Goal: Task Accomplishment & Management: Manage account settings

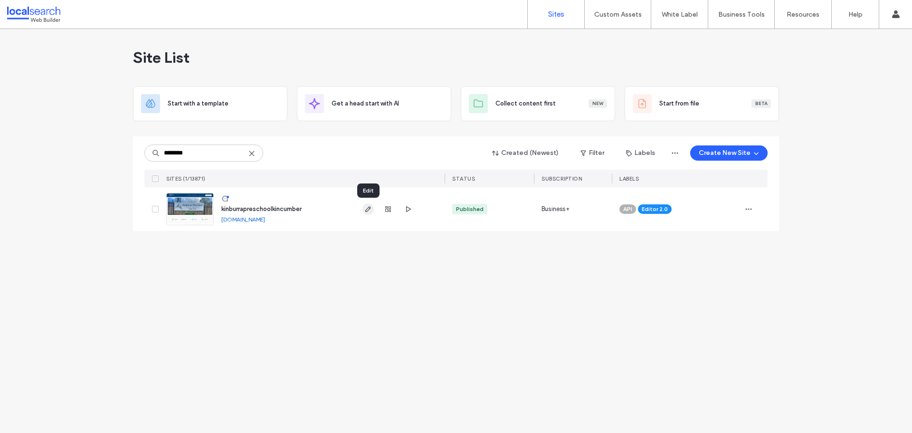
type input "********"
click at [369, 209] on use "button" at bounding box center [368, 209] width 6 height 6
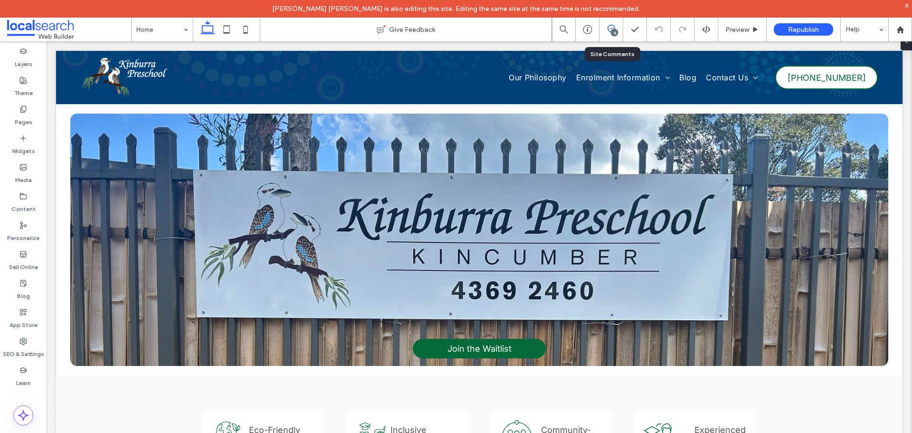
click at [609, 29] on icon at bounding box center [612, 29] width 8 height 8
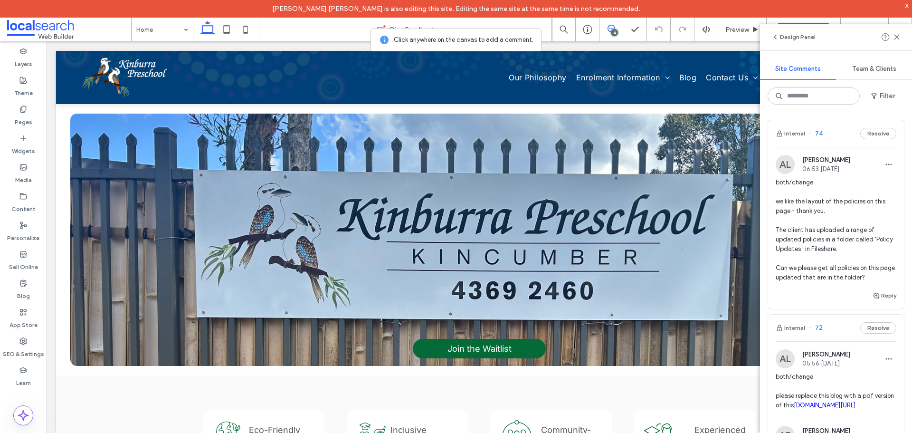
click at [847, 246] on span "both/change we like the layout of the policies on this page - thank you. The cl…" at bounding box center [836, 230] width 121 height 105
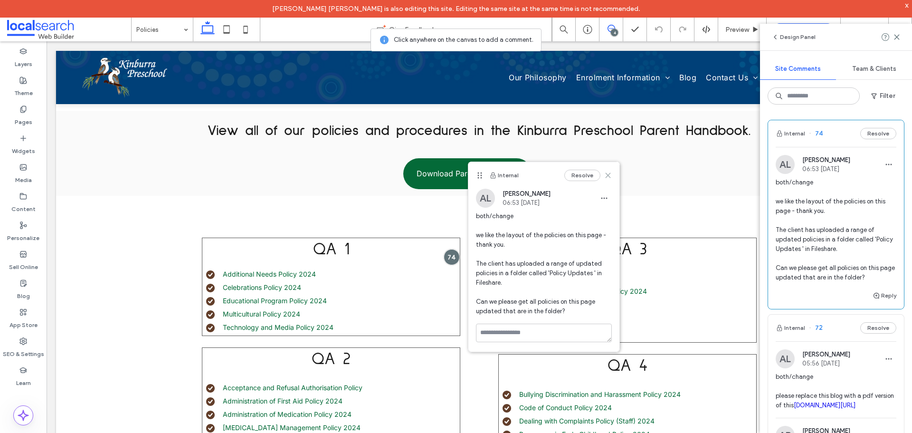
click at [608, 175] on use at bounding box center [608, 175] width 4 height 4
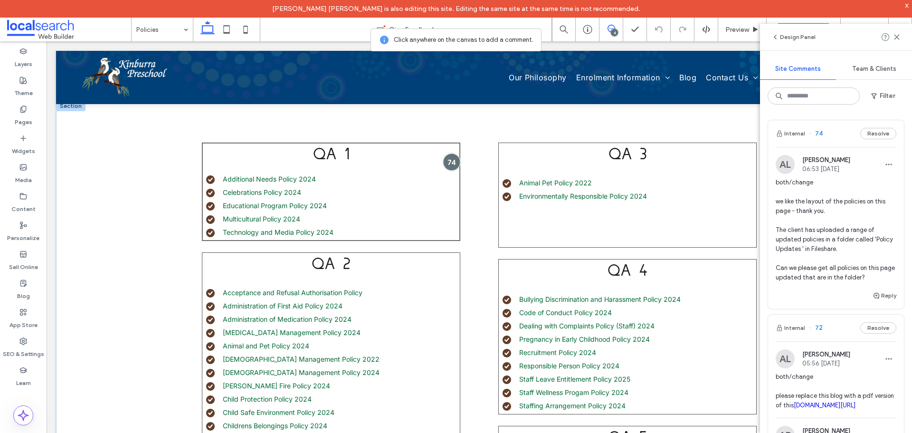
click at [444, 158] on div at bounding box center [452, 162] width 18 height 18
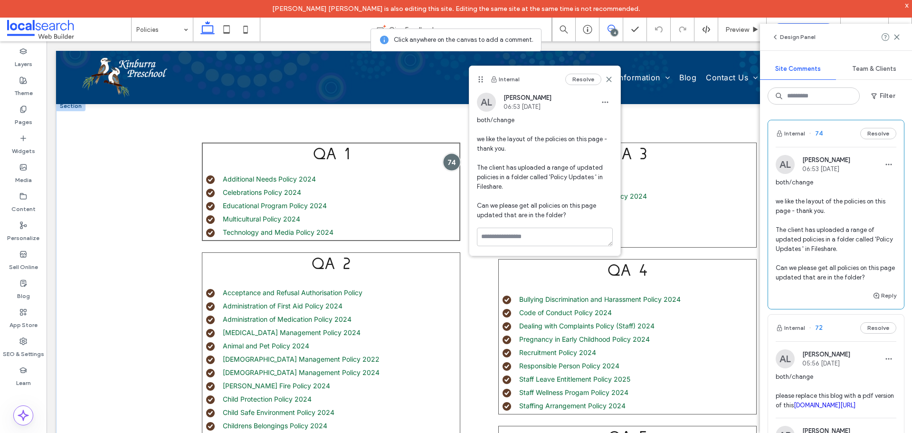
click at [444, 158] on div at bounding box center [452, 162] width 18 height 18
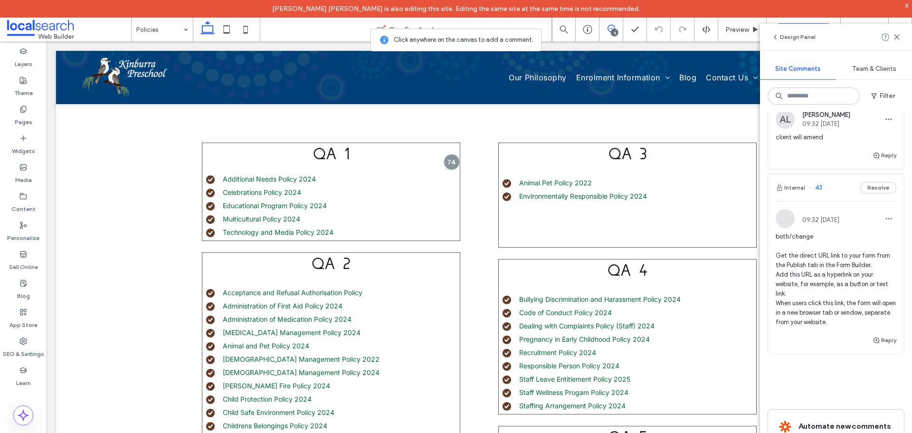
scroll to position [523, 0]
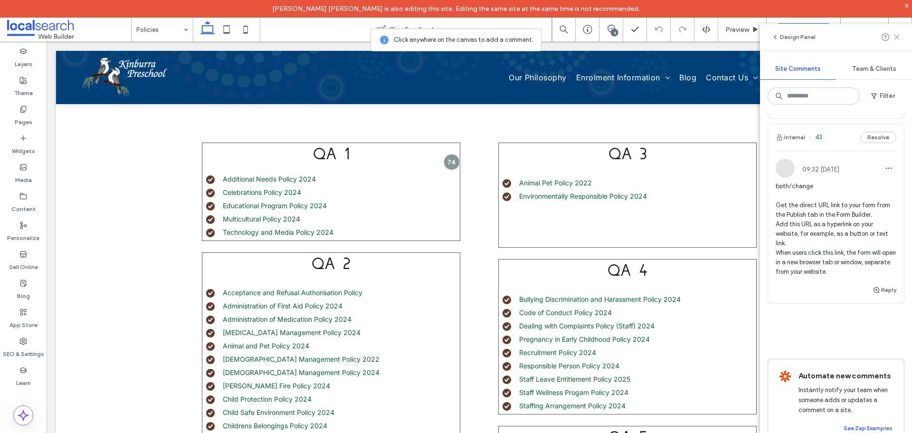
click at [898, 36] on use at bounding box center [897, 37] width 4 height 4
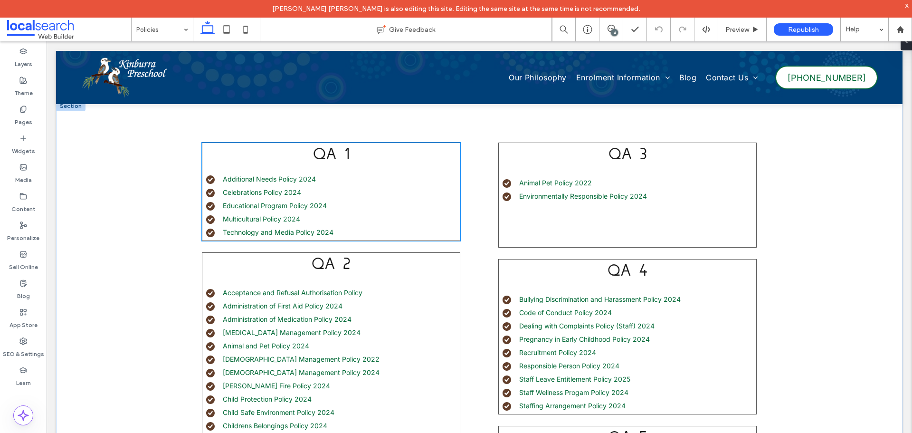
click at [369, 225] on ul "Additional Needs Policy 2024 Celebrations Policy 2024 Educational Program Polic…" at bounding box center [326, 205] width 267 height 63
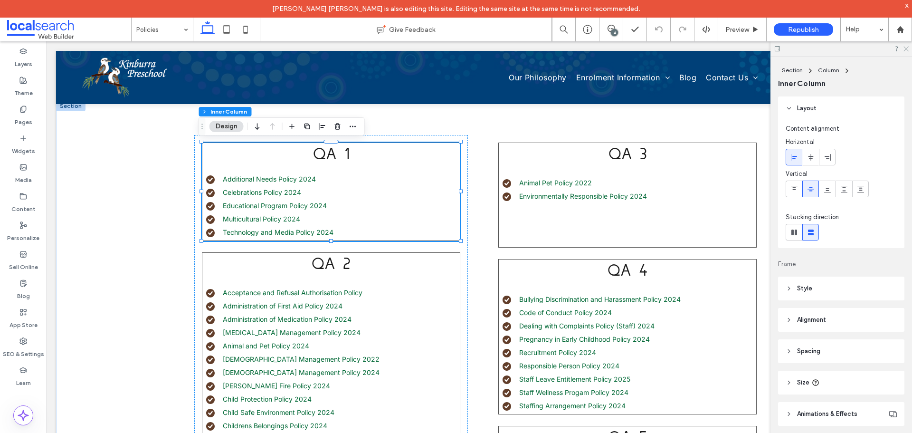
click at [906, 49] on use at bounding box center [906, 49] width 5 height 5
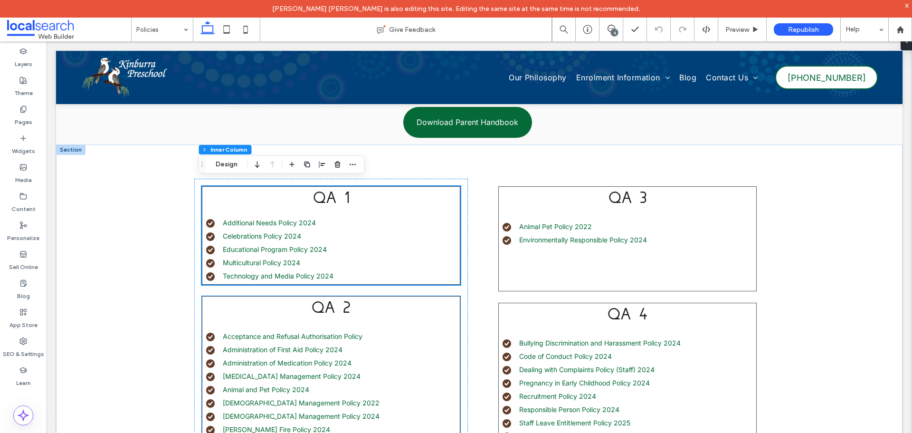
scroll to position [228, 0]
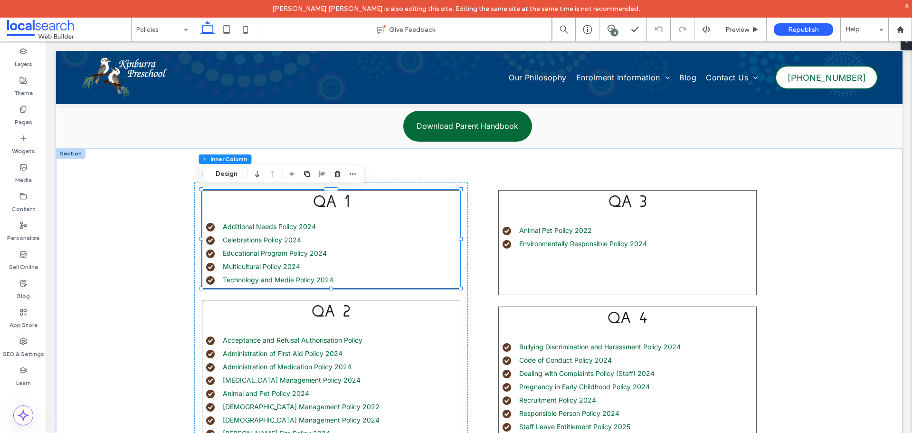
click at [613, 31] on div "4" at bounding box center [614, 32] width 7 height 7
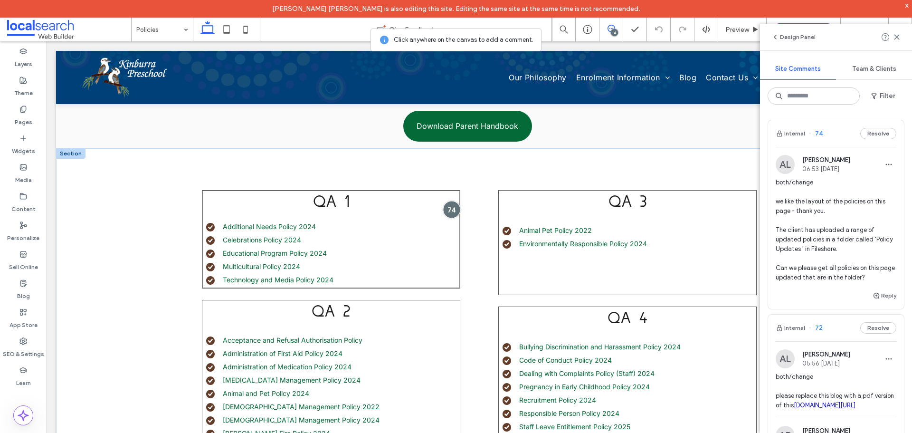
click at [446, 209] on div at bounding box center [452, 209] width 18 height 18
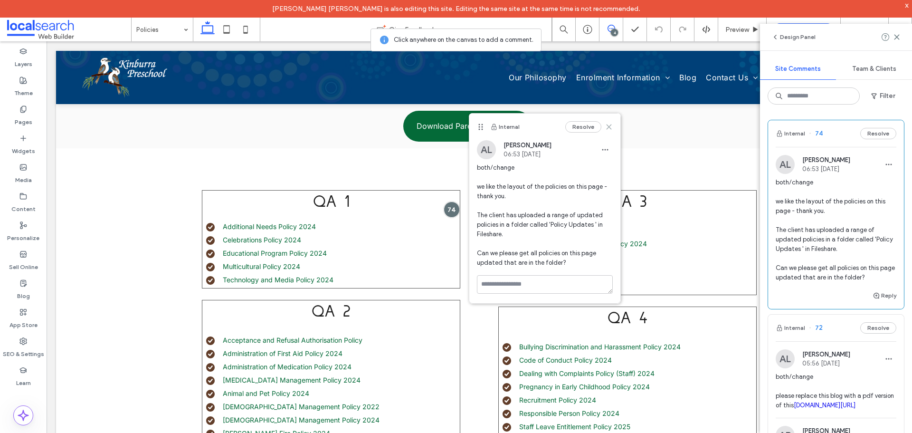
click at [609, 127] on use at bounding box center [609, 127] width 4 height 4
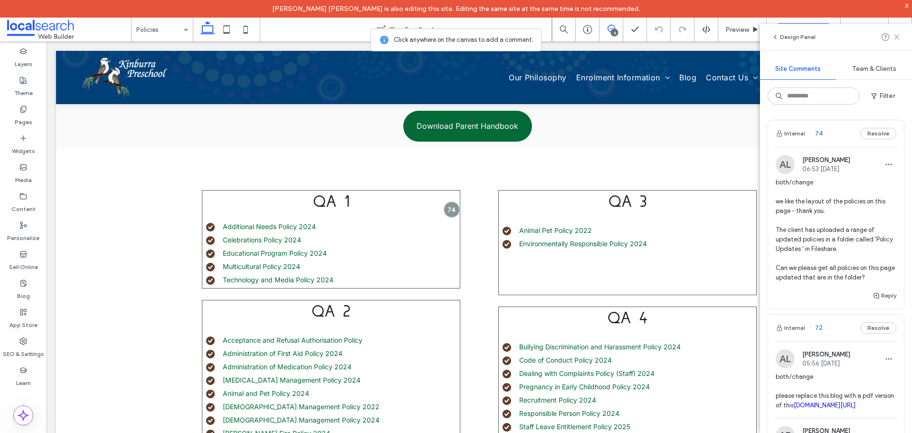
click at [896, 36] on use at bounding box center [897, 37] width 4 height 4
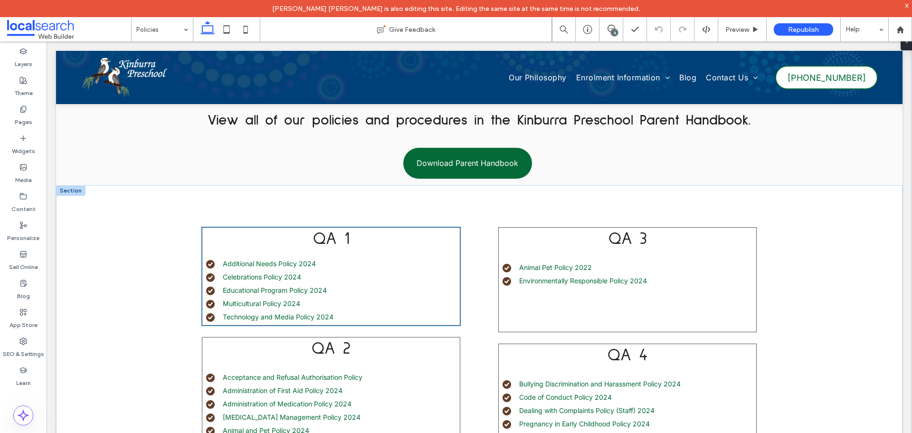
scroll to position [180, 0]
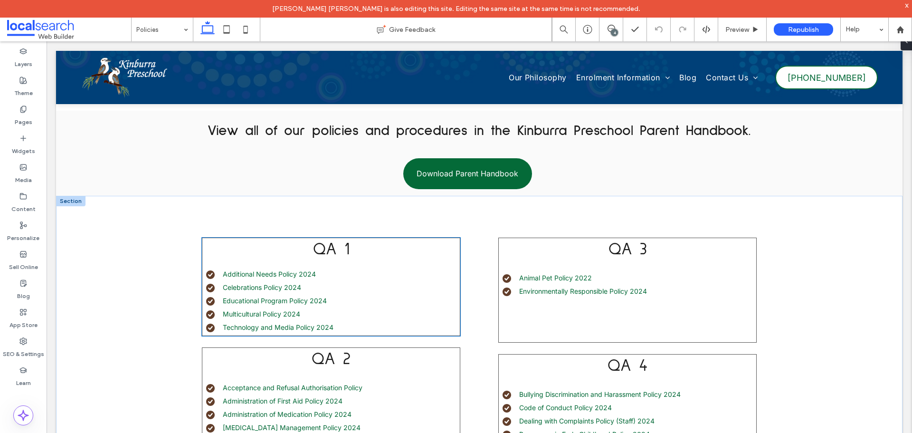
click at [357, 296] on li "Educational Program Policy 2024" at bounding box center [333, 300] width 254 height 10
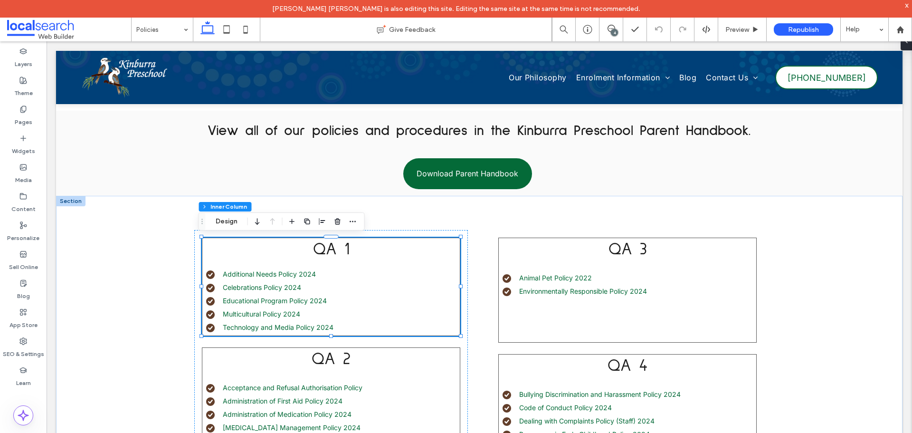
click at [357, 296] on li "Educational Program Policy 2024" at bounding box center [333, 300] width 254 height 10
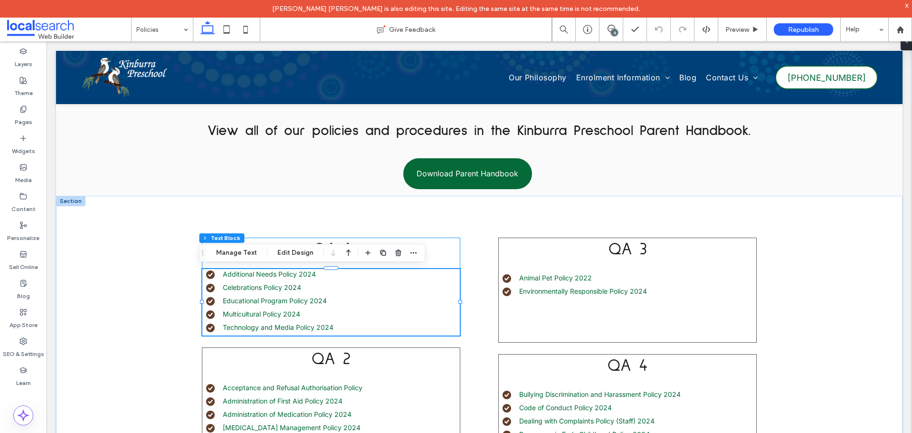
click at [357, 296] on li "Educational Program Policy 2024" at bounding box center [333, 300] width 254 height 10
type input "*****"
type input "**"
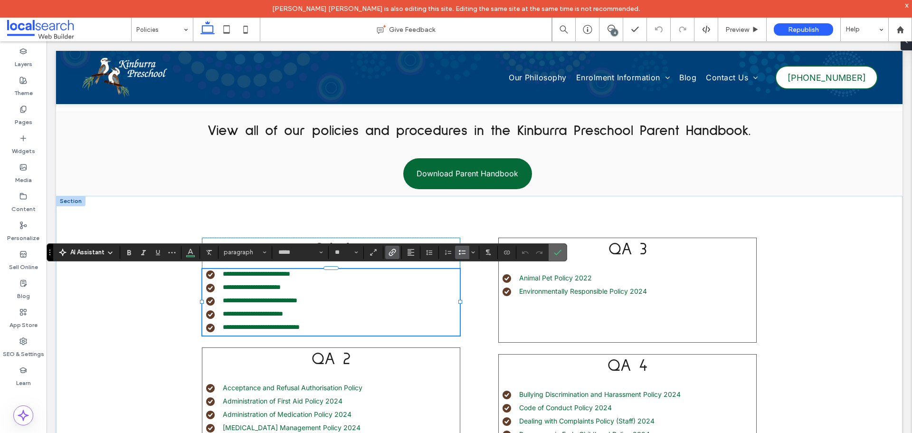
click at [559, 254] on icon "Confirm" at bounding box center [558, 252] width 8 height 8
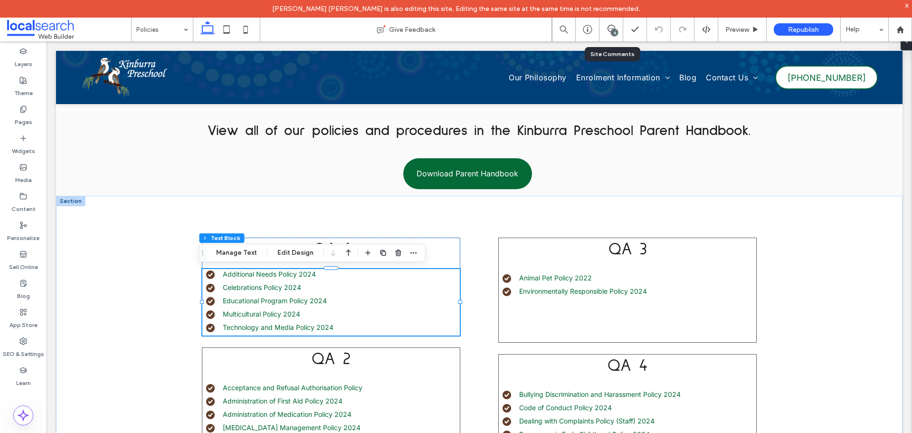
click at [605, 24] on div "4" at bounding box center [612, 30] width 24 height 24
click at [609, 26] on use at bounding box center [612, 29] width 8 height 8
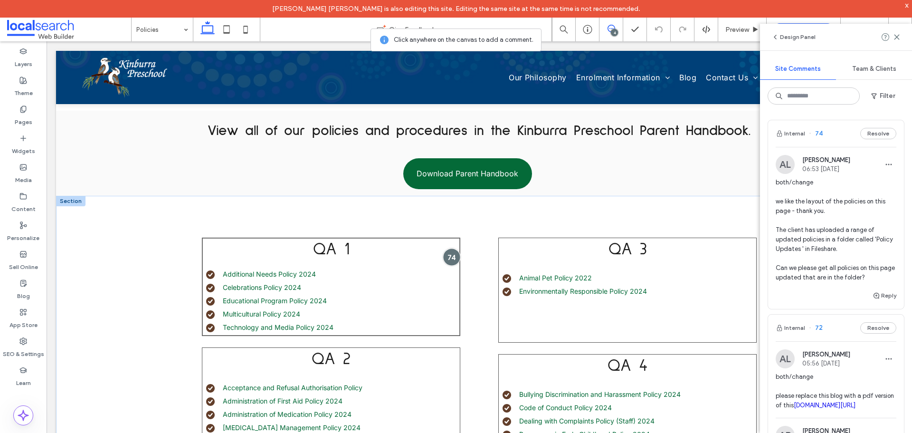
click at [445, 257] on div at bounding box center [452, 257] width 18 height 18
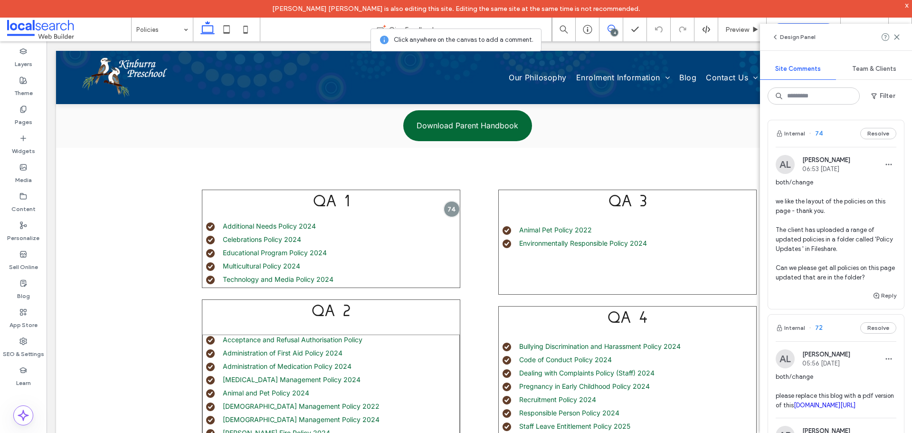
scroll to position [228, 0]
click at [341, 256] on li "Educational Program Policy 2024" at bounding box center [333, 253] width 254 height 10
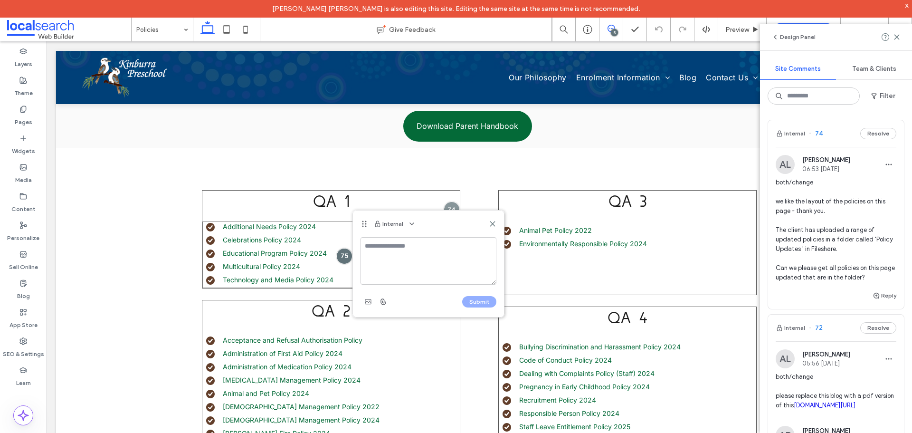
click at [341, 256] on div at bounding box center [344, 256] width 16 height 16
click at [895, 38] on icon at bounding box center [897, 37] width 8 height 8
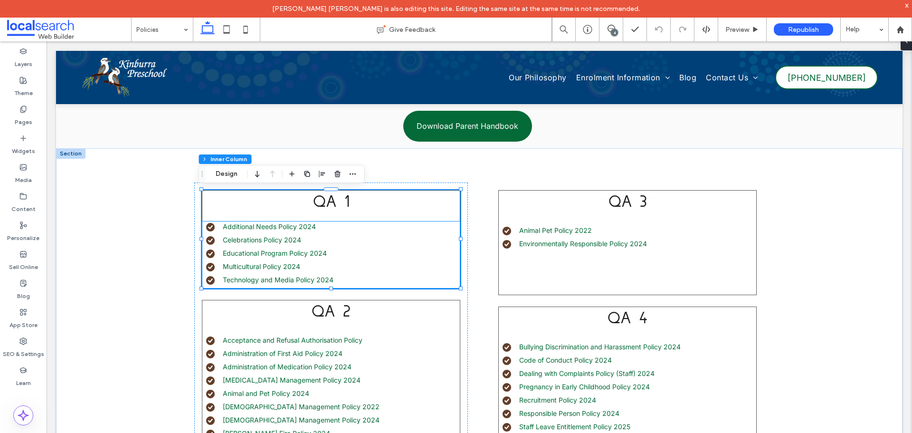
scroll to position [48, 0]
click at [388, 264] on li "Multicultural Policy 2024" at bounding box center [333, 266] width 254 height 10
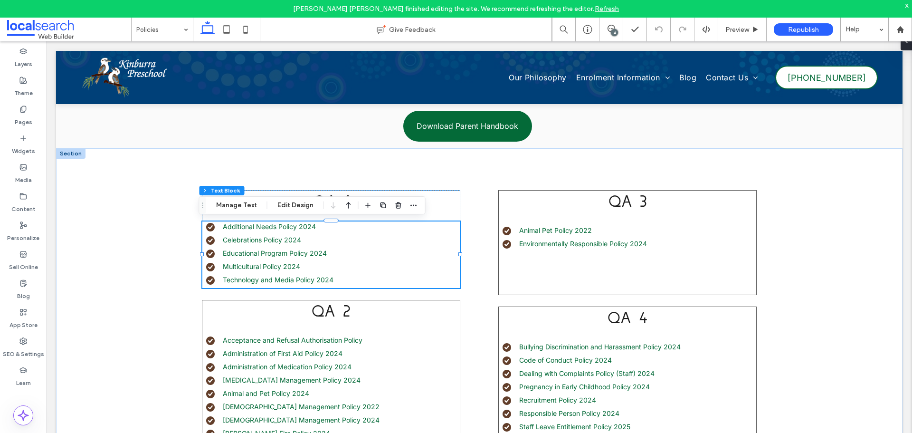
click at [388, 264] on li "Multicultural Policy 2024" at bounding box center [333, 266] width 254 height 10
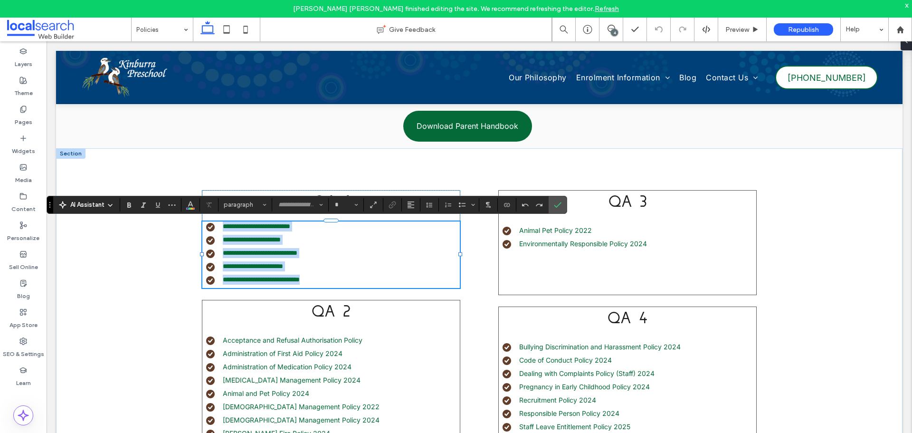
type input "*****"
type input "**"
click at [324, 257] on ul "**********" at bounding box center [326, 252] width 267 height 63
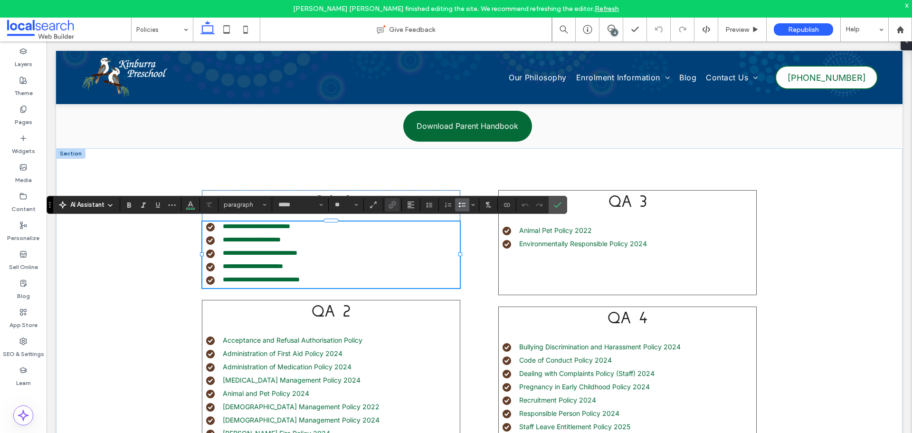
click at [324, 252] on li "**********" at bounding box center [333, 253] width 254 height 10
click at [30, 197] on div "Content" at bounding box center [23, 202] width 47 height 29
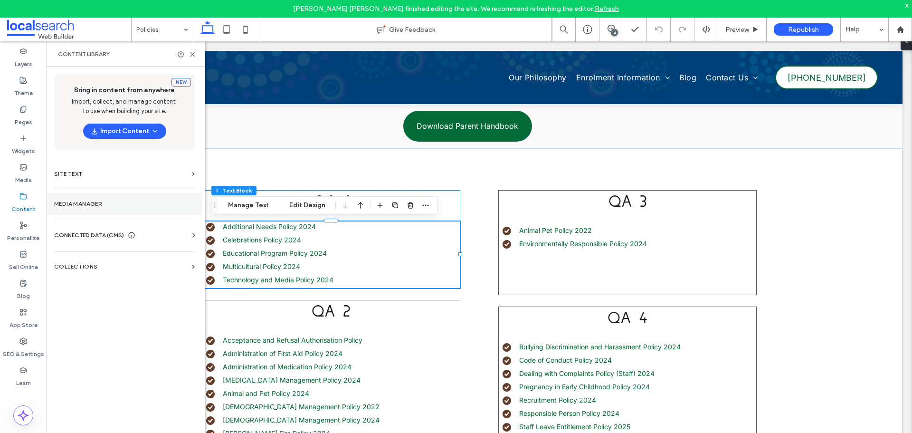
click at [79, 198] on section "Media Manager" at bounding box center [125, 204] width 156 height 22
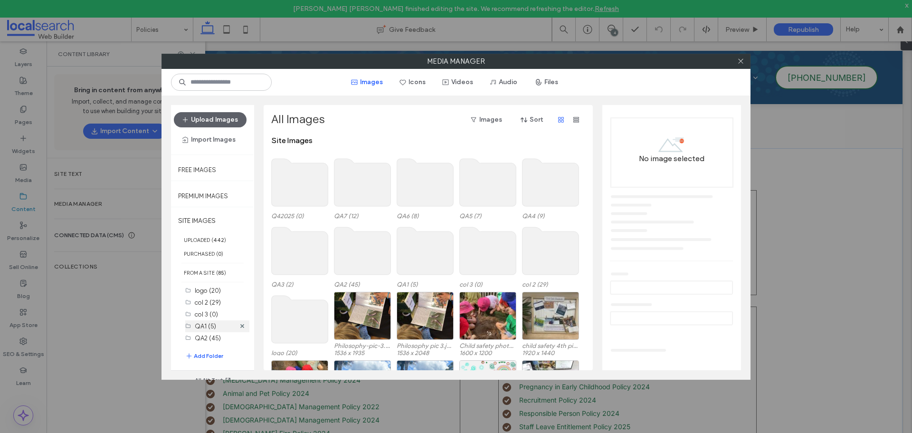
click at [207, 326] on label "QA1 (5)" at bounding box center [205, 326] width 21 height 7
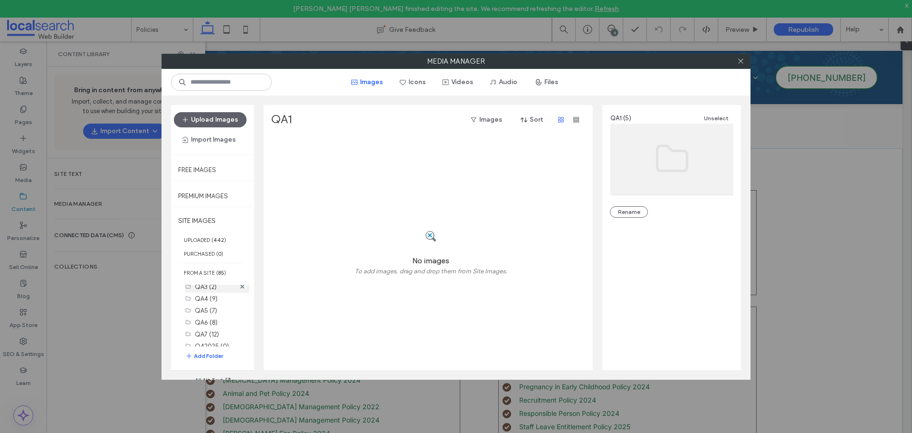
scroll to position [70, 0]
click at [210, 312] on label "QA6 (8)" at bounding box center [206, 315] width 23 height 7
click at [553, 81] on button "Files" at bounding box center [547, 82] width 43 height 15
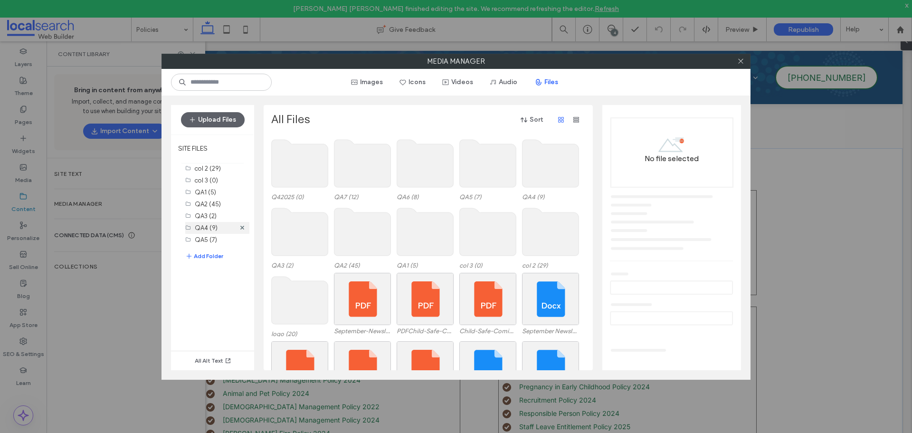
scroll to position [0, 0]
click at [207, 208] on label "QA1 (5)" at bounding box center [205, 207] width 21 height 7
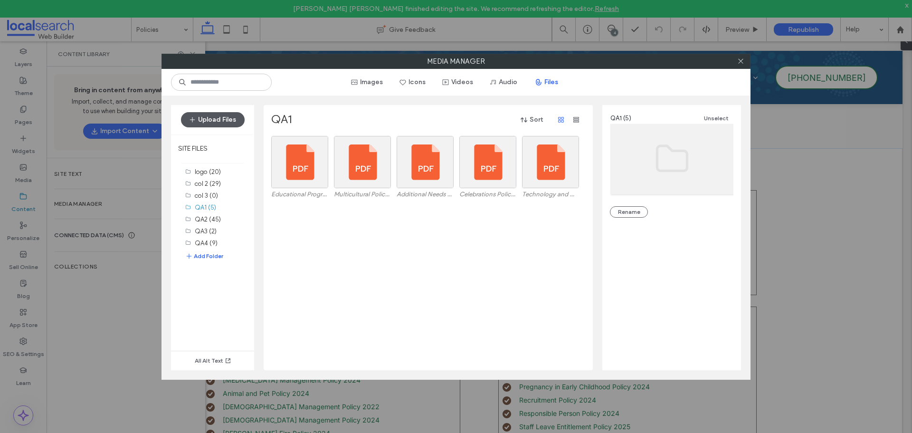
click at [222, 119] on button "Upload Files" at bounding box center [213, 119] width 64 height 15
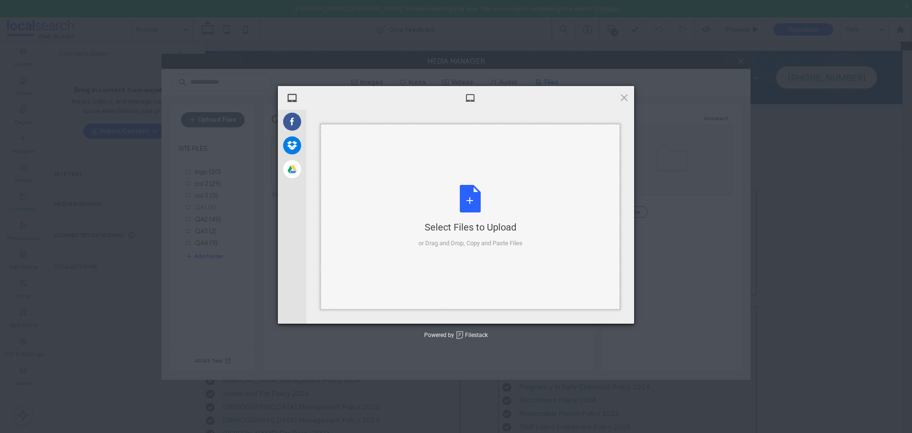
click at [474, 191] on div "Select Files to Upload or Drag and Drop, Copy and Paste Files" at bounding box center [471, 216] width 104 height 63
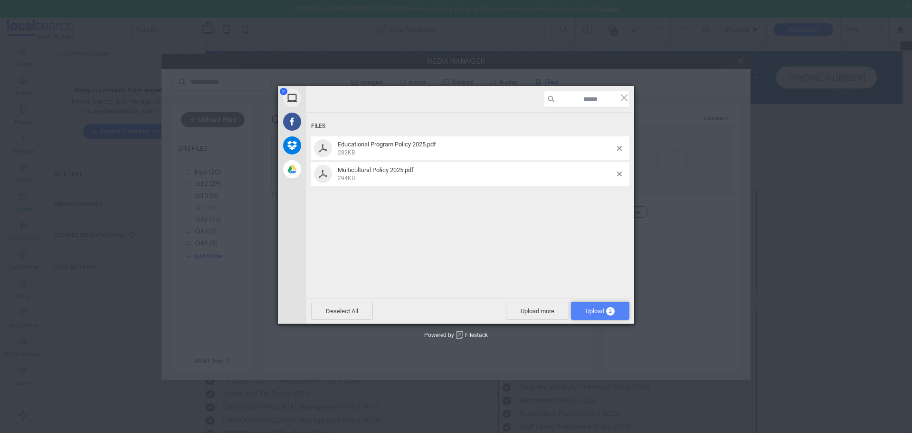
click at [586, 311] on span "Upload 2" at bounding box center [600, 310] width 29 height 7
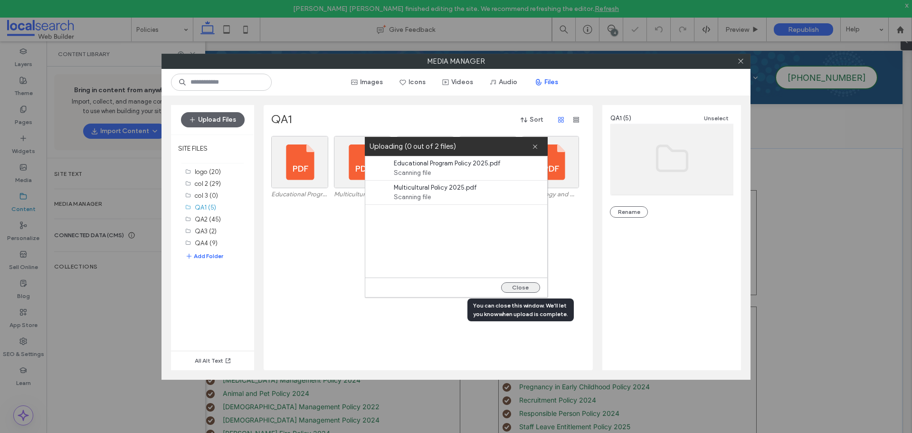
click at [528, 286] on button "Close" at bounding box center [520, 287] width 39 height 10
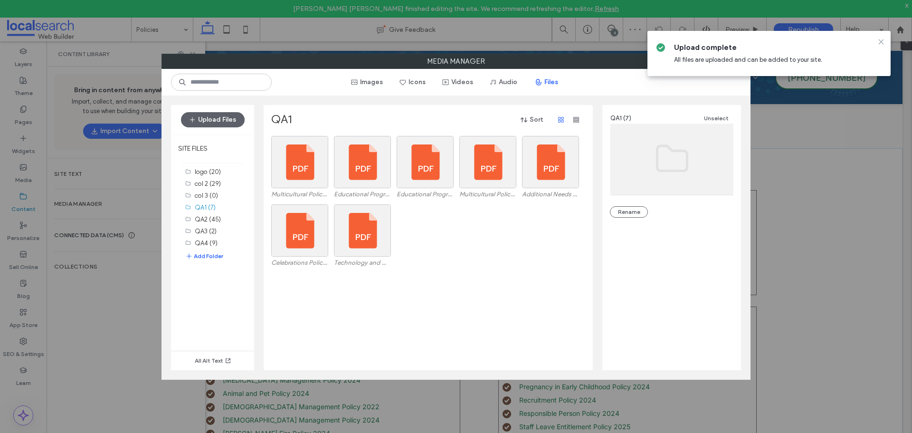
click at [881, 42] on use at bounding box center [881, 41] width 4 height 4
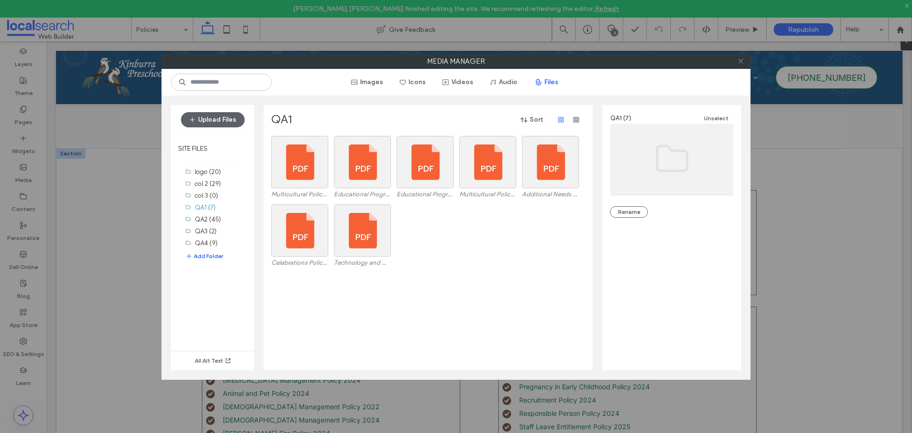
click at [740, 60] on icon at bounding box center [740, 60] width 7 height 7
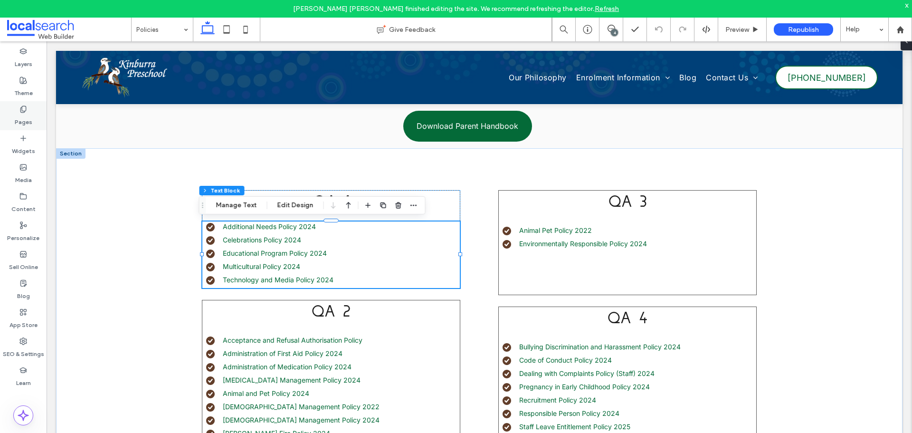
click at [28, 115] on label "Pages" at bounding box center [24, 119] width 18 height 13
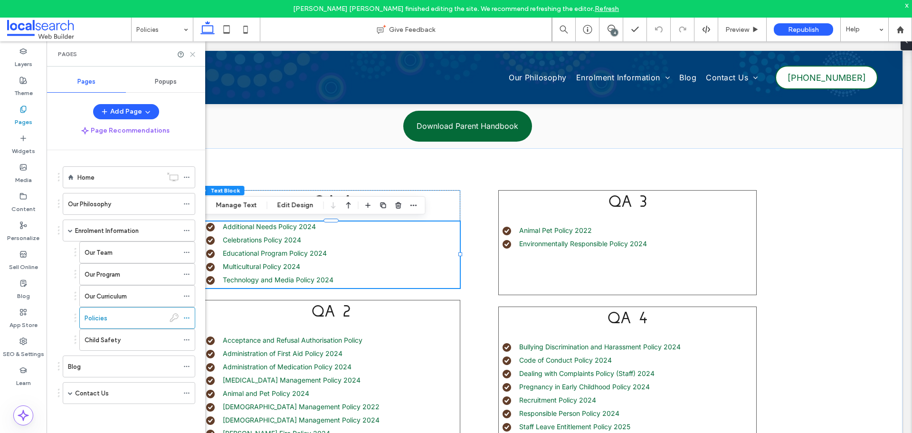
drag, startPoint x: 193, startPoint y: 54, endPoint x: 147, endPoint y: 13, distance: 61.9
click at [193, 54] on use at bounding box center [192, 54] width 4 height 4
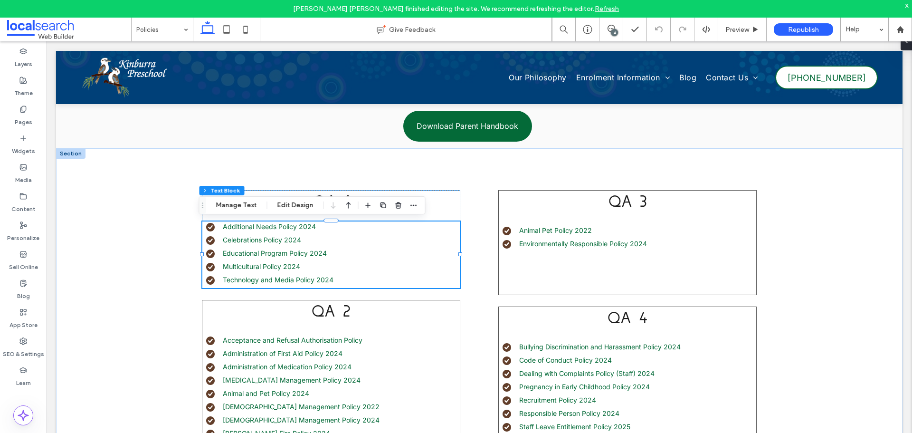
click at [359, 275] on li "Technology and Media Policy 2024" at bounding box center [333, 280] width 254 height 10
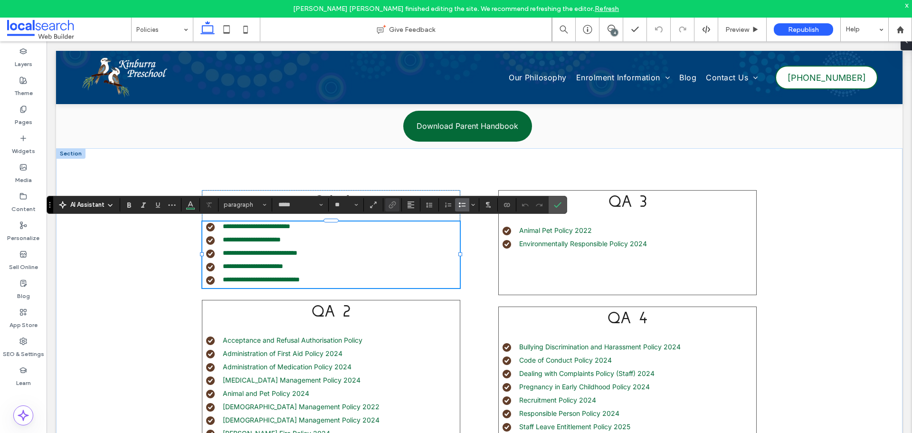
click at [359, 275] on li "**********" at bounding box center [333, 280] width 254 height 10
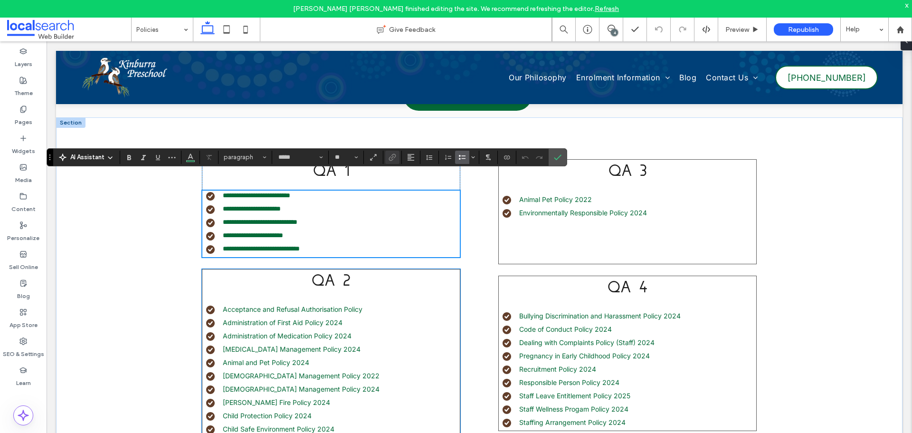
scroll to position [275, 0]
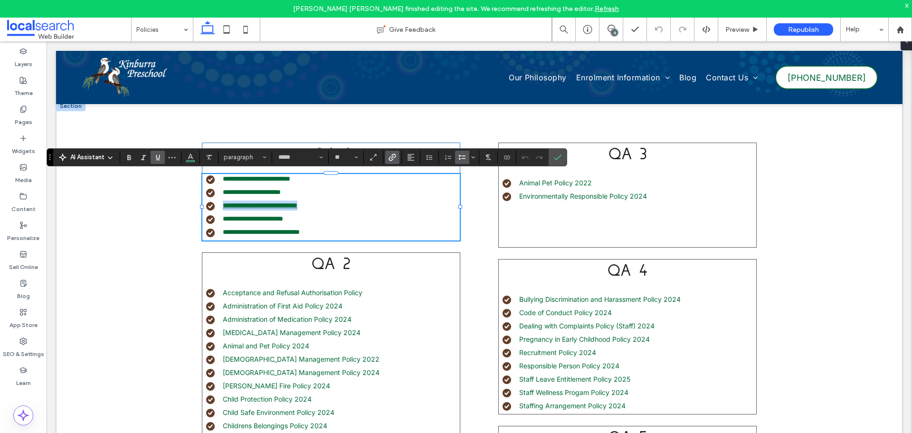
drag, startPoint x: 324, startPoint y: 204, endPoint x: 220, endPoint y: 204, distance: 104.0
click at [218, 205] on li "**********" at bounding box center [333, 205] width 254 height 10
click at [396, 156] on label "Link" at bounding box center [392, 157] width 14 height 13
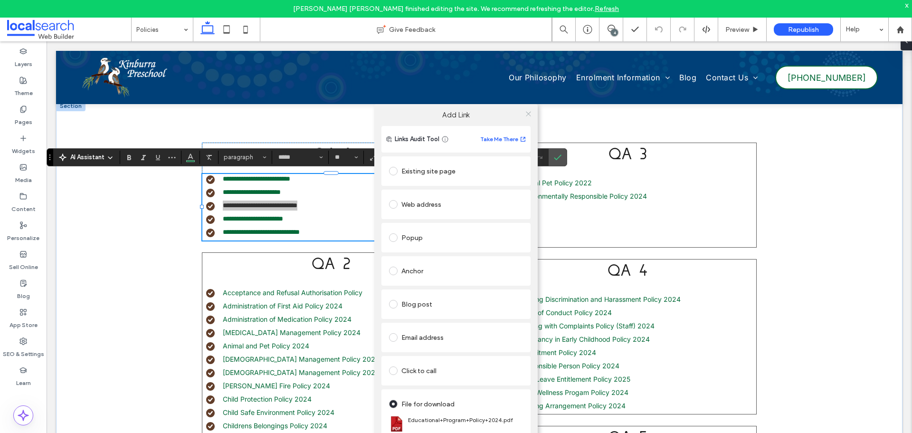
click at [527, 113] on icon at bounding box center [528, 113] width 7 height 7
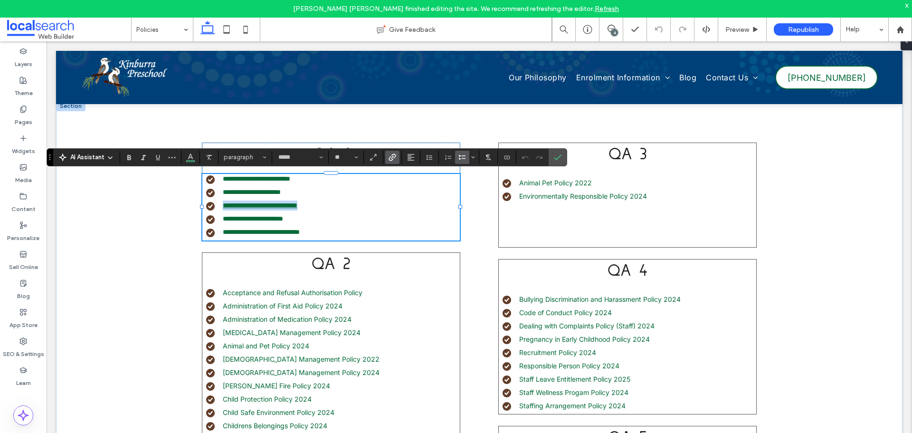
click at [297, 205] on link "**********" at bounding box center [260, 205] width 75 height 7
type input "**"
drag, startPoint x: 324, startPoint y: 206, endPoint x: 220, endPoint y: 205, distance: 104.0
click at [220, 205] on li "**********" at bounding box center [333, 205] width 254 height 10
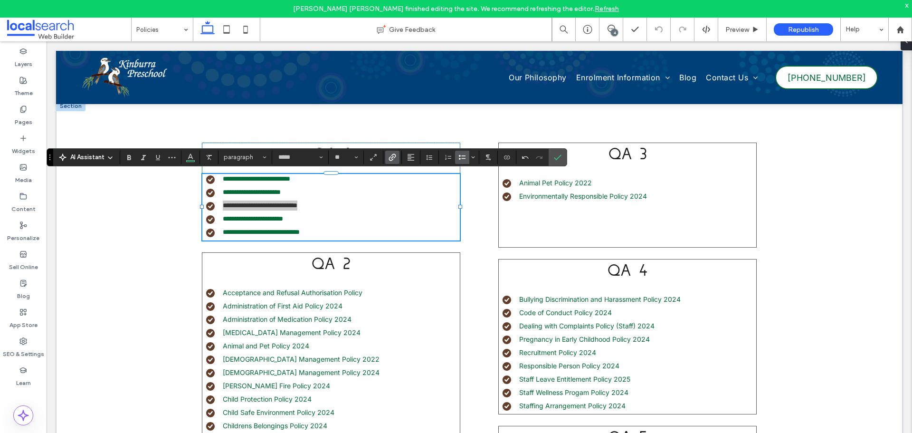
click at [390, 155] on icon "Link" at bounding box center [393, 157] width 8 height 8
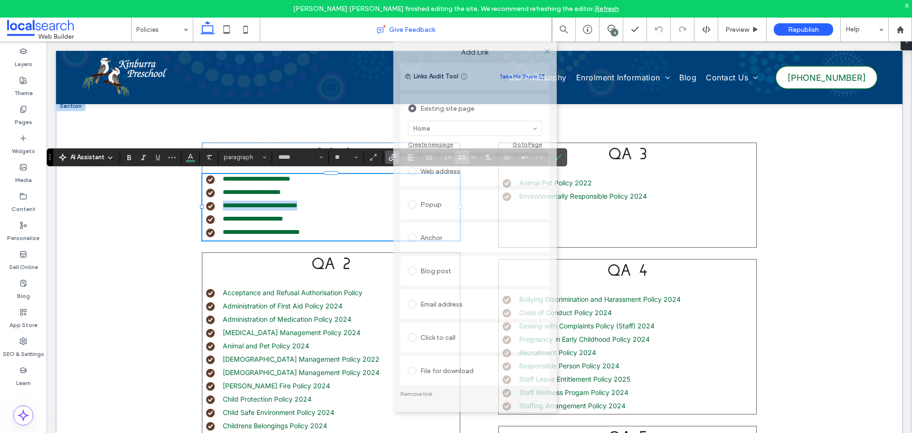
drag, startPoint x: 411, startPoint y: 110, endPoint x: 428, endPoint y: 32, distance: 79.7
click at [428, 31] on body "Ian Carmelo Dichoso finished editing the site. We recommend refreshing the edit…" at bounding box center [456, 216] width 912 height 433
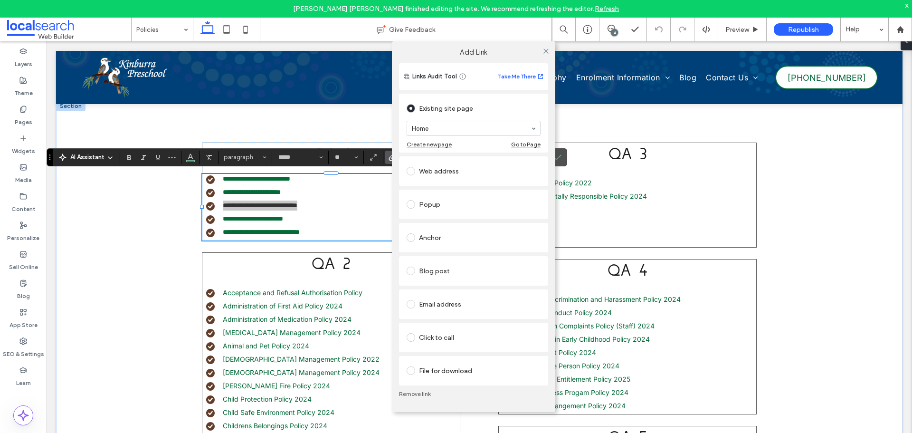
click at [419, 375] on div "File for download" at bounding box center [474, 370] width 134 height 15
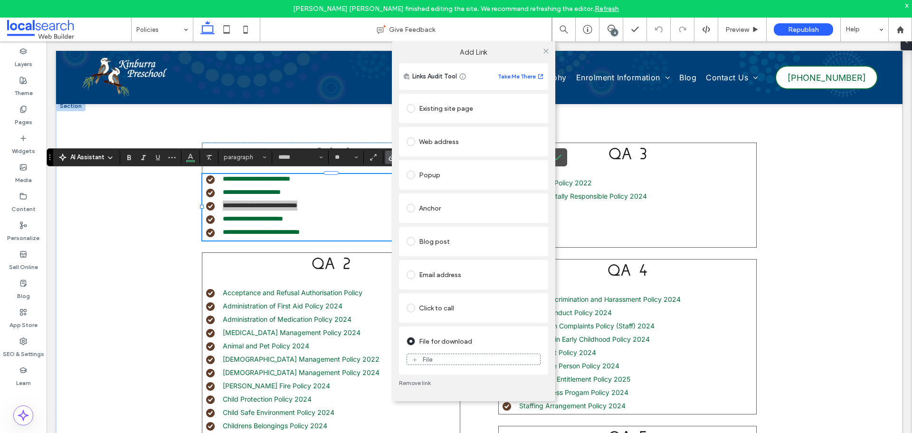
click at [423, 382] on link "Remove link" at bounding box center [473, 383] width 149 height 8
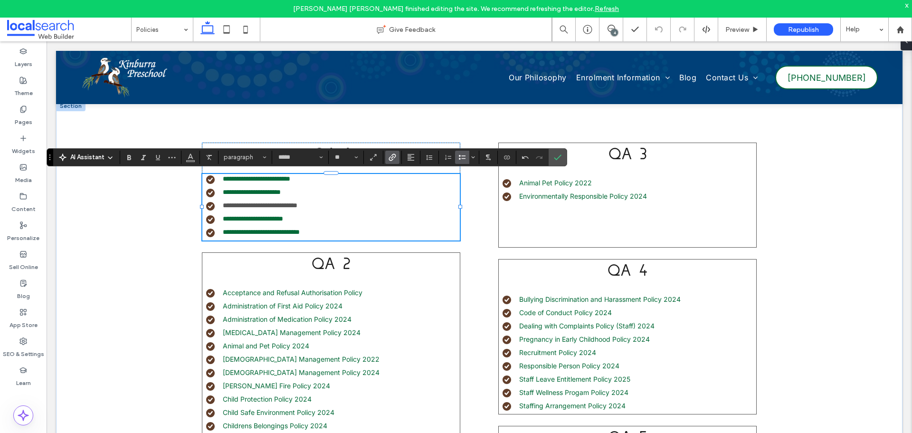
click at [394, 155] on icon "Link" at bounding box center [393, 157] width 8 height 8
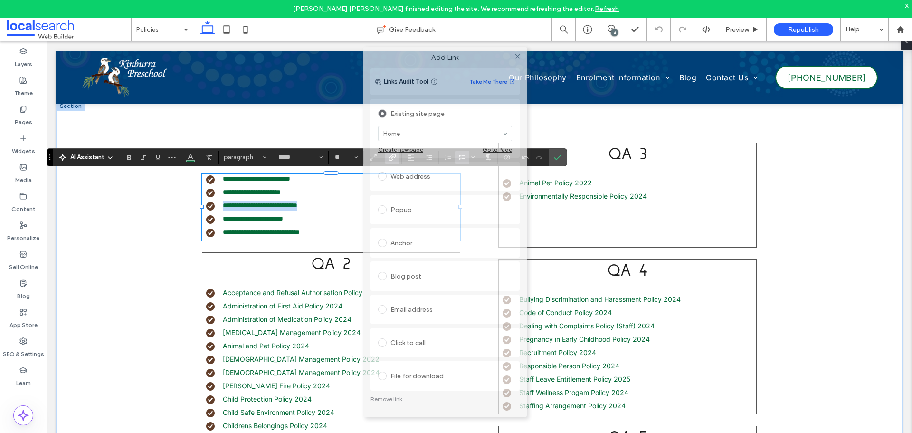
drag, startPoint x: 464, startPoint y: 114, endPoint x: 448, endPoint y: 57, distance: 59.1
click at [450, 57] on label "Add Link" at bounding box center [445, 57] width 150 height 9
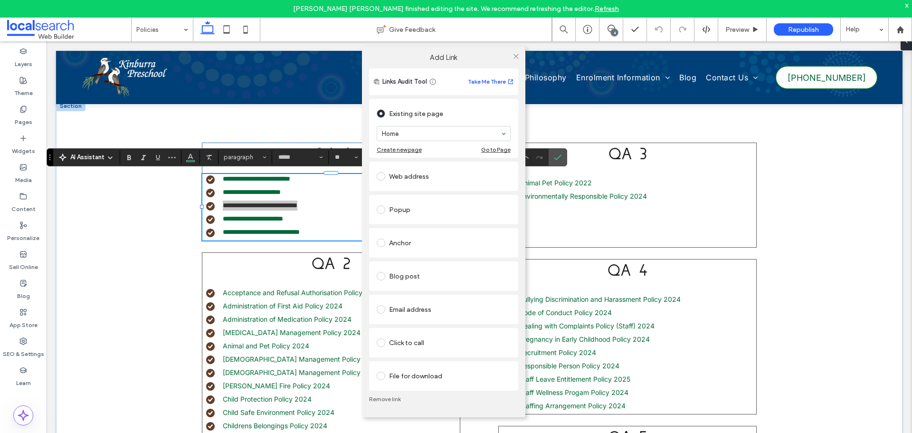
click at [381, 376] on span at bounding box center [381, 375] width 9 height 9
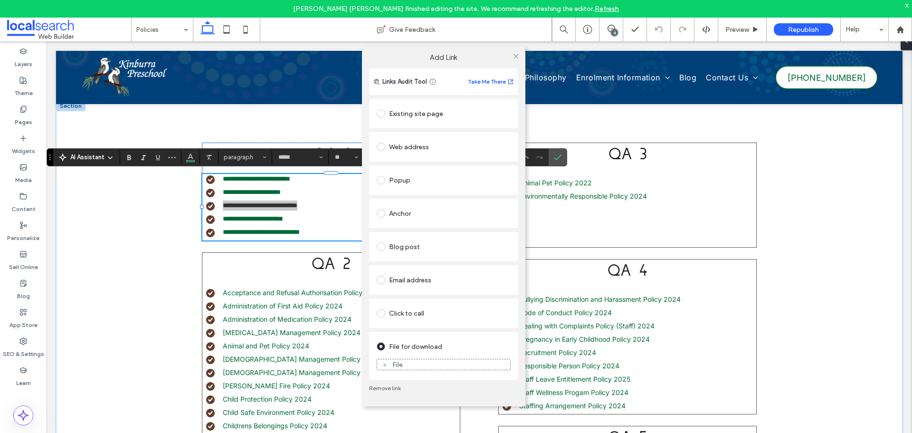
click at [405, 367] on div "File" at bounding box center [443, 364] width 133 height 9
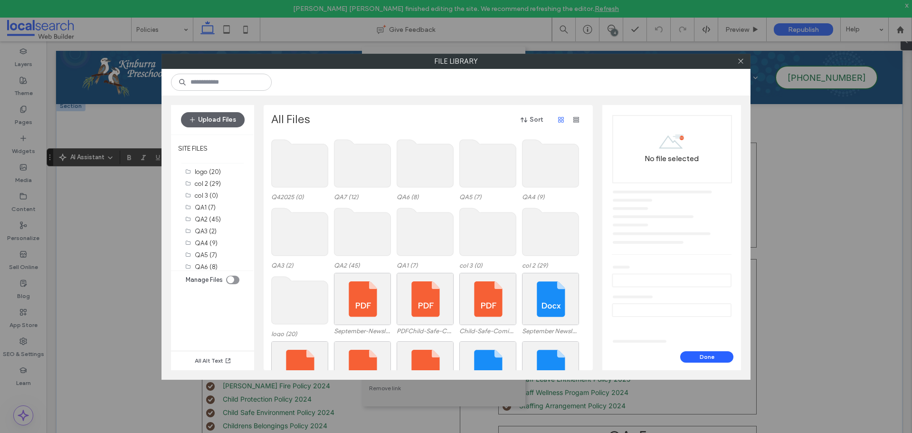
click at [421, 235] on use at bounding box center [425, 232] width 57 height 48
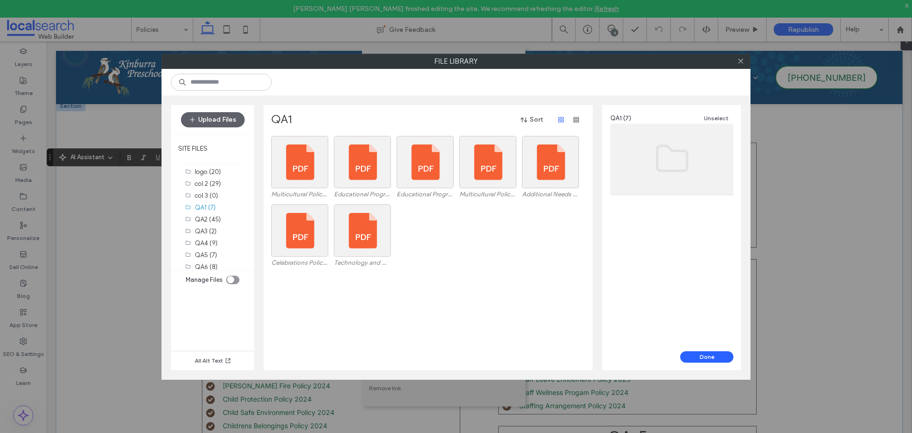
click at [421, 235] on div "Celebrations Policy 2024.pdf Technology and Media Policy 2024.pdf" at bounding box center [430, 238] width 319 height 68
click at [345, 177] on div at bounding box center [362, 181] width 56 height 11
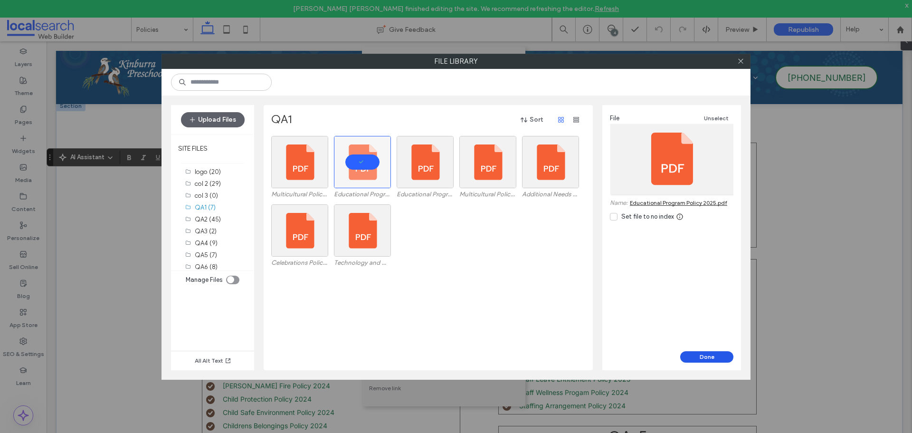
click at [684, 352] on button "Done" at bounding box center [706, 356] width 53 height 11
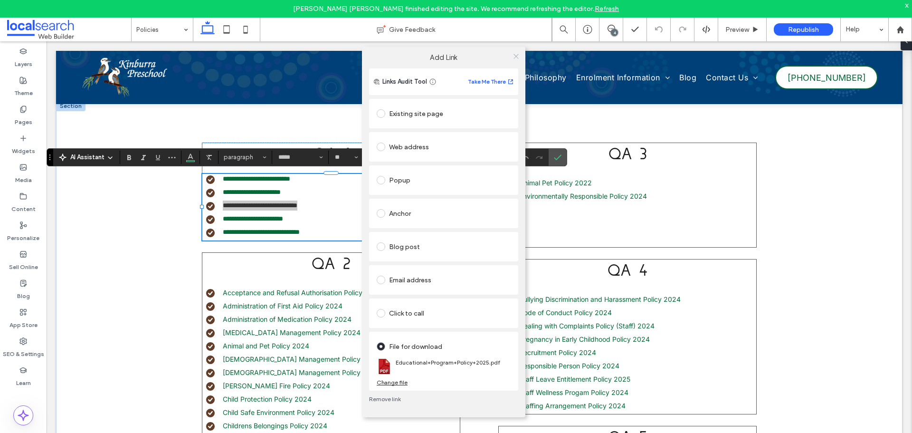
click at [515, 56] on icon at bounding box center [516, 56] width 7 height 7
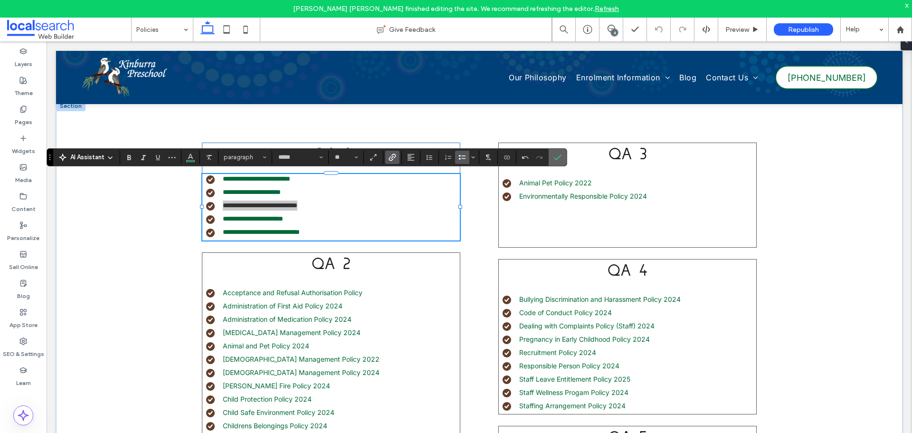
click at [557, 161] on span "Confirm" at bounding box center [556, 157] width 4 height 17
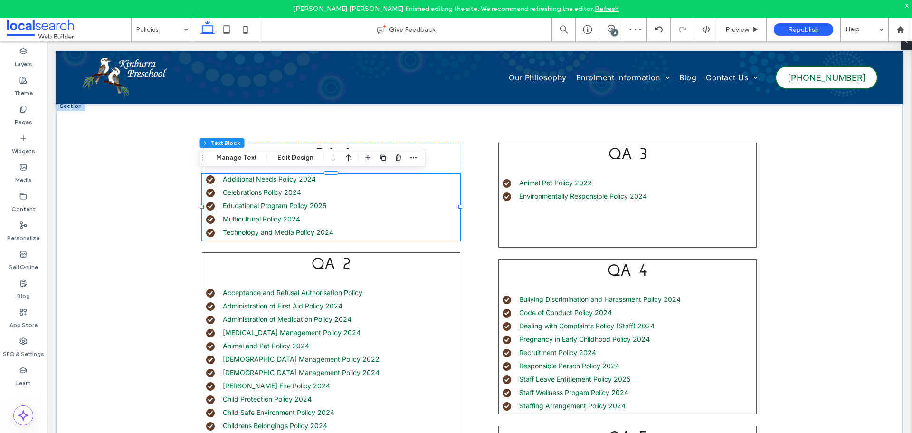
click at [301, 218] on li "Multicultural Policy 2024" at bounding box center [333, 219] width 254 height 10
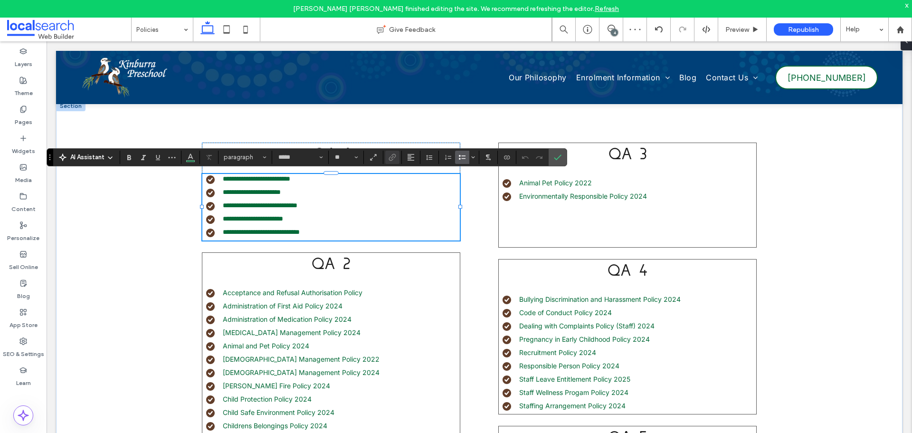
click at [300, 219] on li "**********" at bounding box center [333, 219] width 254 height 10
type input "**"
drag, startPoint x: 300, startPoint y: 219, endPoint x: 220, endPoint y: 216, distance: 79.9
click at [220, 216] on li "**********" at bounding box center [333, 219] width 254 height 10
click at [395, 160] on icon "Link" at bounding box center [393, 157] width 8 height 8
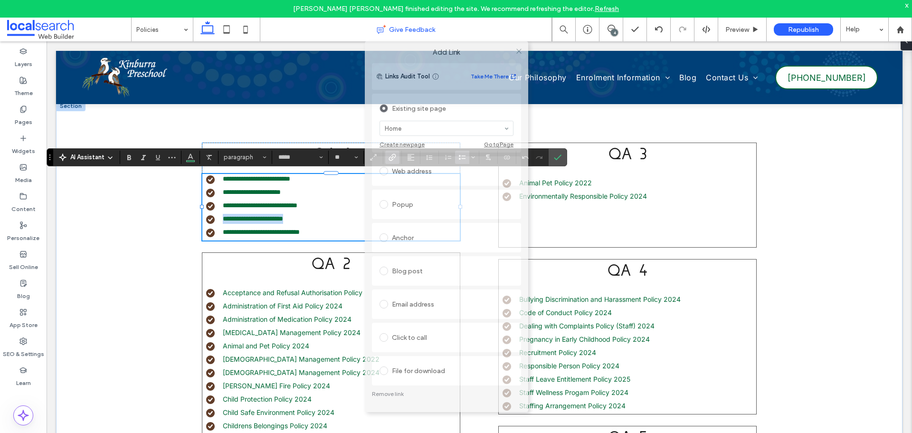
drag, startPoint x: 491, startPoint y: 108, endPoint x: 475, endPoint y: 32, distance: 77.8
click at [478, 31] on body "Ian Carmelo Dichoso finished editing the site. We recommend refreshing the edit…" at bounding box center [456, 216] width 912 height 433
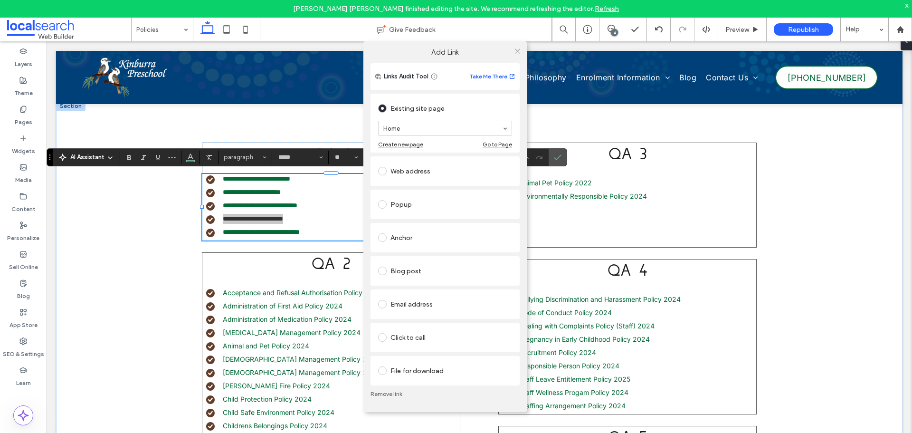
click at [394, 394] on link "Remove link" at bounding box center [445, 394] width 149 height 8
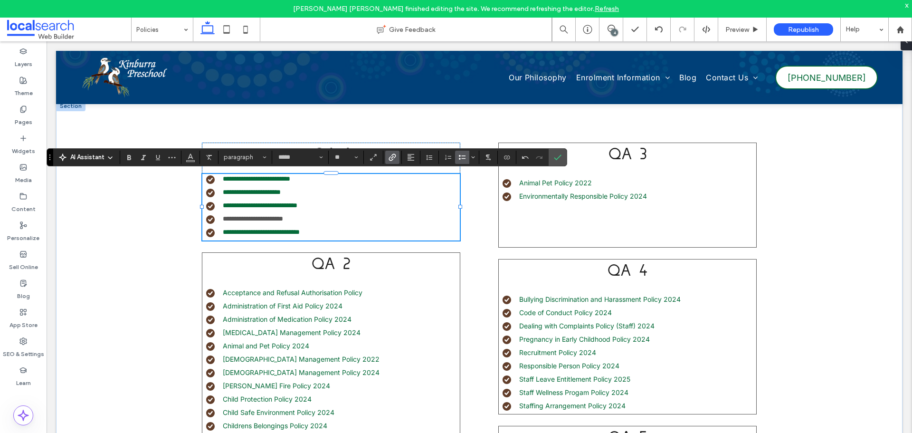
click at [393, 160] on icon "Link" at bounding box center [393, 157] width 8 height 8
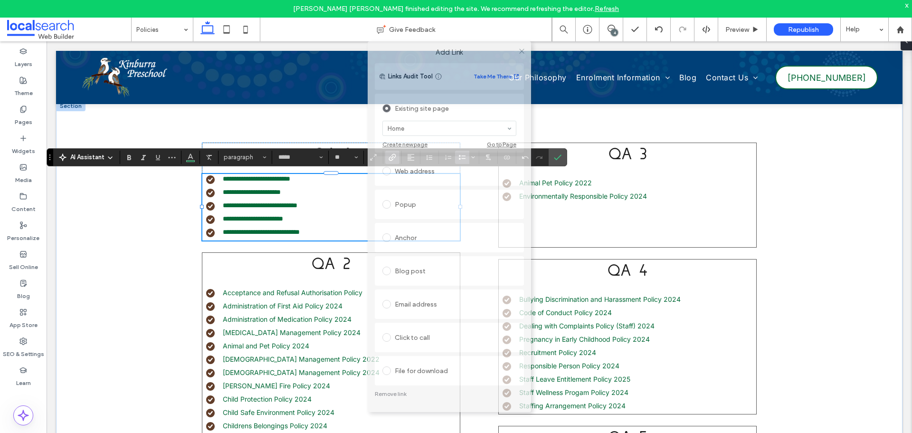
drag, startPoint x: 475, startPoint y: 115, endPoint x: 447, endPoint y: 81, distance: 44.6
click at [464, 44] on div "Add Link" at bounding box center [449, 52] width 163 height 22
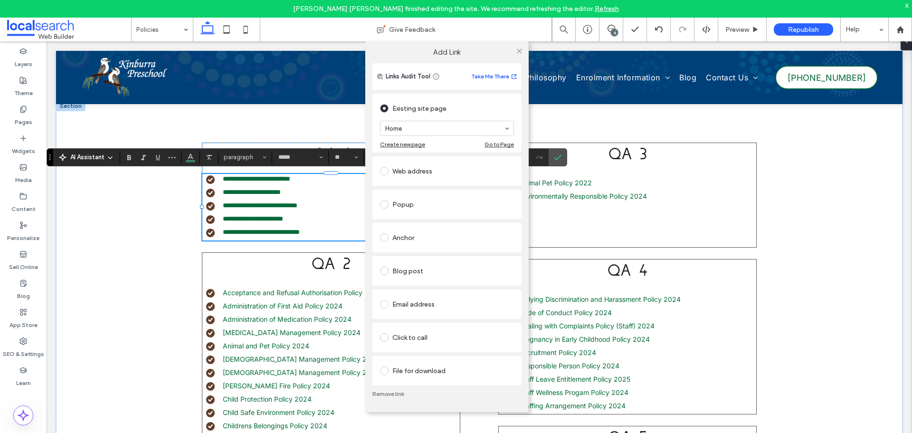
click at [391, 371] on label at bounding box center [386, 370] width 12 height 9
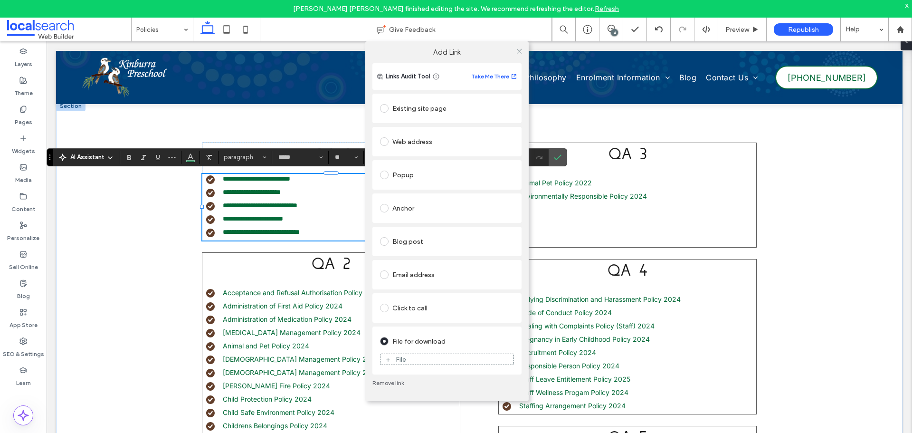
click at [413, 361] on div "File" at bounding box center [447, 359] width 133 height 9
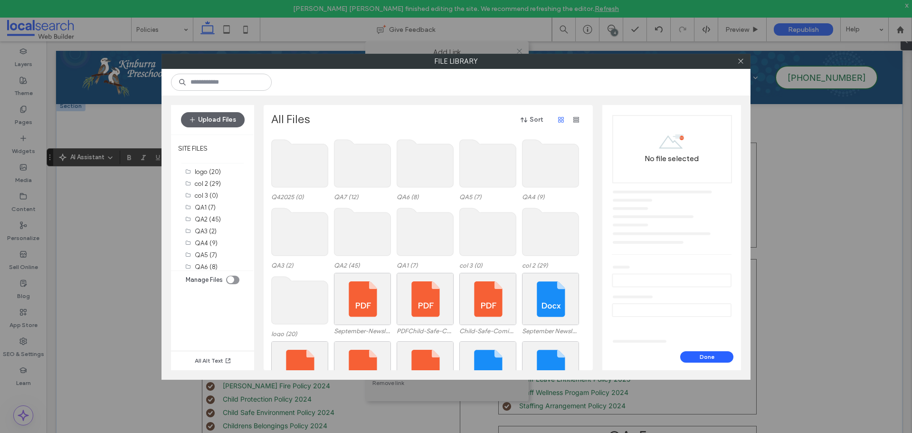
click at [405, 248] on use at bounding box center [425, 232] width 57 height 48
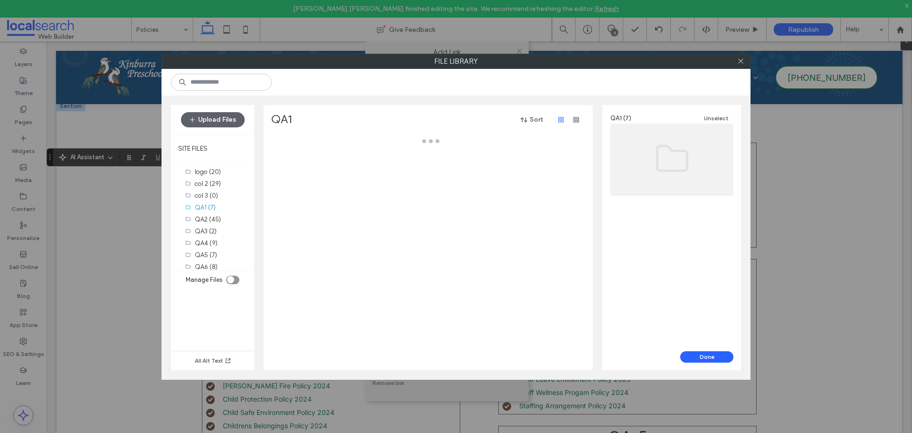
click at [405, 248] on div at bounding box center [430, 253] width 319 height 234
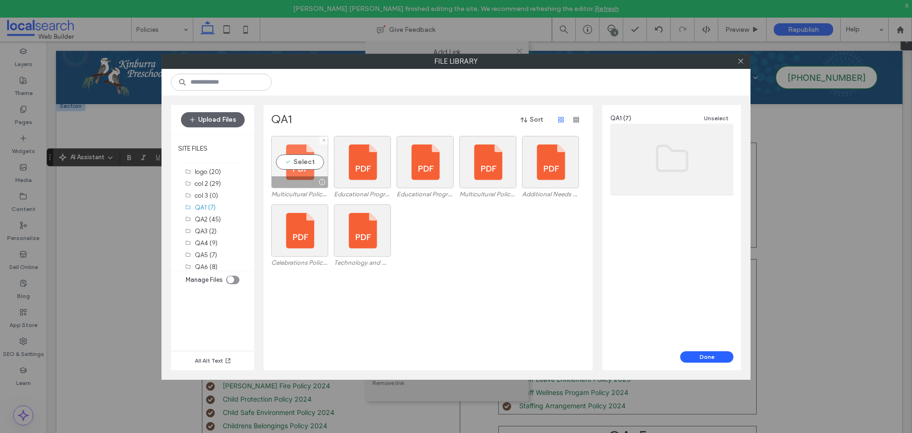
click at [302, 159] on div "Select" at bounding box center [299, 162] width 57 height 52
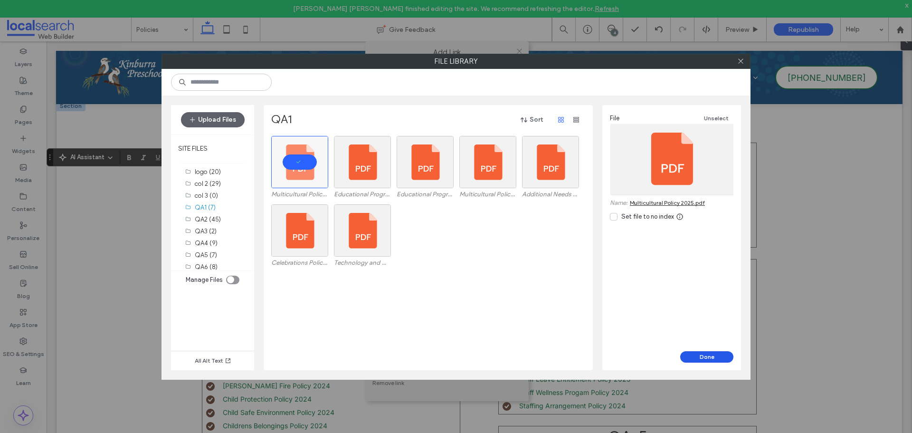
click at [685, 353] on button "Done" at bounding box center [706, 356] width 53 height 11
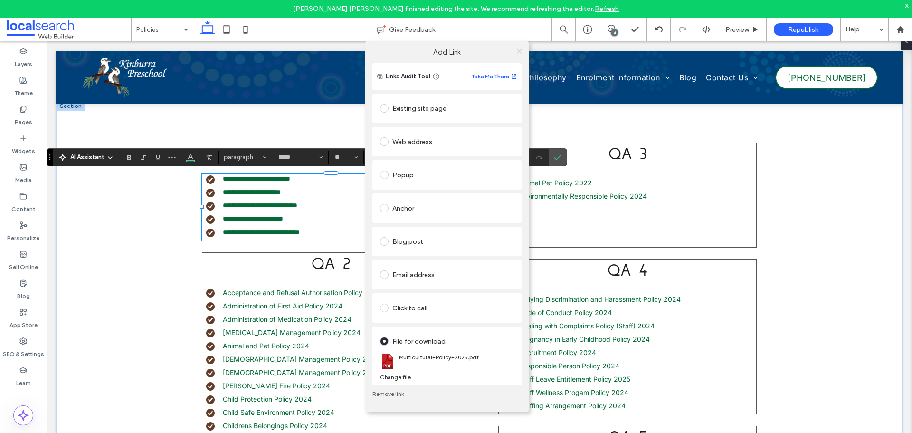
click at [519, 53] on icon at bounding box center [519, 51] width 7 height 7
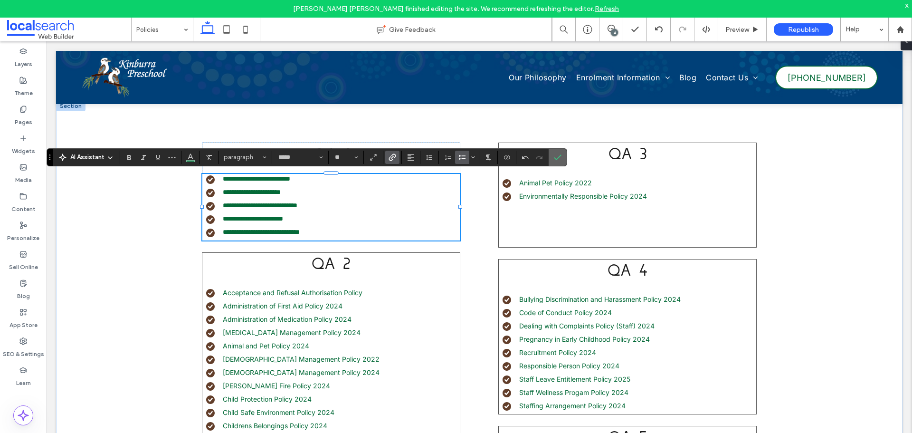
click at [552, 157] on label "Confirm" at bounding box center [558, 157] width 14 height 17
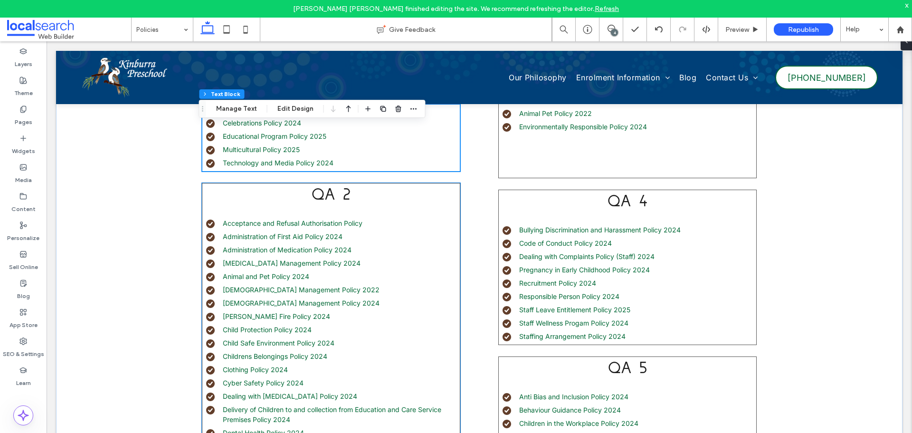
scroll to position [323, 0]
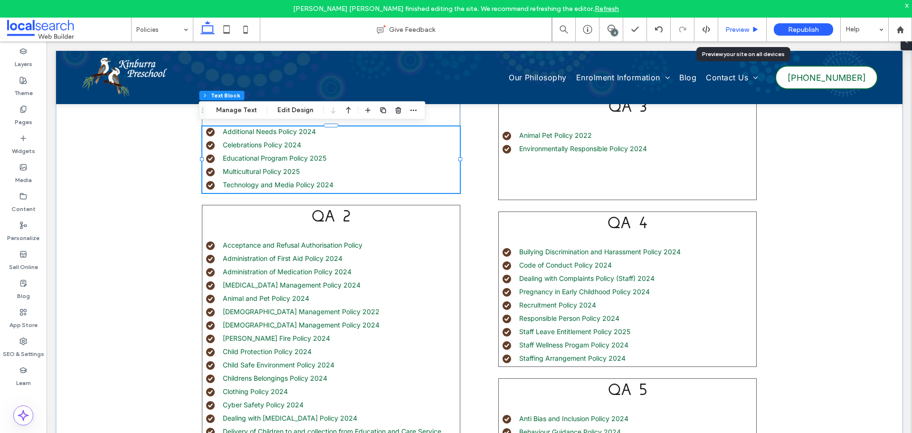
click at [733, 27] on span "Preview" at bounding box center [737, 30] width 24 height 8
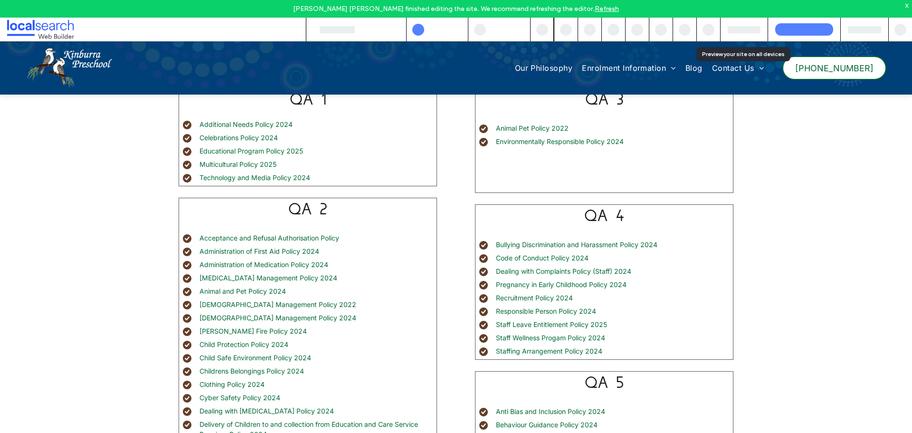
scroll to position [313, 0]
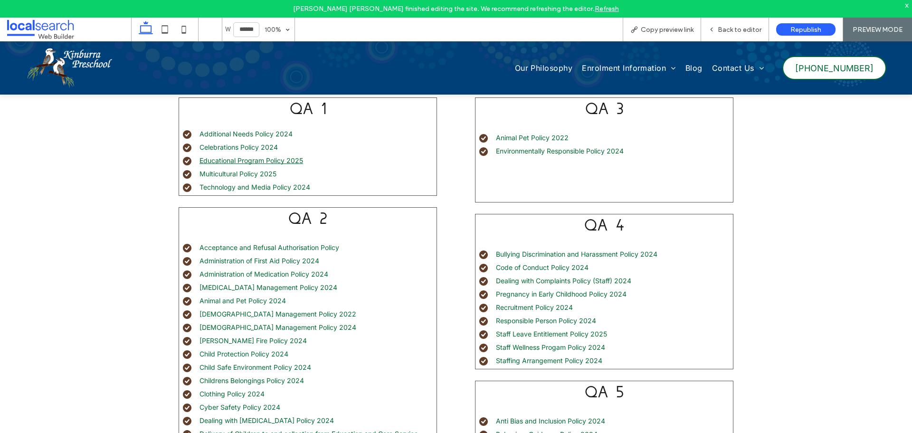
click at [256, 160] on link "Educational Program Policy 2025" at bounding box center [252, 160] width 104 height 8
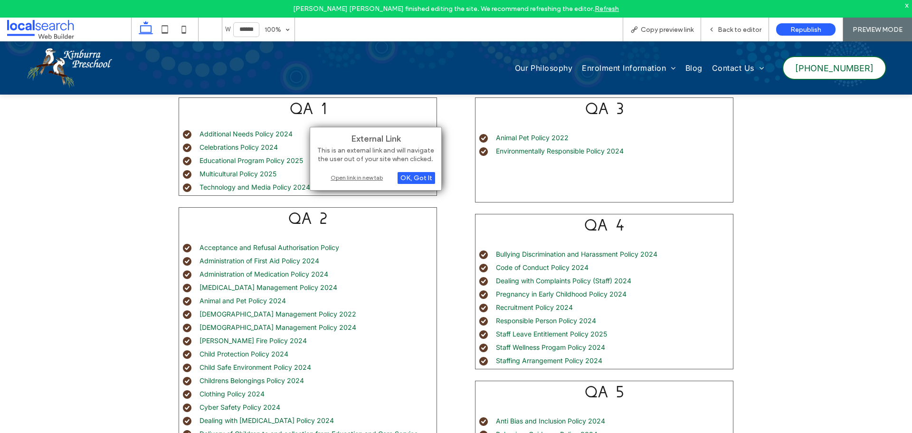
click at [370, 176] on div "Open link in new tab" at bounding box center [375, 177] width 119 height 10
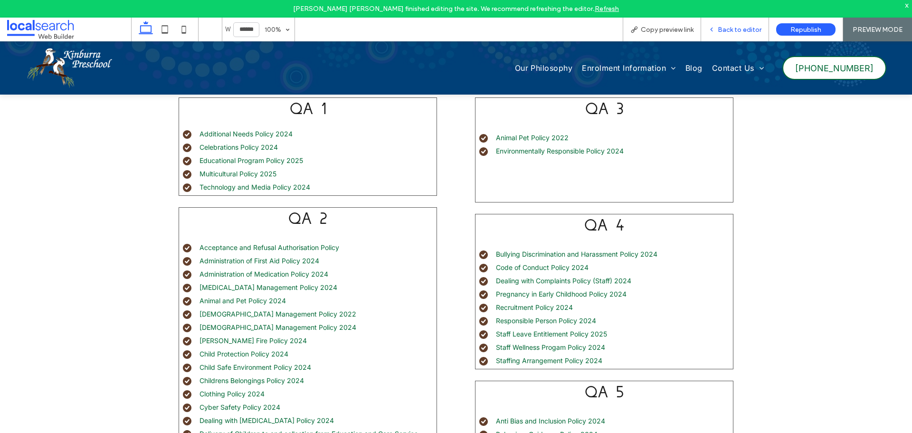
click at [717, 23] on div "Back to editor" at bounding box center [735, 30] width 68 height 24
click at [728, 31] on span "Back to editor" at bounding box center [740, 30] width 44 height 8
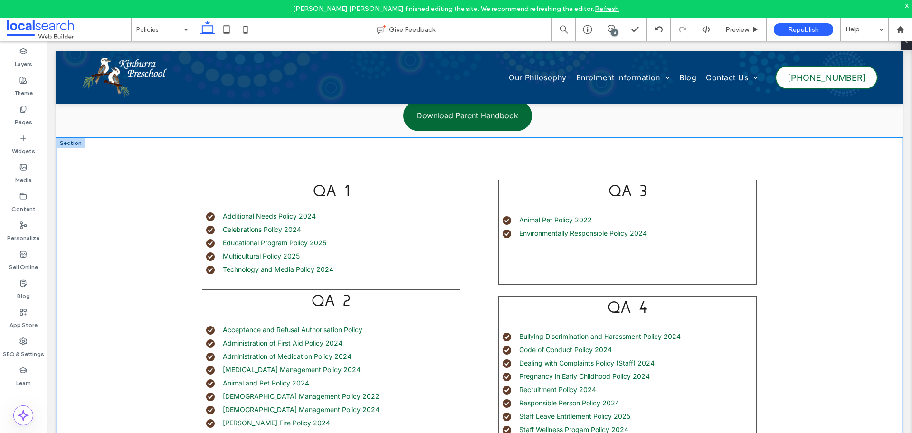
scroll to position [228, 0]
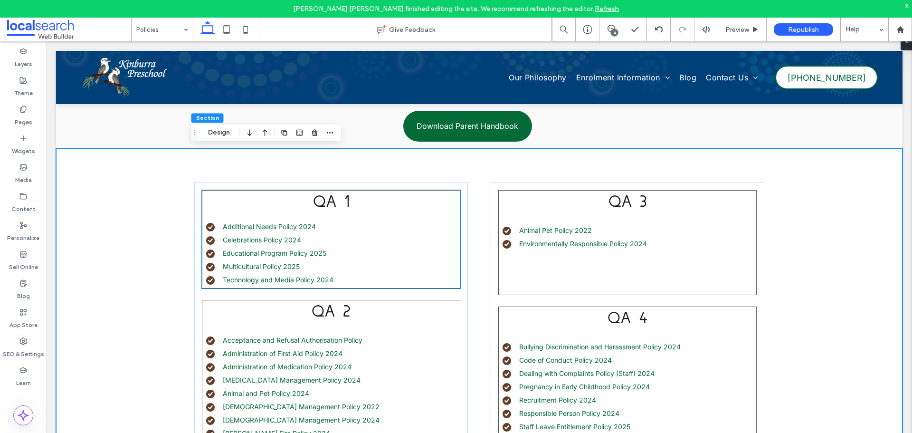
click at [338, 258] on ul "Additional Needs Policy 2024 Celebrations Policy 2024 Educational Program Polic…" at bounding box center [326, 252] width 267 height 63
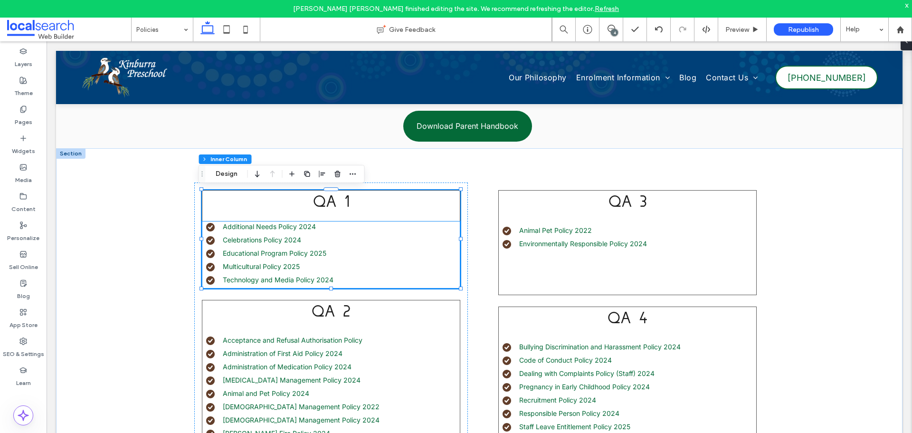
click at [314, 248] on li "Educational Program Policy 2025" at bounding box center [333, 253] width 254 height 10
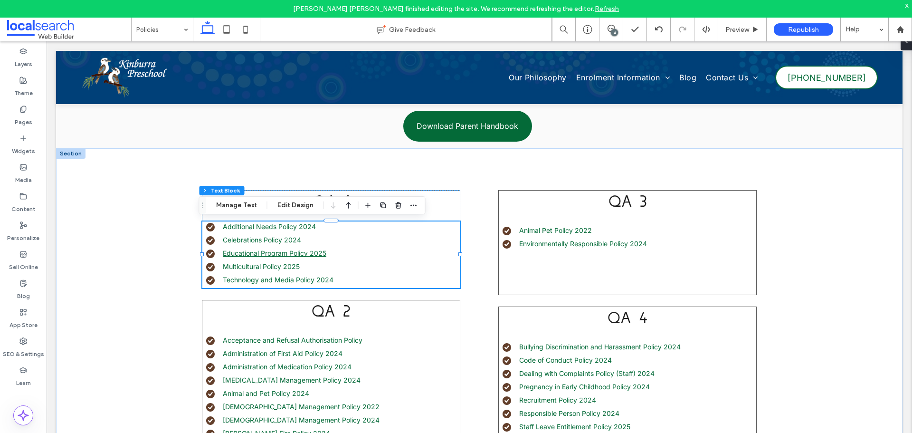
click at [318, 255] on link "Educational Program Policy 2025" at bounding box center [275, 253] width 104 height 8
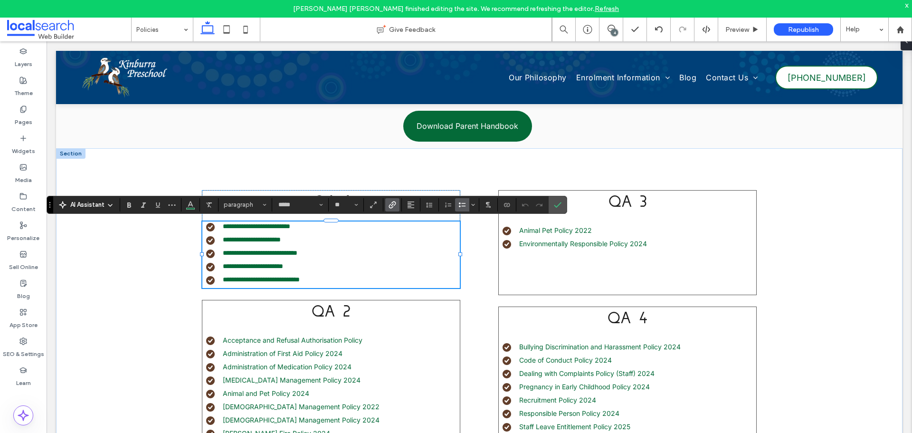
click at [297, 255] on link "**********" at bounding box center [260, 252] width 75 height 7
click at [297, 251] on link "**********" at bounding box center [260, 252] width 75 height 7
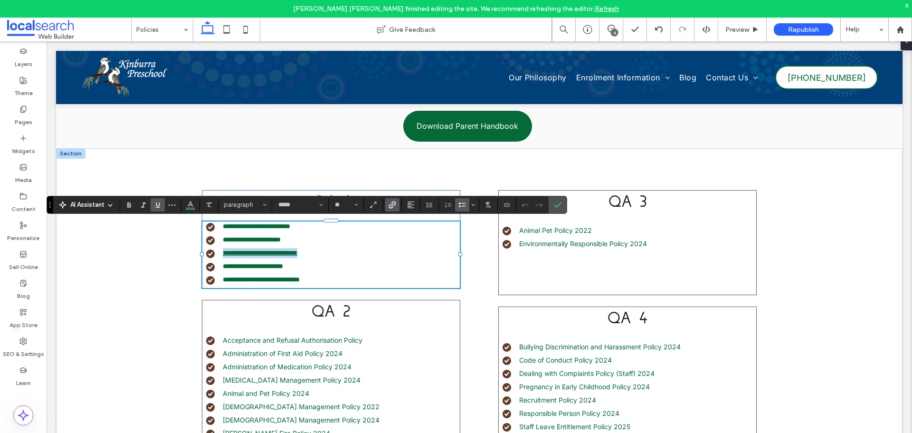
drag, startPoint x: 323, startPoint y: 251, endPoint x: 219, endPoint y: 251, distance: 103.6
click at [223, 251] on link "**********" at bounding box center [260, 252] width 75 height 7
click at [558, 207] on icon "Confirm" at bounding box center [558, 205] width 8 height 8
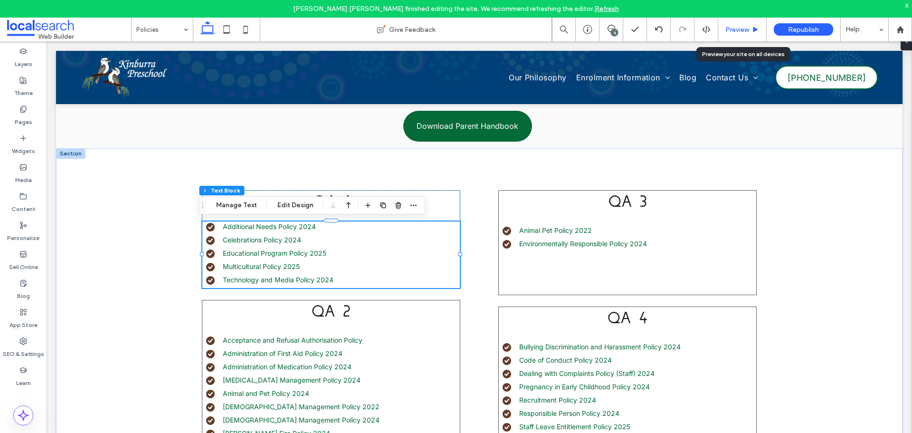
click at [732, 30] on span "Preview" at bounding box center [737, 30] width 24 height 8
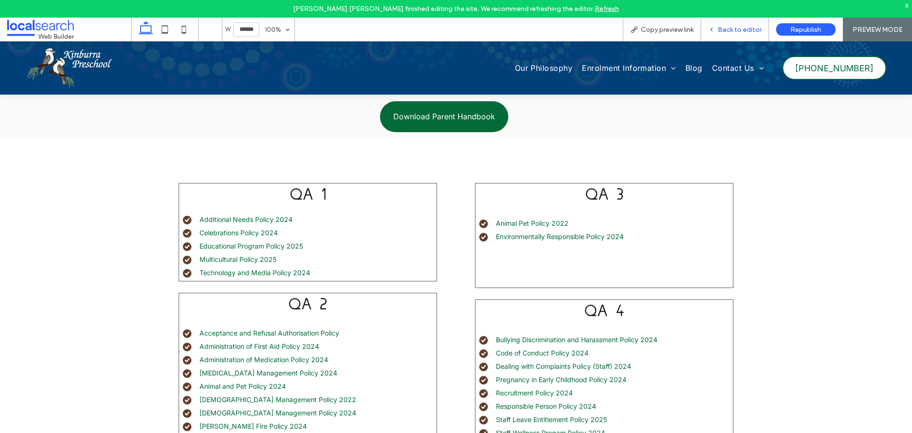
scroll to position [218, 0]
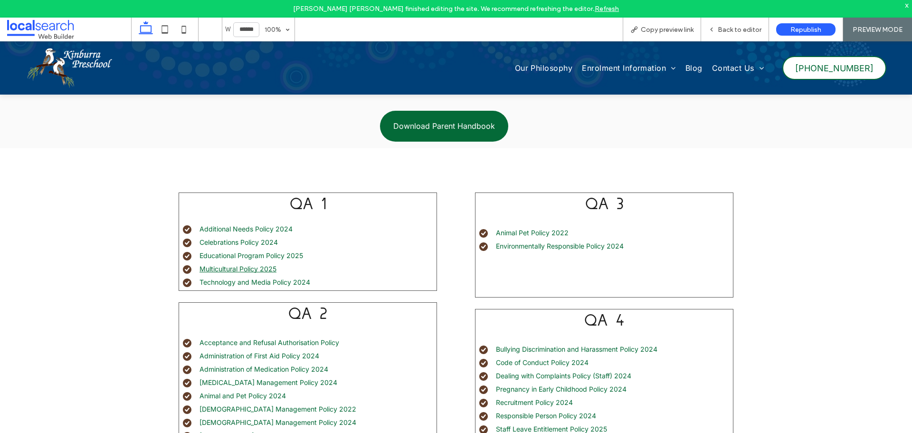
click at [262, 269] on link "Multicultural Policy 2025" at bounding box center [238, 269] width 77 height 8
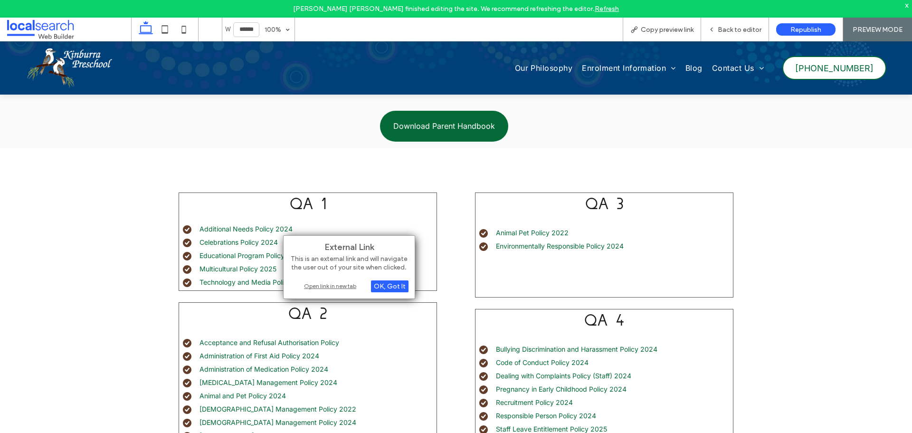
click at [337, 285] on div "Open link in new tab" at bounding box center [349, 286] width 119 height 10
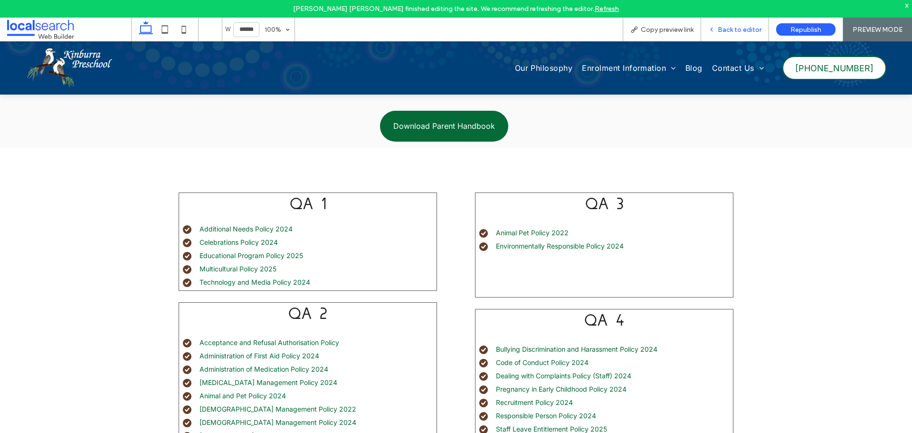
click at [738, 29] on span "Back to editor" at bounding box center [740, 30] width 44 height 8
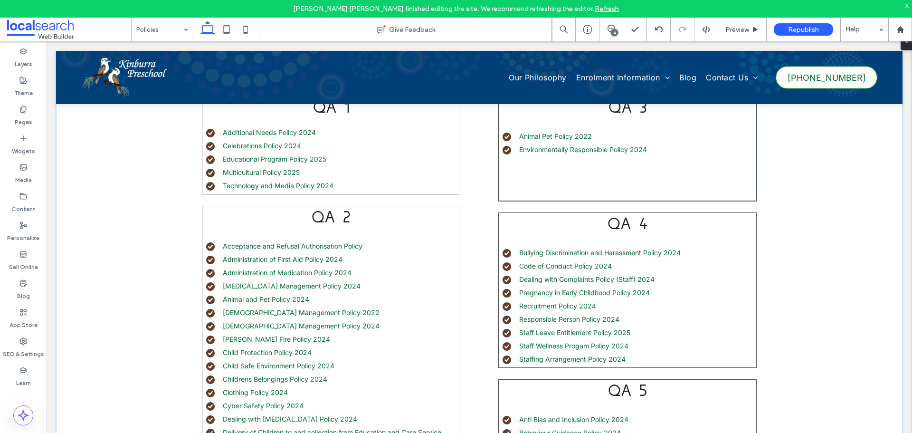
scroll to position [323, 0]
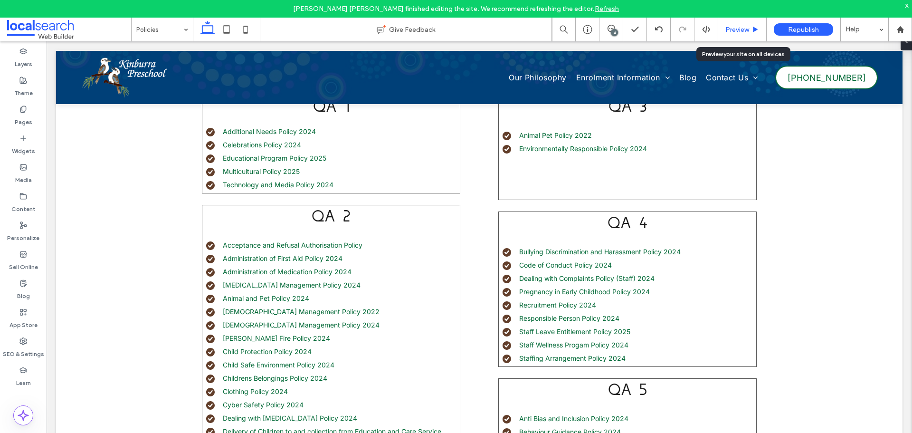
click at [727, 32] on span "Preview" at bounding box center [737, 30] width 24 height 8
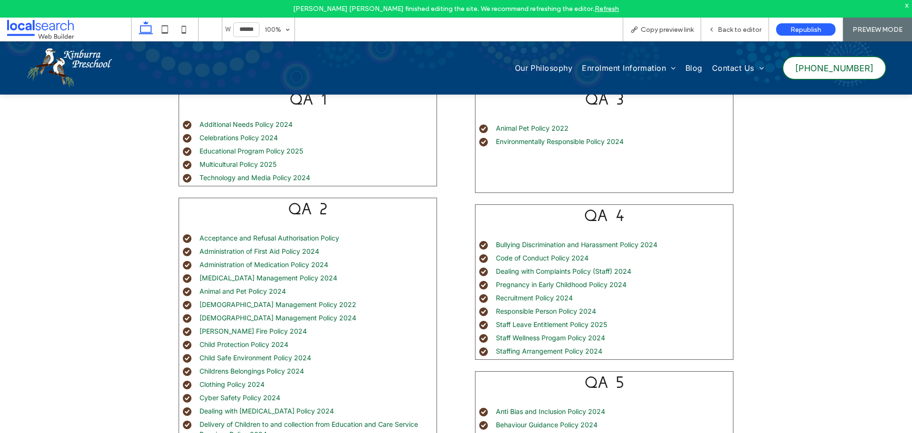
scroll to position [313, 0]
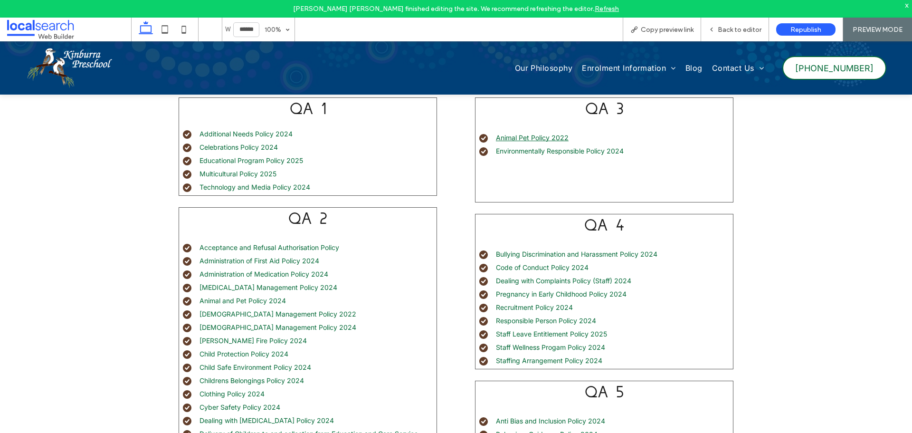
click at [540, 137] on link "Animal Pet Policy 2022" at bounding box center [532, 137] width 73 height 8
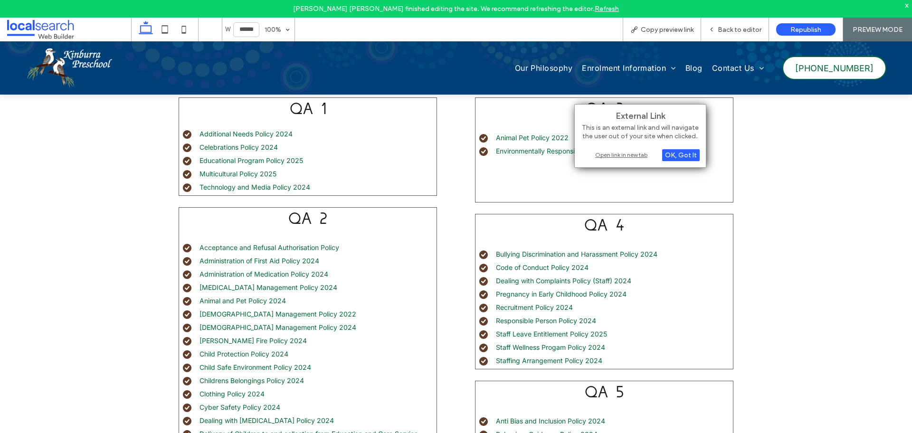
click at [608, 158] on div "Open link in new tab" at bounding box center [640, 155] width 119 height 10
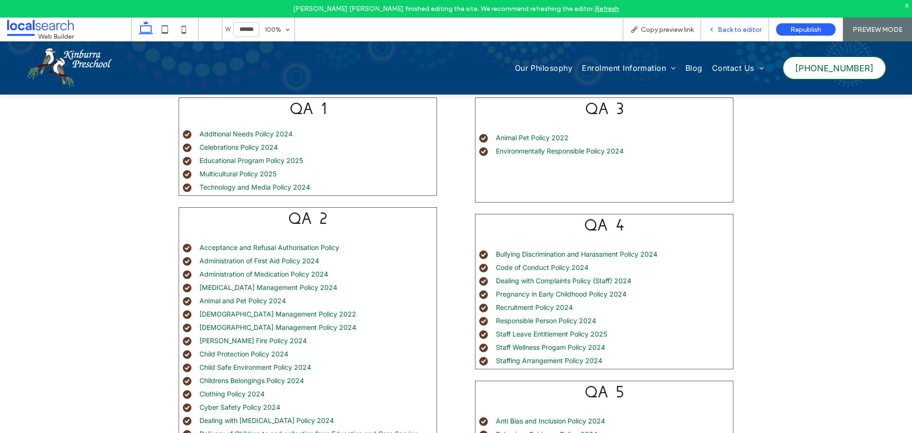
click at [723, 27] on span "Back to editor" at bounding box center [740, 30] width 44 height 8
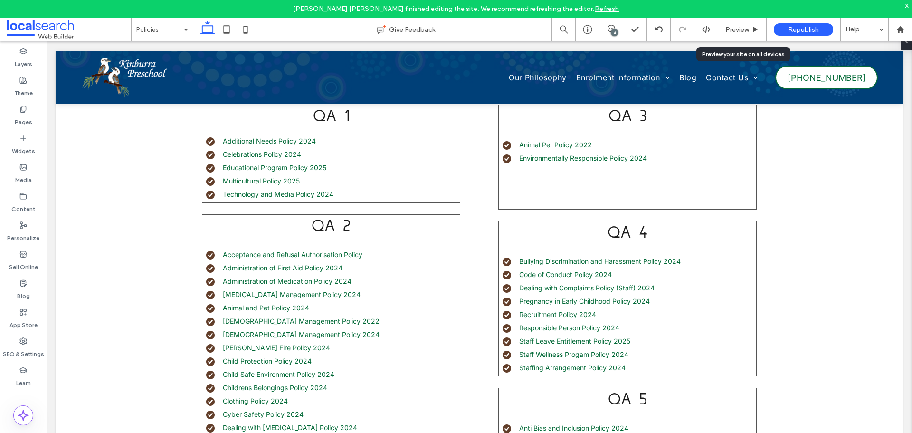
scroll to position [323, 0]
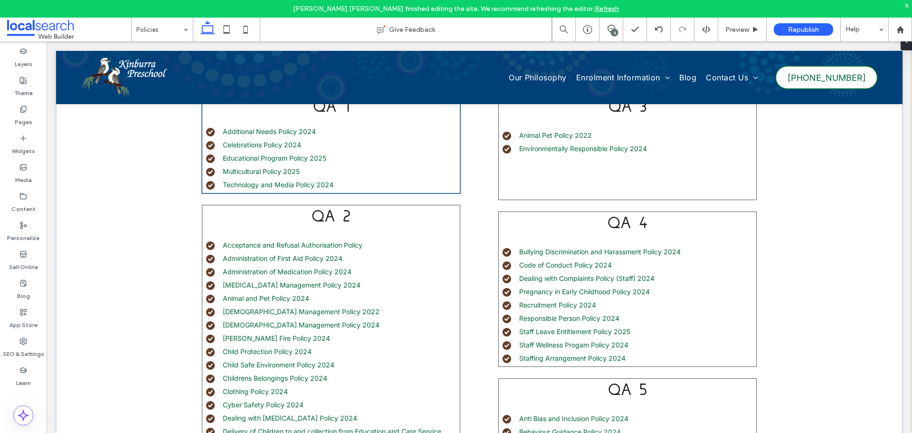
click at [311, 170] on li "Multicultural Policy 2025" at bounding box center [333, 171] width 254 height 10
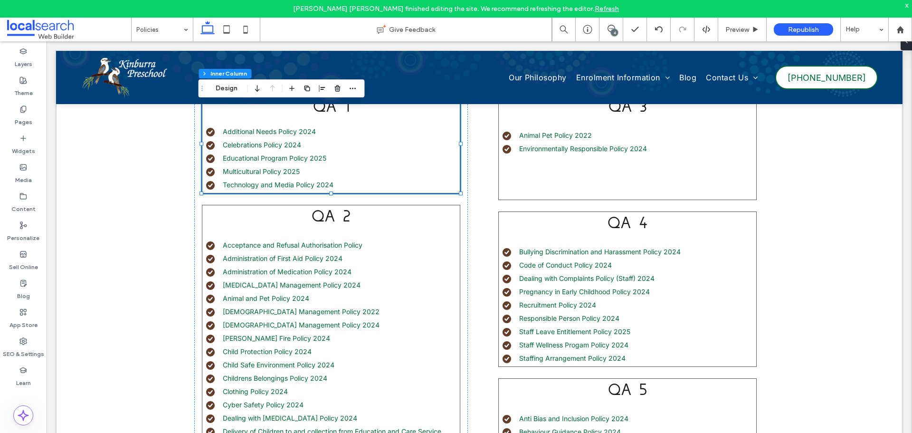
click at [311, 170] on li "Multicultural Policy 2025" at bounding box center [333, 171] width 254 height 10
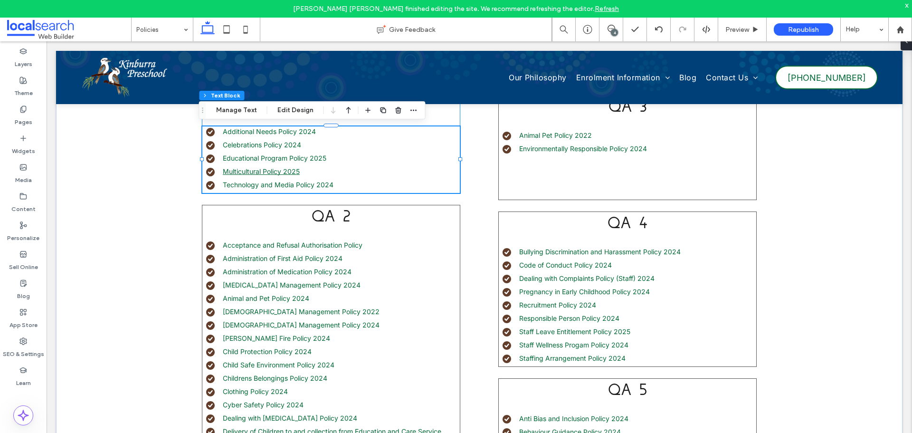
click at [288, 171] on link "Multicultural Policy 2025" at bounding box center [261, 171] width 77 height 8
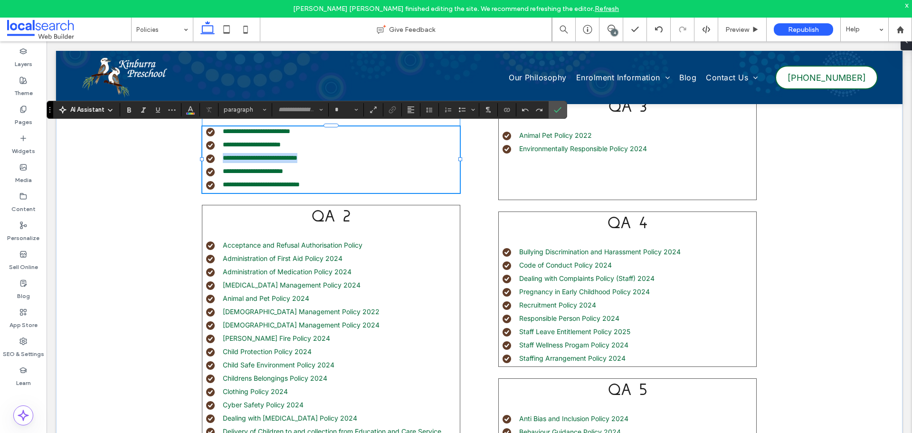
type input "*****"
type input "**"
click at [322, 166] on li "**********" at bounding box center [333, 171] width 254 height 10
click at [324, 157] on li "**********" at bounding box center [333, 158] width 254 height 10
drag, startPoint x: 324, startPoint y: 157, endPoint x: 219, endPoint y: 155, distance: 104.5
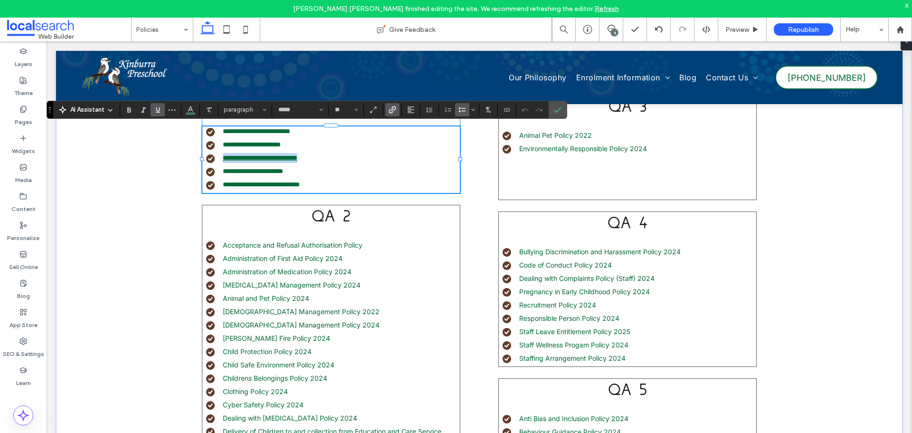
click at [219, 155] on li "**********" at bounding box center [333, 158] width 254 height 10
click at [194, 114] on button "Color" at bounding box center [190, 109] width 14 height 13
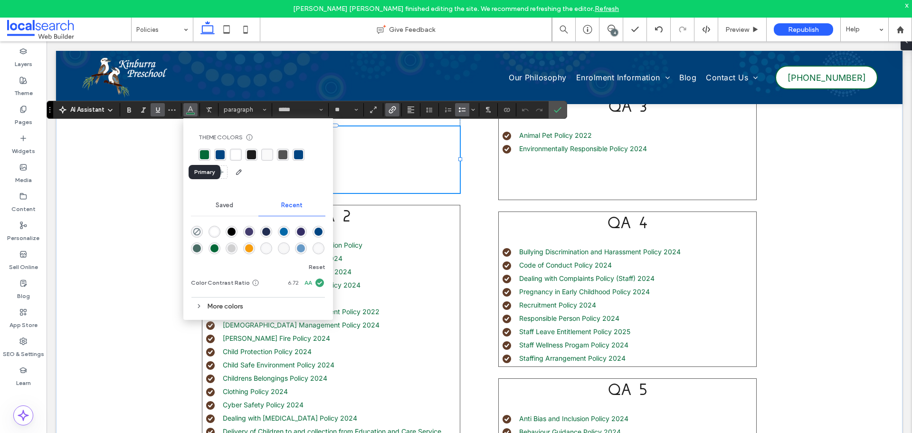
click at [205, 155] on div "rgba(4, 106, 56, 1)" at bounding box center [204, 154] width 9 height 9
click at [555, 106] on icon "Confirm" at bounding box center [558, 110] width 8 height 8
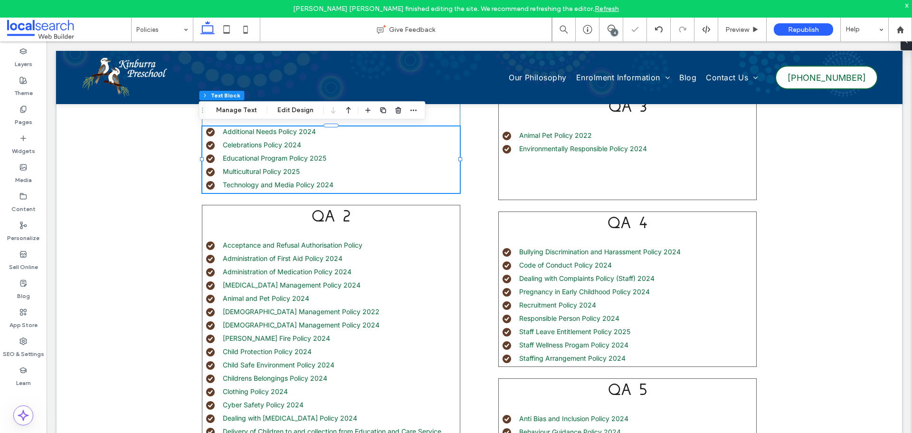
click at [301, 171] on li "Multicultural Policy 2025" at bounding box center [333, 171] width 254 height 10
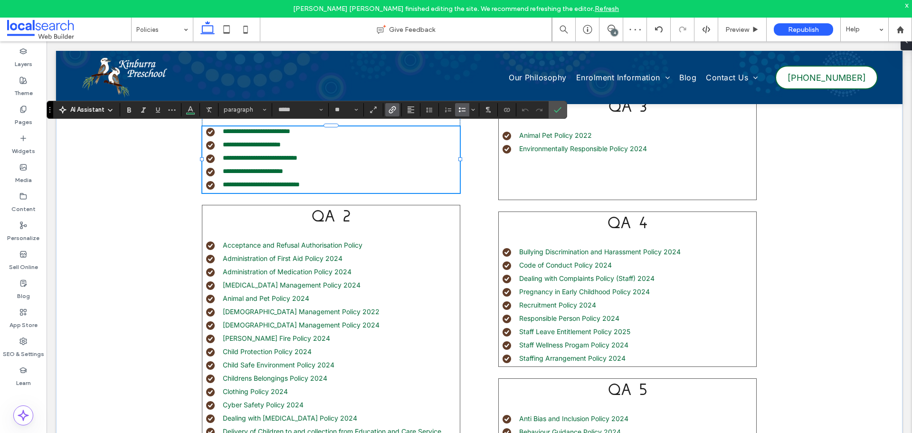
click at [299, 171] on li "**********" at bounding box center [333, 171] width 254 height 10
drag, startPoint x: 299, startPoint y: 171, endPoint x: 219, endPoint y: 168, distance: 79.9
click at [219, 169] on li "**********" at bounding box center [333, 171] width 254 height 10
click at [193, 109] on icon "Color" at bounding box center [191, 109] width 8 height 8
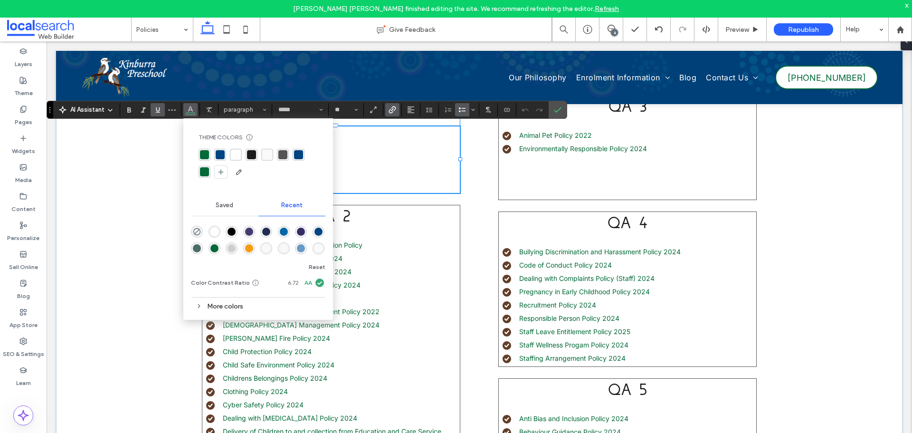
click at [205, 152] on div "rgba(4, 106, 56, 1)" at bounding box center [204, 154] width 9 height 9
click at [560, 113] on icon "Confirm" at bounding box center [558, 110] width 8 height 8
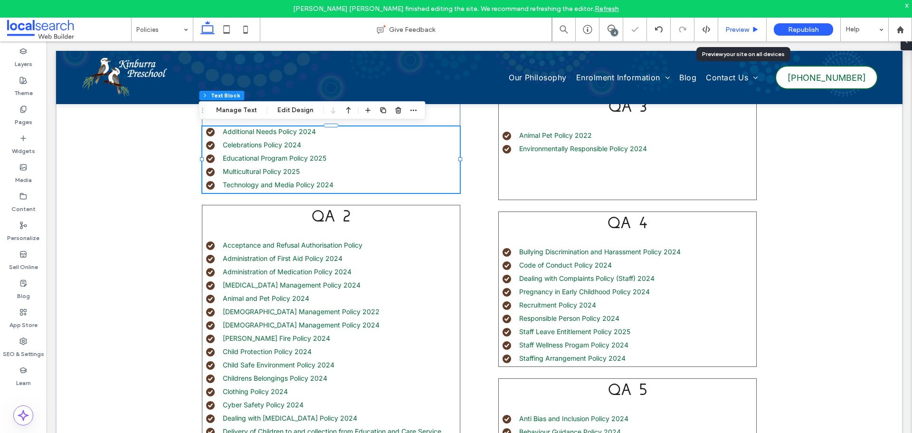
click at [732, 29] on span "Preview" at bounding box center [737, 30] width 24 height 8
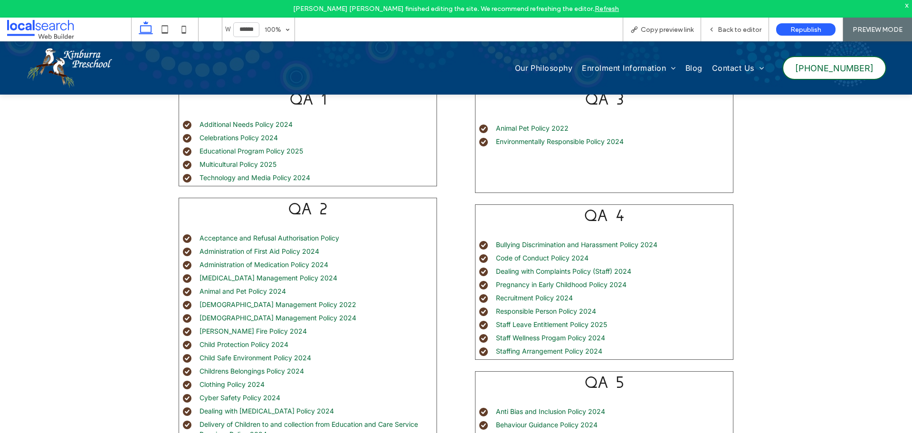
scroll to position [313, 0]
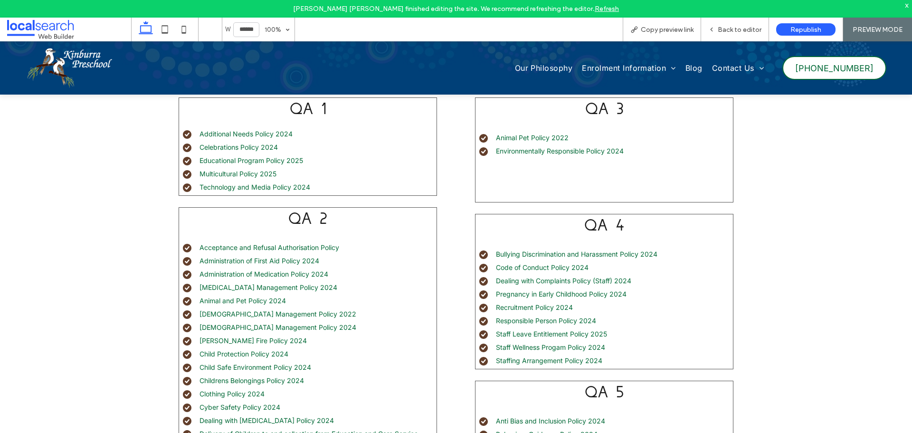
click at [268, 164] on li "Educational Program Policy 2025" at bounding box center [310, 160] width 254 height 10
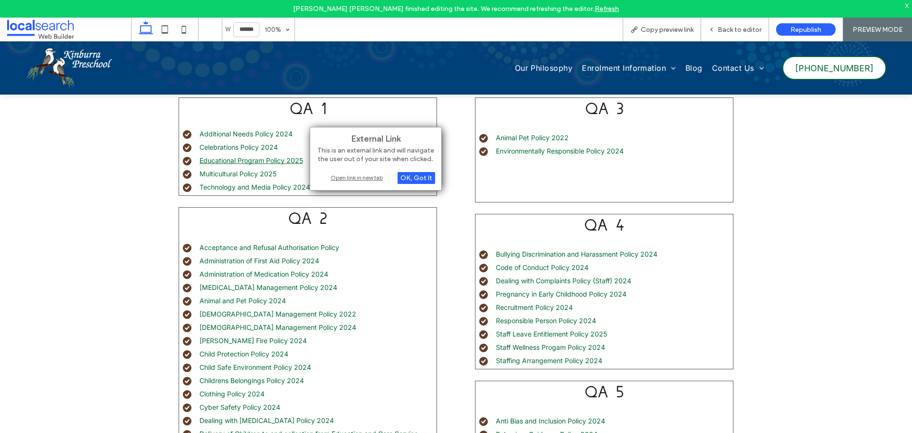
click at [267, 162] on link "Educational Program Policy 2025" at bounding box center [252, 160] width 104 height 8
click at [346, 178] on div "Open link in new tab" at bounding box center [375, 177] width 119 height 10
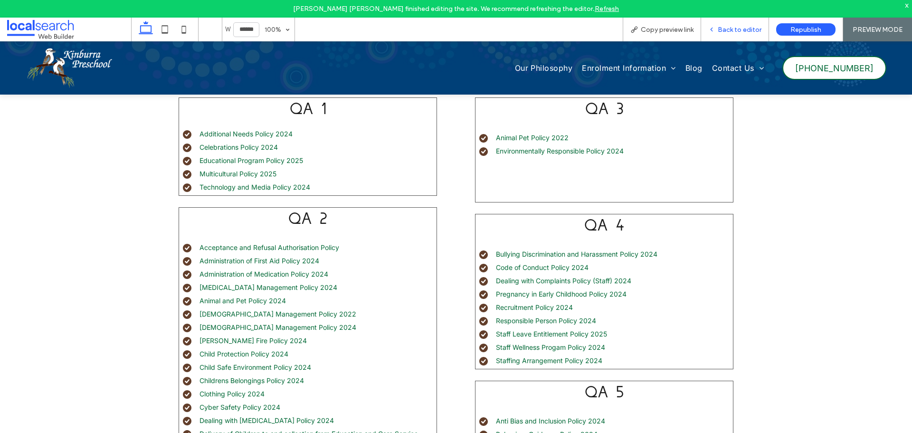
click at [715, 29] on icon at bounding box center [711, 29] width 7 height 7
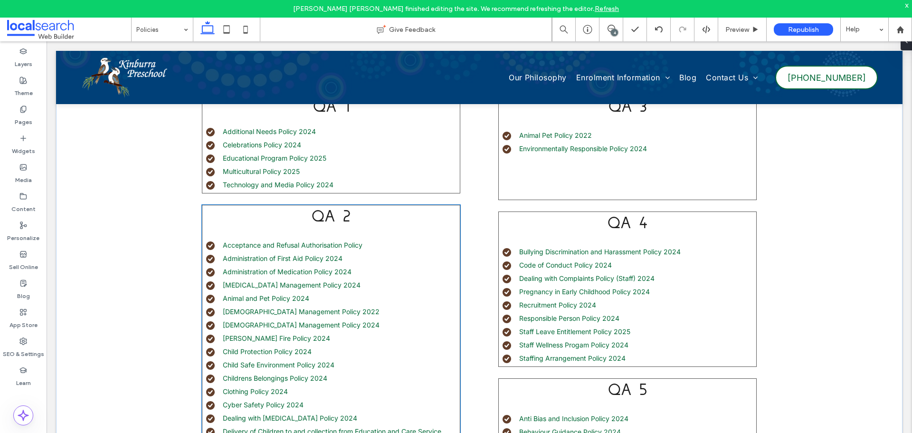
scroll to position [275, 0]
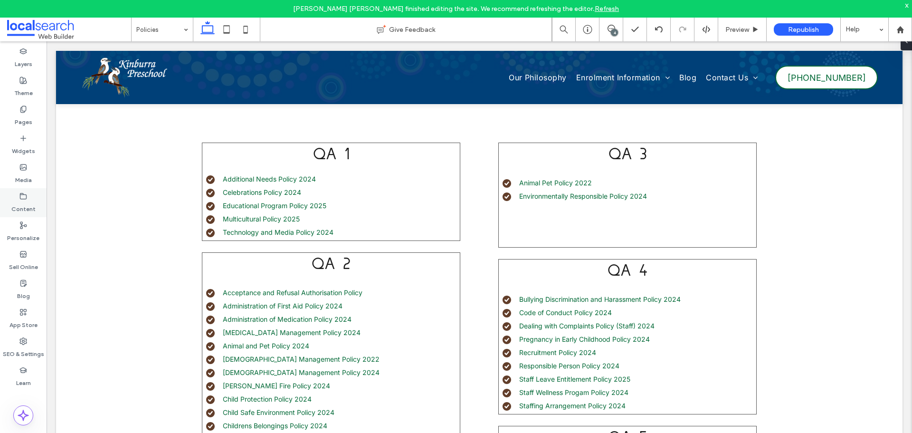
click at [29, 199] on div "Content" at bounding box center [23, 202] width 47 height 29
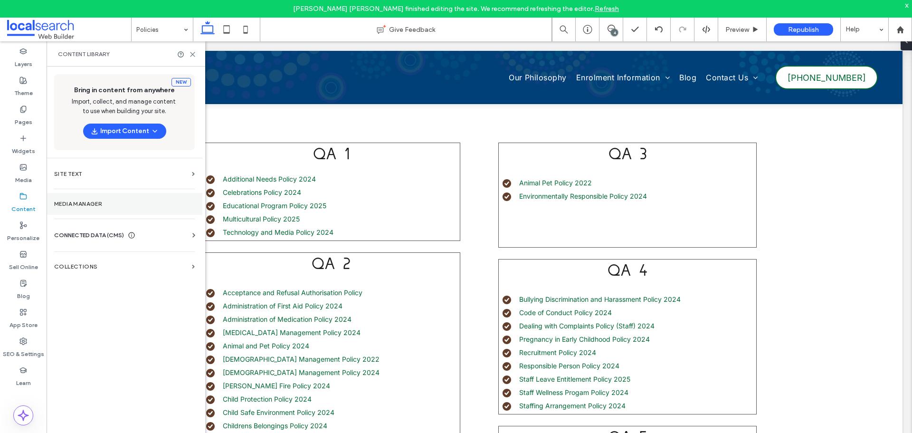
click at [69, 200] on label "Media Manager" at bounding box center [124, 203] width 141 height 7
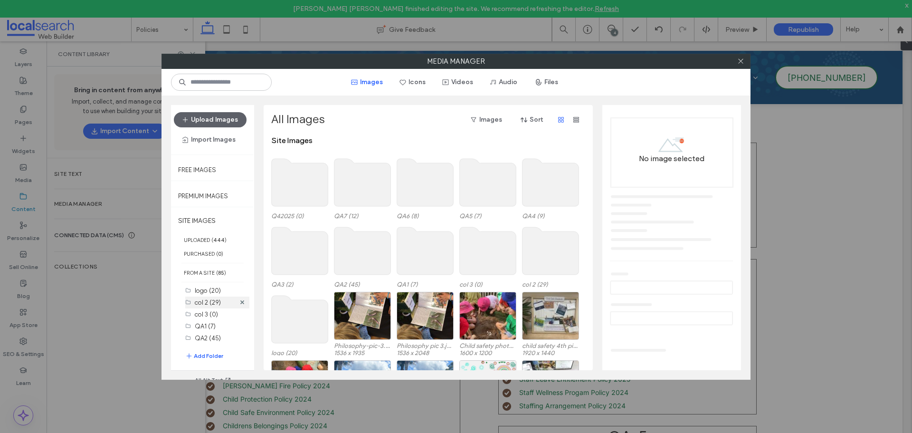
scroll to position [48, 0]
click at [208, 290] on label "QA2 (45)" at bounding box center [208, 290] width 26 height 7
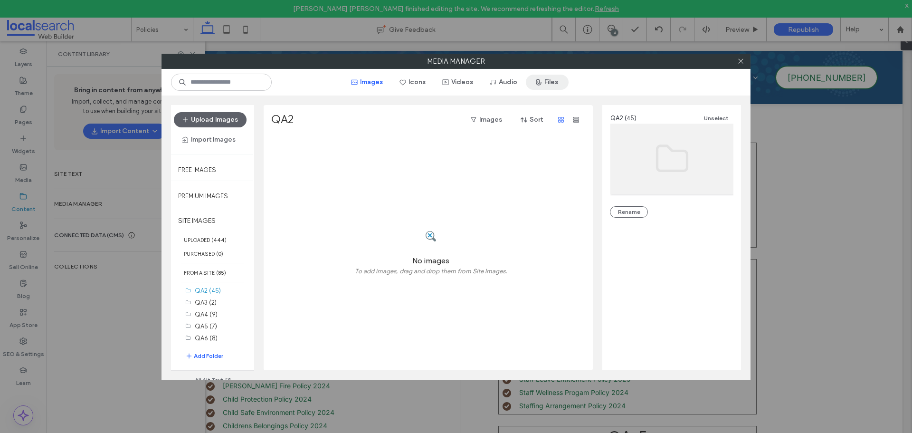
click at [544, 77] on span "button" at bounding box center [540, 82] width 10 height 14
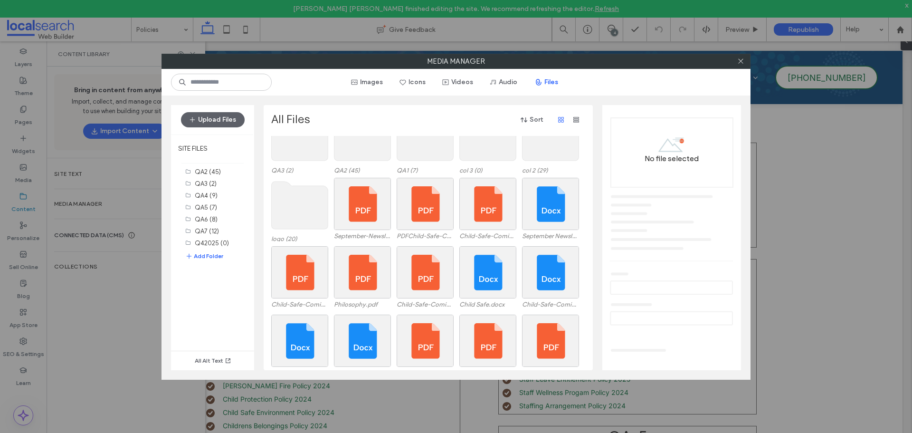
scroll to position [0, 0]
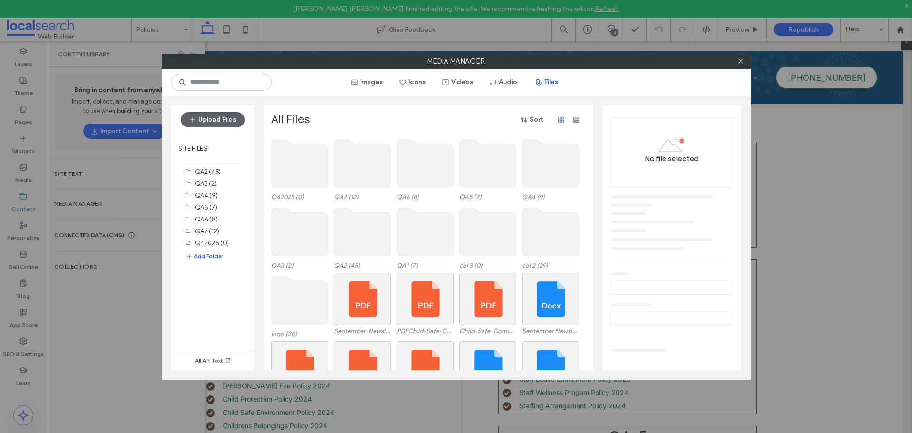
click at [369, 233] on use at bounding box center [362, 232] width 57 height 48
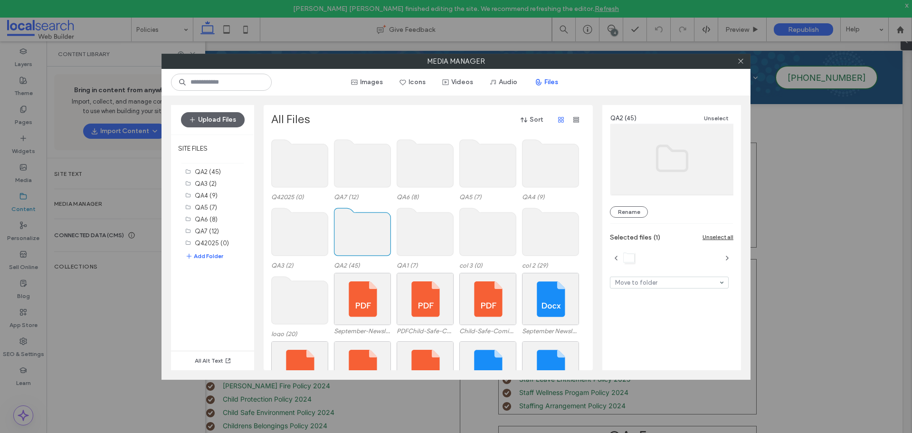
click at [369, 233] on use at bounding box center [362, 232] width 57 height 48
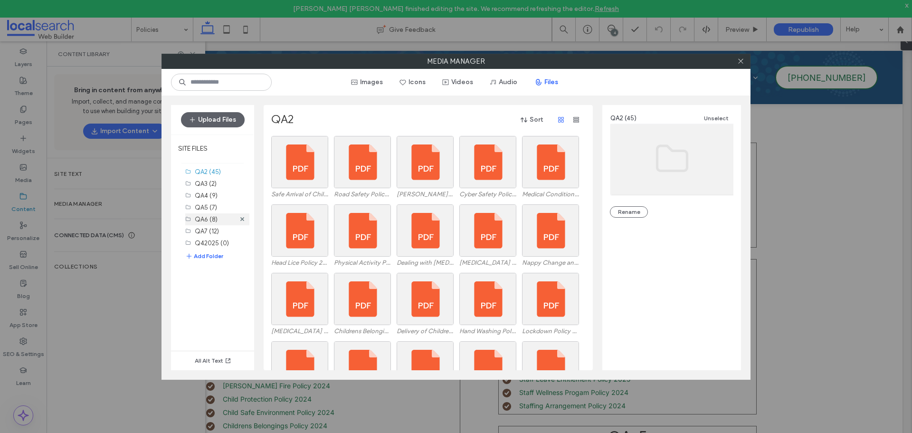
scroll to position [51, 0]
click at [204, 257] on button "Add Folder" at bounding box center [204, 256] width 38 height 10
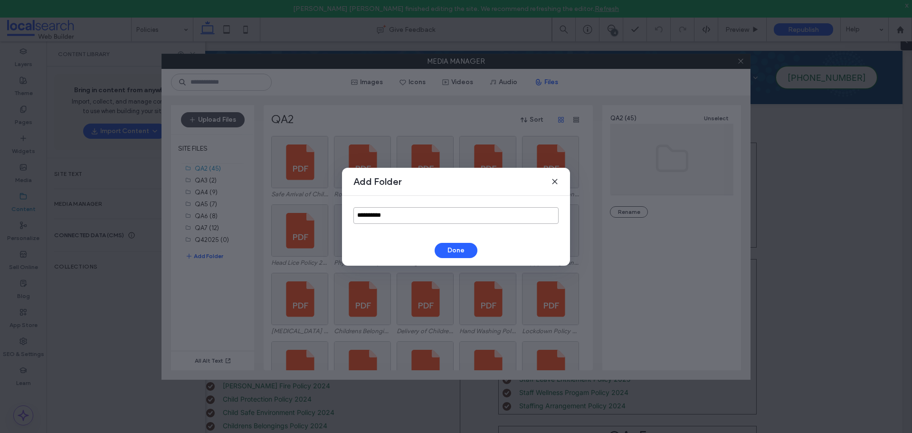
click at [399, 217] on input "**********" at bounding box center [455, 215] width 205 height 17
type input "*********"
click at [441, 245] on button "Done" at bounding box center [456, 250] width 43 height 15
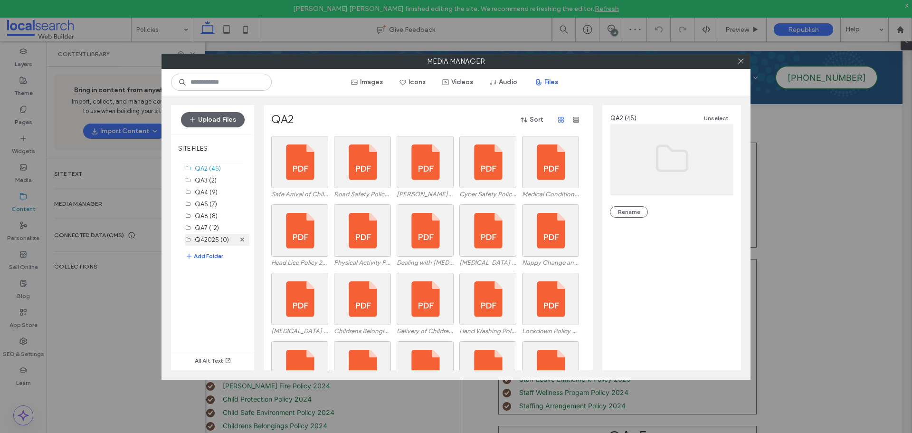
click at [222, 238] on label "Q42025 (0)" at bounding box center [212, 239] width 34 height 7
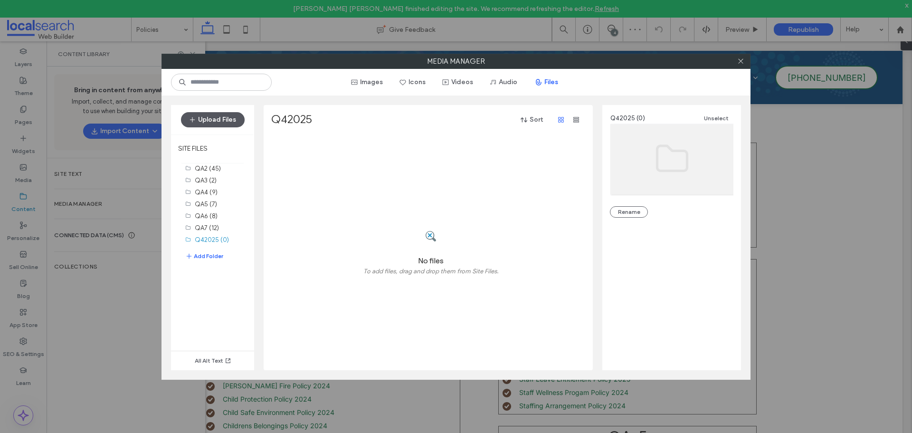
click at [223, 116] on button "Upload Files" at bounding box center [213, 119] width 64 height 15
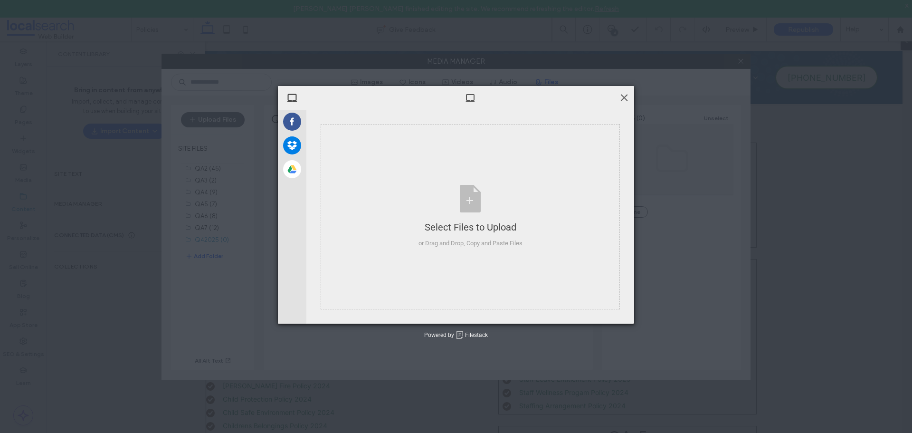
click at [627, 94] on span at bounding box center [624, 97] width 10 height 10
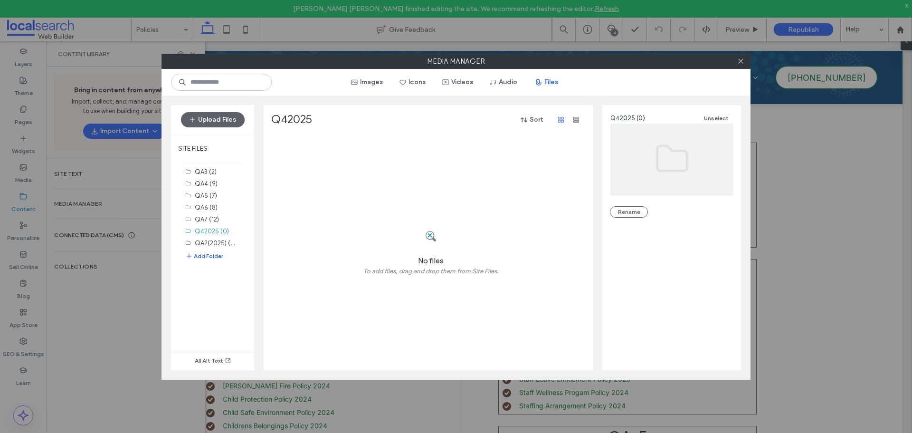
scroll to position [63, 0]
click at [214, 238] on label "QA2(2025) (0)" at bounding box center [216, 239] width 42 height 9
click at [209, 257] on button "Add Folder" at bounding box center [204, 256] width 38 height 10
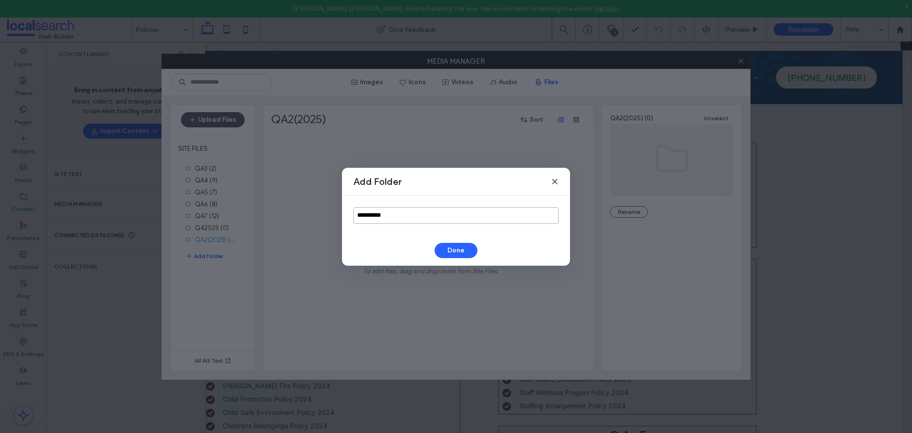
click at [438, 221] on input "**********" at bounding box center [455, 215] width 205 height 17
click at [438, 220] on input "**********" at bounding box center [455, 215] width 205 height 17
type input "*********"
click at [457, 241] on div "Add Folder ********* Done" at bounding box center [456, 217] width 228 height 98
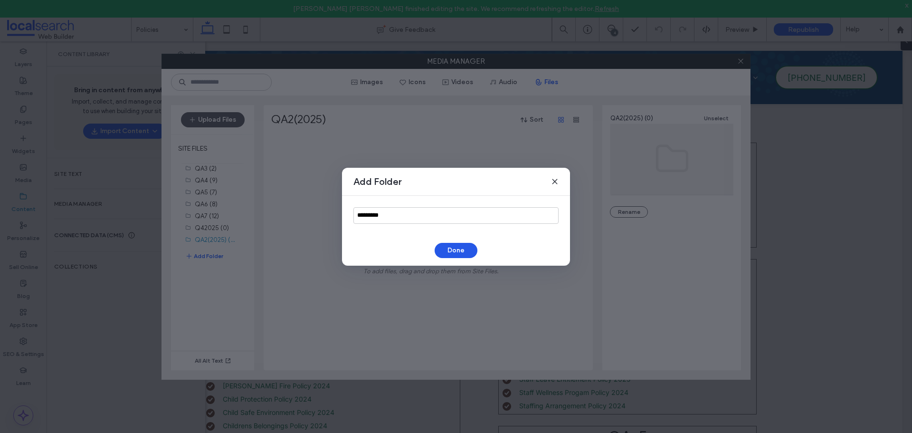
click at [454, 243] on button "Done" at bounding box center [456, 250] width 43 height 15
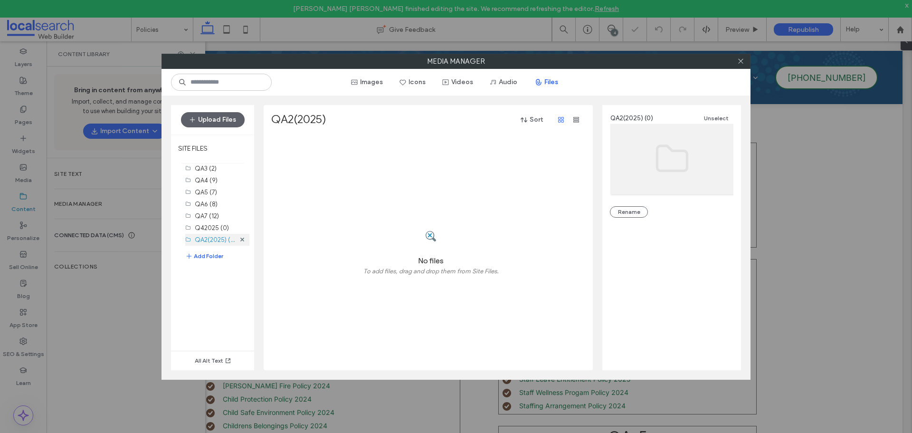
scroll to position [75, 0]
drag, startPoint x: 213, startPoint y: 235, endPoint x: 211, endPoint y: 222, distance: 12.5
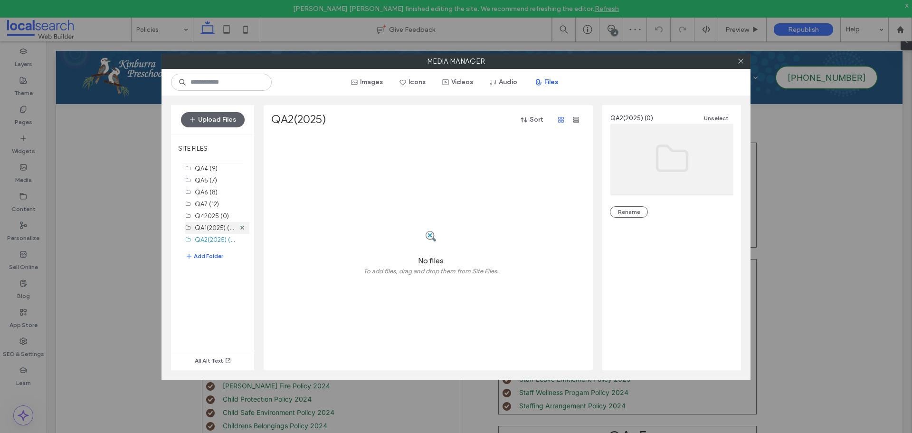
click at [211, 228] on label "QA1(2025) (0)" at bounding box center [215, 227] width 41 height 9
click at [574, 119] on use "button" at bounding box center [576, 120] width 6 height 6
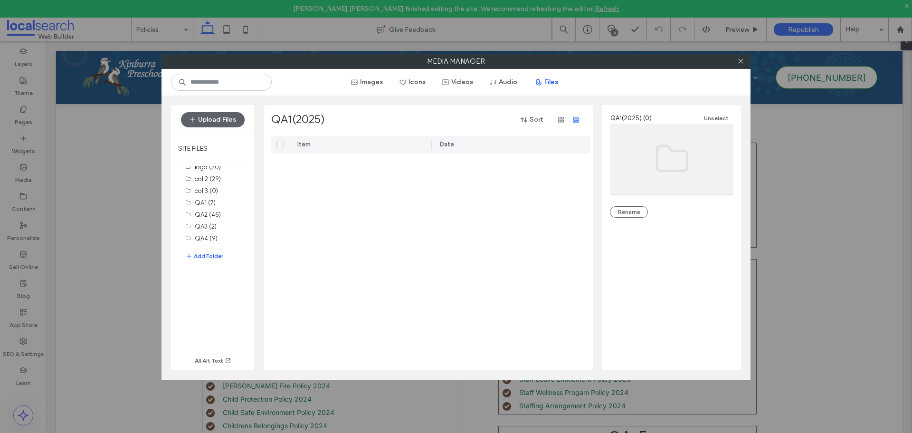
scroll to position [0, 0]
click at [203, 210] on label "QA1 (7)" at bounding box center [205, 207] width 21 height 7
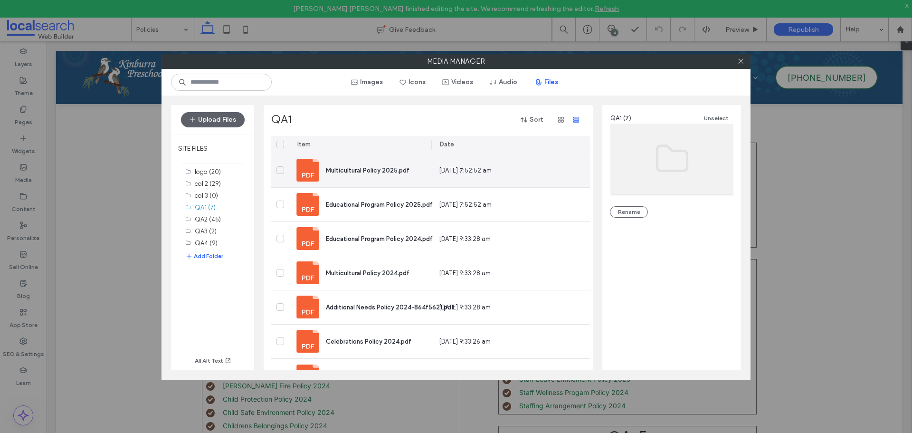
click at [279, 171] on icon at bounding box center [280, 170] width 4 height 2
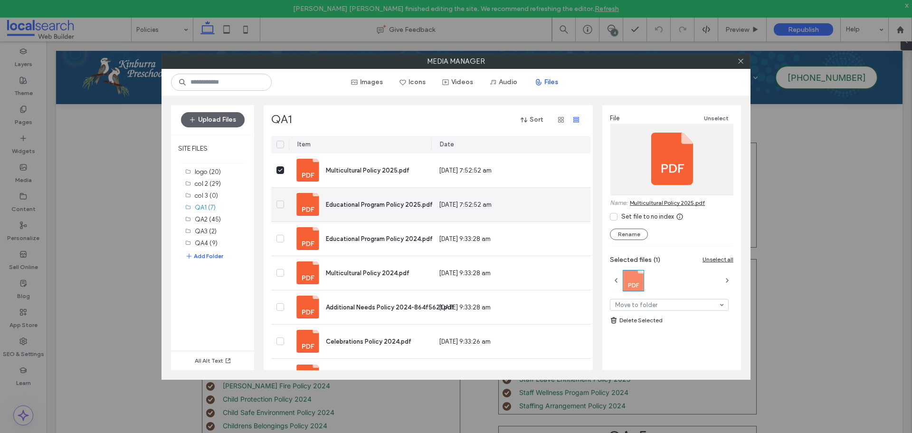
click at [279, 199] on div at bounding box center [280, 205] width 18 height 34
click at [280, 204] on icon at bounding box center [280, 204] width 5 height 4
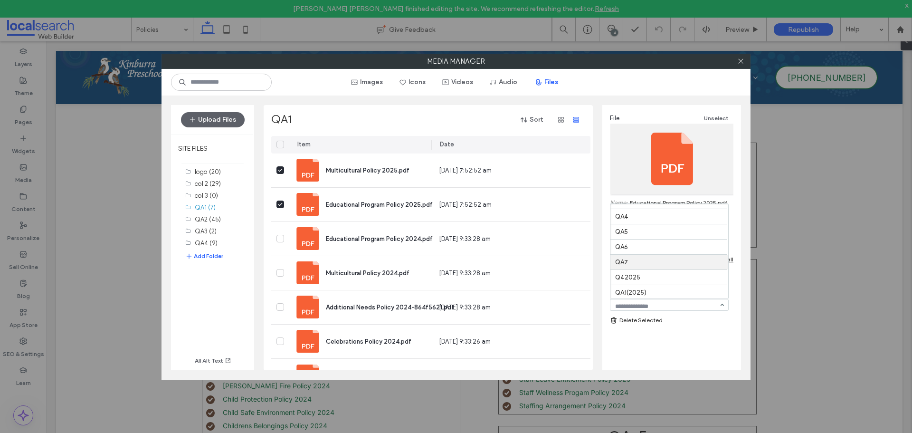
scroll to position [118, 0]
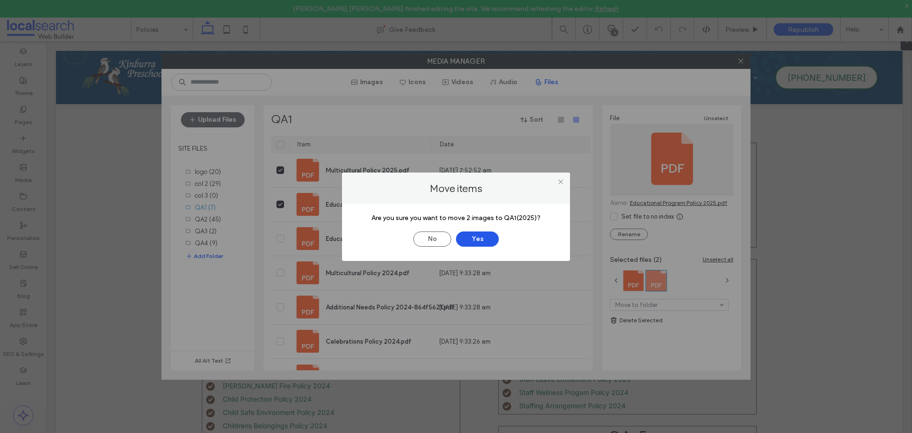
click at [483, 237] on button "Yes" at bounding box center [477, 238] width 43 height 15
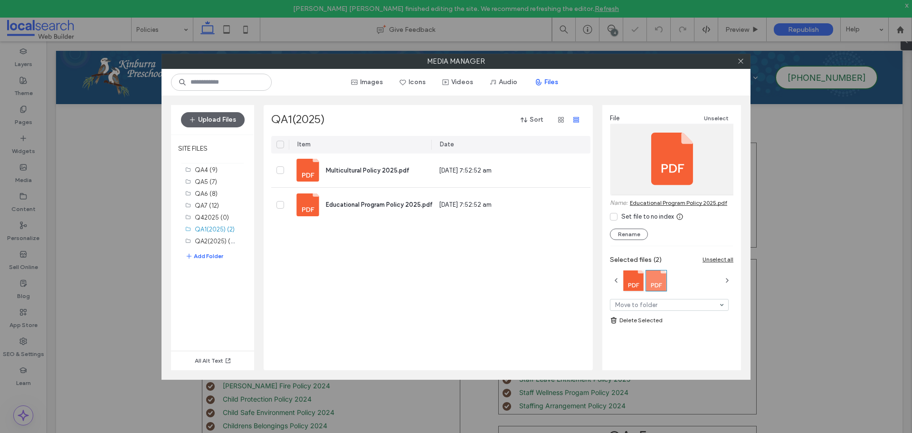
scroll to position [75, 0]
click at [218, 229] on label "QA1(2025) (2)" at bounding box center [215, 227] width 40 height 7
click at [218, 240] on label "QA2(2025) (0)" at bounding box center [216, 239] width 42 height 9
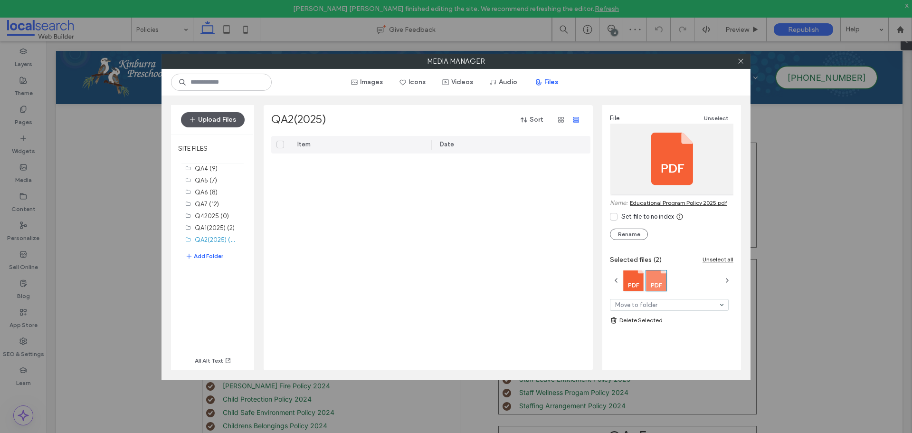
click at [213, 118] on button "Upload Files" at bounding box center [213, 119] width 64 height 15
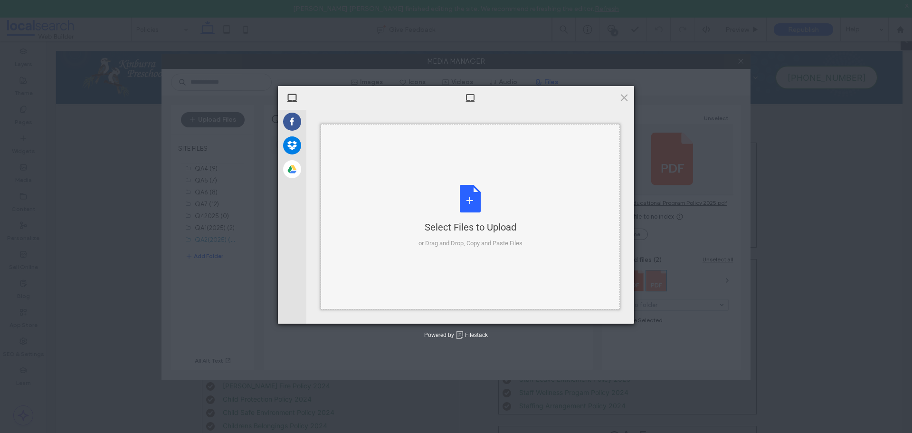
click at [460, 200] on div "Select Files to Upload or Drag and Drop, Copy and Paste Files" at bounding box center [471, 216] width 104 height 63
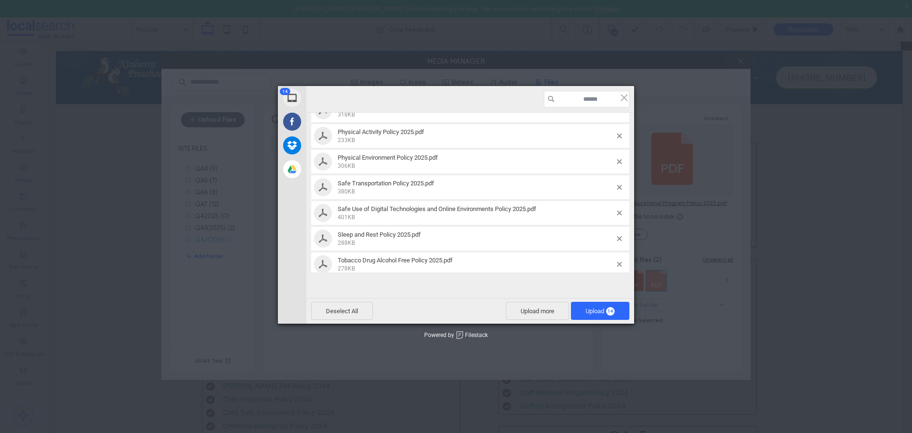
scroll to position [228, 0]
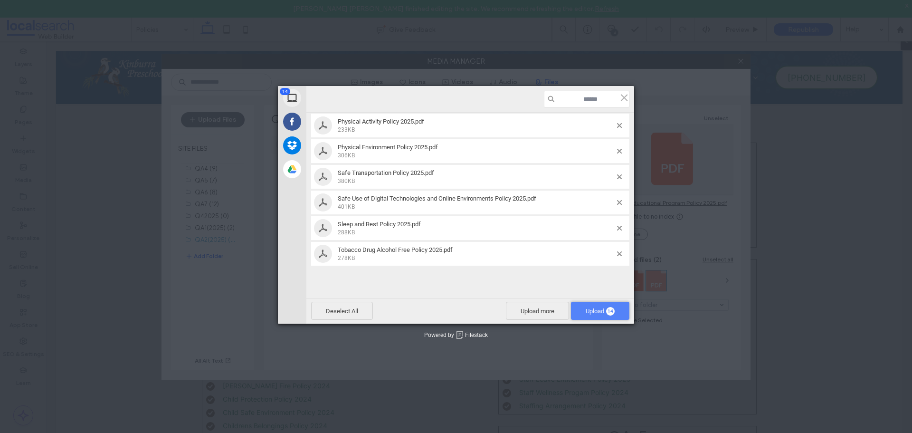
click at [596, 311] on span "Upload 14" at bounding box center [600, 310] width 29 height 7
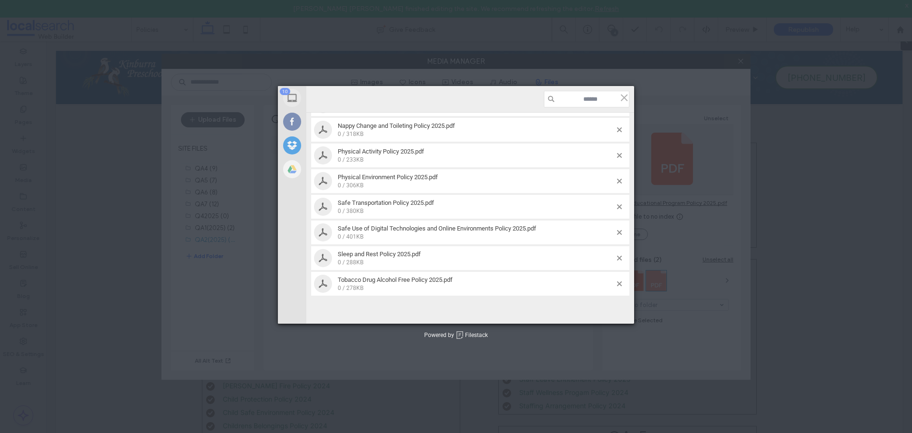
scroll to position [218, 0]
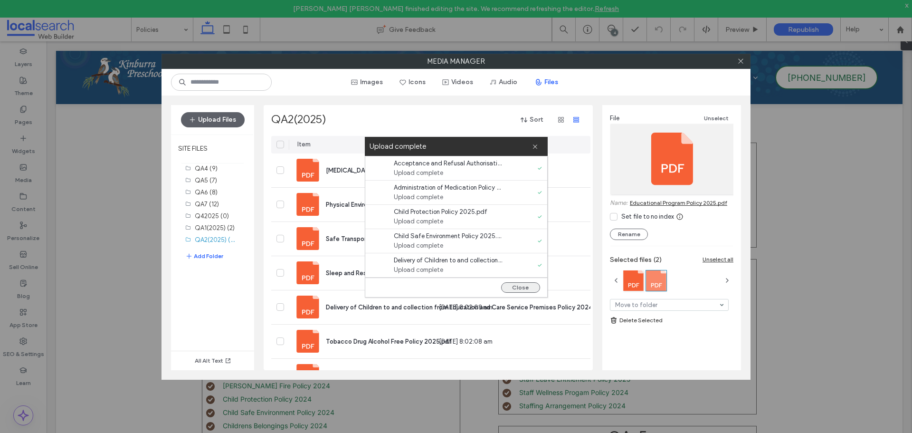
click at [506, 287] on button "Close" at bounding box center [520, 287] width 39 height 10
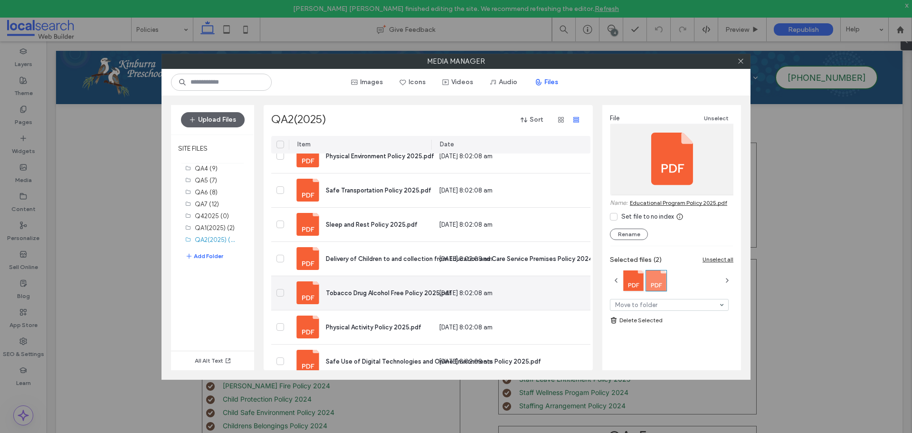
scroll to position [95, 0]
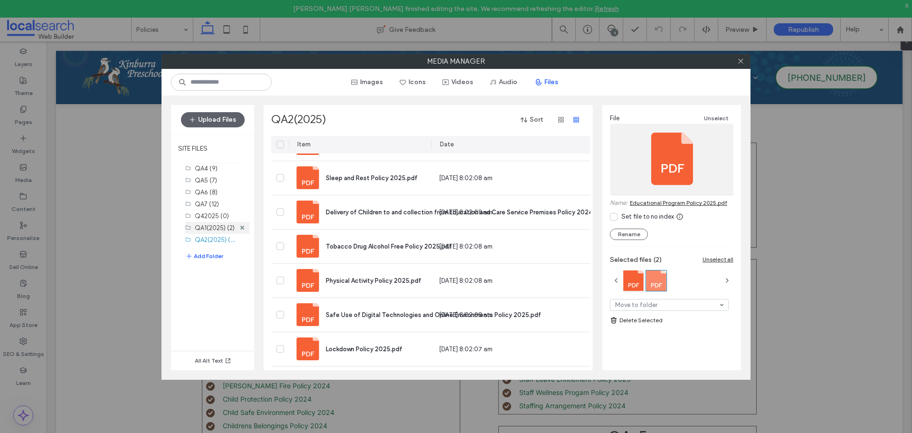
click at [210, 229] on label "QA1(2025) (2)" at bounding box center [215, 227] width 40 height 7
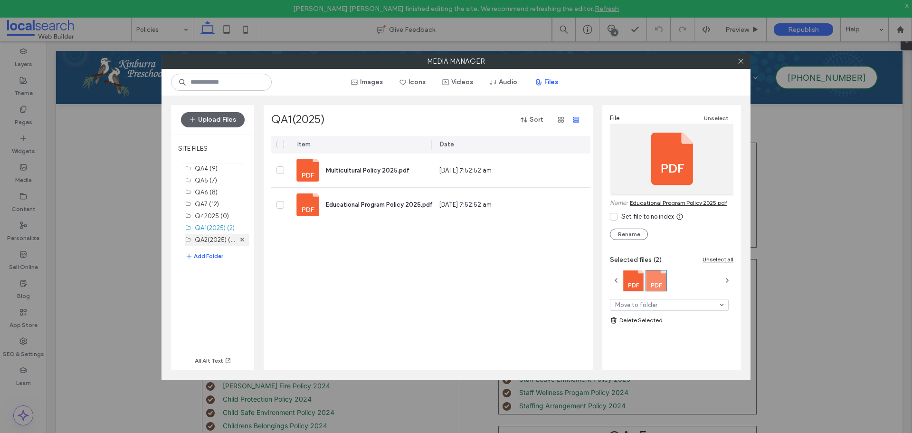
click at [212, 239] on label "QA2(2025) (14)" at bounding box center [217, 239] width 44 height 9
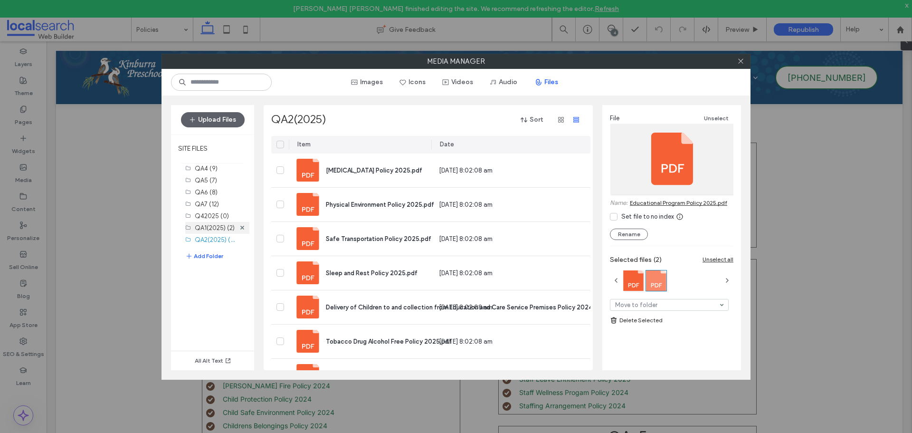
click at [205, 229] on label "QA1(2025) (2)" at bounding box center [215, 227] width 40 height 7
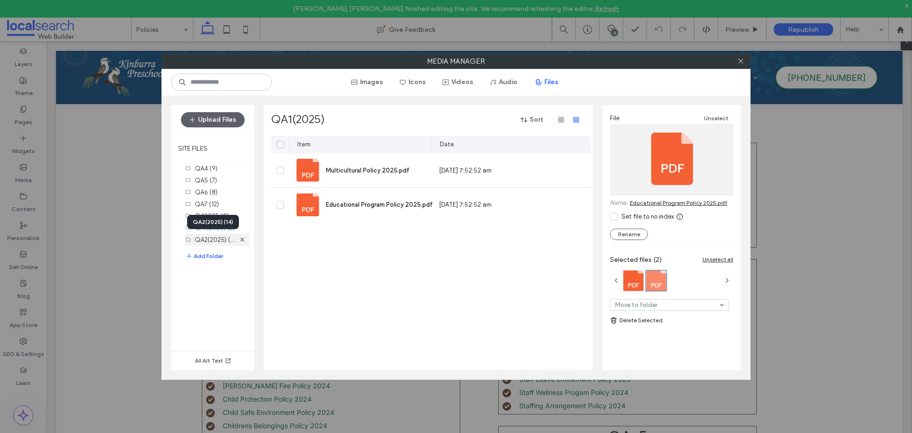
click at [212, 239] on label "QA2(2025) (14)" at bounding box center [217, 239] width 44 height 9
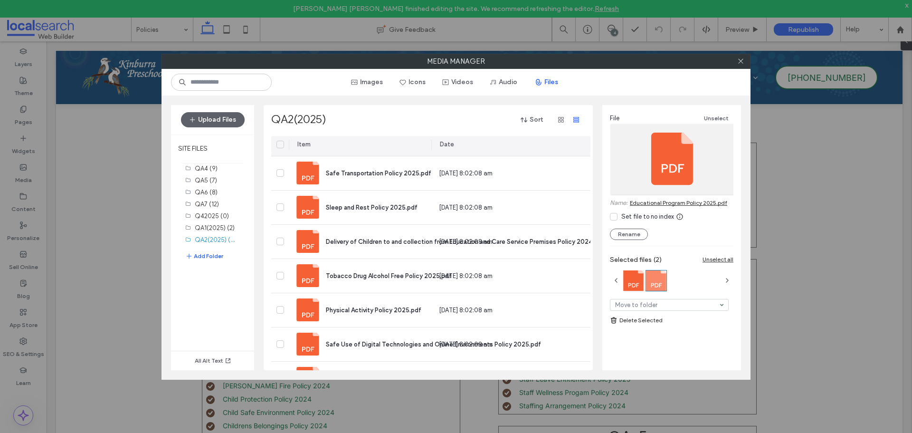
scroll to position [0, 0]
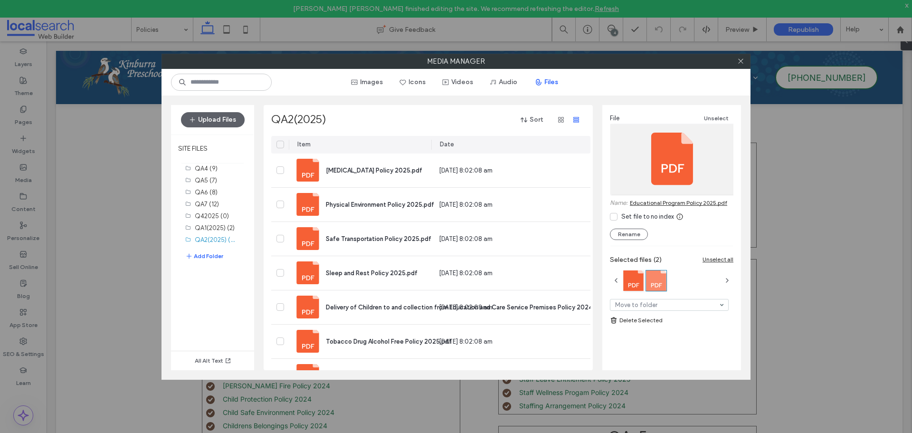
click at [278, 145] on icon at bounding box center [280, 145] width 5 height 4
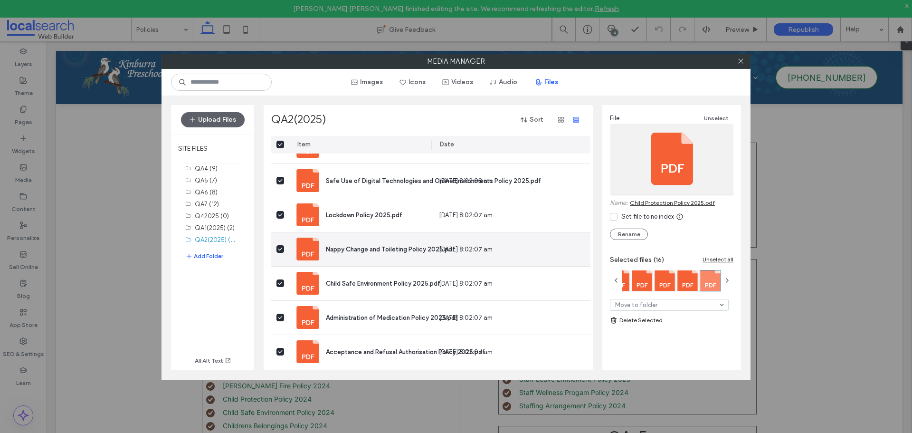
scroll to position [266, 0]
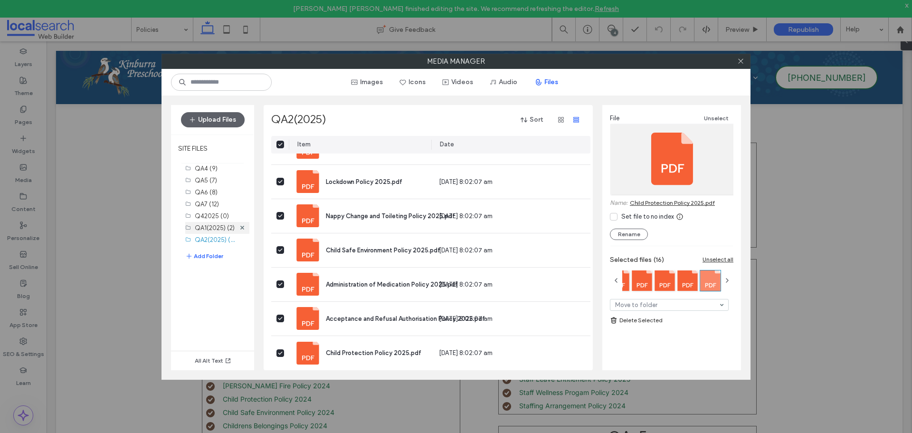
click at [212, 229] on label "QA1(2025) (2)" at bounding box center [215, 227] width 40 height 7
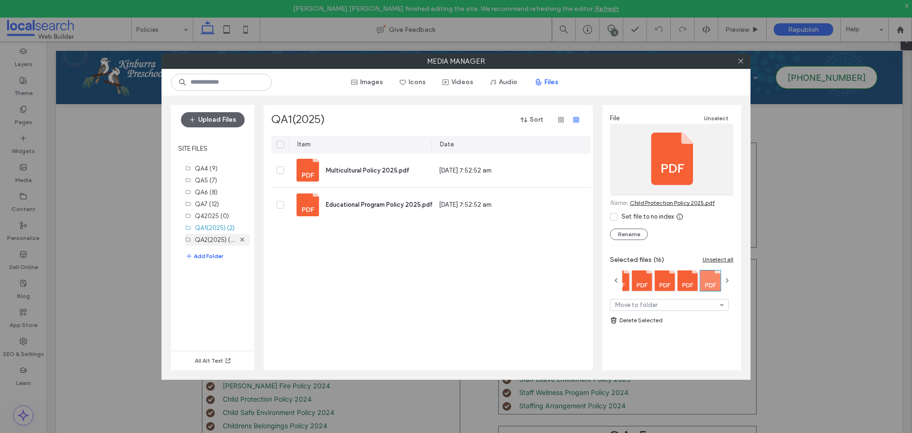
click at [213, 238] on label "QA2(2025) (14)" at bounding box center [217, 239] width 44 height 9
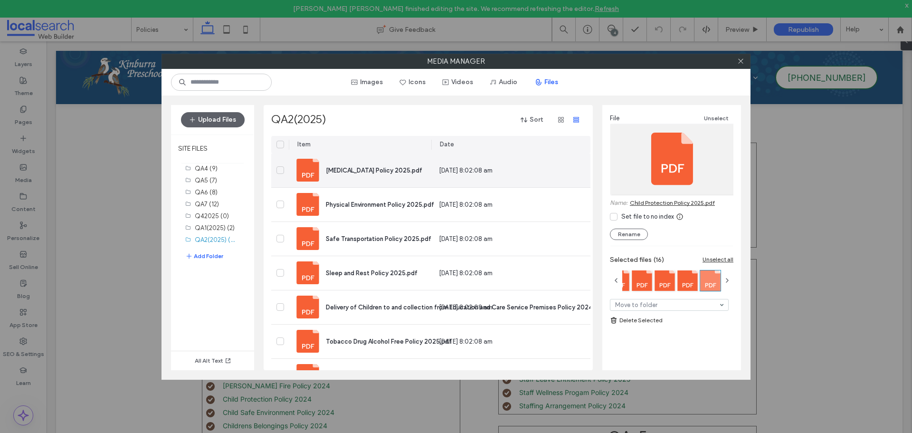
click at [281, 172] on span at bounding box center [280, 170] width 8 height 8
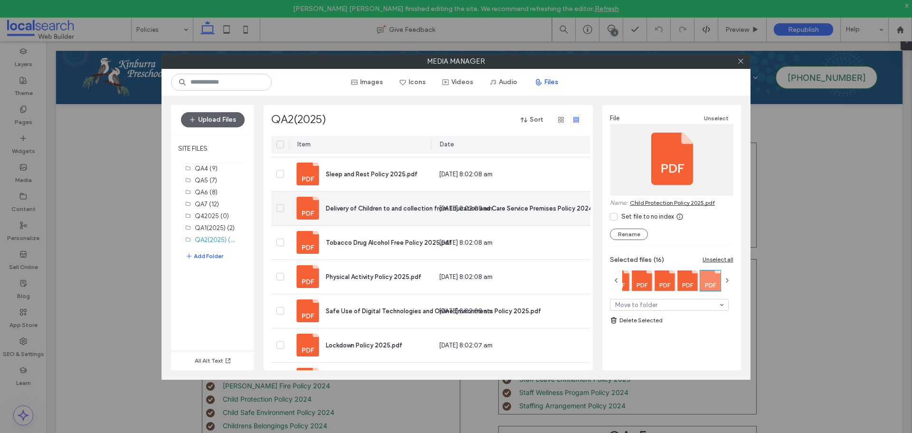
scroll to position [76, 0]
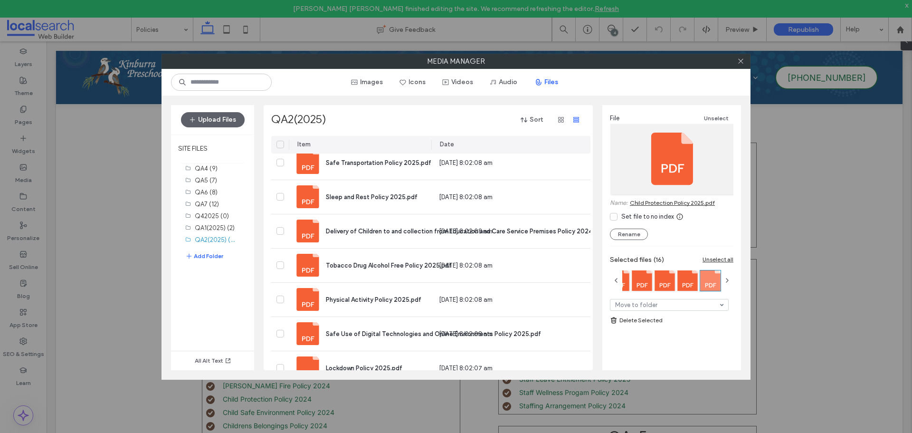
click at [727, 256] on div "Unselect all" at bounding box center [718, 259] width 31 height 7
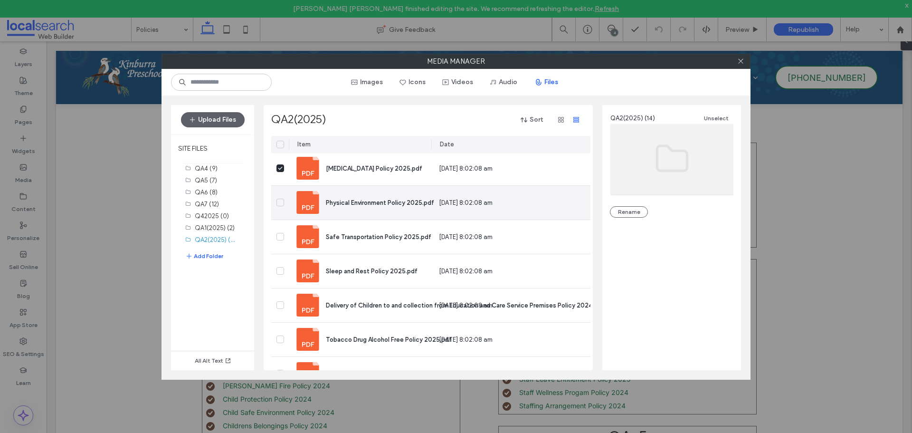
scroll to position [0, 0]
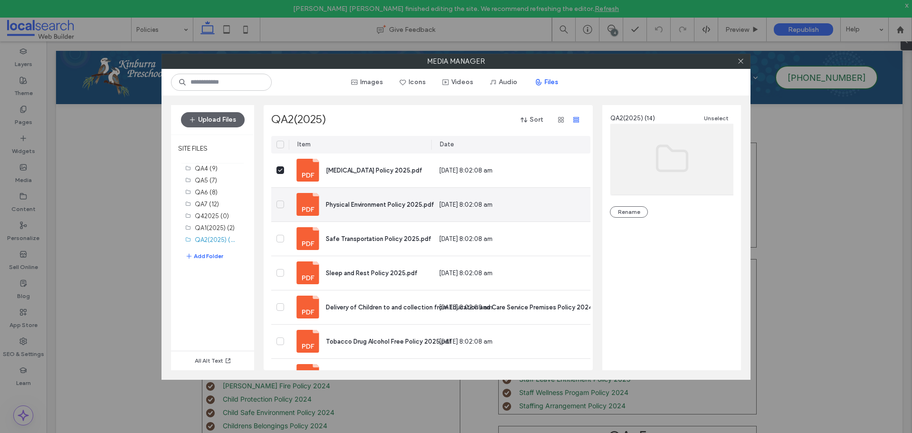
click at [282, 206] on span at bounding box center [280, 204] width 8 height 8
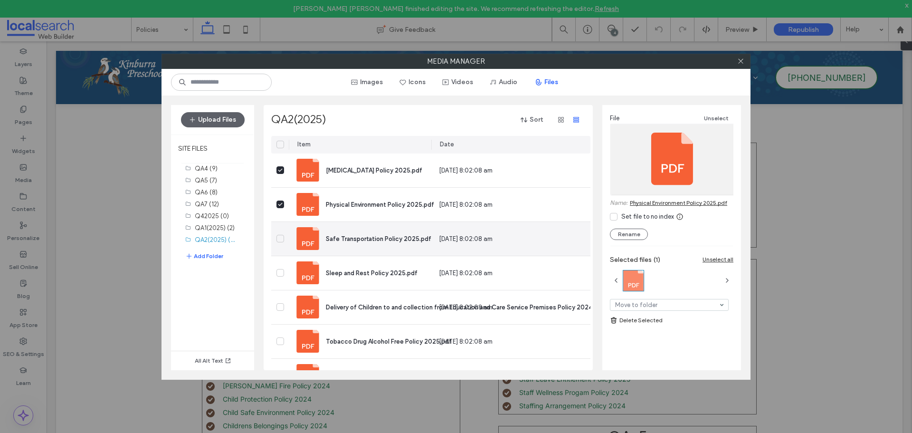
click at [280, 238] on icon at bounding box center [280, 239] width 5 height 4
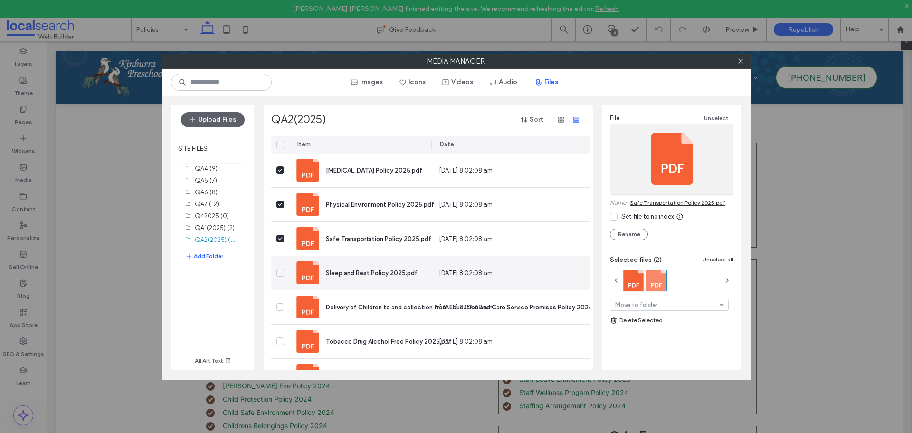
click at [283, 273] on span at bounding box center [280, 273] width 8 height 8
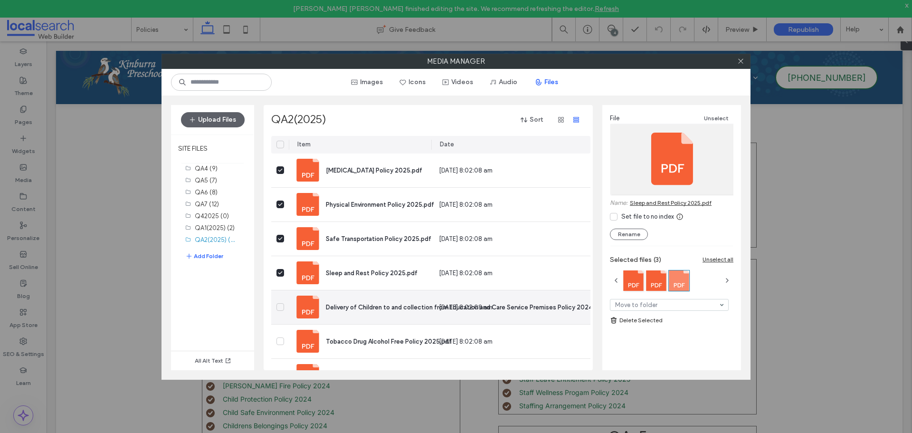
click at [282, 306] on icon at bounding box center [280, 307] width 4 height 2
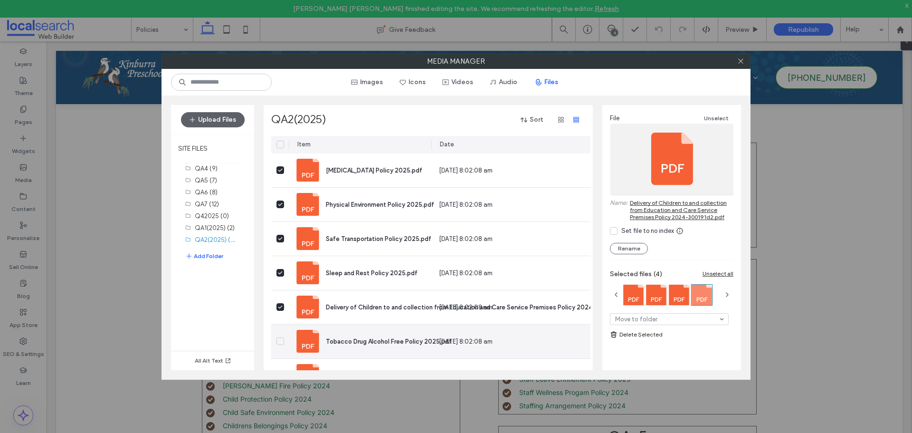
click at [279, 343] on icon at bounding box center [280, 341] width 4 height 2
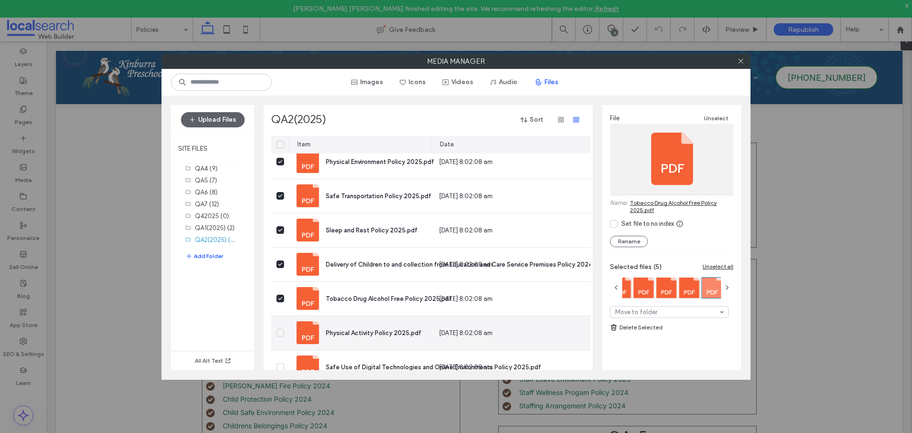
scroll to position [95, 0]
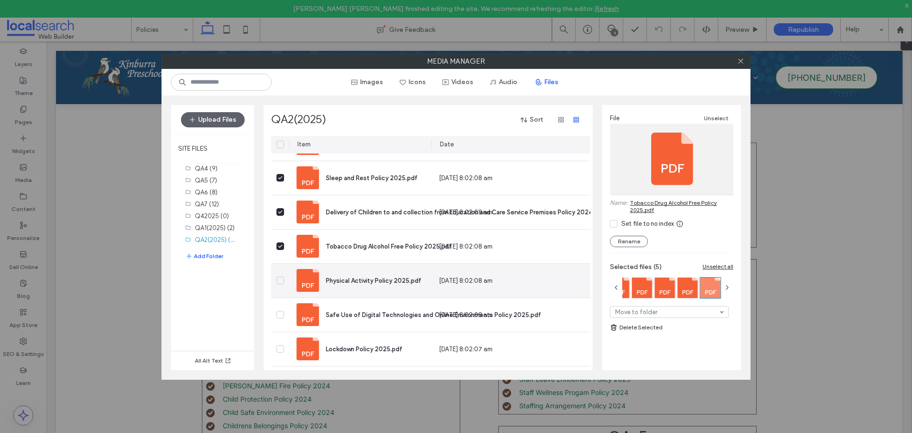
click at [284, 278] on span at bounding box center [280, 280] width 8 height 8
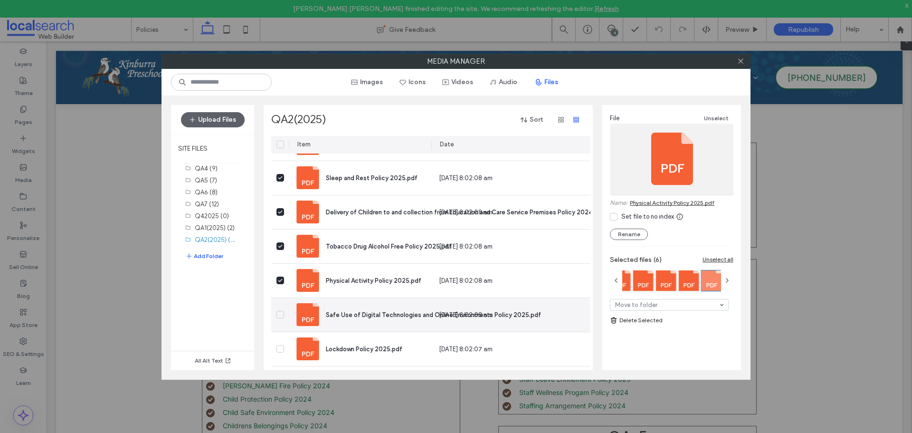
click at [282, 314] on icon at bounding box center [280, 315] width 5 height 4
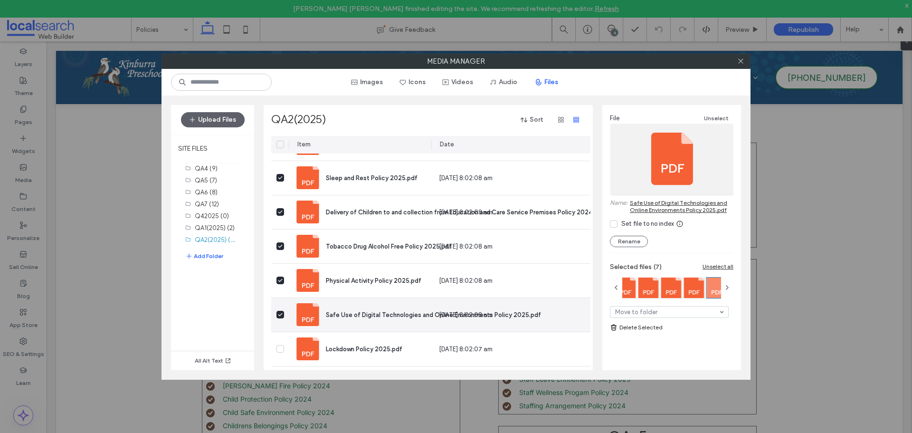
scroll to position [190, 0]
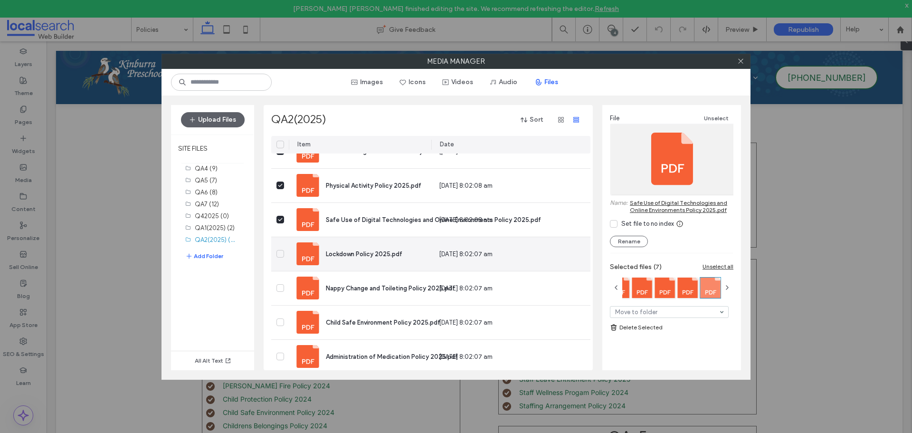
click at [284, 254] on span at bounding box center [280, 254] width 8 height 8
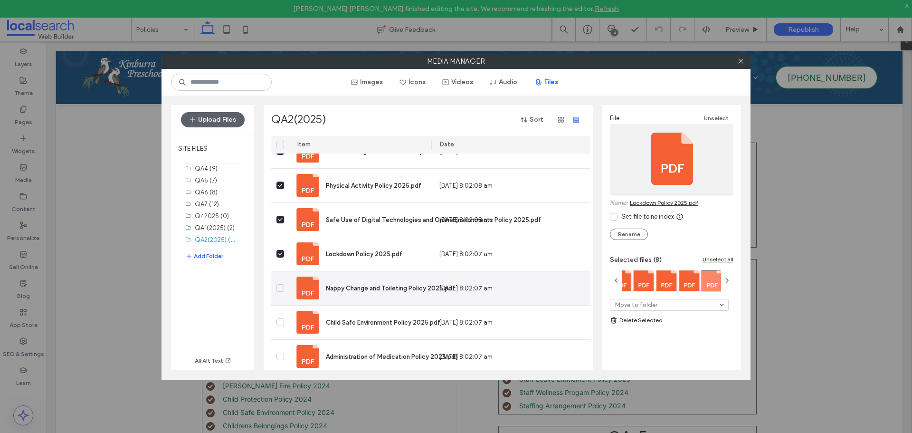
click at [284, 285] on div at bounding box center [280, 288] width 18 height 34
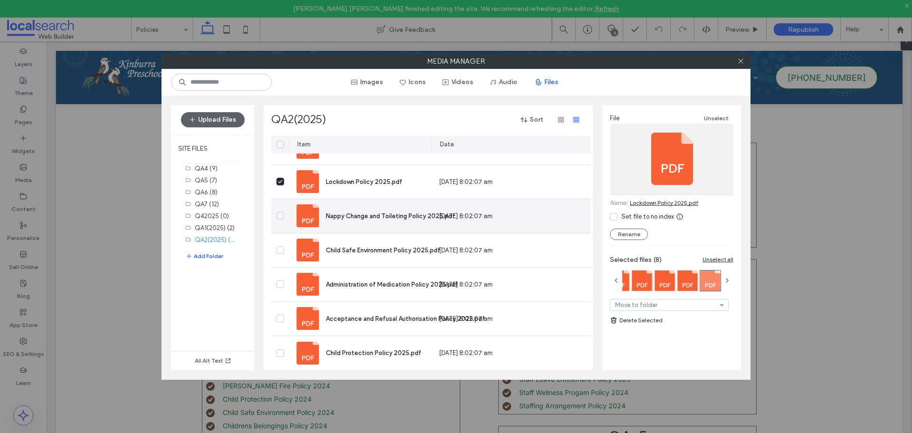
click at [279, 214] on icon at bounding box center [280, 216] width 5 height 4
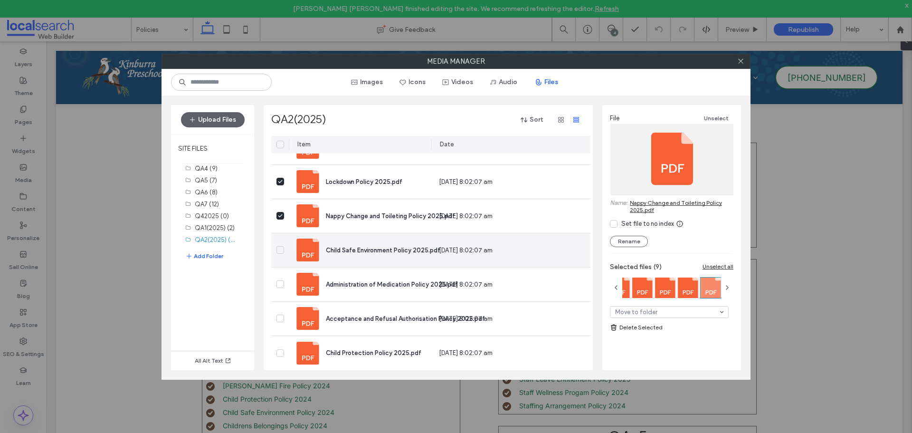
click at [284, 247] on div at bounding box center [280, 250] width 18 height 34
click at [280, 250] on div at bounding box center [280, 250] width 18 height 34
click at [279, 246] on span at bounding box center [280, 250] width 8 height 8
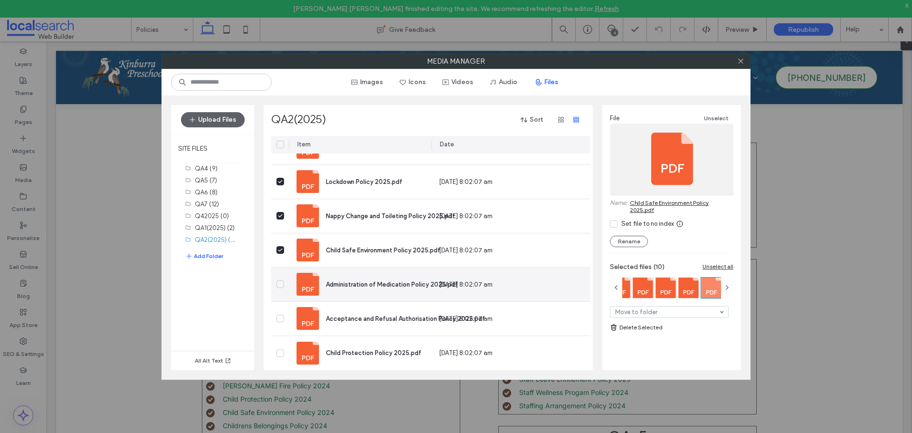
click at [278, 282] on icon at bounding box center [280, 284] width 5 height 4
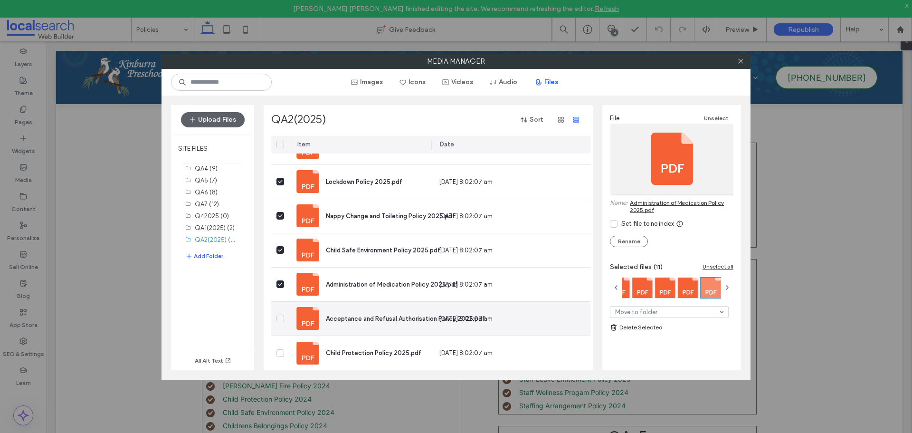
click at [280, 318] on div at bounding box center [280, 319] width 18 height 34
click at [280, 314] on span at bounding box center [280, 318] width 8 height 8
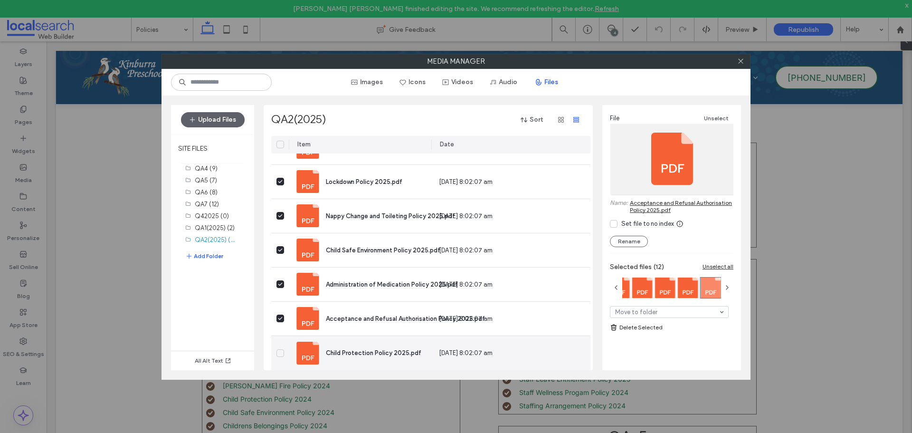
click at [279, 344] on div at bounding box center [280, 353] width 18 height 34
click at [280, 352] on span at bounding box center [280, 353] width 8 height 8
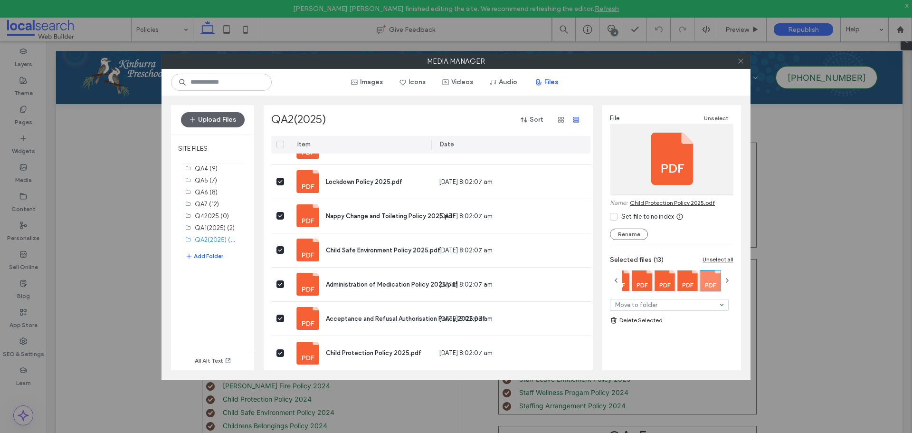
click at [737, 62] on icon at bounding box center [740, 60] width 7 height 7
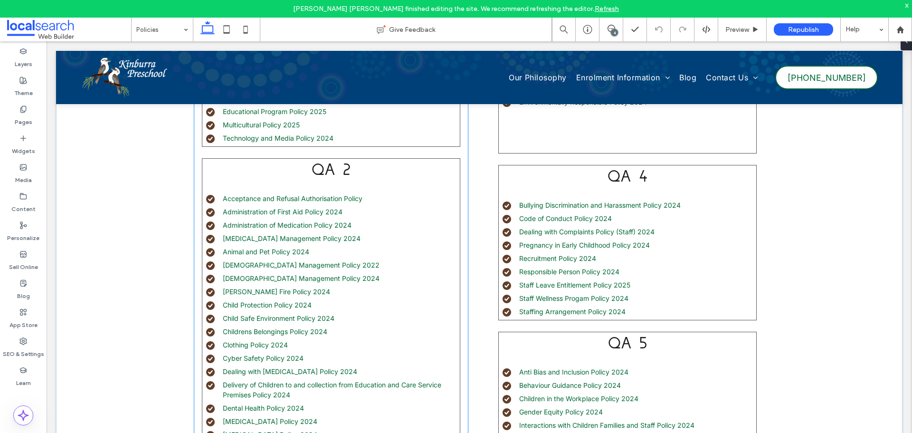
scroll to position [370, 0]
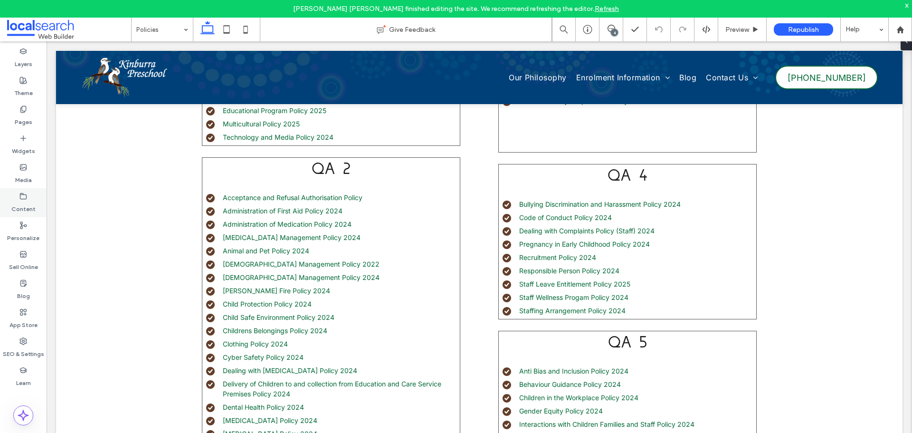
click at [18, 200] on label "Content" at bounding box center [23, 206] width 24 height 13
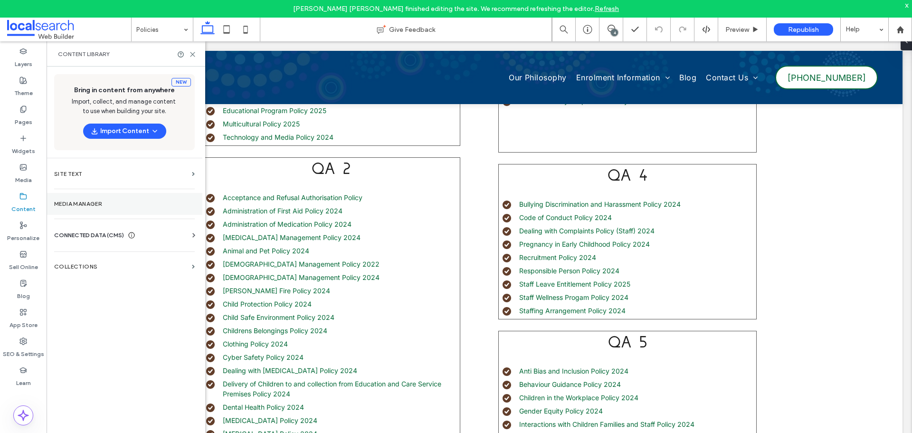
click at [71, 200] on section "Media Manager" at bounding box center [125, 204] width 156 height 22
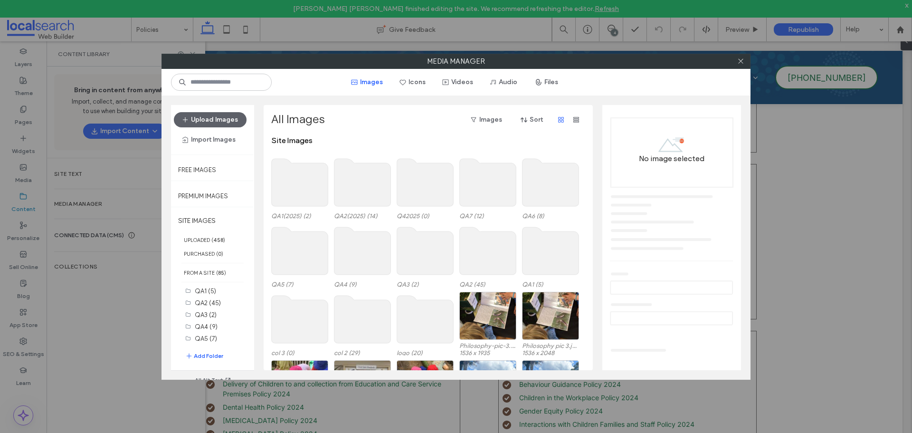
scroll to position [94, 0]
click at [207, 337] on label "QA2(2025) (14)" at bounding box center [217, 338] width 44 height 9
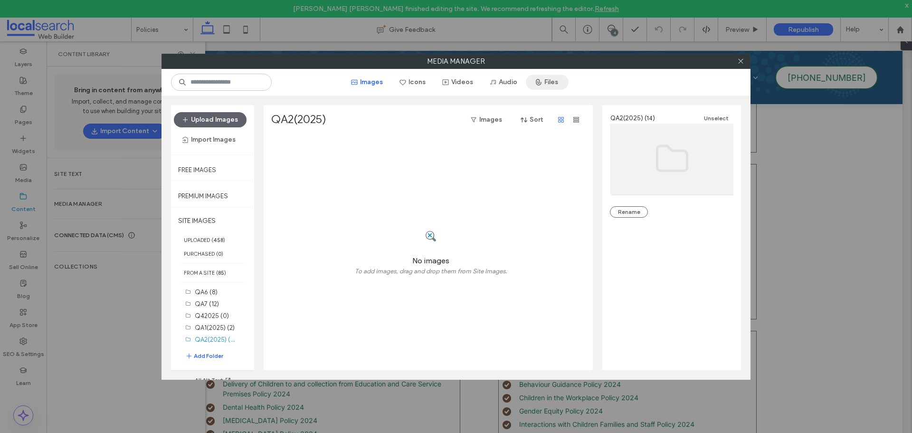
click at [548, 83] on button "Files" at bounding box center [547, 82] width 43 height 15
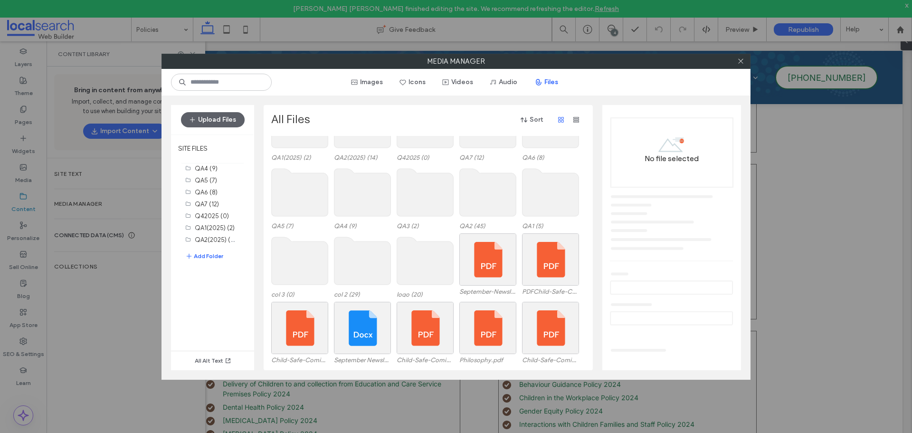
scroll to position [0, 0]
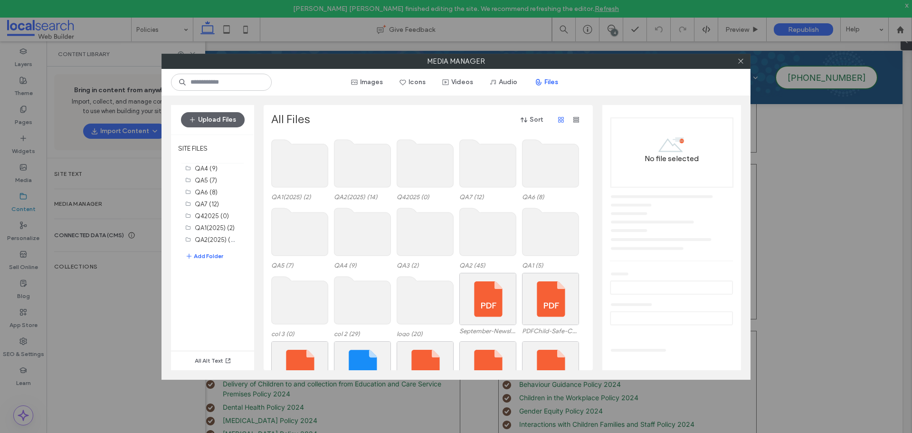
click at [298, 169] on use at bounding box center [300, 164] width 57 height 48
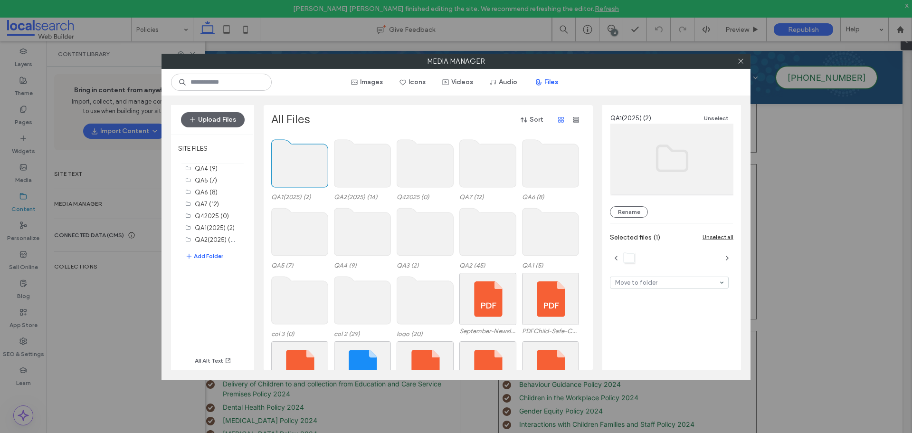
click at [298, 169] on use at bounding box center [300, 164] width 57 height 48
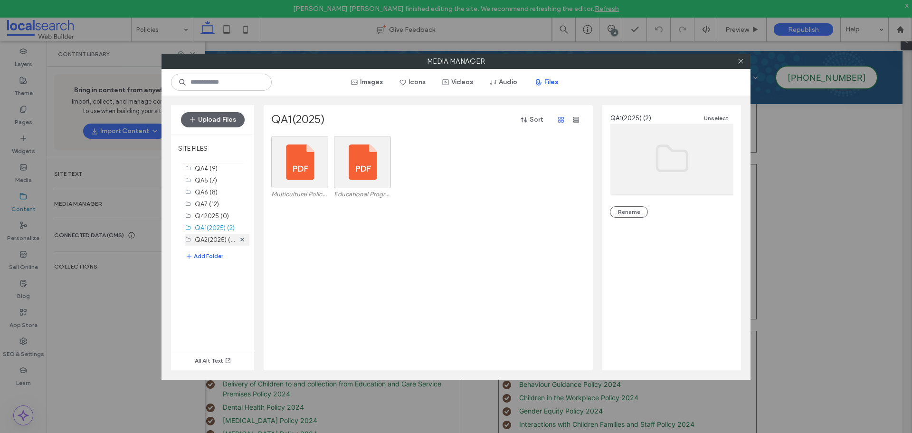
click at [210, 237] on label "QA2(2025) (14)" at bounding box center [217, 239] width 44 height 9
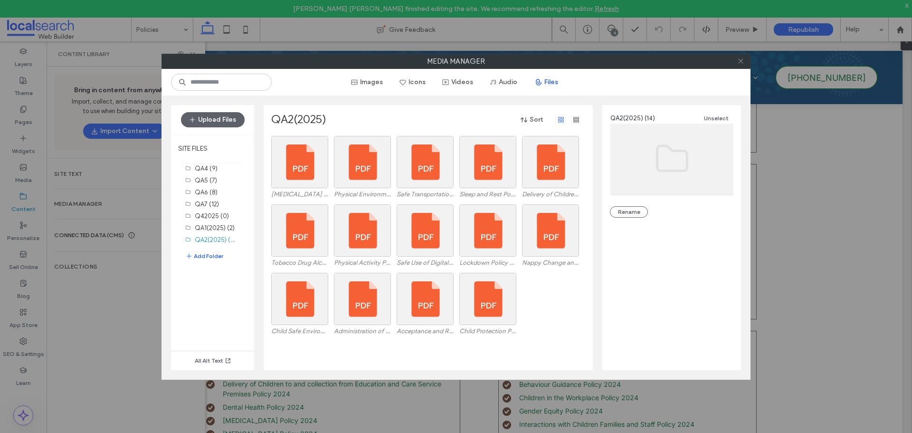
click at [739, 63] on use at bounding box center [740, 61] width 5 height 5
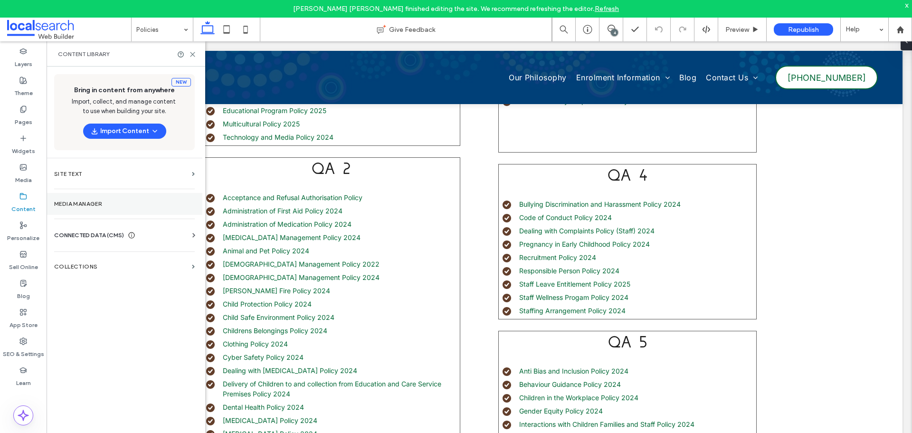
click at [102, 201] on label "Media Manager" at bounding box center [124, 203] width 141 height 7
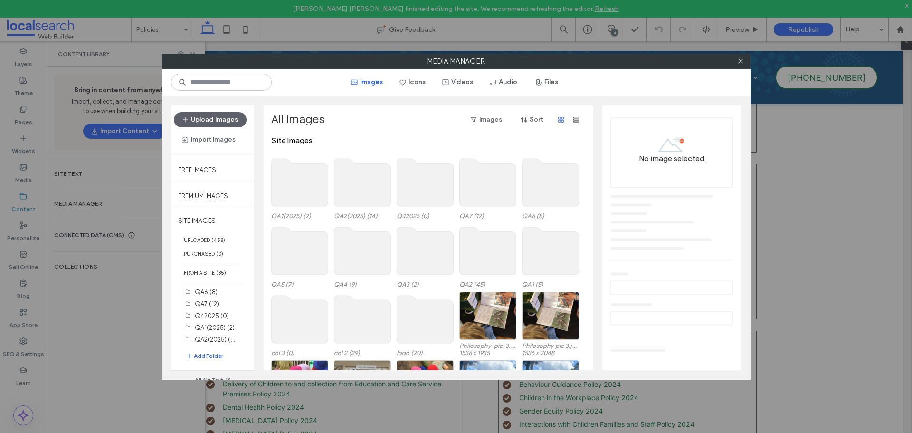
click at [362, 187] on use at bounding box center [362, 183] width 57 height 48
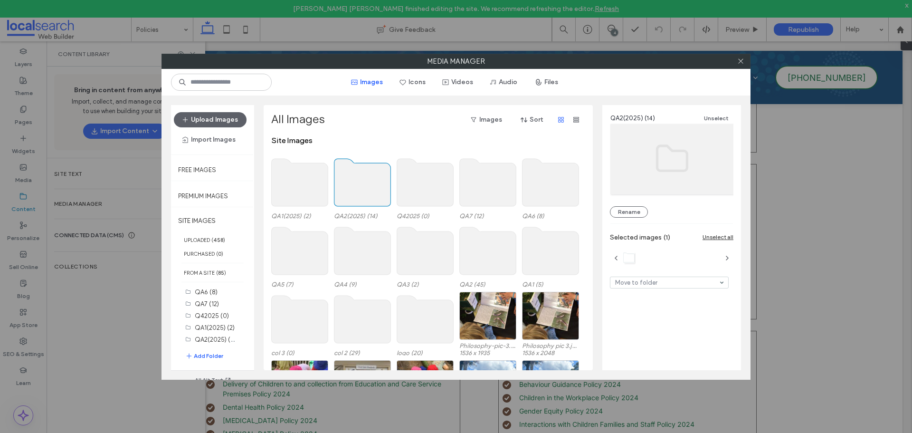
click at [362, 187] on use at bounding box center [362, 183] width 57 height 48
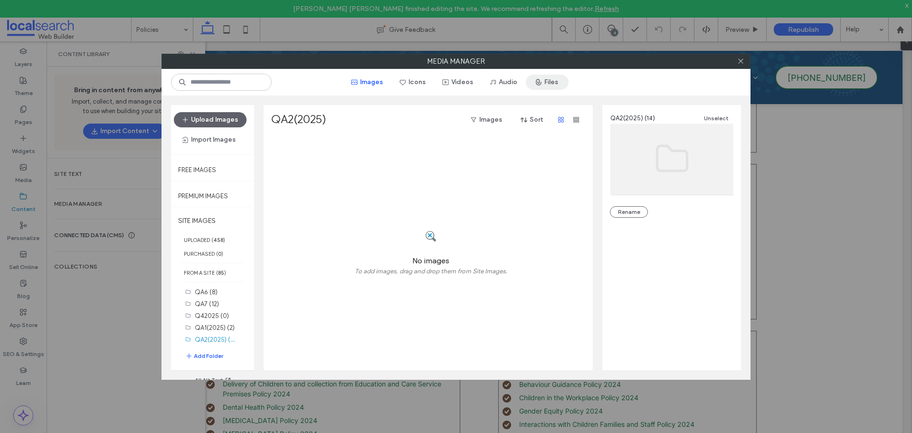
click at [557, 79] on button "Files" at bounding box center [547, 82] width 43 height 15
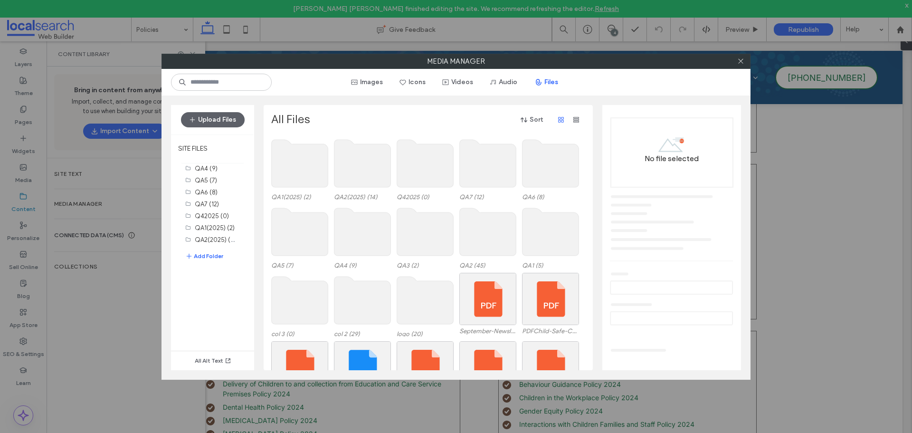
click at [362, 169] on use at bounding box center [362, 164] width 57 height 48
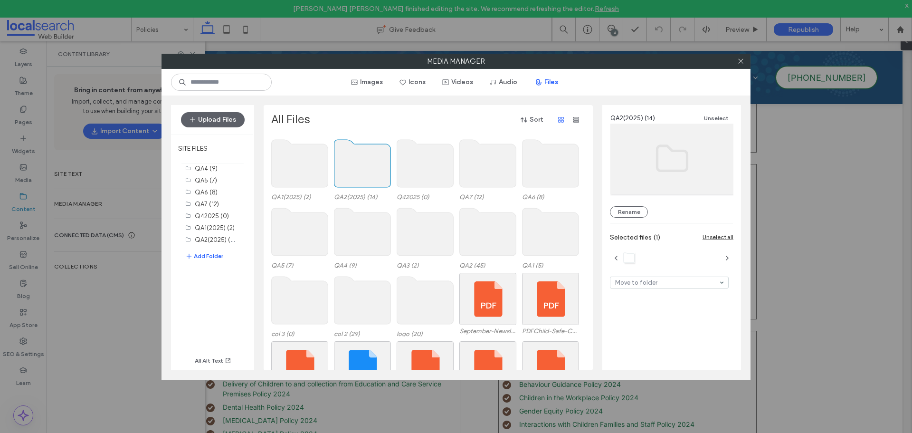
click at [362, 169] on use at bounding box center [362, 164] width 57 height 48
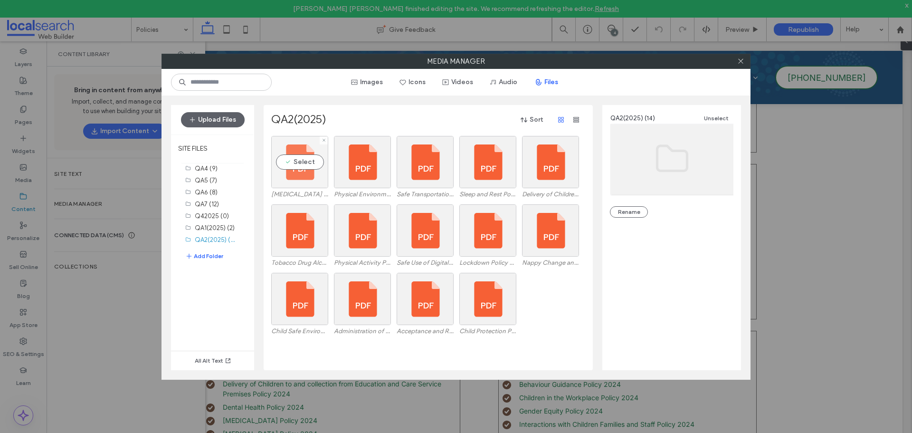
click at [318, 177] on div "Select" at bounding box center [299, 162] width 57 height 52
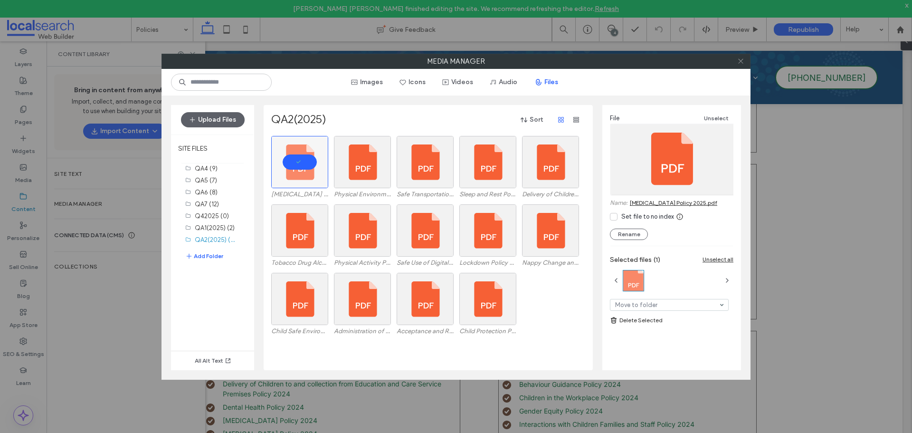
click at [741, 61] on icon at bounding box center [740, 60] width 7 height 7
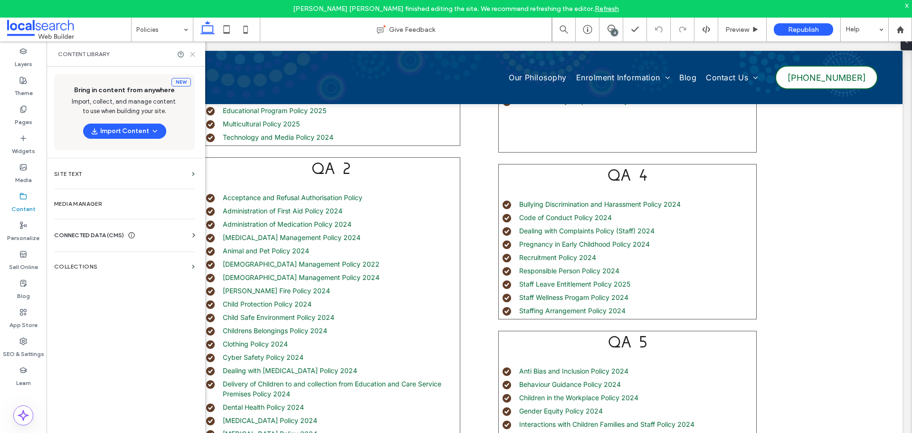
drag, startPoint x: 190, startPoint y: 56, endPoint x: 145, endPoint y: 16, distance: 60.2
click at [190, 56] on icon at bounding box center [192, 54] width 7 height 7
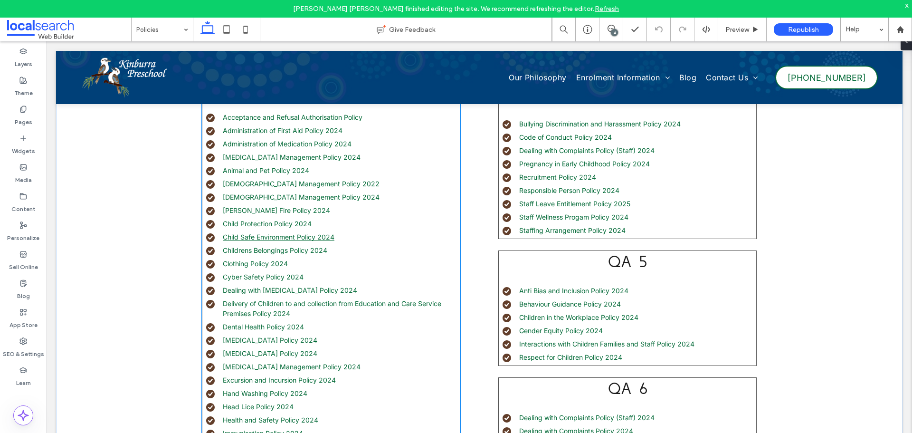
scroll to position [465, 0]
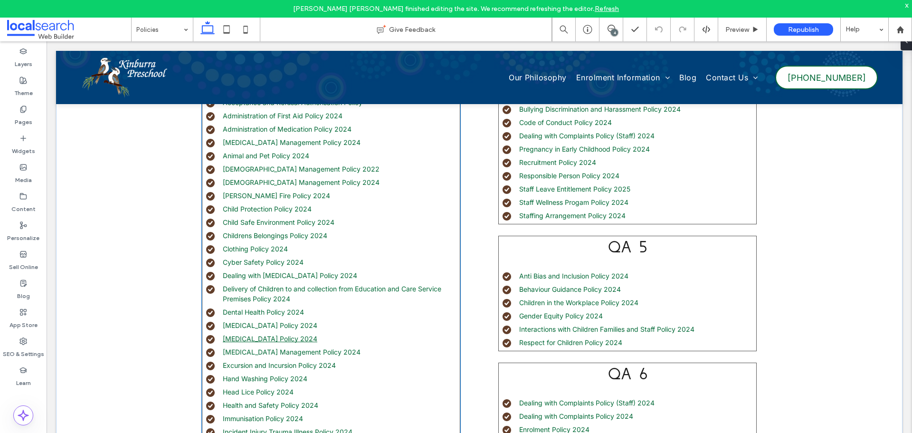
click at [264, 336] on link "Emergency Evacuation Policy 2024" at bounding box center [270, 338] width 95 height 8
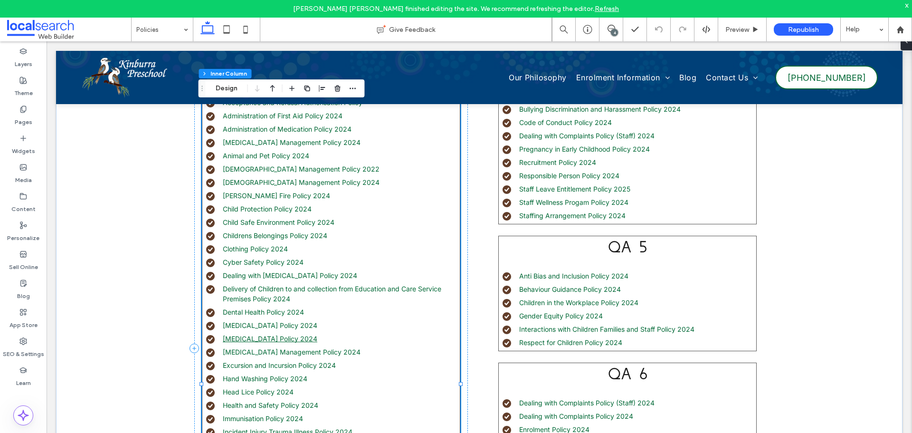
click at [264, 336] on link "Emergency Evacuation Policy 2024" at bounding box center [270, 338] width 95 height 8
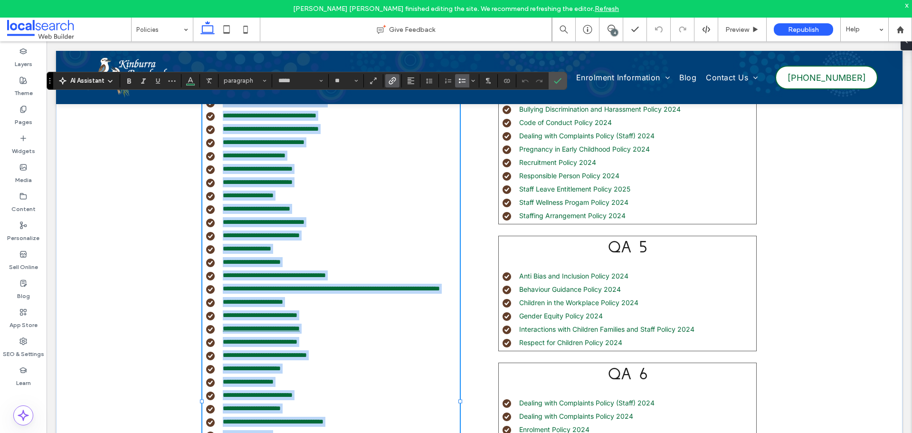
click at [300, 332] on link "**********" at bounding box center [261, 328] width 77 height 7
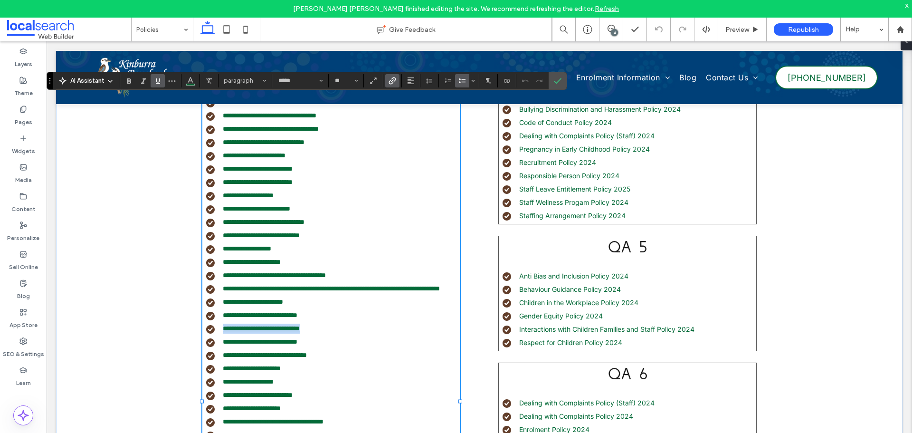
drag, startPoint x: 333, startPoint y: 339, endPoint x: 220, endPoint y: 336, distance: 112.6
click at [220, 333] on li "**********" at bounding box center [333, 329] width 254 height 10
click at [300, 332] on link "**********" at bounding box center [261, 328] width 77 height 7
type input "**"
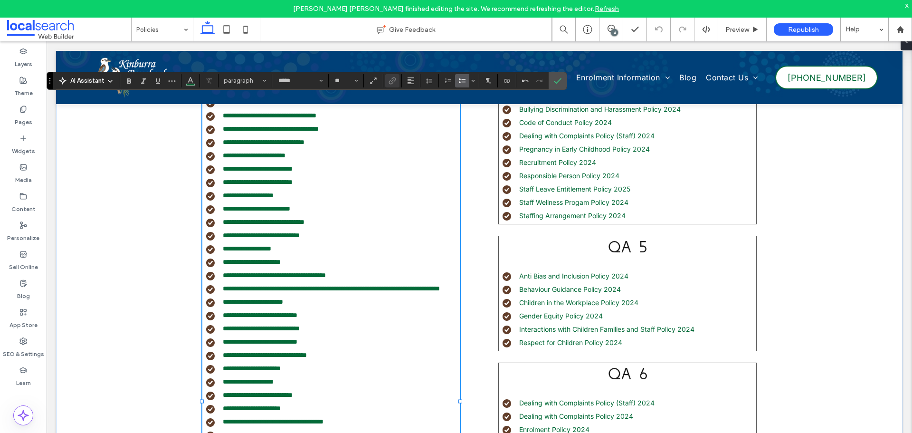
click at [300, 332] on span "*" at bounding box center [300, 328] width 0 height 7
drag, startPoint x: 332, startPoint y: 339, endPoint x: 219, endPoint y: 338, distance: 112.6
click at [219, 333] on li "**********" at bounding box center [333, 329] width 254 height 10
click at [398, 83] on label "Link" at bounding box center [392, 80] width 14 height 13
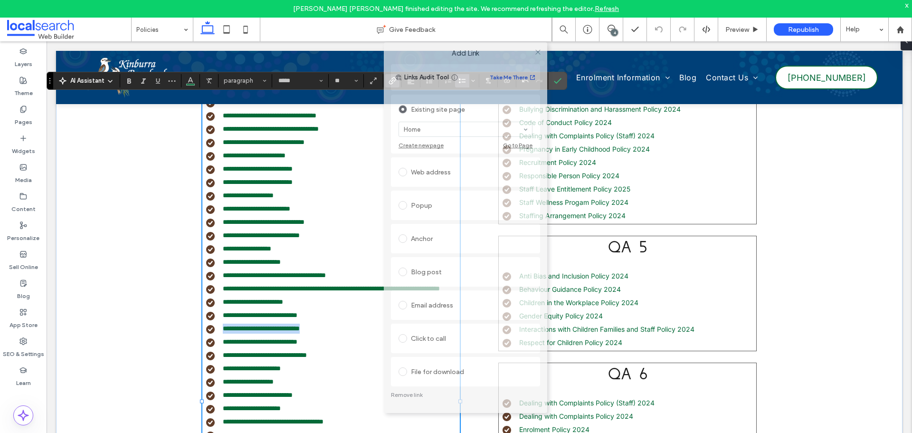
drag, startPoint x: 488, startPoint y: 112, endPoint x: 498, endPoint y: 49, distance: 64.0
click at [498, 49] on label "Add Link" at bounding box center [465, 53] width 150 height 9
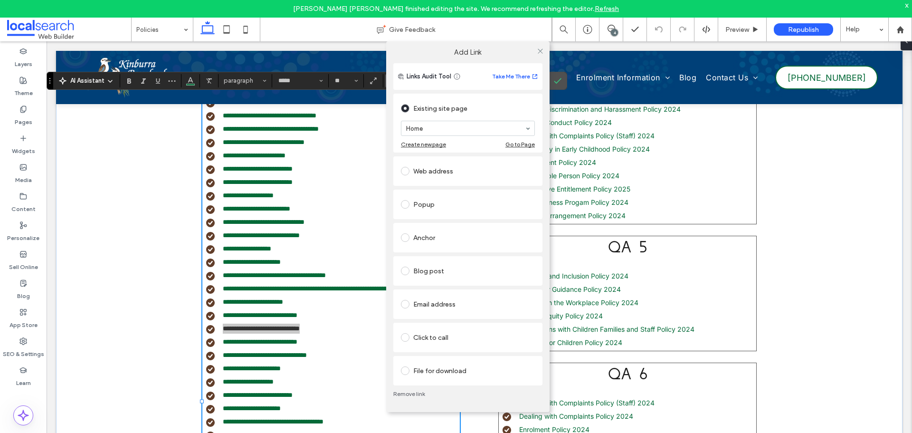
click at [415, 394] on link "Remove link" at bounding box center [467, 394] width 149 height 8
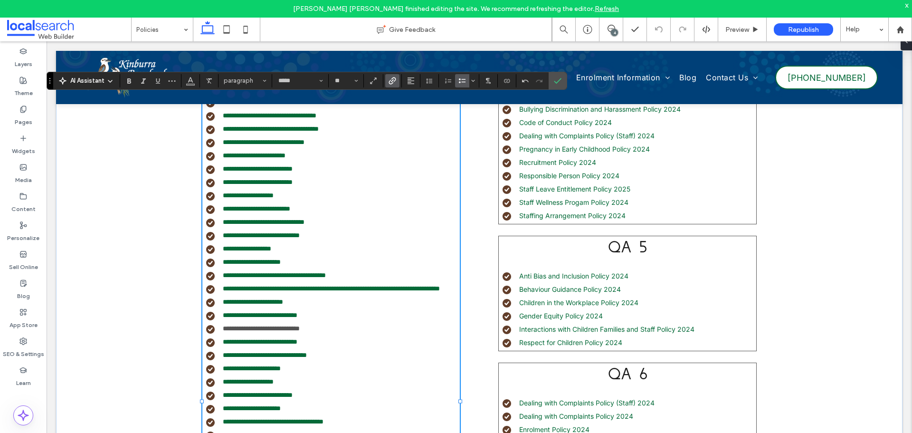
click at [394, 81] on use "Link" at bounding box center [392, 80] width 7 height 7
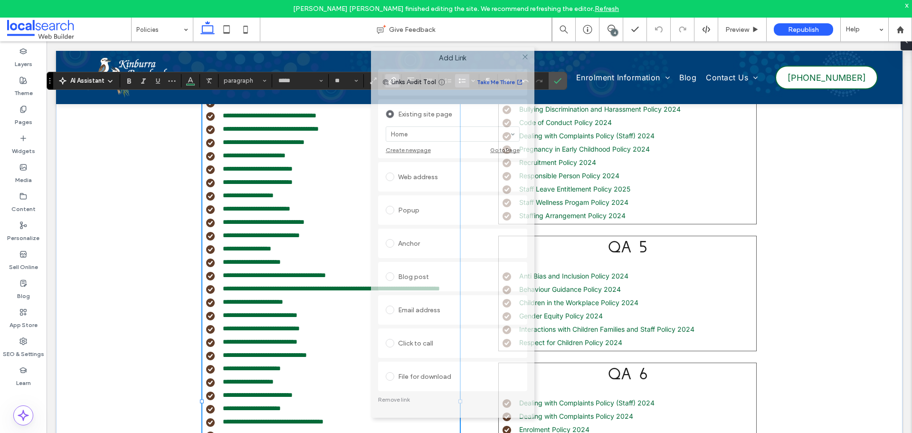
drag, startPoint x: 487, startPoint y: 114, endPoint x: 484, endPoint y: 57, distance: 56.6
click at [484, 57] on label "Add Link" at bounding box center [453, 58] width 150 height 9
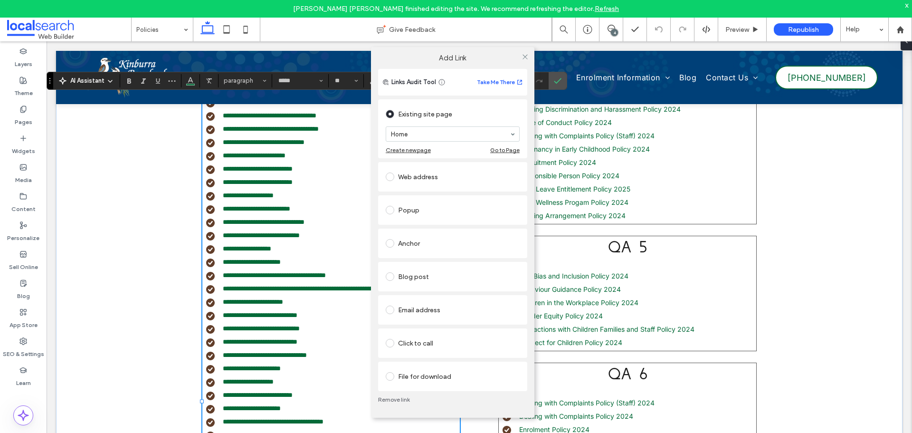
click at [415, 376] on div "File for download" at bounding box center [453, 376] width 134 height 15
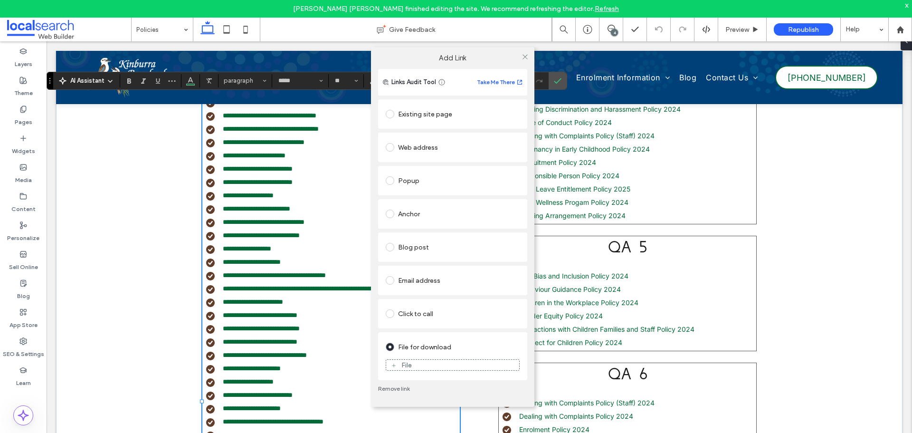
click at [426, 366] on div "File" at bounding box center [452, 365] width 133 height 9
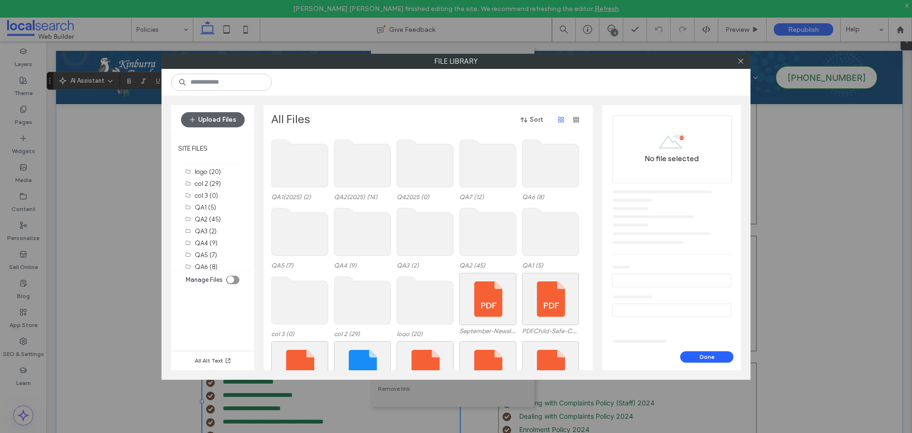
click at [356, 166] on use at bounding box center [362, 164] width 57 height 48
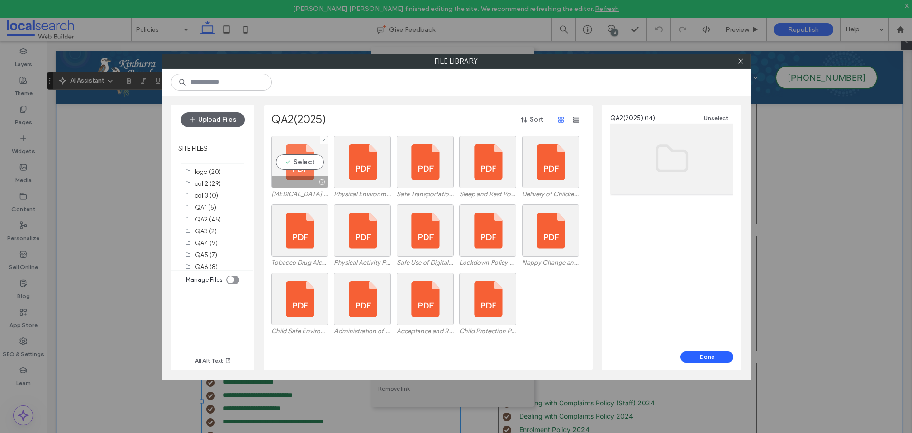
click at [298, 176] on div at bounding box center [300, 181] width 56 height 11
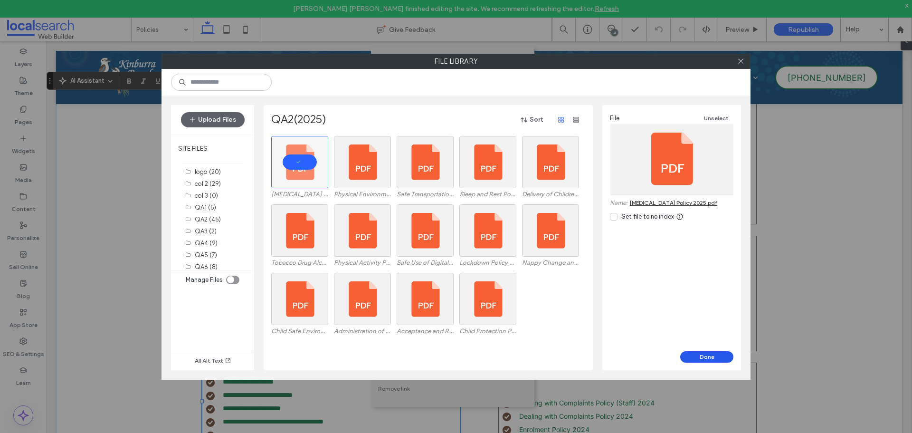
click at [696, 353] on button "Done" at bounding box center [706, 356] width 53 height 11
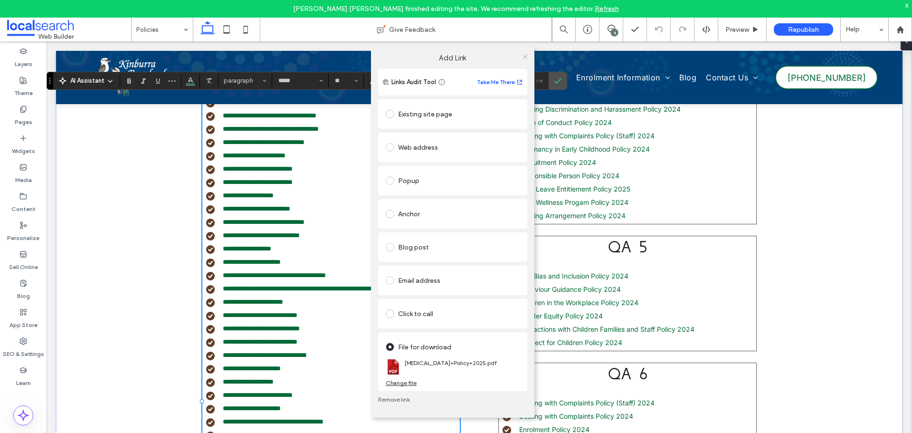
click at [525, 57] on icon at bounding box center [525, 56] width 7 height 7
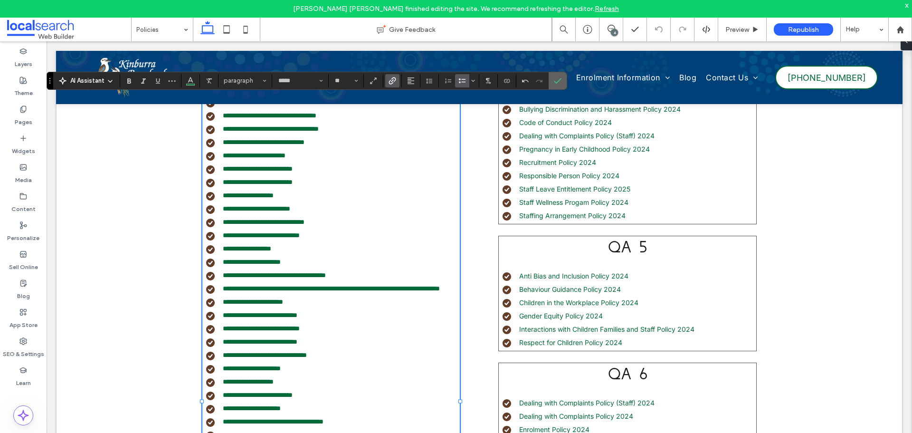
click at [555, 81] on icon "Confirm" at bounding box center [558, 81] width 8 height 8
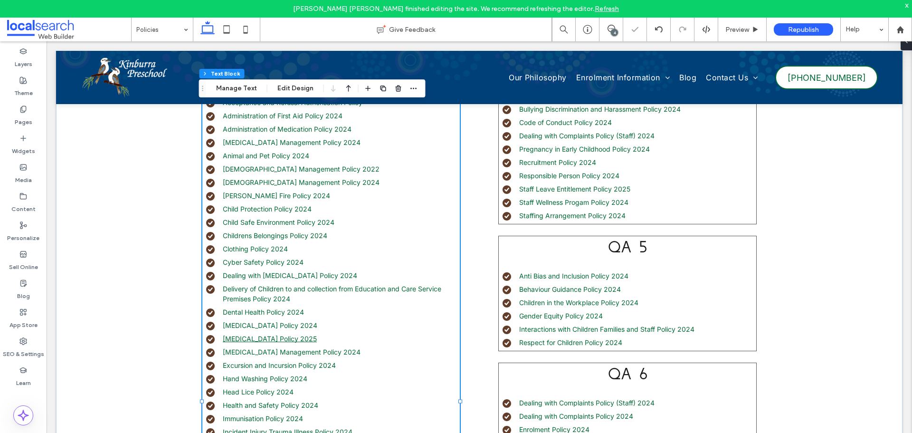
click at [308, 339] on link "Emergency Evacuation Policy 2025" at bounding box center [270, 338] width 94 height 8
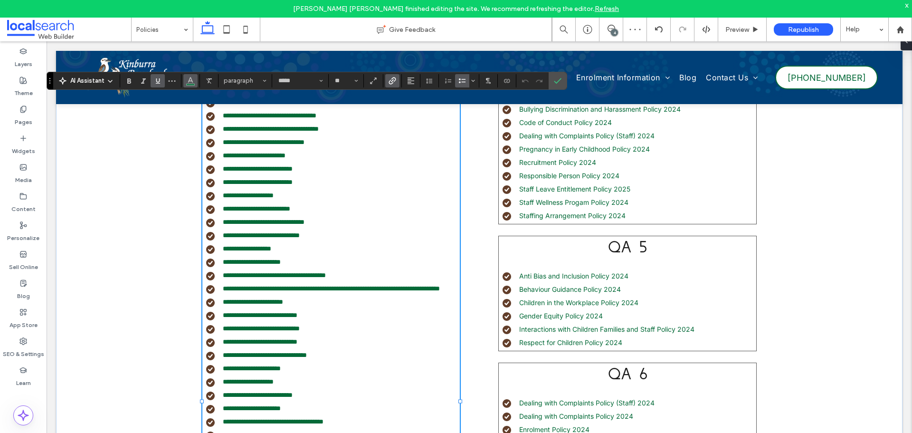
click at [191, 80] on icon "Color" at bounding box center [191, 80] width 8 height 8
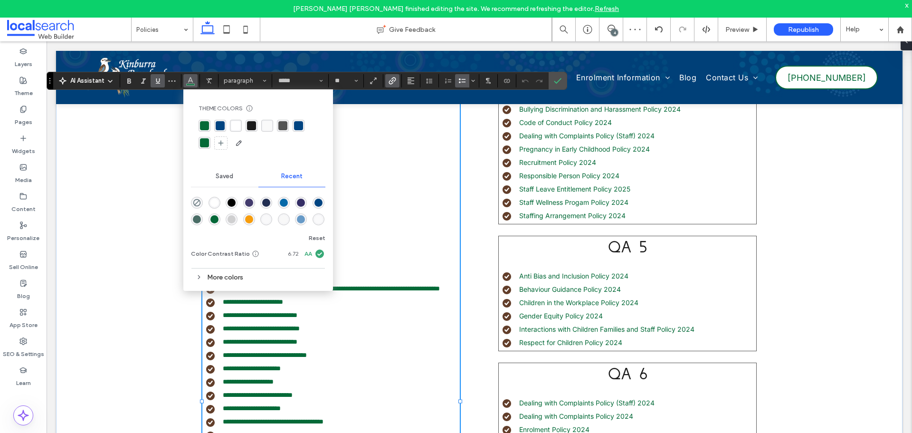
click at [202, 126] on div "rgba(4, 106, 56, 1)" at bounding box center [204, 125] width 9 height 9
drag, startPoint x: 552, startPoint y: 79, endPoint x: 503, endPoint y: 42, distance: 61.8
click at [552, 79] on label "Confirm" at bounding box center [558, 80] width 14 height 17
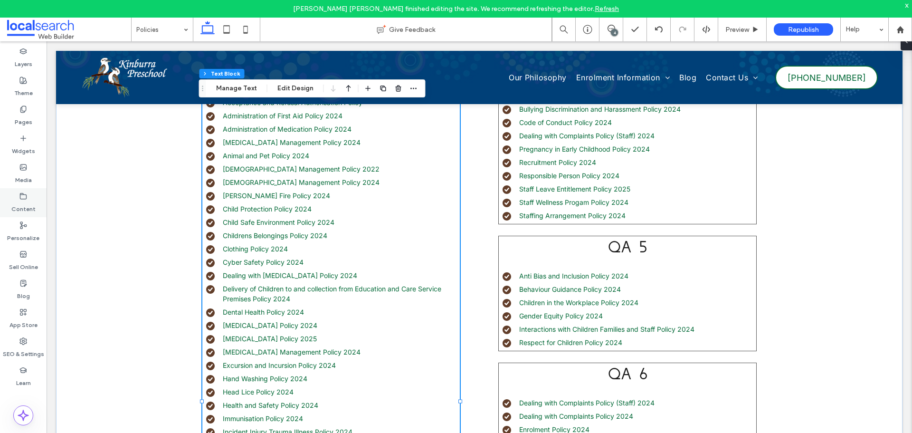
click at [16, 199] on div "Content" at bounding box center [23, 202] width 47 height 29
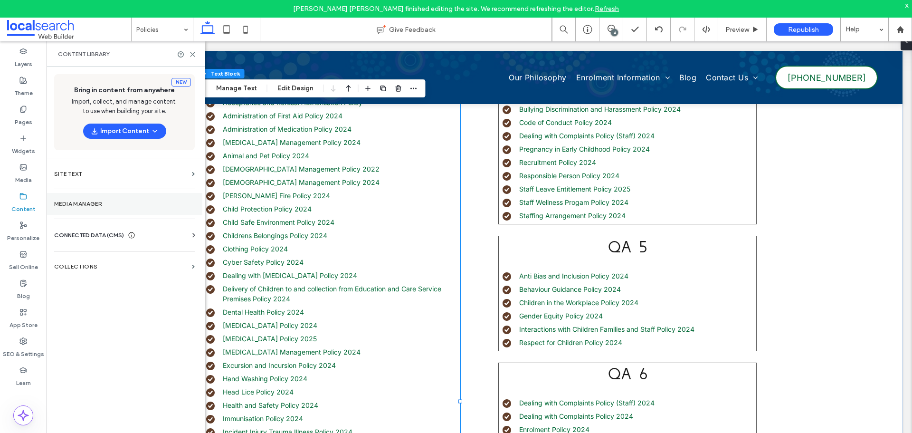
click at [70, 200] on label "Media Manager" at bounding box center [124, 203] width 141 height 7
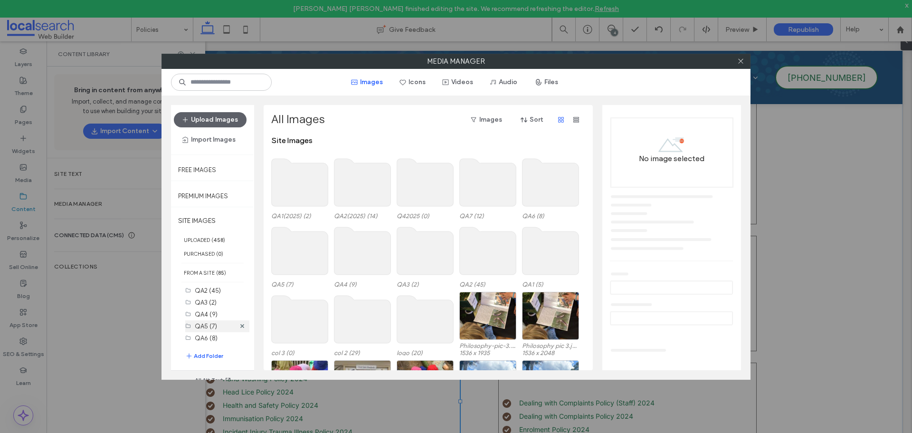
scroll to position [94, 0]
click at [213, 335] on div "QA2(2025) (14)" at bounding box center [215, 339] width 40 height 10
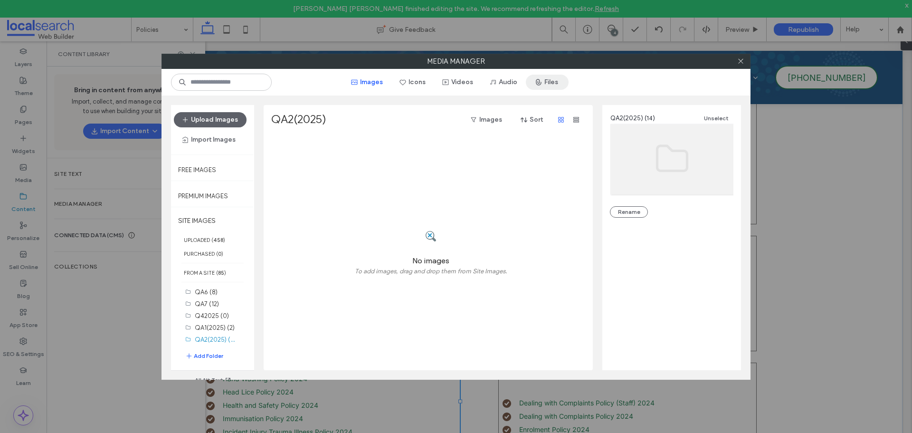
click at [547, 78] on button "Files" at bounding box center [547, 82] width 43 height 15
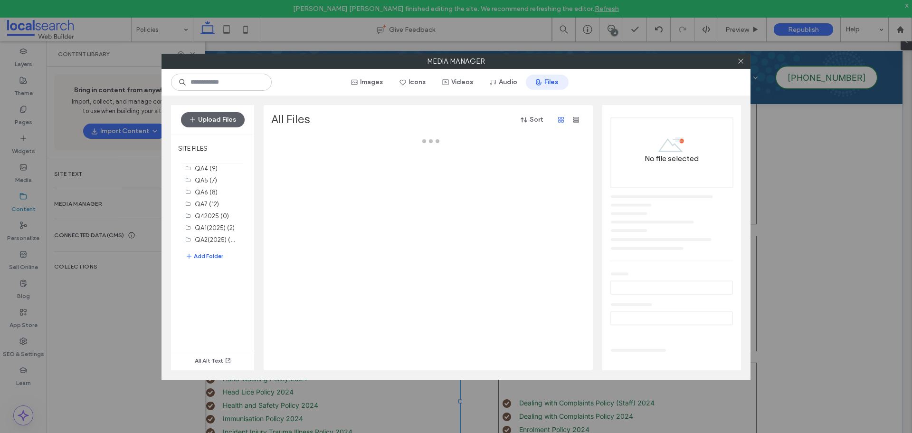
scroll to position [75, 0]
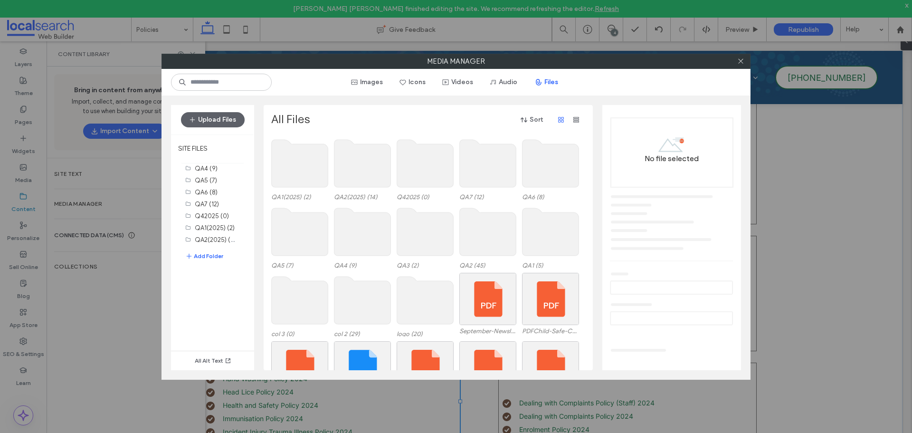
click at [362, 168] on use at bounding box center [362, 164] width 57 height 48
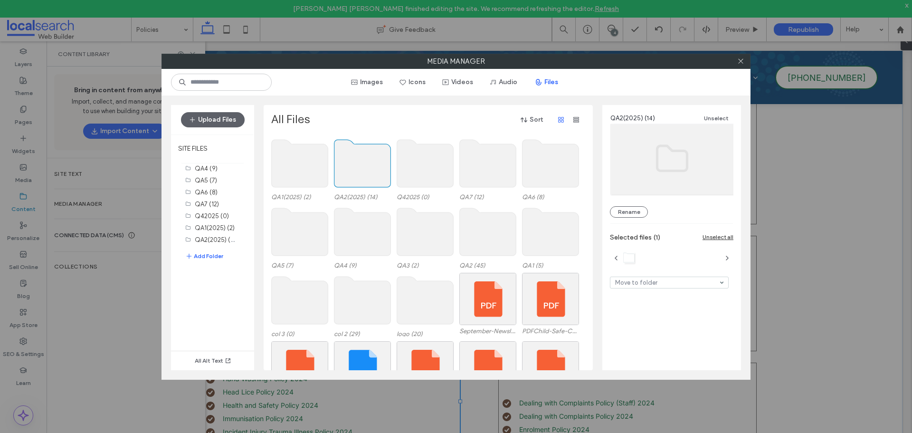
click at [362, 168] on use at bounding box center [362, 164] width 57 height 48
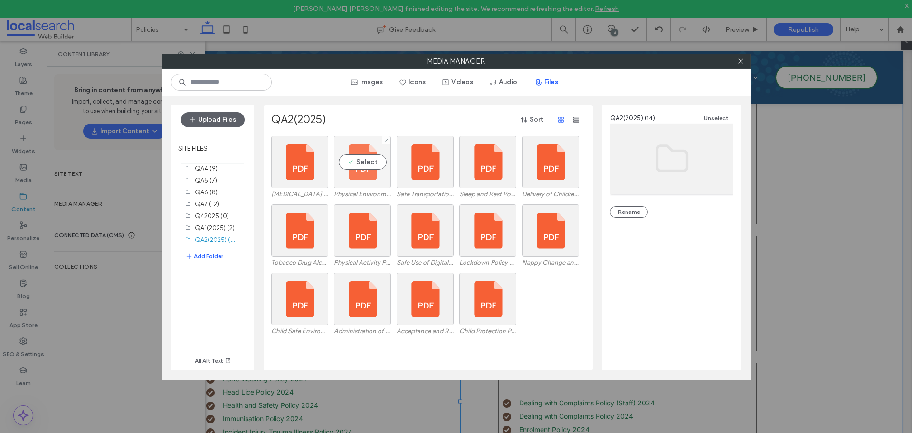
click at [378, 180] on div "Select" at bounding box center [362, 162] width 57 height 52
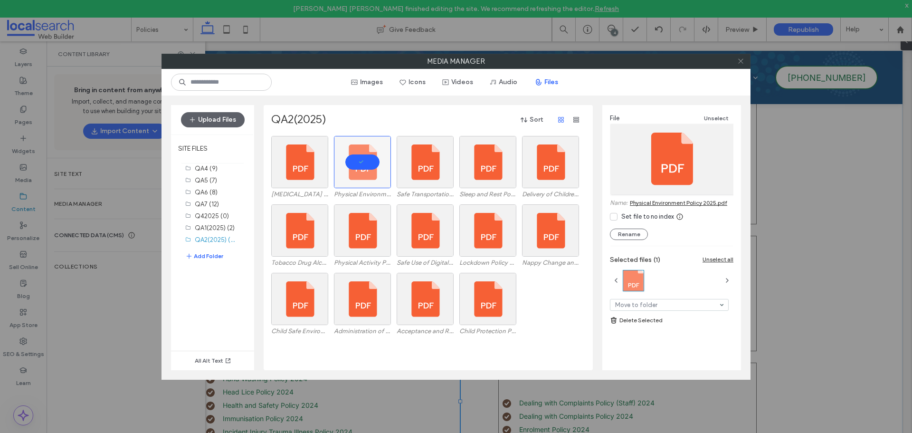
click at [743, 60] on icon at bounding box center [740, 60] width 7 height 7
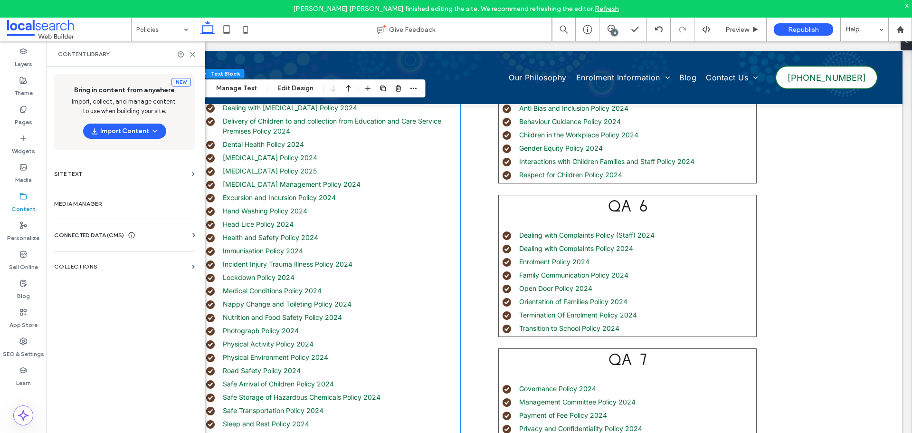
scroll to position [655, 0]
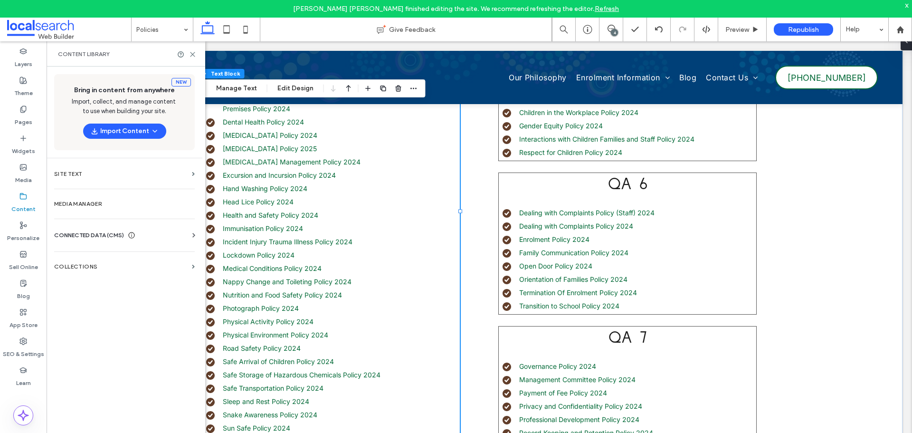
click at [337, 332] on li "Physical Environment Policy 2024" at bounding box center [333, 335] width 254 height 10
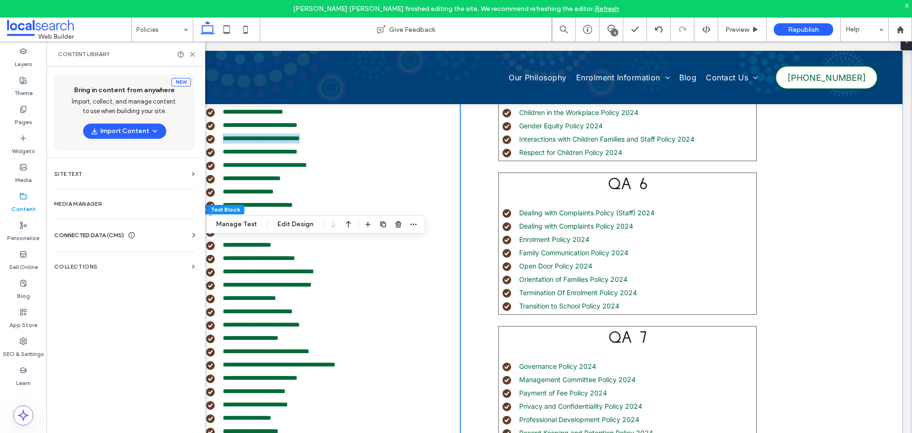
scroll to position [322, 0]
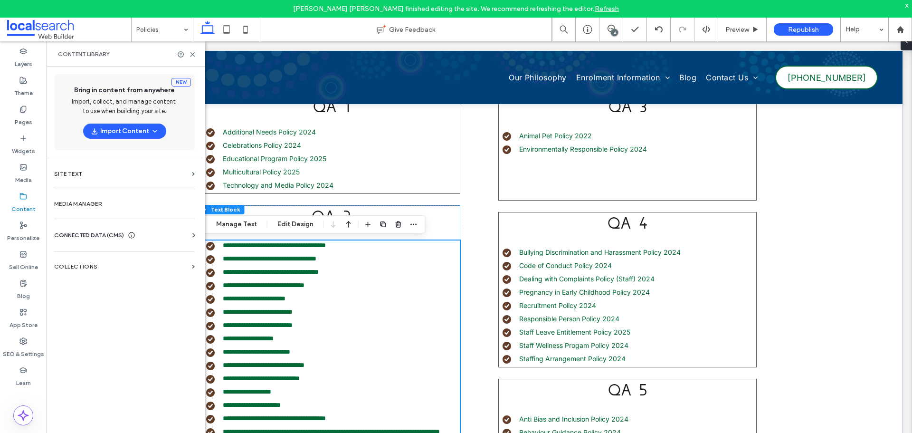
type input "*****"
type input "**"
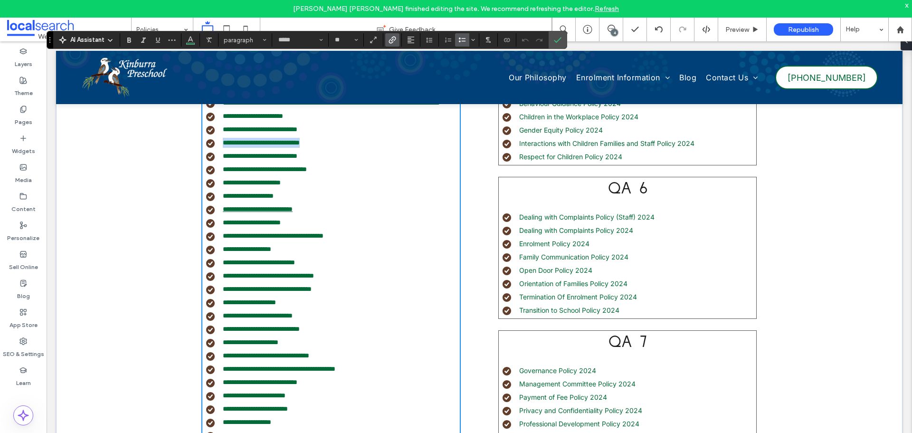
scroll to position [655, 0]
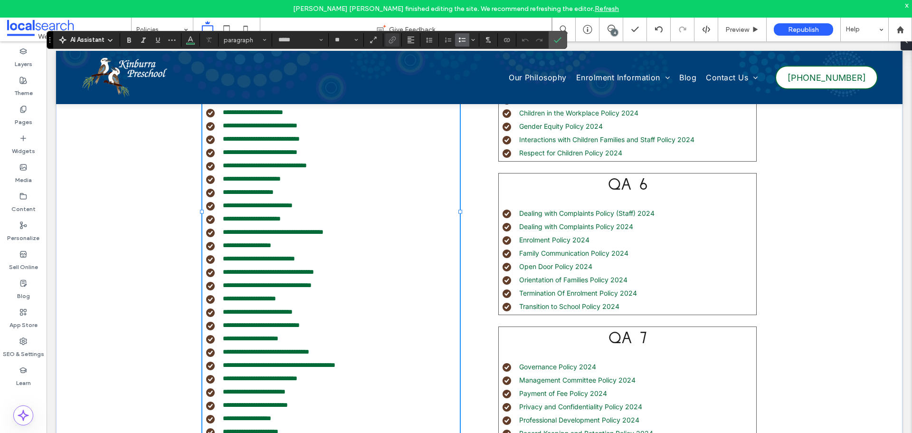
click at [330, 330] on li "**********" at bounding box center [333, 325] width 254 height 10
type input "**"
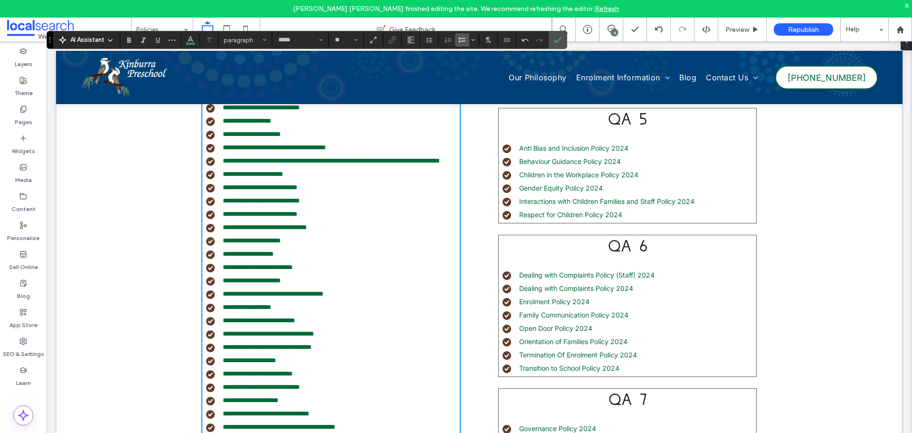
scroll to position [688, 0]
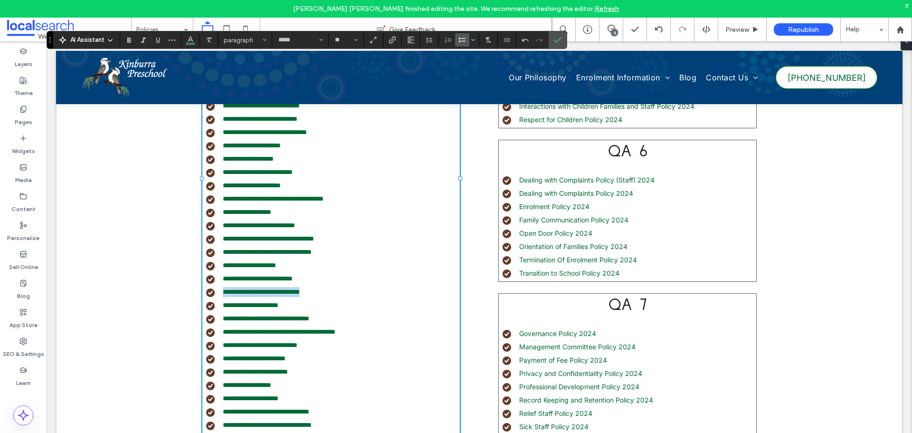
drag, startPoint x: 326, startPoint y: 300, endPoint x: 219, endPoint y: 301, distance: 107.4
click at [219, 297] on li "**********" at bounding box center [333, 292] width 254 height 10
drag, startPoint x: 390, startPoint y: 39, endPoint x: 339, endPoint y: 27, distance: 52.0
click at [390, 39] on icon "Link" at bounding box center [393, 40] width 8 height 8
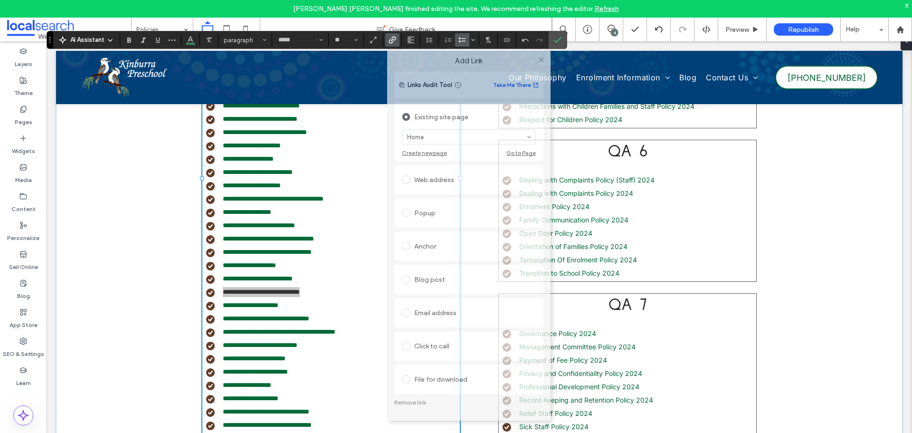
drag, startPoint x: 483, startPoint y: 109, endPoint x: 467, endPoint y: 155, distance: 49.3
click at [495, 56] on div "Add Link" at bounding box center [468, 61] width 163 height 22
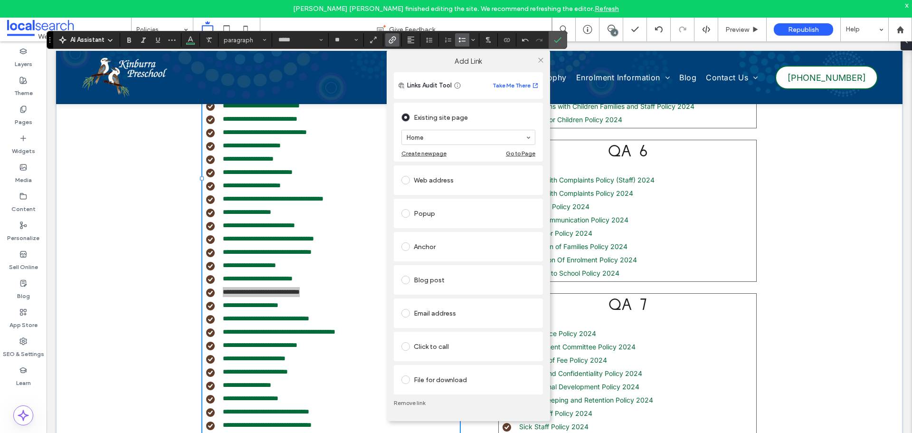
click at [412, 401] on link "Remove link" at bounding box center [468, 403] width 149 height 8
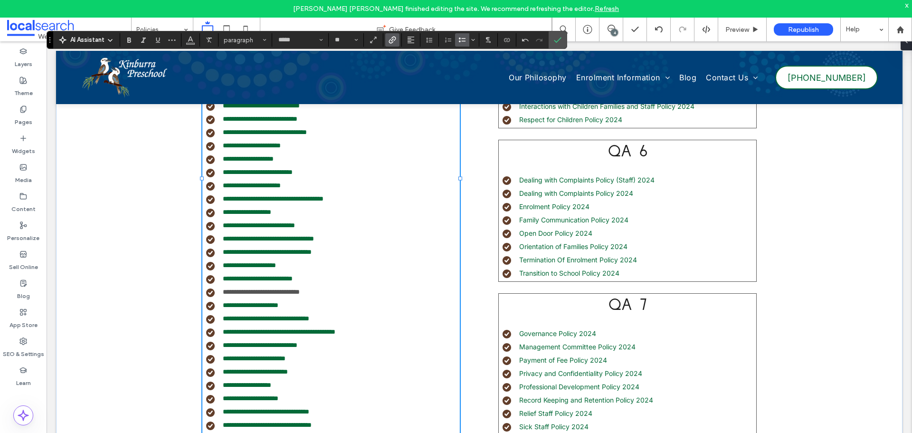
click at [391, 44] on span "Link" at bounding box center [391, 39] width 4 height 13
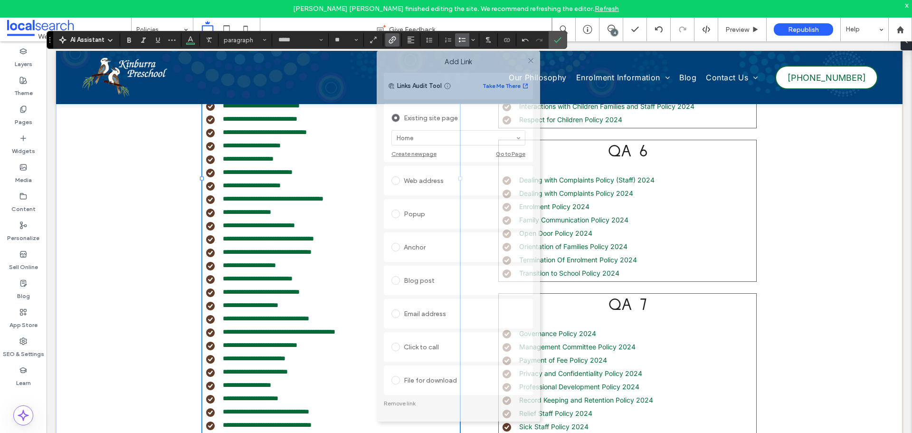
drag, startPoint x: 485, startPoint y: 105, endPoint x: 461, endPoint y: 114, distance: 24.8
click at [481, 56] on div "Add Link" at bounding box center [458, 62] width 163 height 22
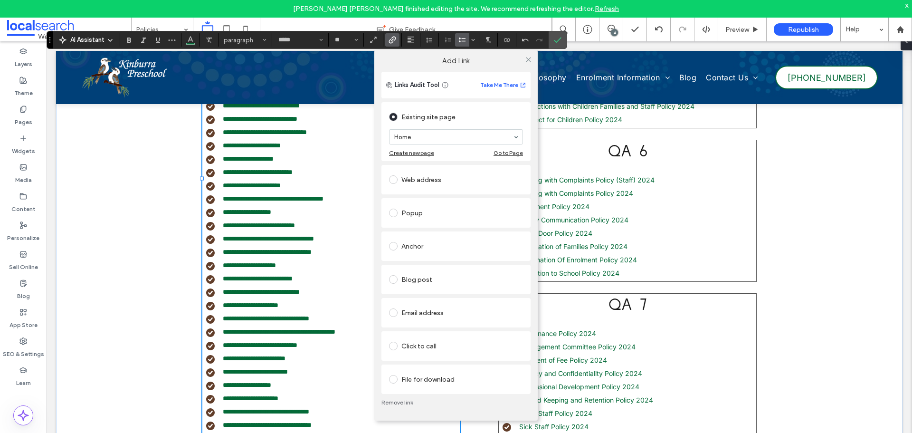
click at [411, 376] on div "File for download" at bounding box center [456, 378] width 134 height 15
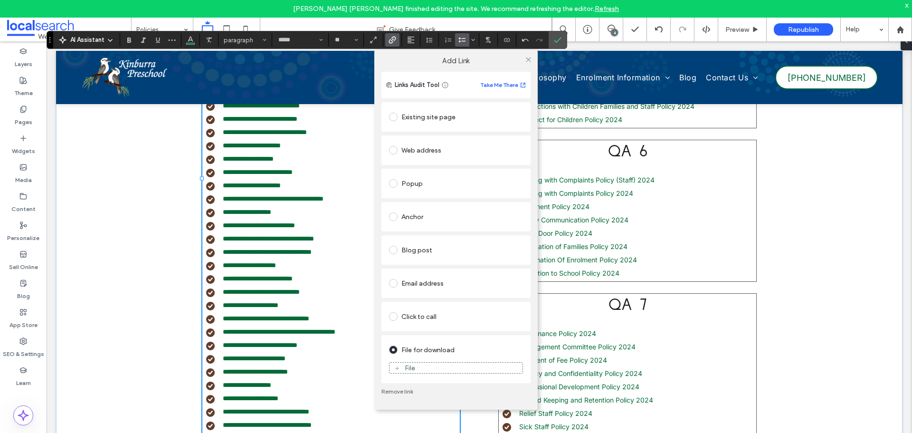
click at [428, 365] on div "File" at bounding box center [456, 367] width 133 height 9
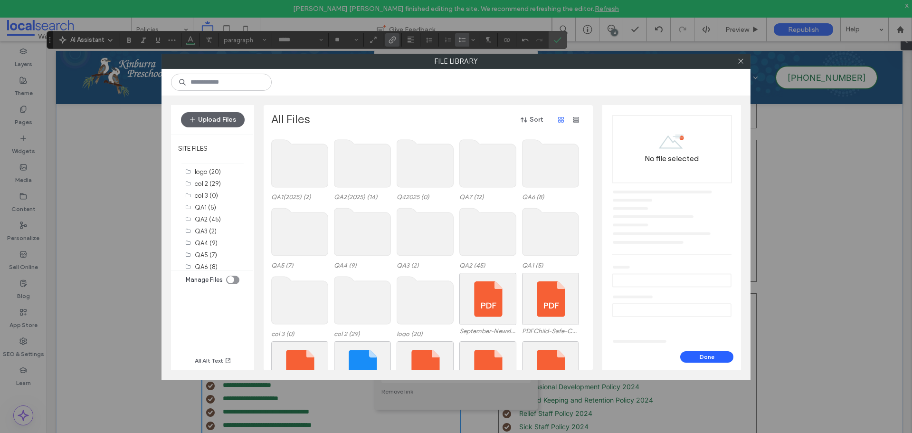
click at [372, 171] on use at bounding box center [362, 164] width 57 height 48
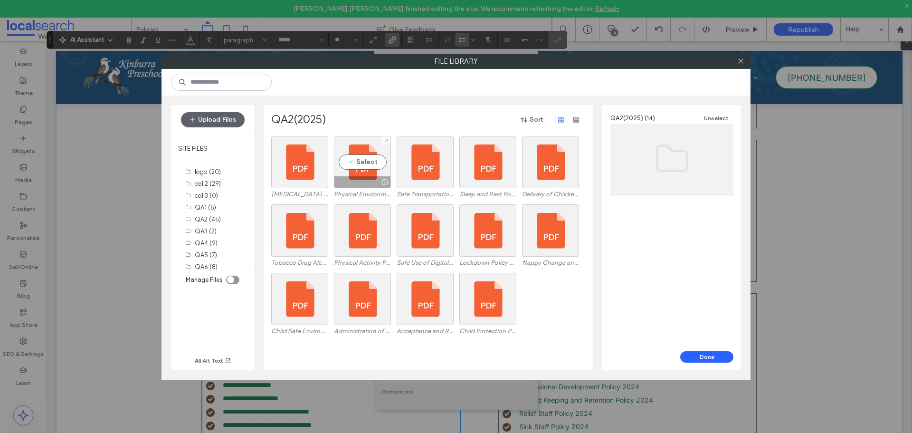
click at [372, 171] on div "Select" at bounding box center [362, 162] width 57 height 52
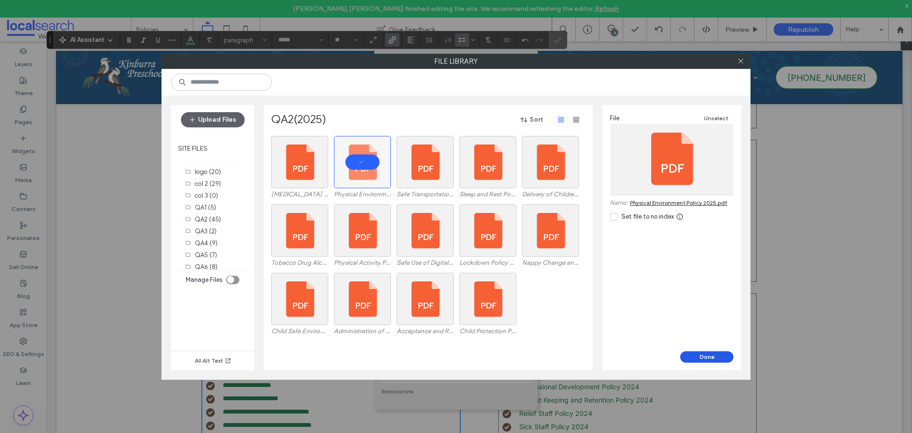
click at [696, 352] on button "Done" at bounding box center [706, 356] width 53 height 11
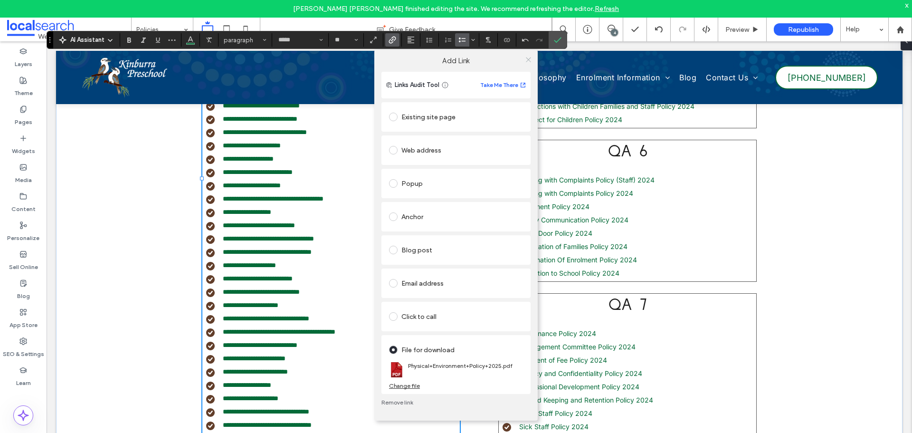
click at [529, 58] on icon at bounding box center [528, 59] width 7 height 7
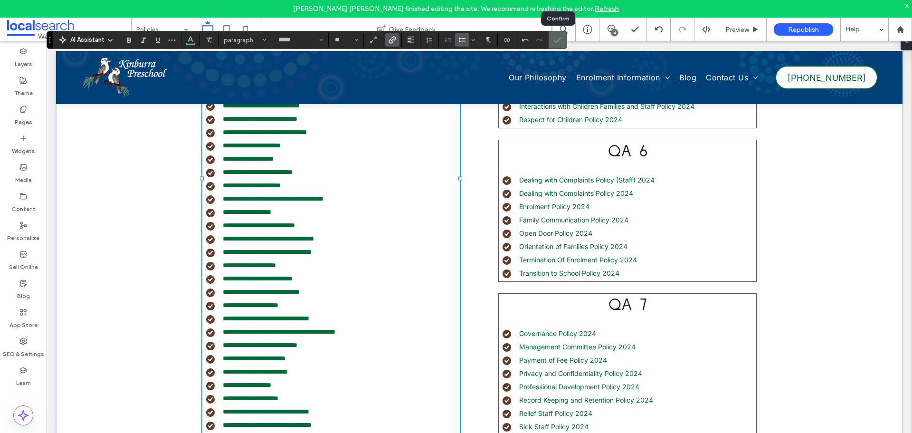
click at [559, 41] on icon "Confirm" at bounding box center [558, 40] width 8 height 8
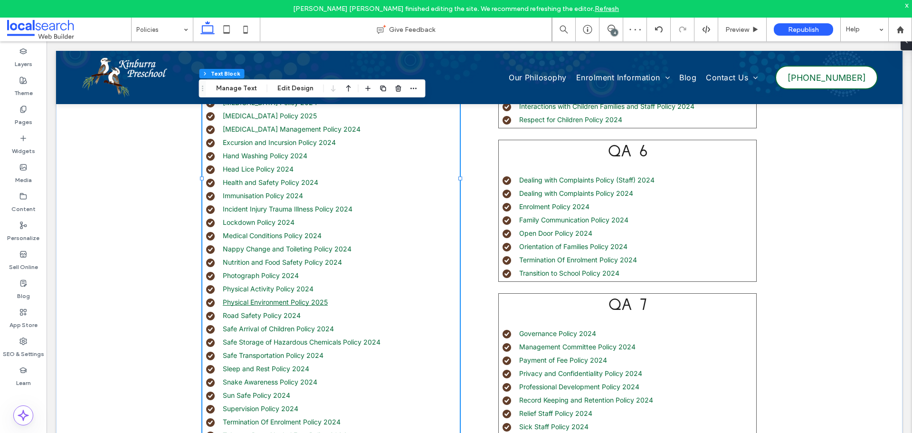
click at [309, 303] on link "Physical Environment Policy 2025" at bounding box center [275, 302] width 105 height 8
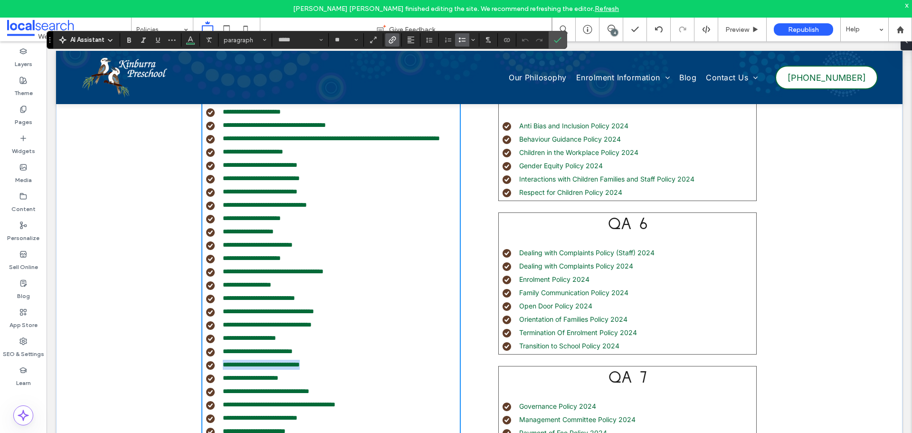
scroll to position [655, 0]
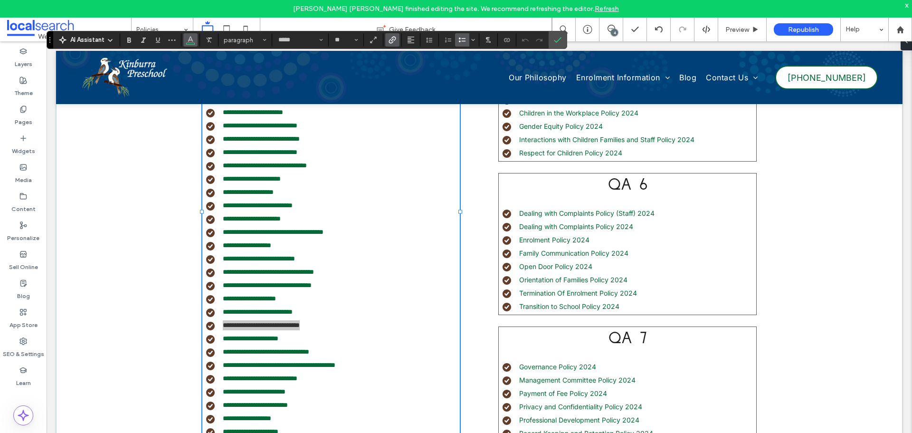
click at [193, 40] on icon "Color" at bounding box center [191, 39] width 8 height 8
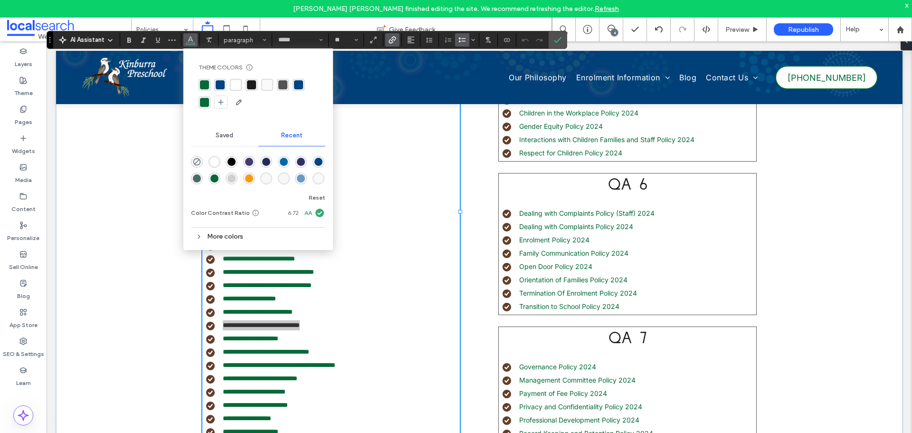
click at [206, 85] on div "rgba(4, 106, 56, 1)" at bounding box center [204, 84] width 9 height 9
drag, startPoint x: 556, startPoint y: 41, endPoint x: 491, endPoint y: 19, distance: 69.0
click at [556, 41] on use "Confirm" at bounding box center [558, 40] width 8 height 6
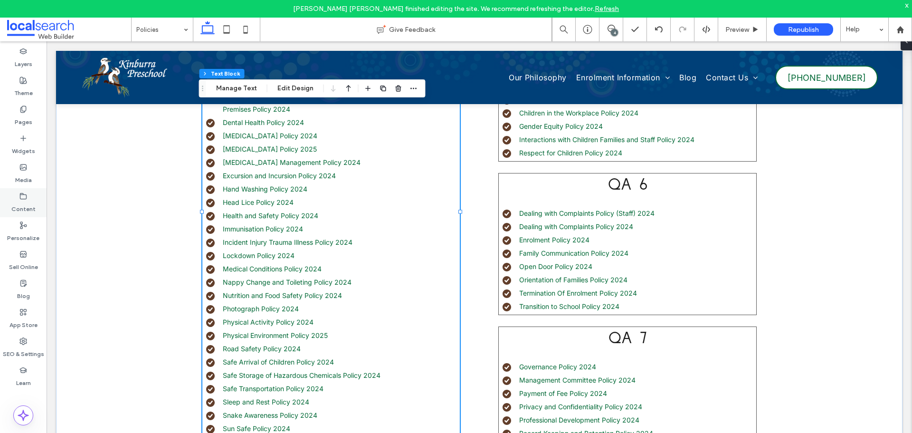
click at [32, 206] on label "Content" at bounding box center [23, 206] width 24 height 13
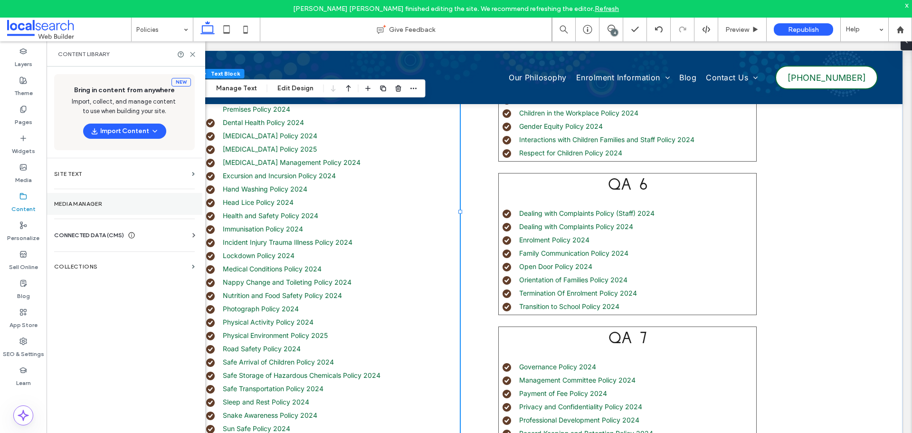
click at [75, 199] on section "Media Manager" at bounding box center [125, 204] width 156 height 22
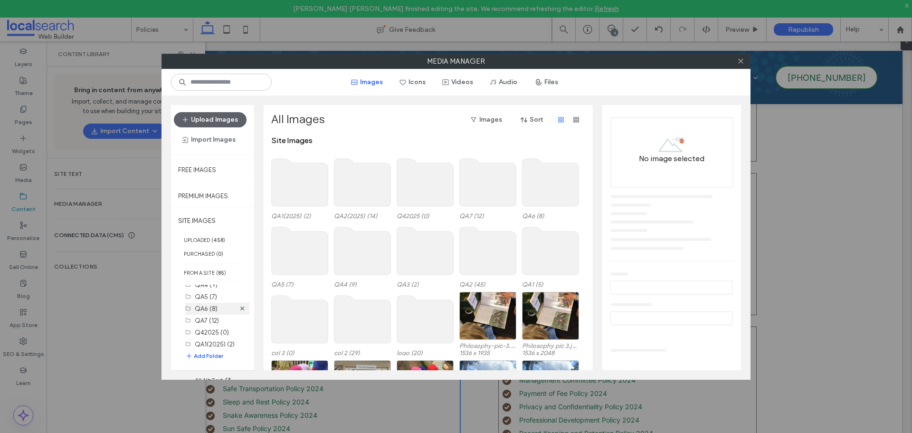
scroll to position [94, 0]
click at [200, 341] on label "QA2(2025) (14)" at bounding box center [217, 338] width 44 height 9
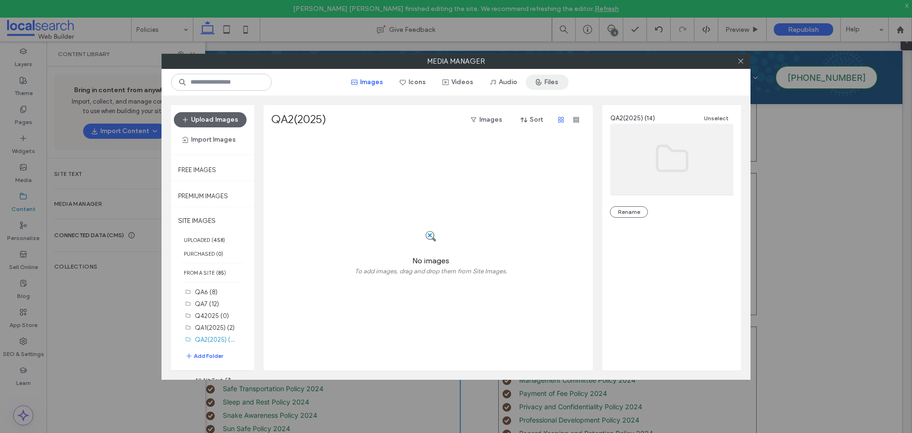
click at [541, 86] on span "button" at bounding box center [540, 82] width 10 height 14
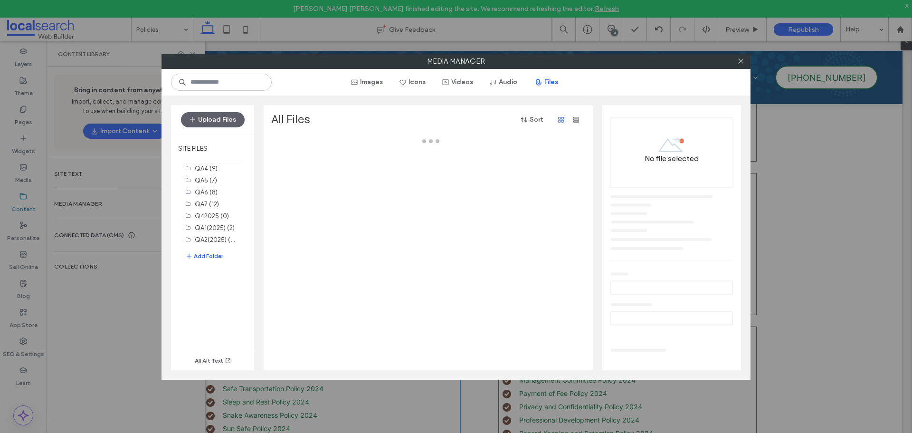
scroll to position [75, 0]
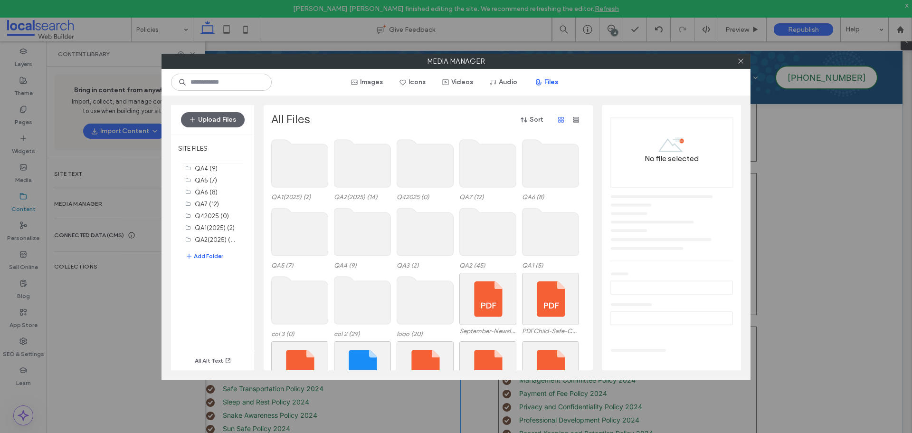
click at [374, 171] on use at bounding box center [362, 164] width 57 height 48
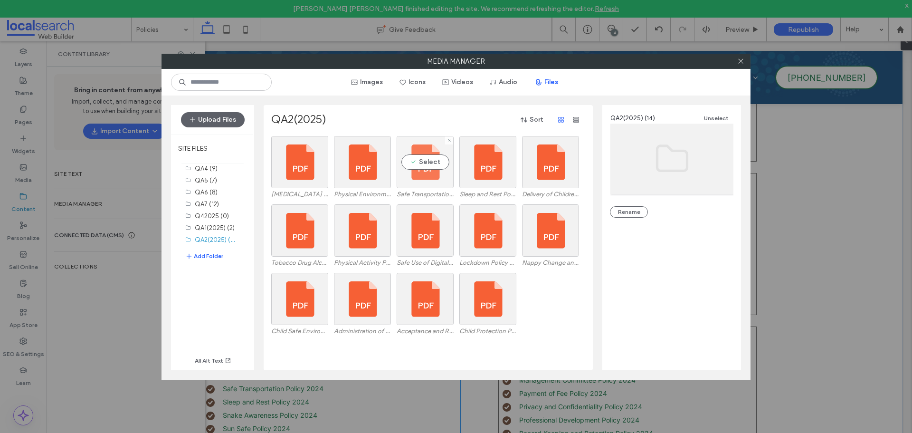
click at [415, 180] on div "Select" at bounding box center [425, 162] width 57 height 52
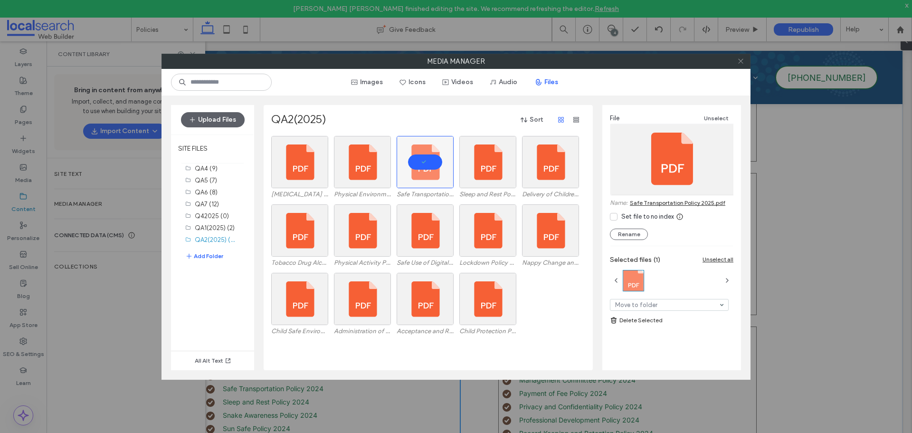
click at [742, 63] on icon at bounding box center [740, 60] width 7 height 7
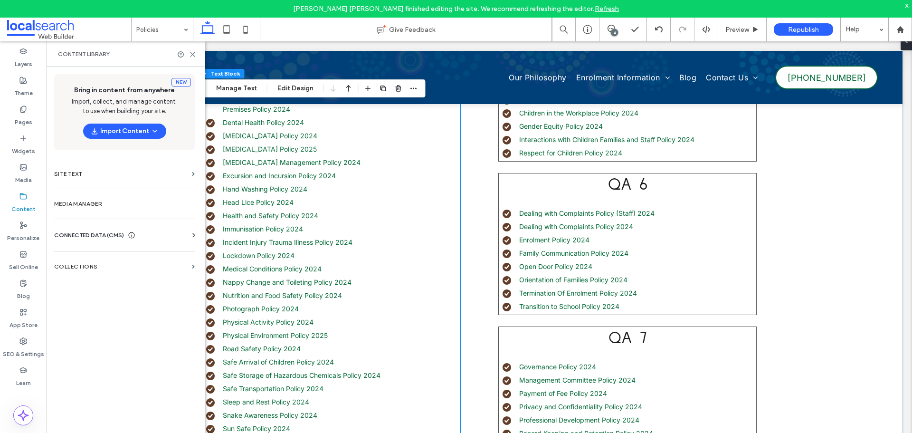
scroll to position [702, 0]
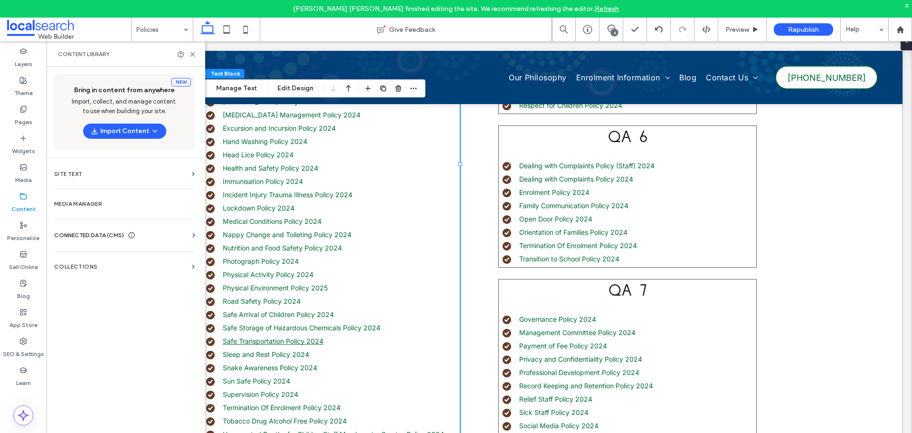
click at [301, 343] on link "Safe Transportation Policy 2024" at bounding box center [273, 341] width 101 height 8
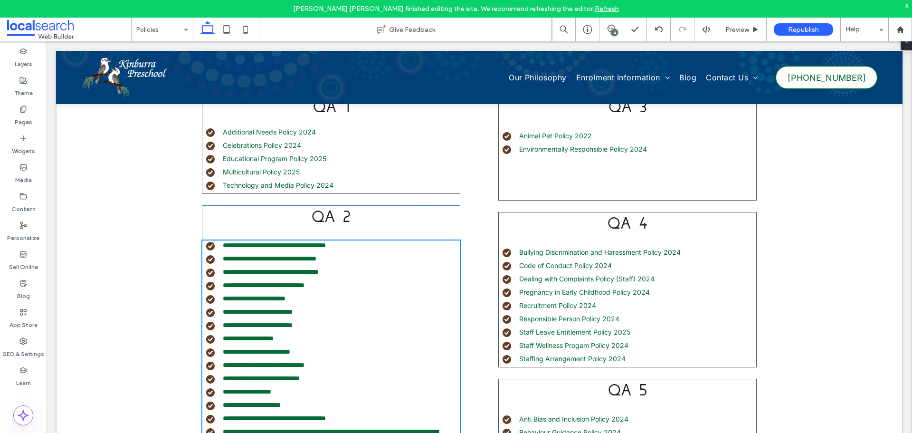
type input "*****"
type input "**"
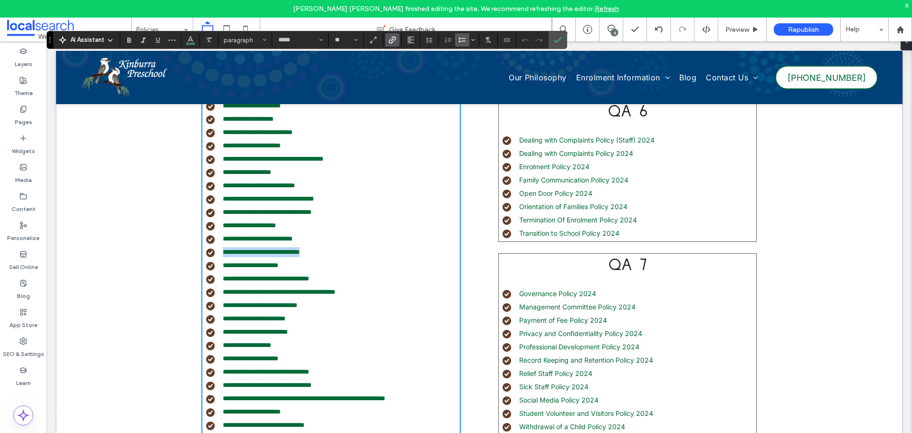
scroll to position [750, 0]
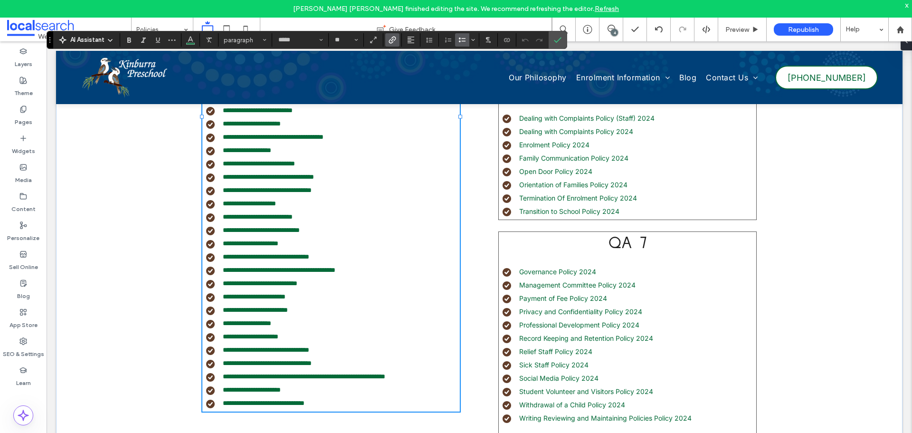
click at [323, 288] on li "**********" at bounding box center [333, 283] width 254 height 10
drag, startPoint x: 321, startPoint y: 294, endPoint x: 220, endPoint y: 295, distance: 100.7
click at [220, 288] on li "**********" at bounding box center [333, 283] width 254 height 10
click at [297, 286] on link "**********" at bounding box center [260, 283] width 75 height 7
click at [321, 288] on li "**********" at bounding box center [333, 283] width 254 height 10
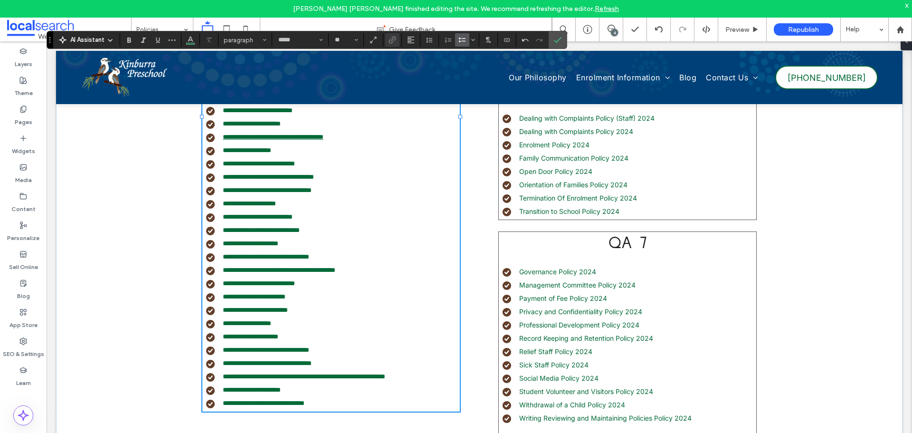
type input "**"
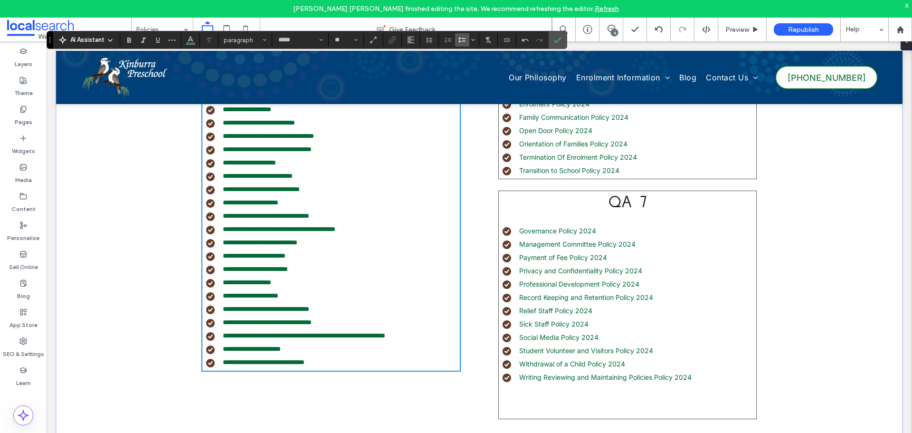
scroll to position [741, 0]
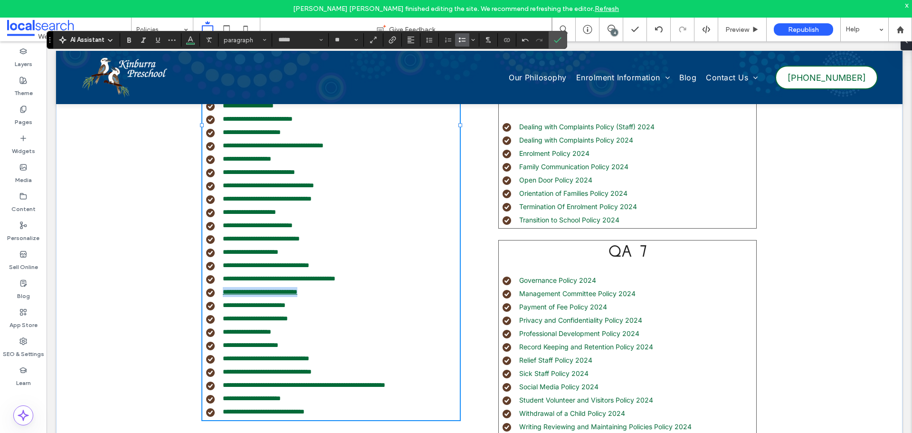
drag, startPoint x: 322, startPoint y: 302, endPoint x: 220, endPoint y: 302, distance: 102.1
click at [220, 297] on li "**********" at bounding box center [333, 292] width 254 height 10
click at [390, 37] on icon "Link" at bounding box center [393, 40] width 8 height 8
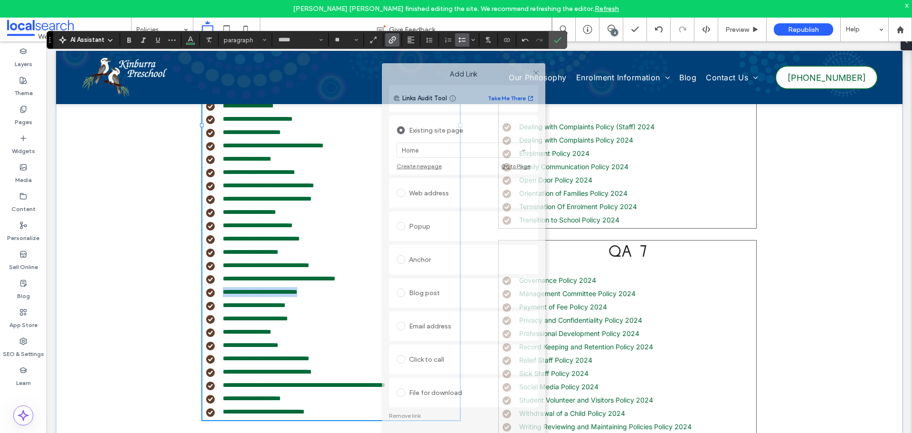
drag, startPoint x: 494, startPoint y: 99, endPoint x: 486, endPoint y: 80, distance: 20.5
click at [495, 70] on label "Add Link" at bounding box center [464, 74] width 150 height 9
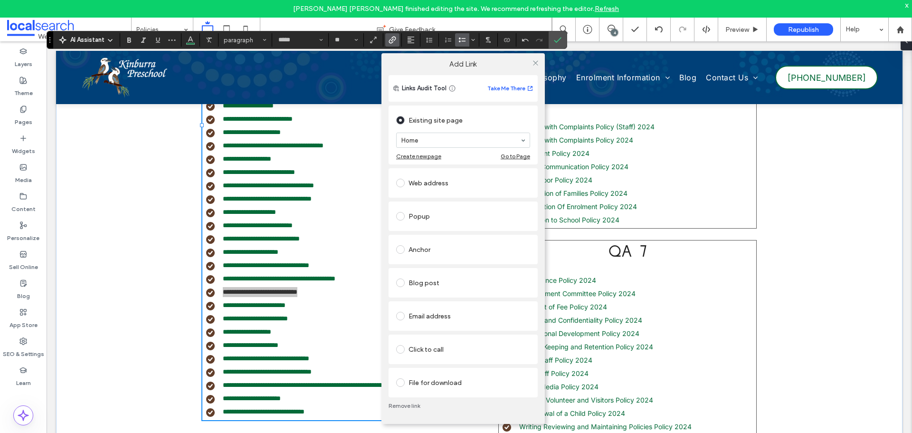
click at [408, 405] on link "Remove link" at bounding box center [463, 406] width 149 height 8
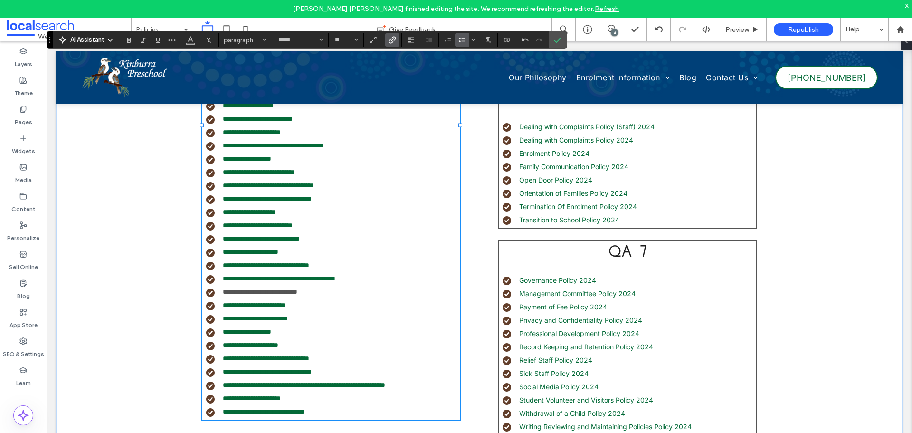
click at [390, 38] on icon "Link" at bounding box center [393, 40] width 8 height 8
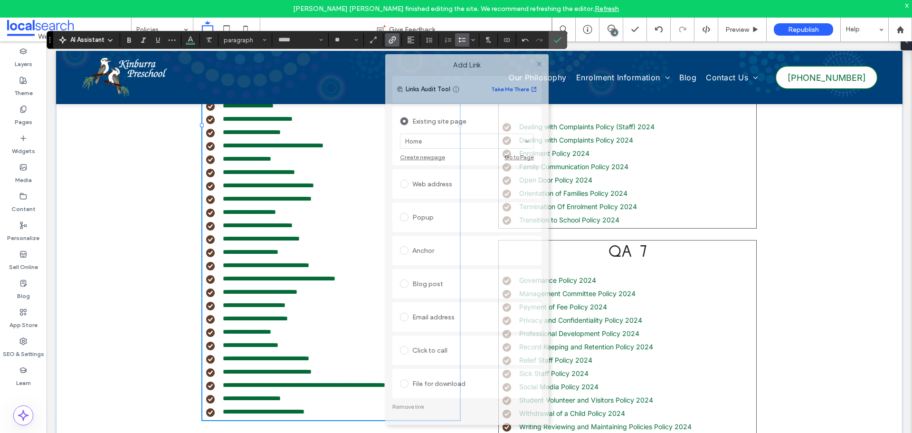
drag, startPoint x: 490, startPoint y: 110, endPoint x: 460, endPoint y: 169, distance: 66.5
click at [500, 58] on div "Add Link" at bounding box center [466, 65] width 163 height 22
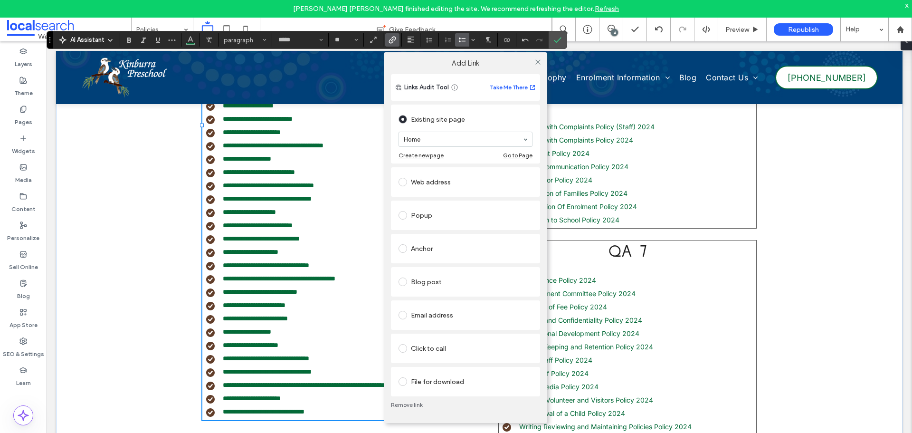
click at [417, 379] on div "File for download" at bounding box center [466, 381] width 134 height 15
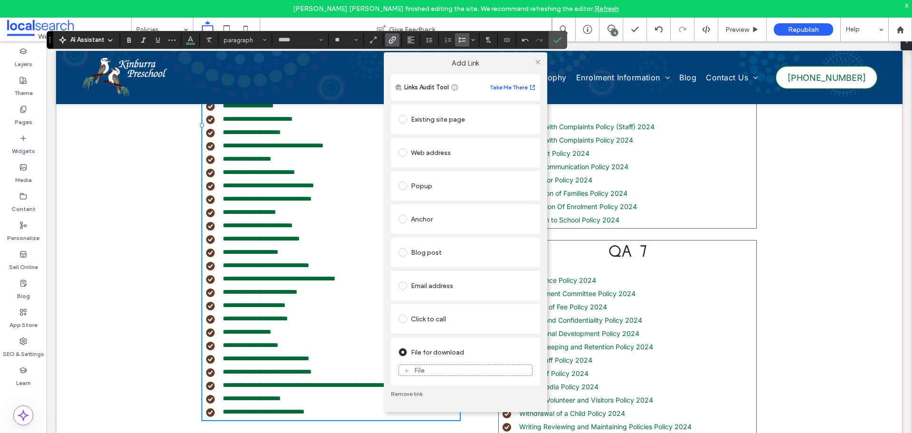
click at [428, 370] on div "File" at bounding box center [465, 370] width 133 height 9
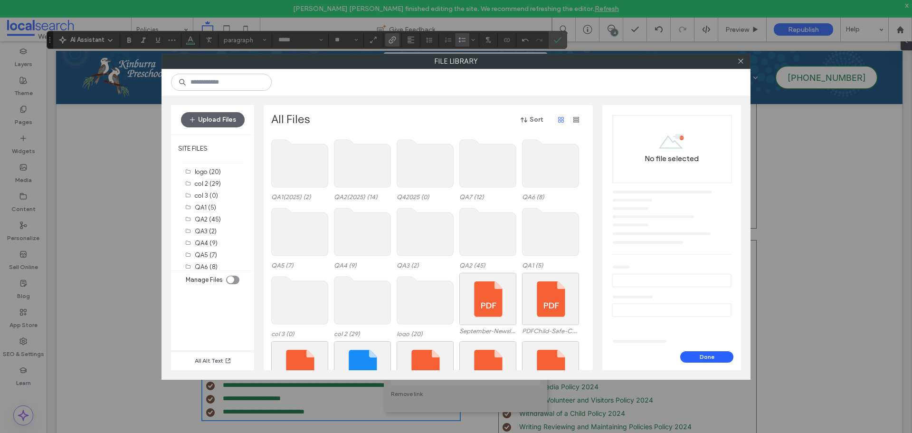
click at [367, 171] on use at bounding box center [362, 164] width 57 height 48
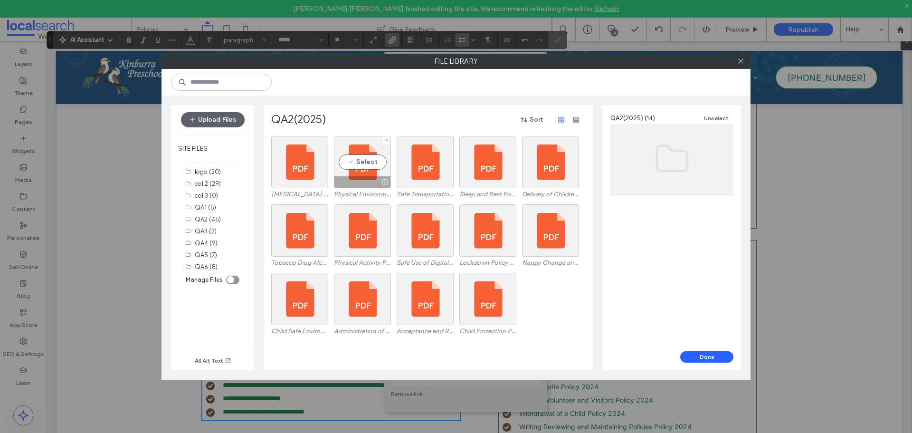
click at [367, 171] on div "Select" at bounding box center [362, 162] width 57 height 52
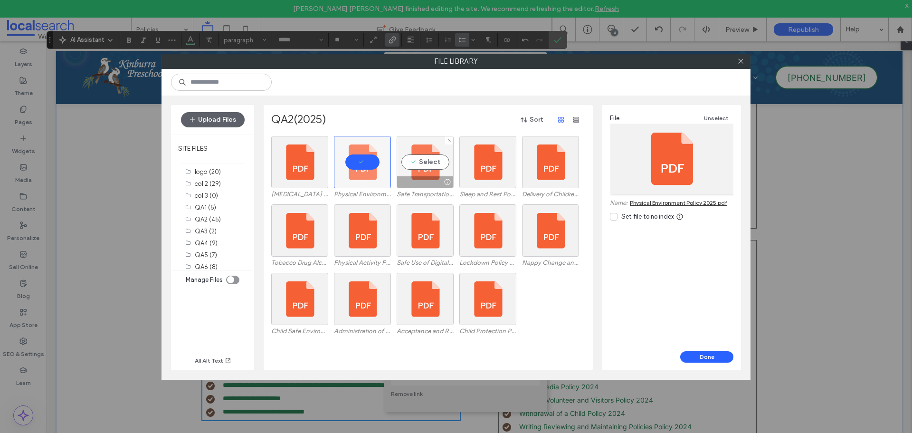
click at [408, 168] on div "Select" at bounding box center [425, 162] width 57 height 52
click at [692, 354] on button "Done" at bounding box center [706, 356] width 53 height 11
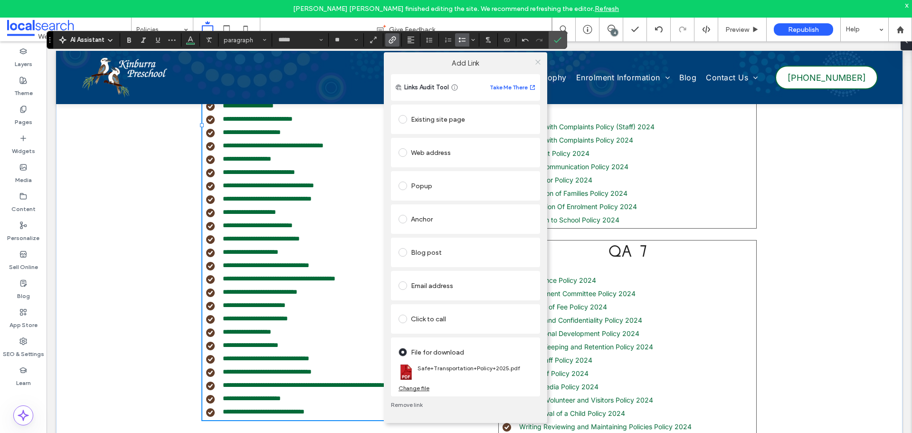
click at [538, 62] on use at bounding box center [537, 61] width 5 height 5
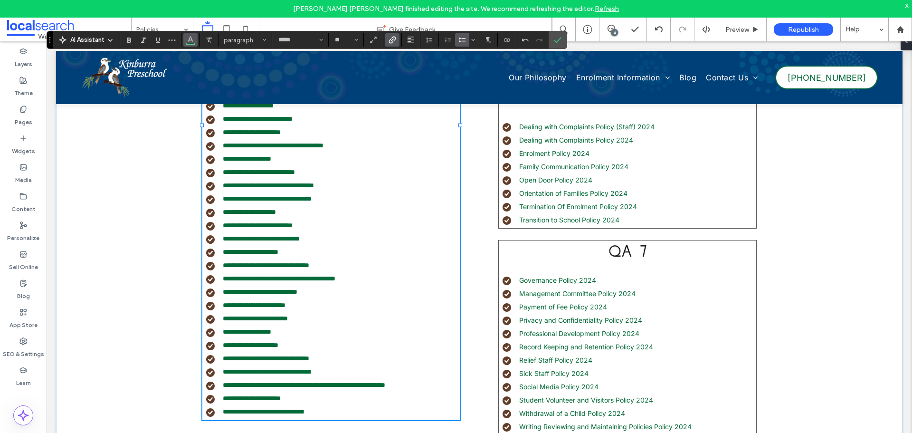
click at [192, 42] on icon "Color" at bounding box center [191, 39] width 8 height 8
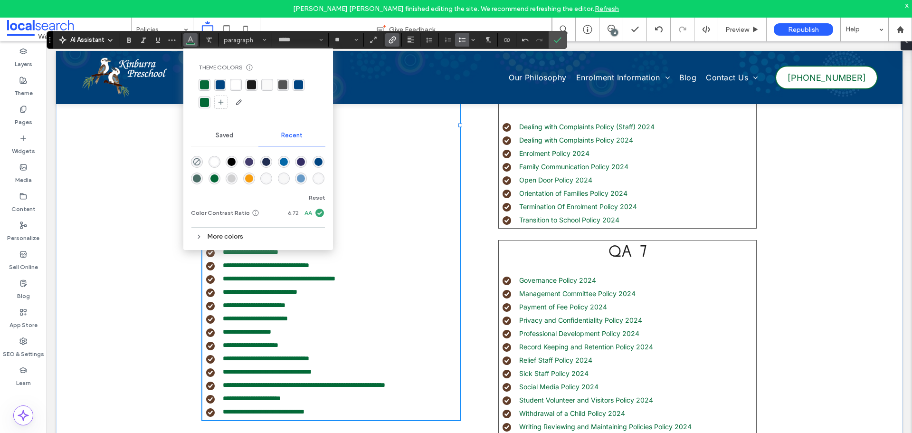
click at [204, 84] on div "rgba(4, 106, 56, 1)" at bounding box center [204, 84] width 9 height 9
click at [555, 41] on use "Confirm" at bounding box center [558, 40] width 8 height 6
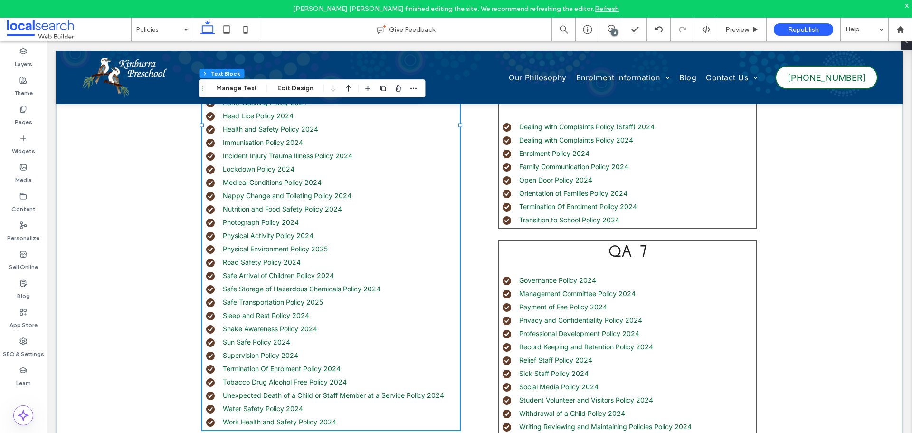
click at [308, 317] on li "Sleep and Rest Policy 2024" at bounding box center [333, 315] width 254 height 10
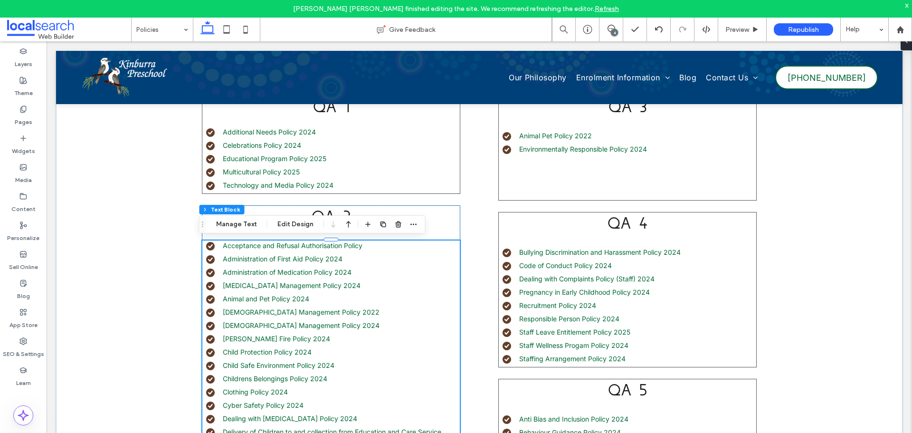
type input "*****"
type input "**"
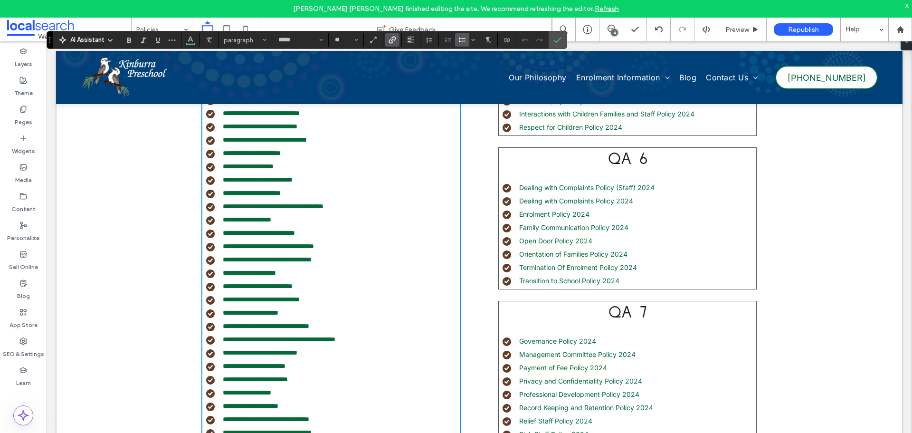
scroll to position [702, 0]
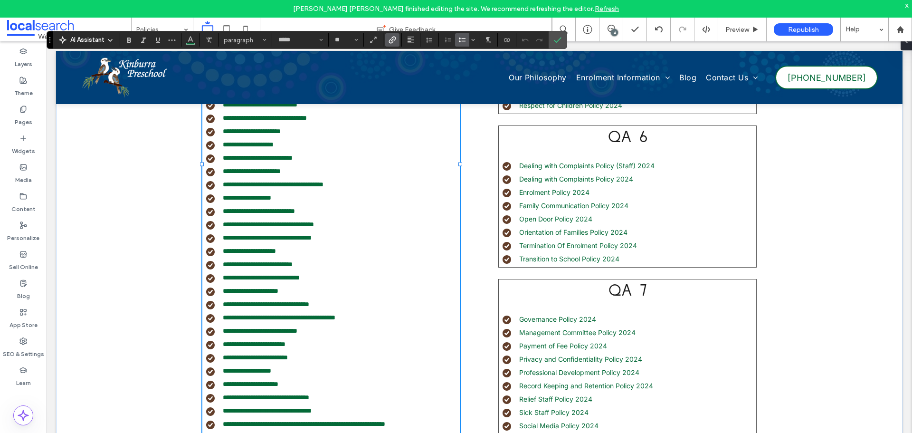
click at [307, 349] on li "**********" at bounding box center [333, 344] width 254 height 10
type input "**"
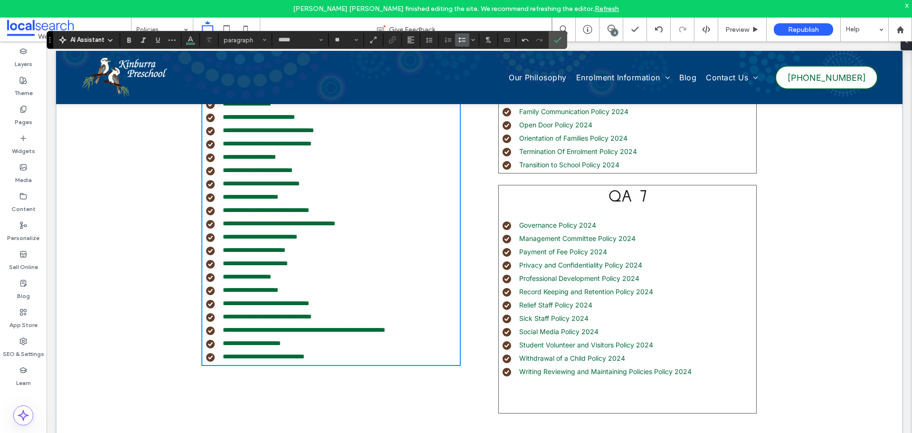
scroll to position [802, 0]
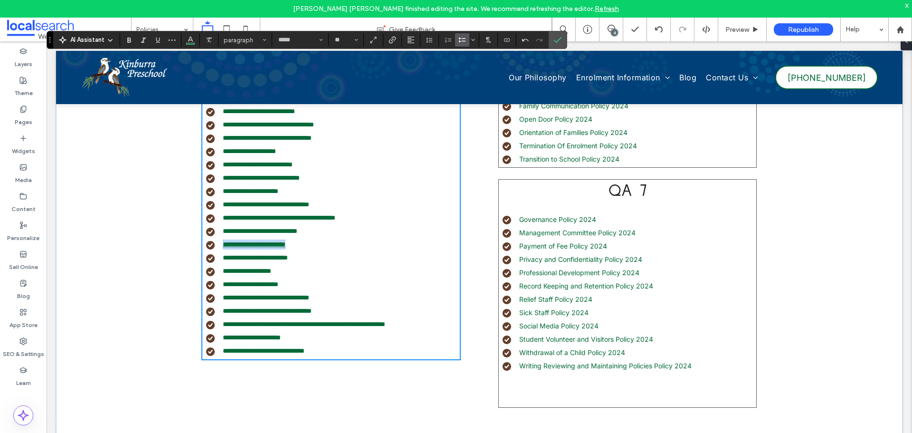
drag, startPoint x: 305, startPoint y: 255, endPoint x: 220, endPoint y: 254, distance: 85.0
click at [219, 249] on li "**********" at bounding box center [333, 244] width 254 height 10
drag, startPoint x: 390, startPoint y: 41, endPoint x: 330, endPoint y: 17, distance: 64.1
click at [390, 41] on use "Link" at bounding box center [392, 39] width 7 height 7
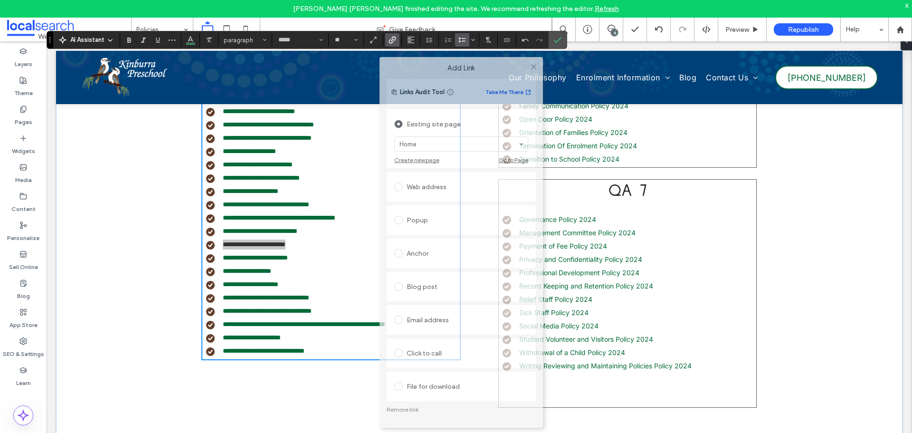
drag, startPoint x: 490, startPoint y: 103, endPoint x: 489, endPoint y: 66, distance: 37.1
click at [493, 57] on div "Add Link" at bounding box center [461, 68] width 163 height 22
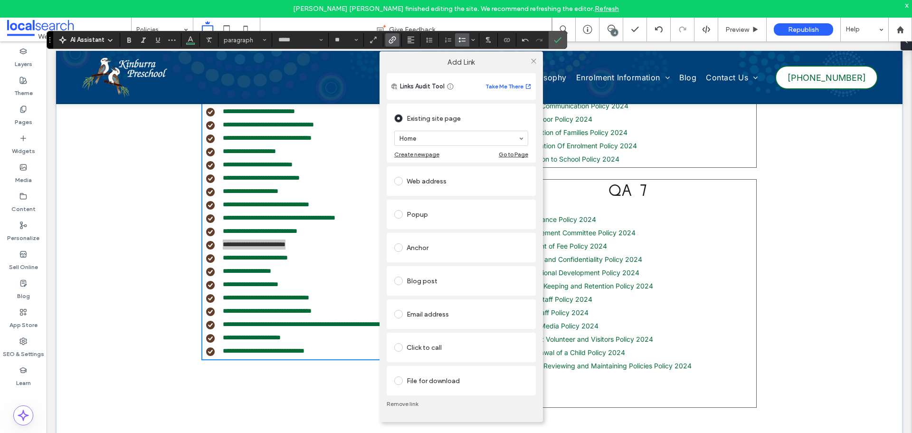
click at [410, 402] on link "Remove link" at bounding box center [461, 404] width 149 height 8
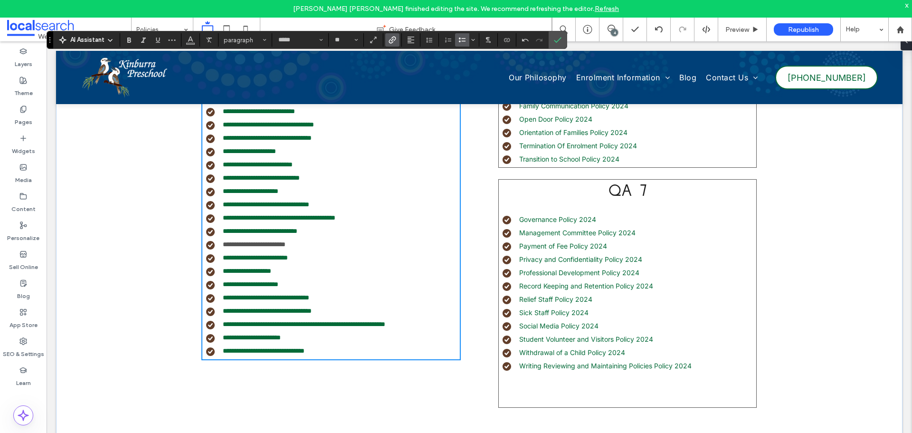
click at [393, 39] on use "Link" at bounding box center [392, 39] width 7 height 7
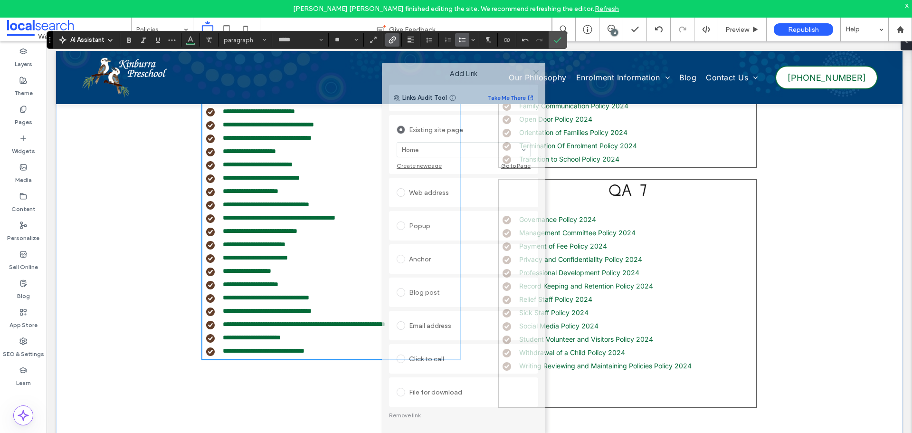
drag, startPoint x: 483, startPoint y: 114, endPoint x: 489, endPoint y: 57, distance: 57.3
click at [491, 69] on label "Add Link" at bounding box center [464, 73] width 150 height 9
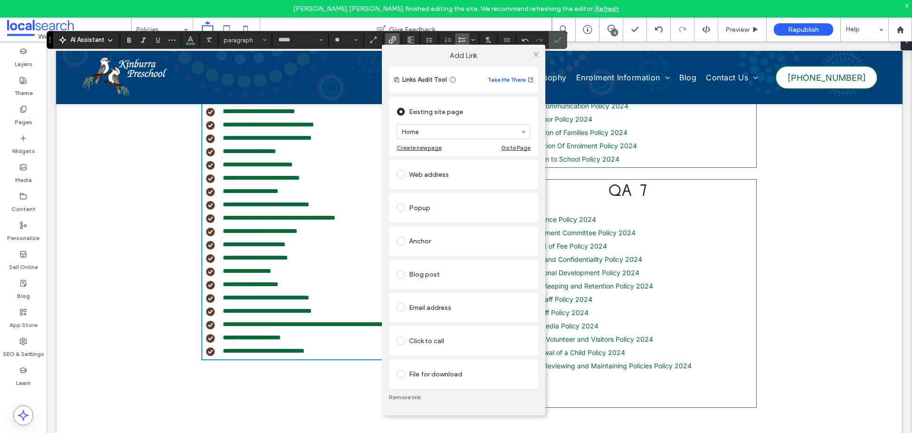
click at [437, 373] on div "File for download" at bounding box center [464, 373] width 134 height 15
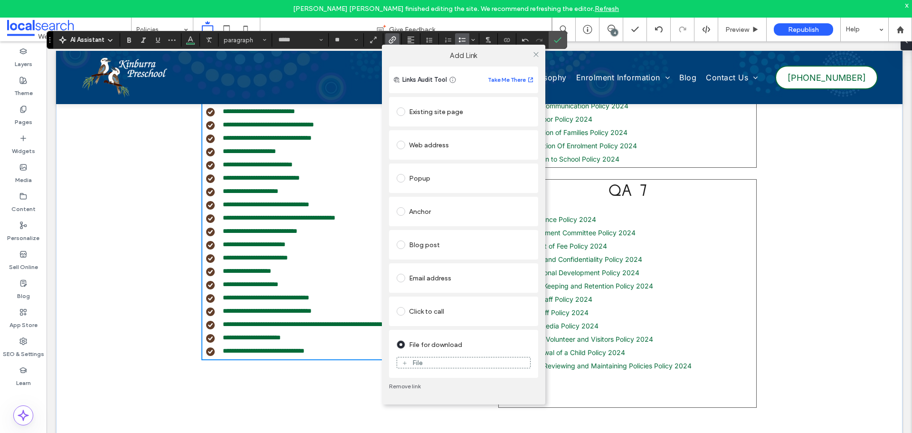
click at [451, 362] on div "File" at bounding box center [463, 362] width 133 height 9
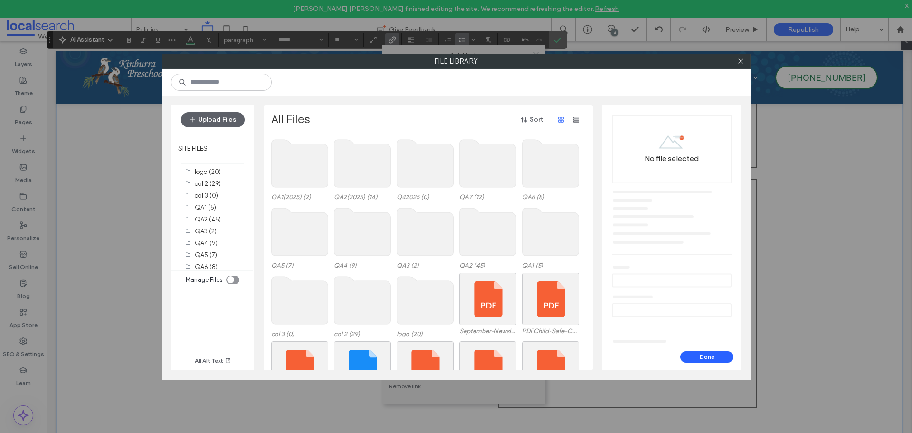
click at [372, 165] on use at bounding box center [362, 164] width 57 height 48
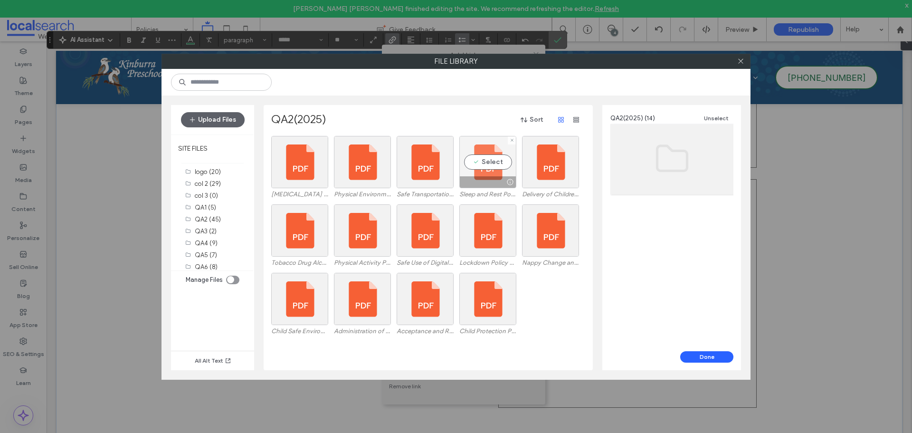
click at [486, 181] on div at bounding box center [488, 181] width 56 height 11
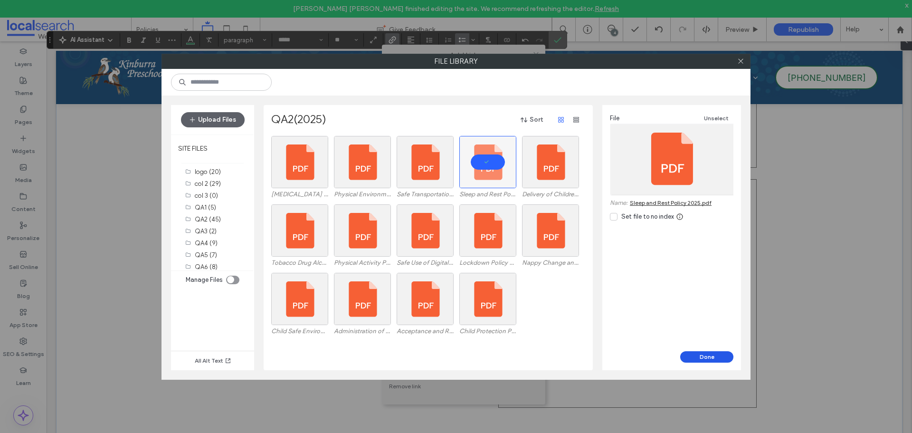
click at [724, 357] on button "Done" at bounding box center [706, 356] width 53 height 11
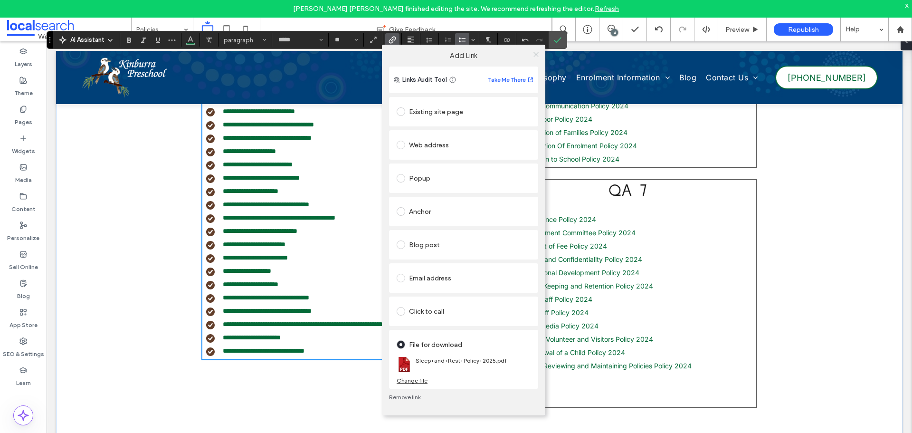
click at [534, 56] on icon at bounding box center [536, 54] width 7 height 7
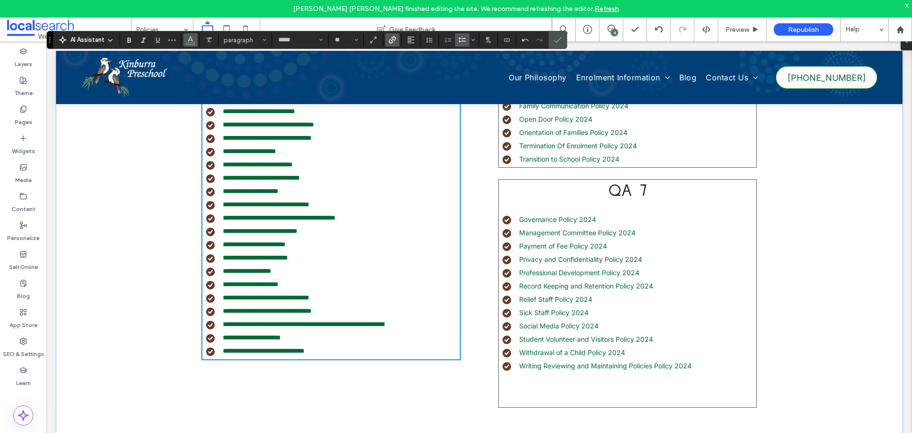
click at [190, 42] on icon "Color" at bounding box center [191, 39] width 8 height 8
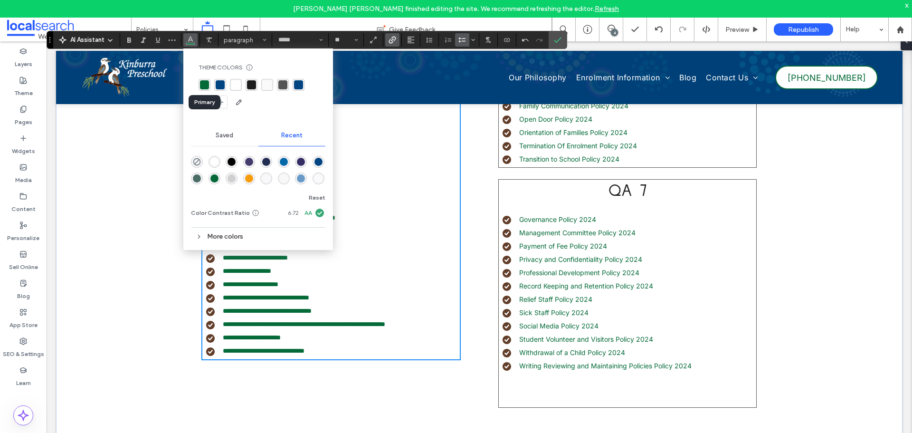
click at [204, 84] on div "rgba(4, 106, 56, 1)" at bounding box center [204, 84] width 9 height 9
click at [561, 40] on icon "Confirm" at bounding box center [558, 40] width 8 height 8
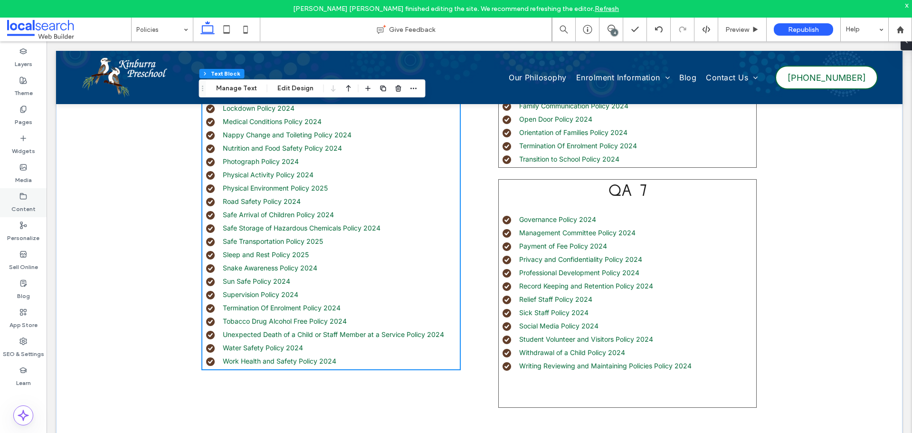
click at [26, 198] on use at bounding box center [23, 196] width 6 height 6
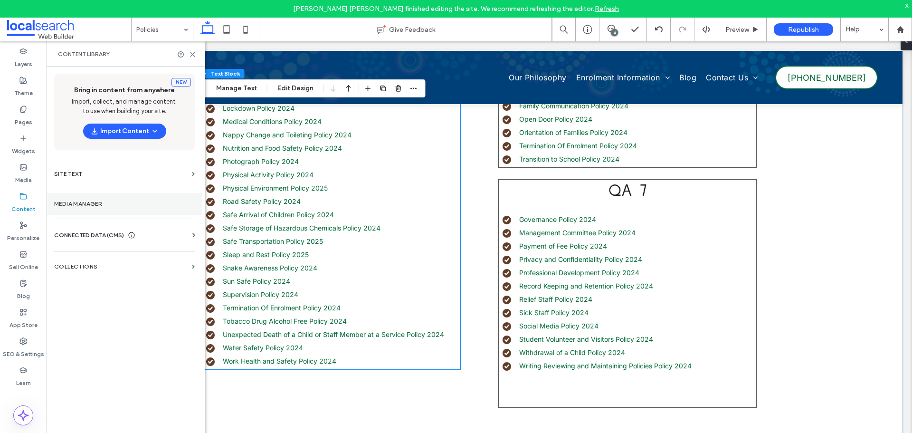
click at [76, 201] on label "Media Manager" at bounding box center [124, 203] width 141 height 7
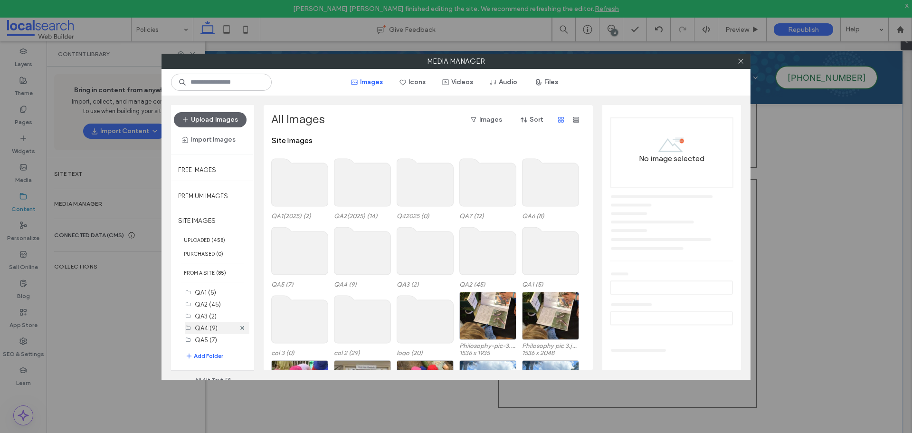
scroll to position [94, 0]
click at [209, 335] on label "QA2(2025) (14)" at bounding box center [217, 338] width 44 height 9
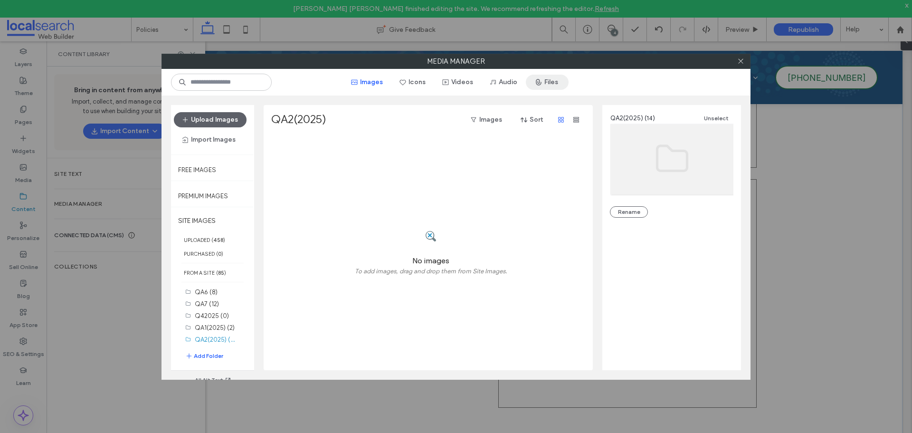
click at [549, 84] on button "Files" at bounding box center [547, 82] width 43 height 15
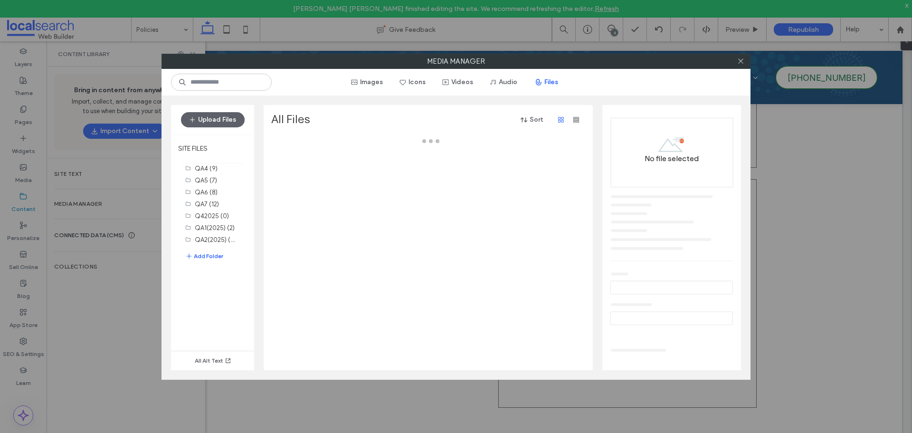
scroll to position [75, 0]
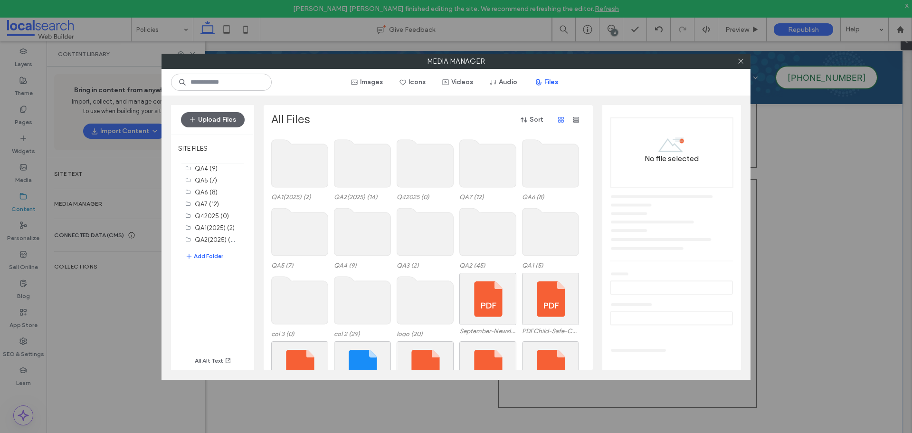
click at [380, 174] on use at bounding box center [362, 164] width 57 height 48
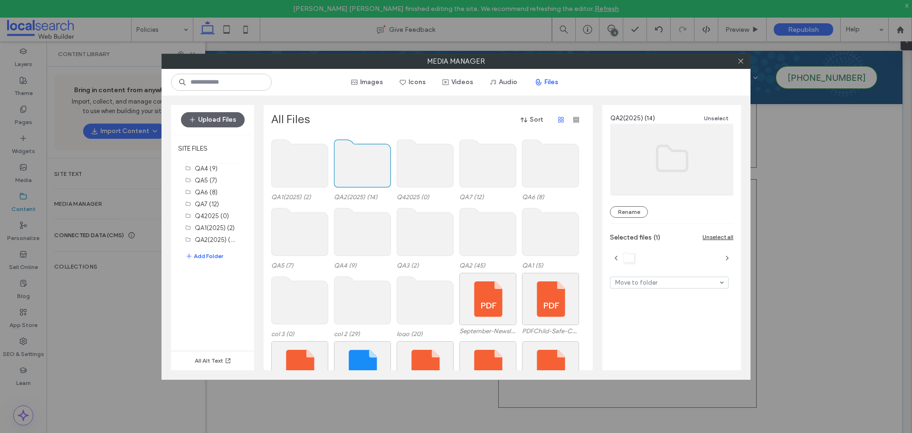
click at [380, 174] on use at bounding box center [362, 164] width 57 height 48
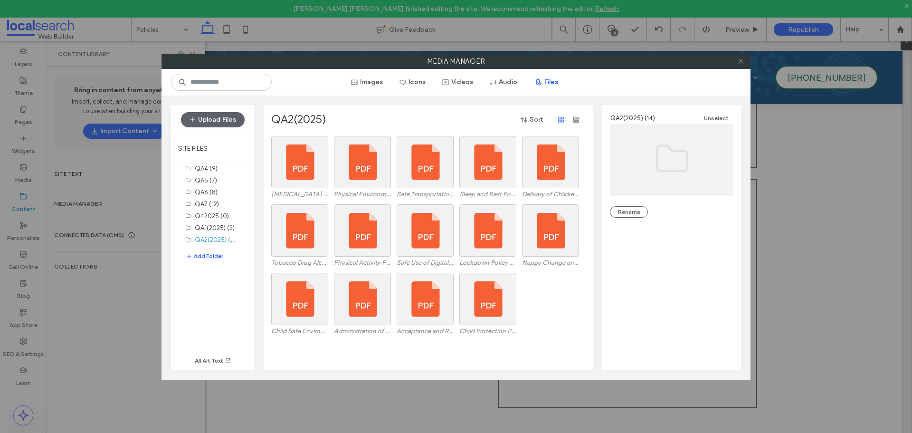
click at [743, 62] on icon at bounding box center [740, 60] width 7 height 7
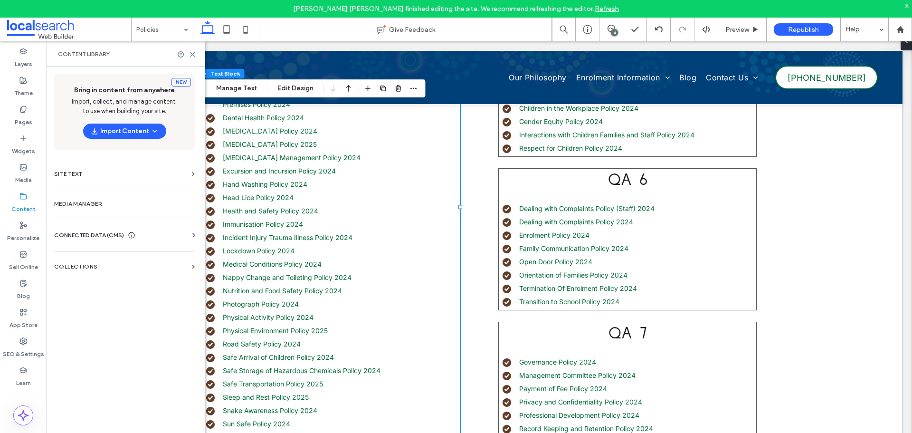
click at [351, 178] on ul "Acceptance and Refusal Authorisation Policy Administration of First Aid Policy …" at bounding box center [326, 205] width 267 height 605
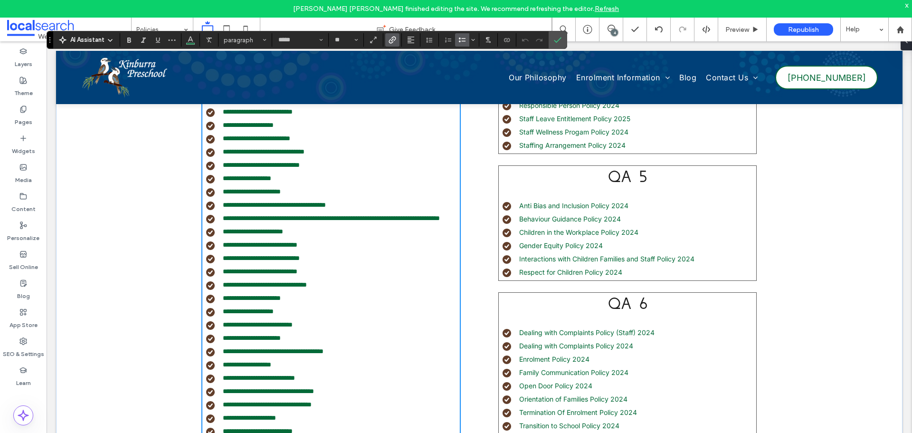
scroll to position [512, 0]
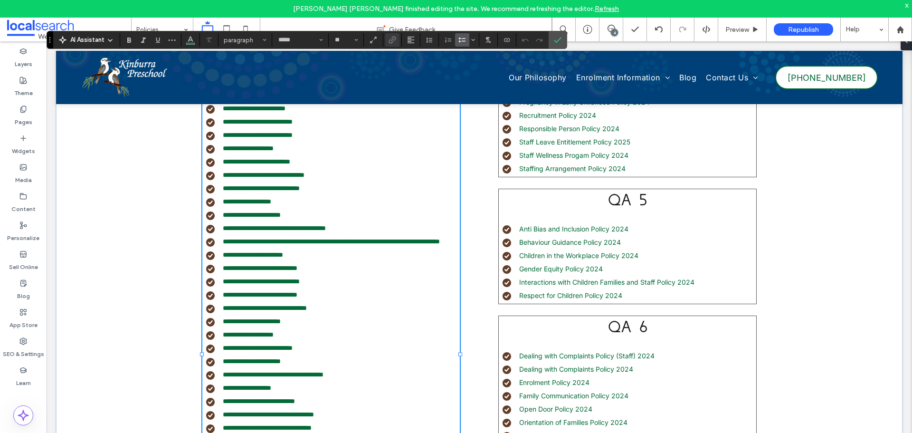
click at [295, 247] on li "**********" at bounding box center [333, 242] width 254 height 10
drag, startPoint x: 295, startPoint y: 250, endPoint x: 219, endPoint y: 237, distance: 77.2
click at [219, 237] on li "**********" at bounding box center [333, 242] width 254 height 10
click at [393, 40] on icon "Link" at bounding box center [393, 40] width 8 height 8
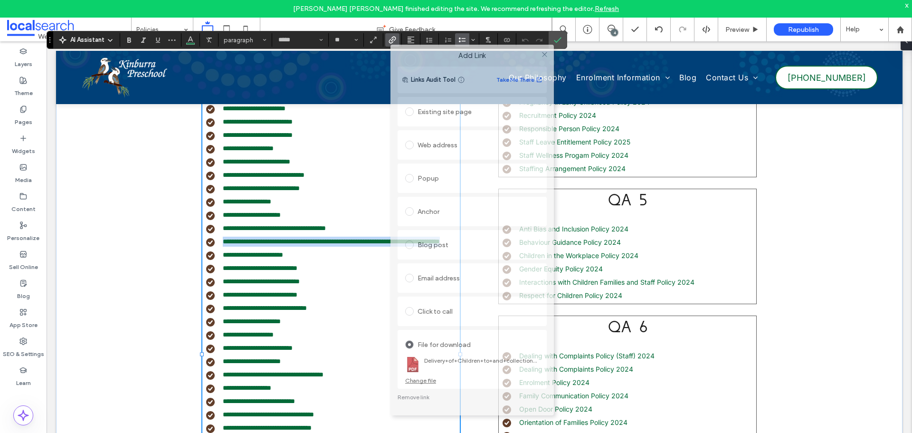
drag, startPoint x: 479, startPoint y: 116, endPoint x: 477, endPoint y: 53, distance: 63.7
click at [482, 51] on label "Add Link" at bounding box center [472, 55] width 150 height 9
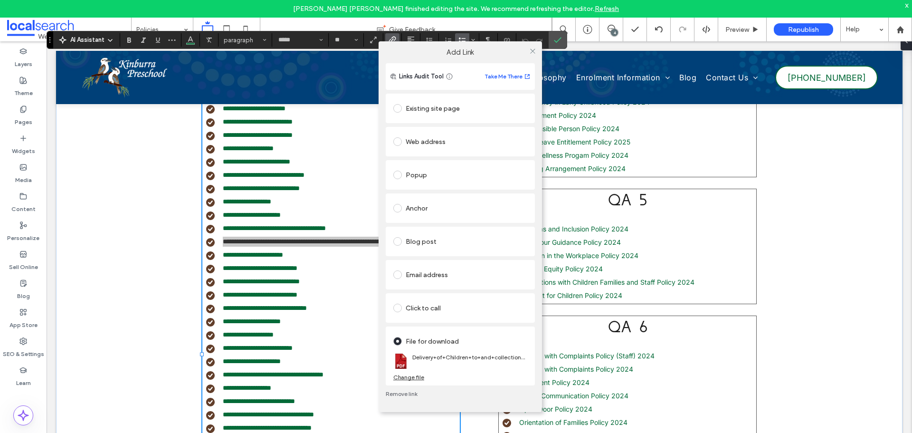
click at [411, 376] on div "Change file" at bounding box center [408, 376] width 31 height 7
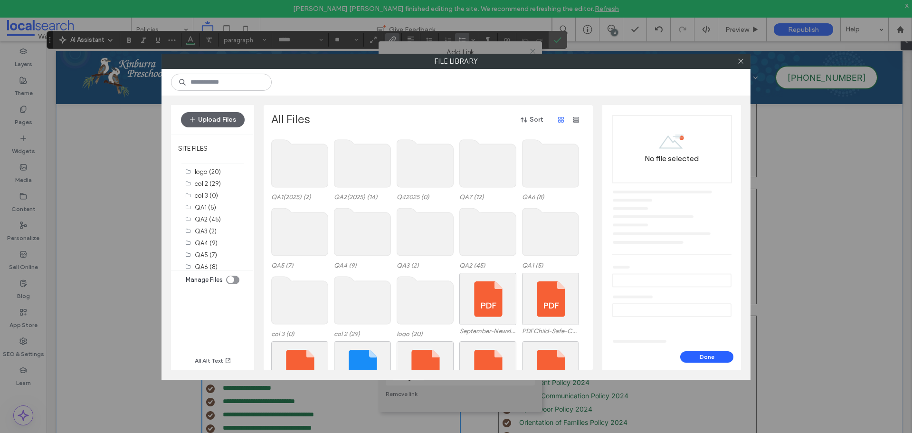
click at [372, 171] on use at bounding box center [362, 164] width 57 height 48
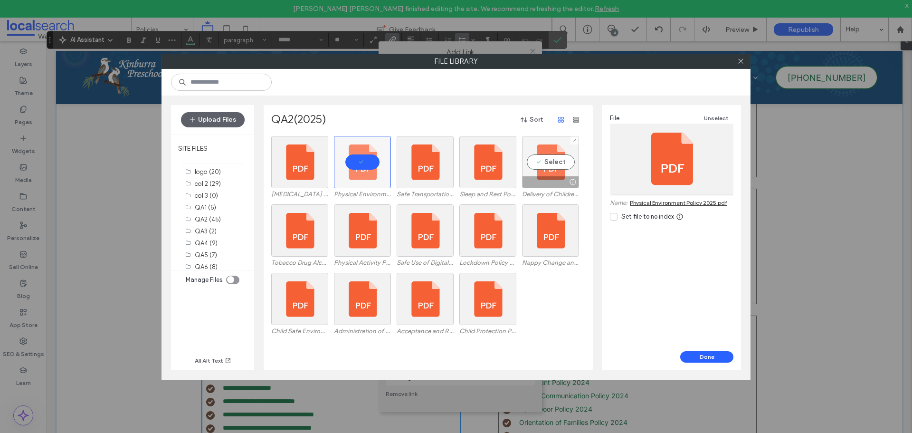
click at [537, 175] on div "Select" at bounding box center [550, 162] width 57 height 52
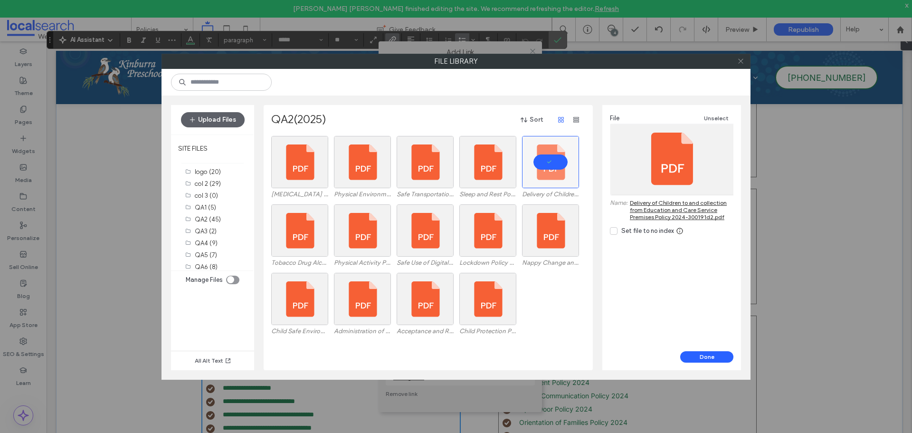
click at [739, 61] on icon at bounding box center [740, 60] width 7 height 7
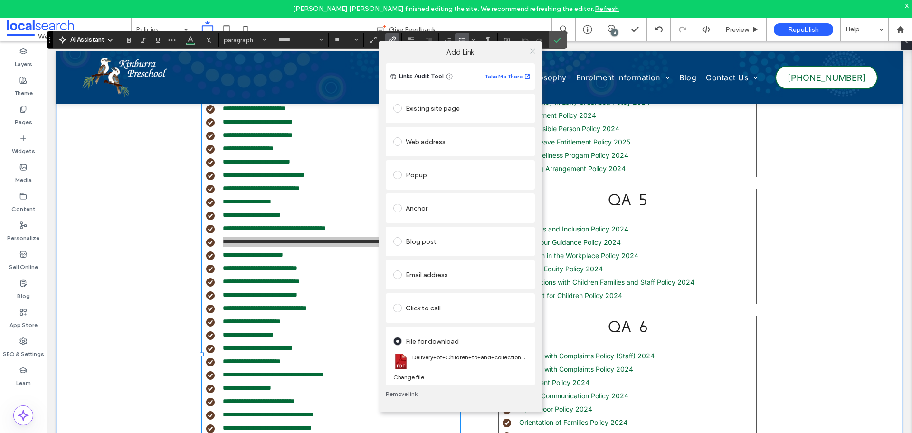
click at [535, 49] on icon at bounding box center [532, 51] width 7 height 7
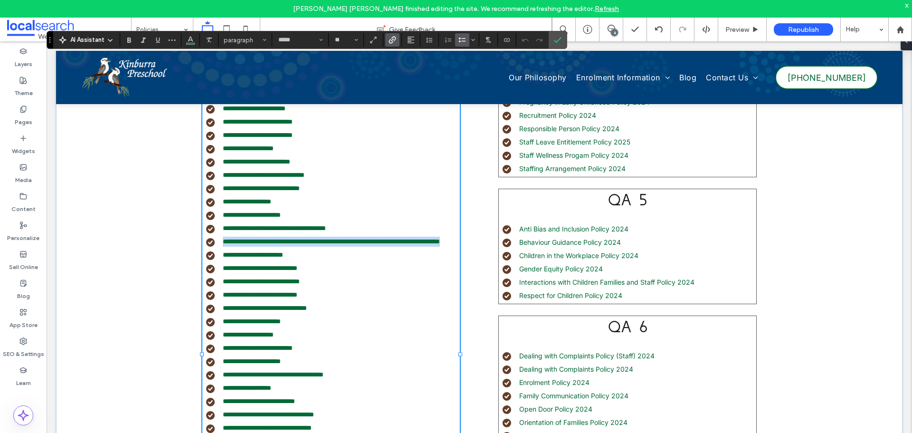
click at [291, 247] on li "**********" at bounding box center [333, 242] width 254 height 10
type input "**"
drag, startPoint x: 290, startPoint y: 252, endPoint x: 220, endPoint y: 244, distance: 70.2
click at [220, 244] on li "**********" at bounding box center [333, 242] width 254 height 10
click at [393, 36] on icon "Link" at bounding box center [393, 40] width 8 height 8
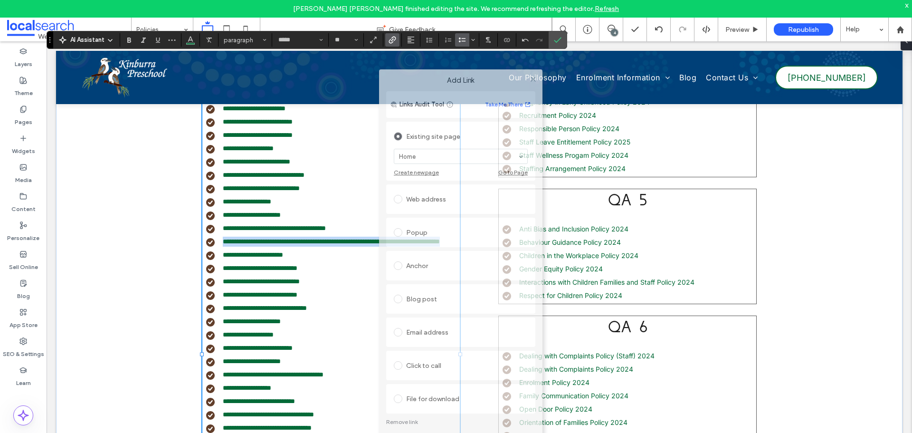
drag, startPoint x: 489, startPoint y: 114, endPoint x: 485, endPoint y: 59, distance: 54.3
click at [490, 76] on label "Add Link" at bounding box center [461, 80] width 150 height 9
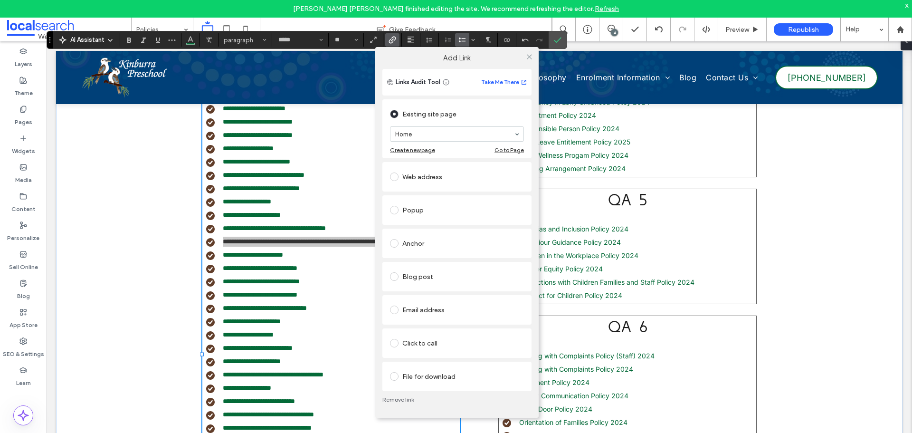
click at [406, 377] on div "File for download" at bounding box center [457, 376] width 134 height 15
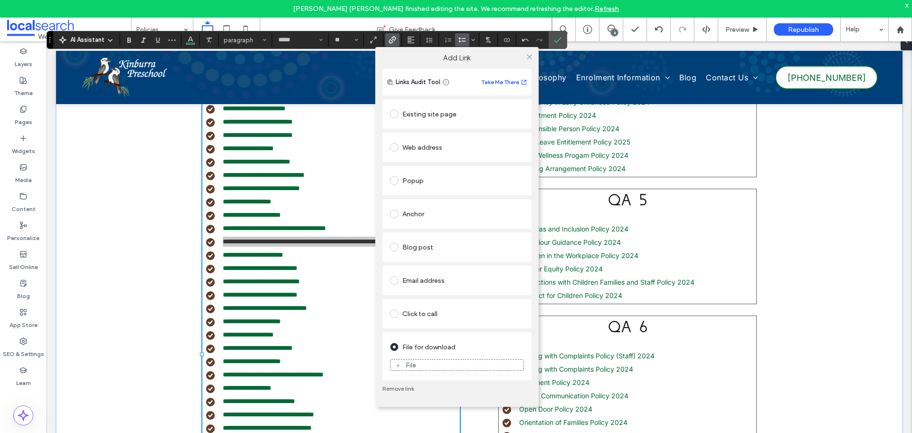
click at [428, 363] on div "File" at bounding box center [456, 365] width 133 height 9
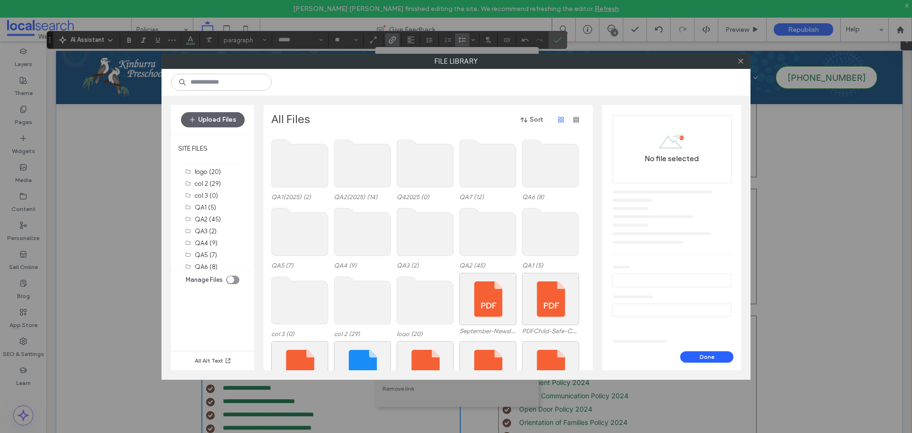
click at [372, 165] on use at bounding box center [362, 164] width 57 height 48
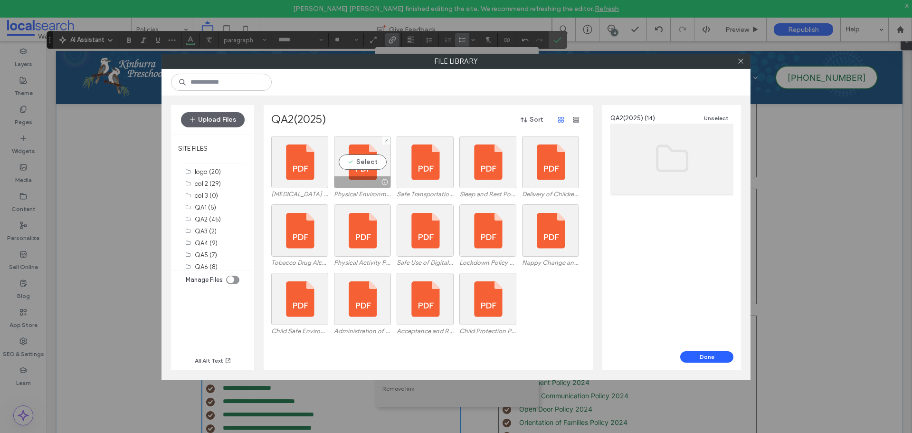
click at [372, 165] on div "Select" at bounding box center [362, 162] width 57 height 52
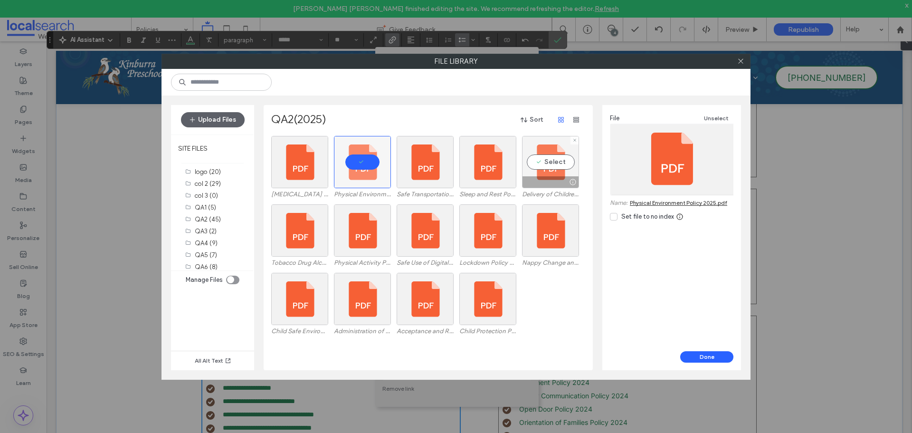
click at [547, 159] on div "Select" at bounding box center [550, 162] width 57 height 52
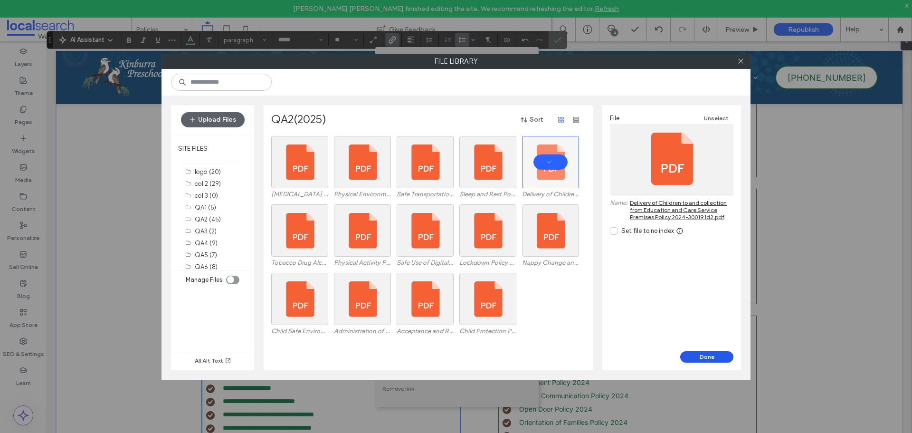
click at [695, 356] on button "Done" at bounding box center [706, 356] width 53 height 11
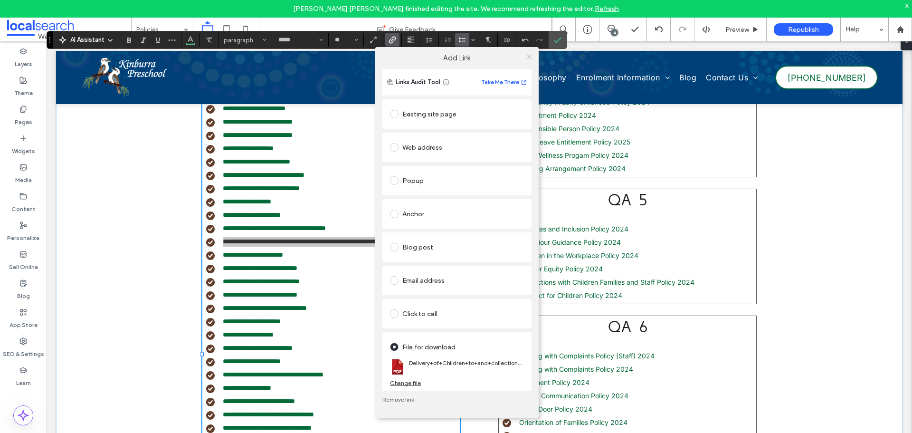
click at [530, 55] on icon at bounding box center [529, 56] width 7 height 7
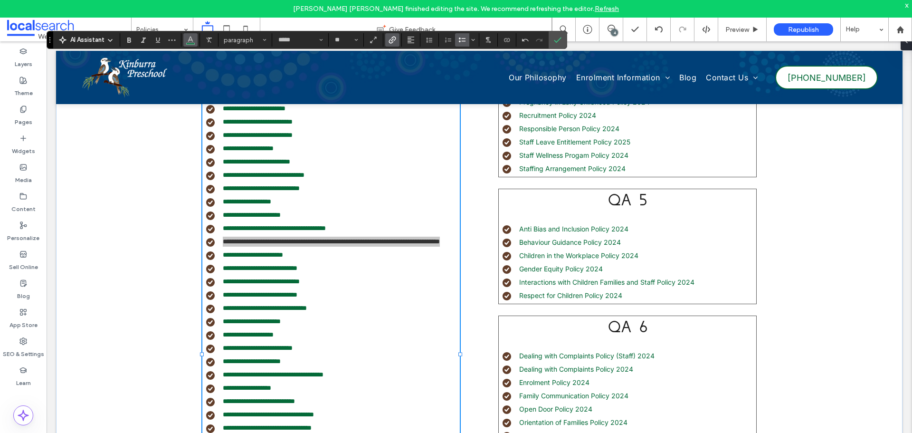
click at [192, 39] on icon "Color" at bounding box center [191, 39] width 8 height 8
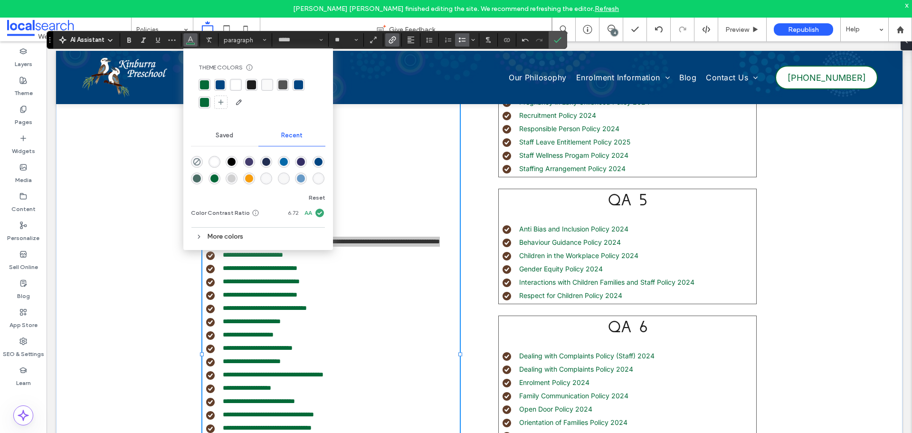
click at [202, 85] on div "rgba(4, 106, 56, 1)" at bounding box center [204, 84] width 9 height 9
click at [558, 39] on icon "Confirm" at bounding box center [558, 40] width 8 height 8
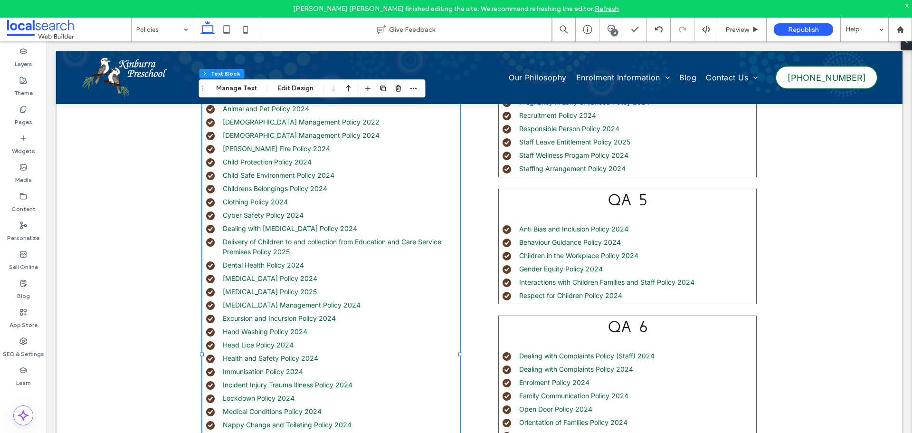
click at [296, 254] on li "Delivery of Children to and collection from Education and Care Service Premises…" at bounding box center [333, 247] width 254 height 20
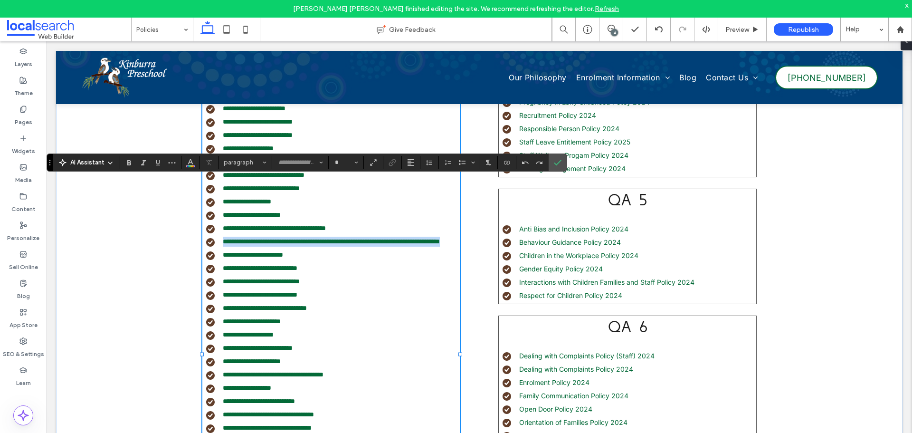
type input "*****"
type input "**"
click at [391, 165] on icon "Link" at bounding box center [393, 163] width 8 height 8
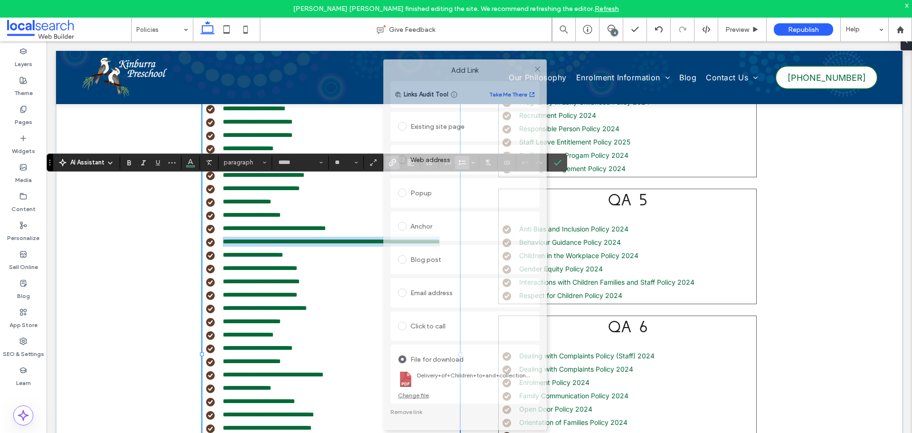
drag, startPoint x: 486, startPoint y: 114, endPoint x: 476, endPoint y: 95, distance: 21.9
click at [490, 72] on label "Add Link" at bounding box center [465, 70] width 150 height 9
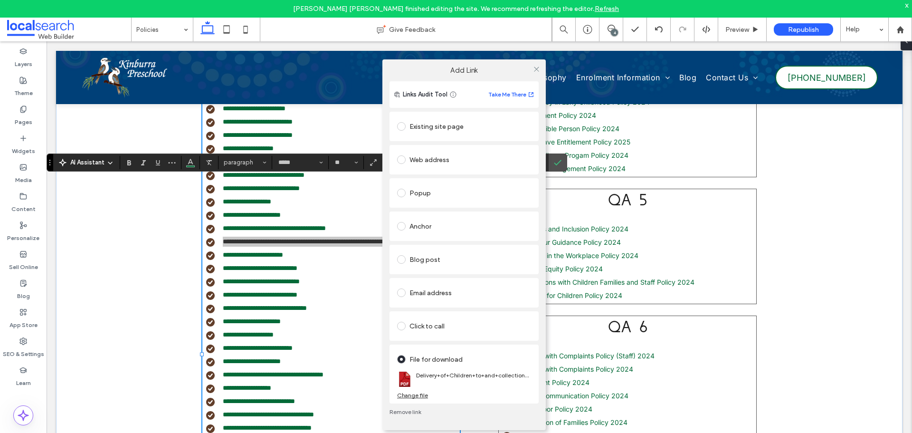
click at [410, 411] on link "Remove link" at bounding box center [464, 412] width 149 height 8
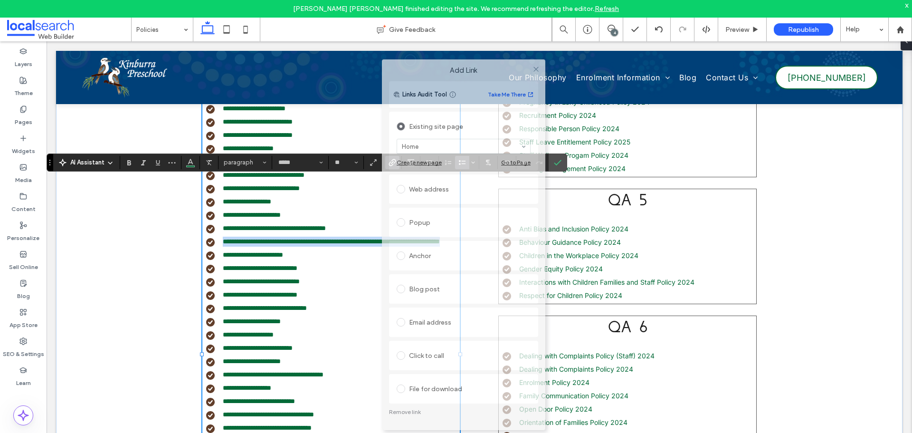
drag, startPoint x: 485, startPoint y: 115, endPoint x: 489, endPoint y: 73, distance: 42.9
click at [489, 73] on label "Add Link" at bounding box center [464, 70] width 150 height 9
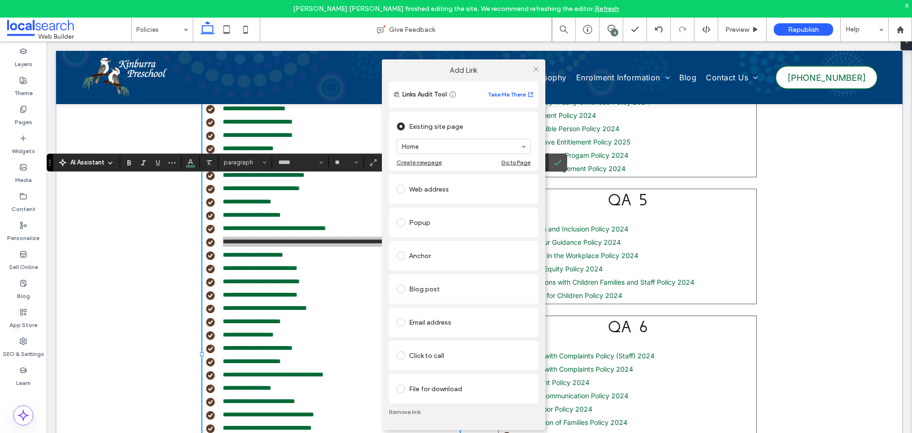
click at [425, 389] on div "File for download" at bounding box center [464, 388] width 134 height 15
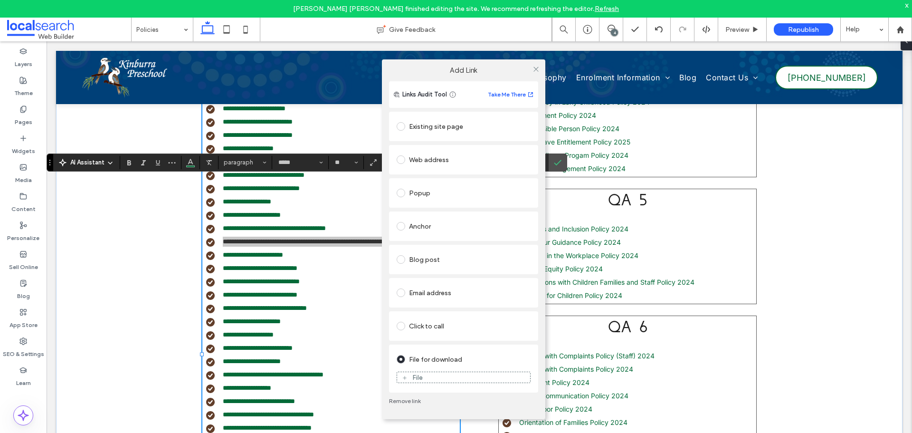
click at [436, 379] on div "File" at bounding box center [463, 377] width 133 height 9
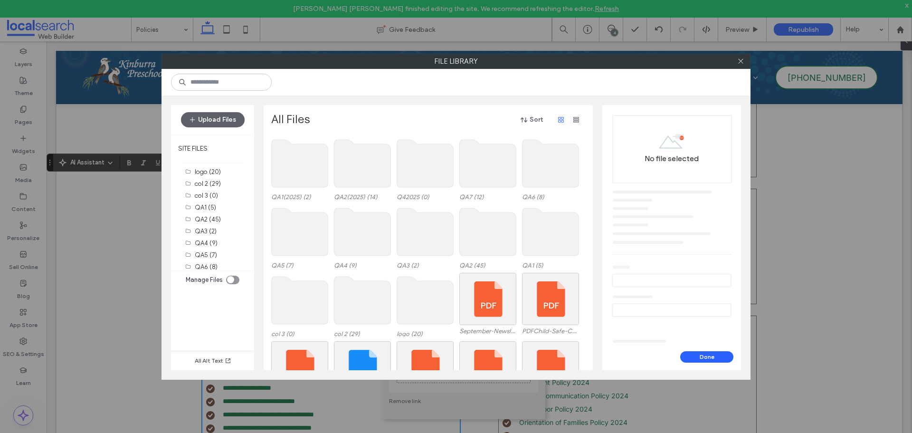
click at [371, 171] on use at bounding box center [362, 164] width 57 height 48
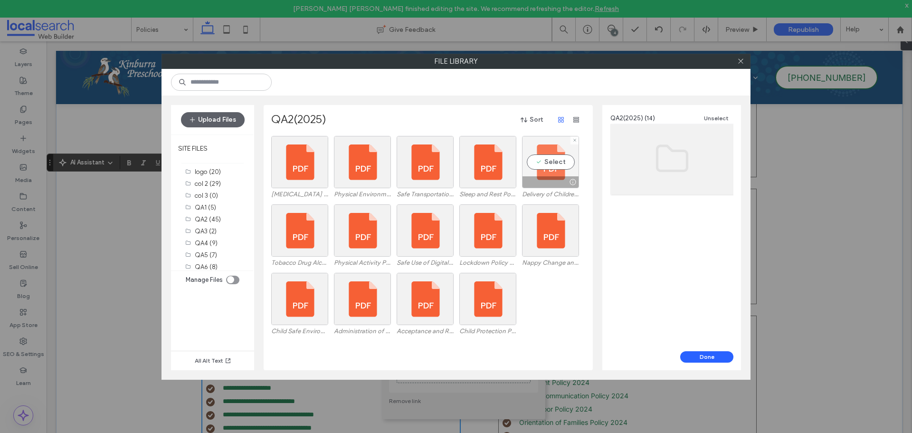
click at [540, 173] on div "Select" at bounding box center [550, 162] width 57 height 52
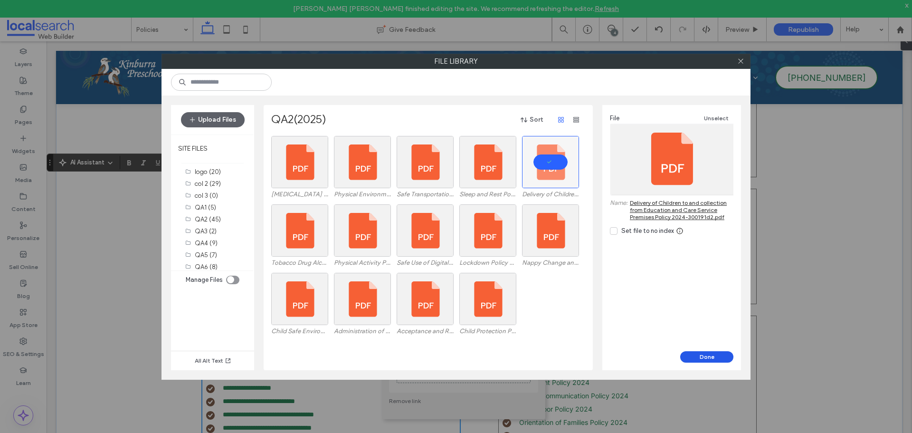
click at [699, 353] on button "Done" at bounding box center [706, 356] width 53 height 11
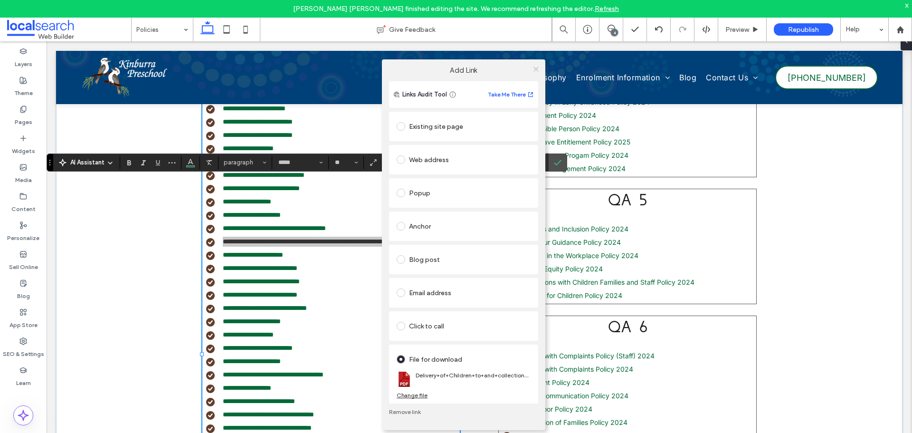
click at [537, 70] on icon at bounding box center [536, 69] width 7 height 7
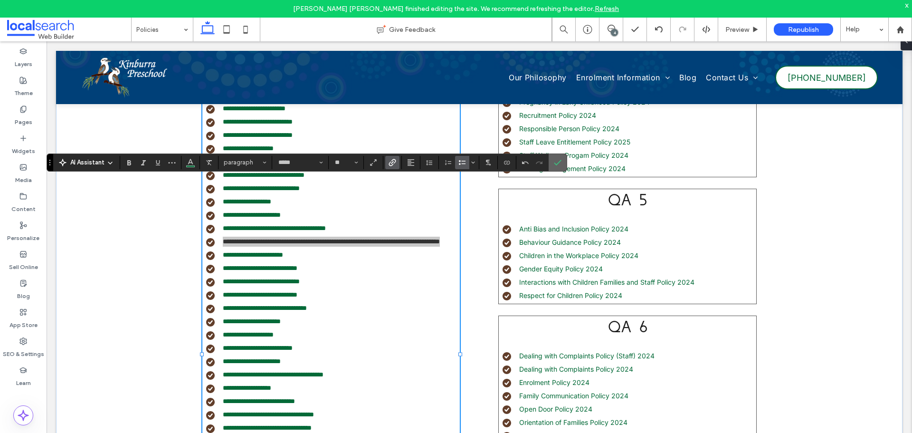
click at [559, 160] on icon "Confirm" at bounding box center [558, 163] width 8 height 8
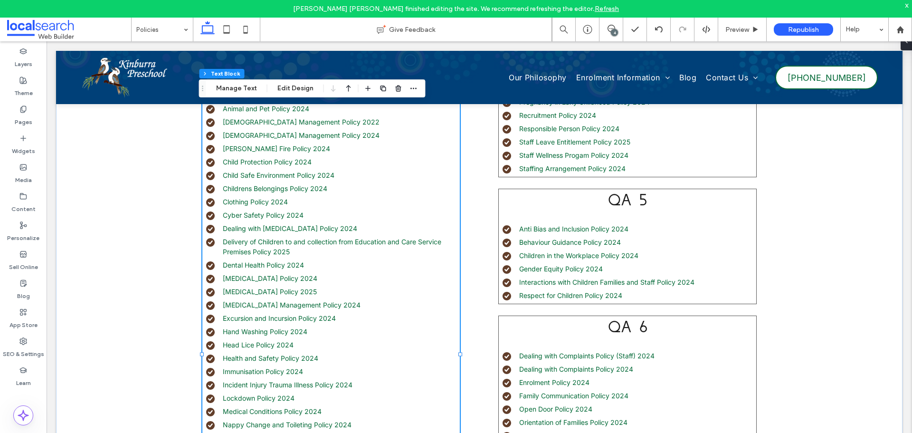
click at [298, 252] on li "Delivery of Children to and collection from Education and Care Service Premises…" at bounding box center [333, 247] width 254 height 20
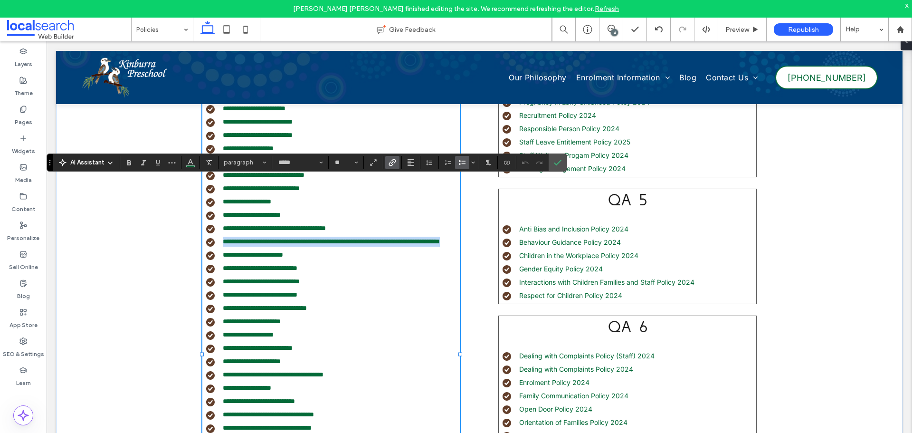
click at [291, 247] on li "**********" at bounding box center [333, 242] width 254 height 10
type input "**"
drag, startPoint x: 292, startPoint y: 251, endPoint x: 220, endPoint y: 241, distance: 72.4
click at [220, 241] on li "**********" at bounding box center [333, 242] width 254 height 10
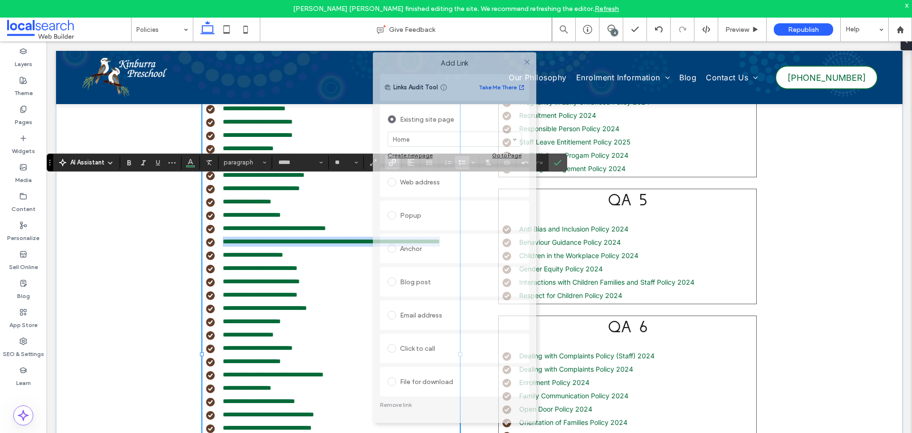
drag, startPoint x: 488, startPoint y: 116, endPoint x: 446, endPoint y: 131, distance: 44.8
click at [484, 60] on label "Add Link" at bounding box center [455, 63] width 150 height 9
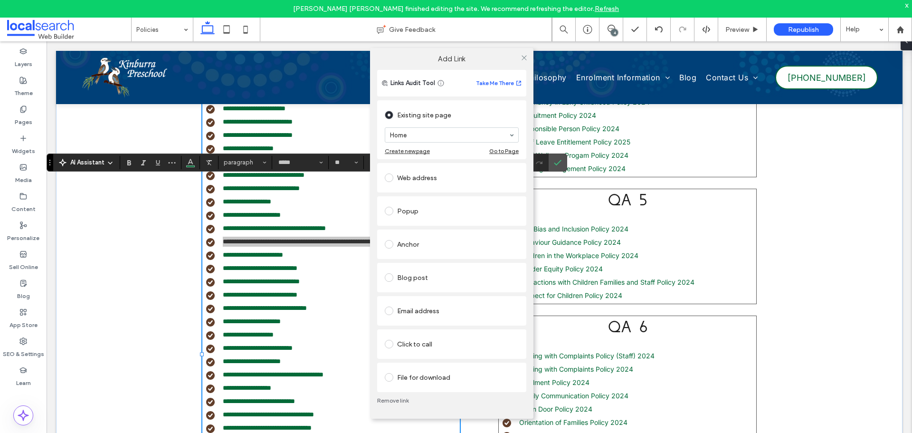
click at [391, 378] on span at bounding box center [389, 377] width 9 height 9
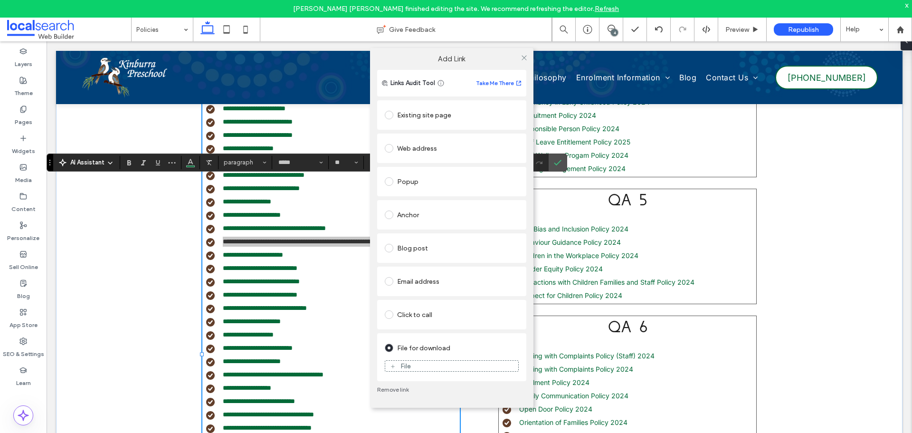
click at [430, 364] on div "File" at bounding box center [451, 366] width 133 height 9
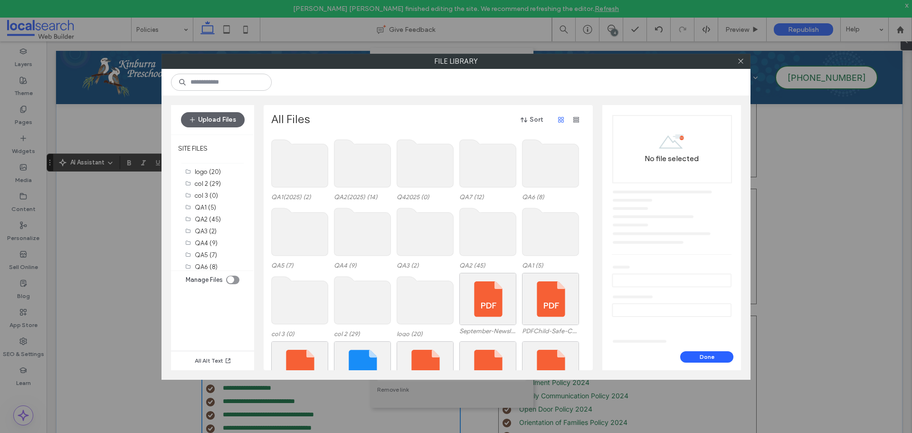
click at [350, 166] on use at bounding box center [362, 164] width 57 height 48
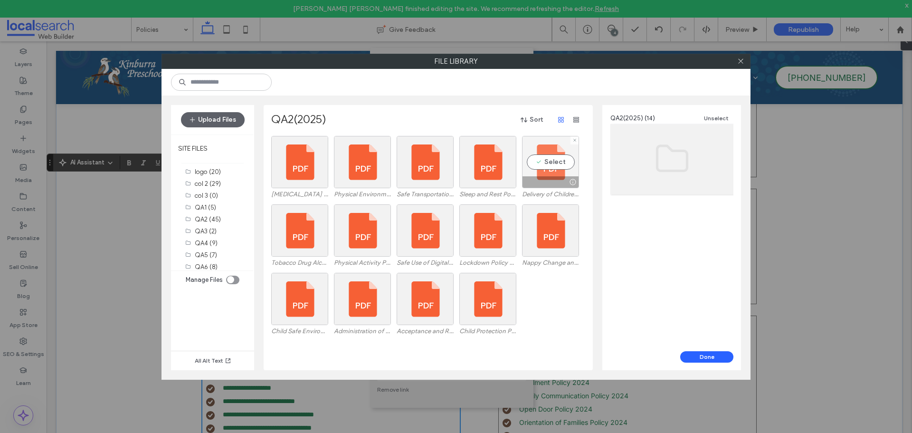
click at [534, 178] on div at bounding box center [551, 181] width 56 height 11
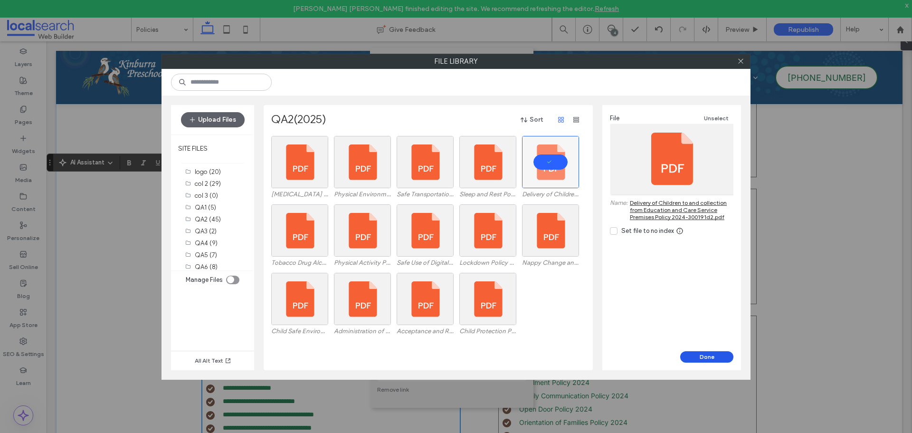
click at [702, 359] on button "Done" at bounding box center [706, 356] width 53 height 11
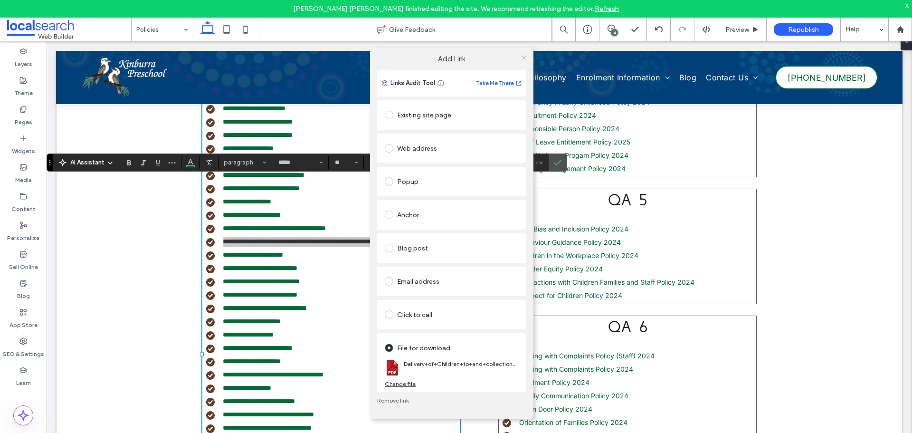
click at [523, 58] on icon at bounding box center [524, 57] width 7 height 7
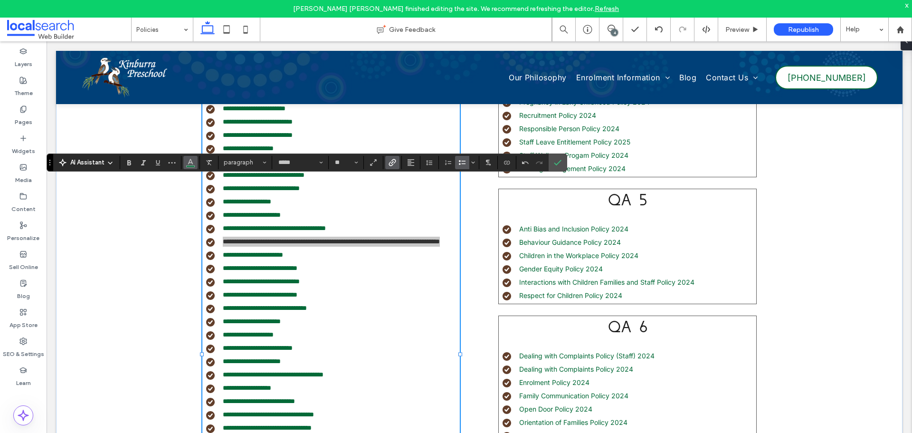
click at [189, 166] on span "Color" at bounding box center [191, 161] width 8 height 12
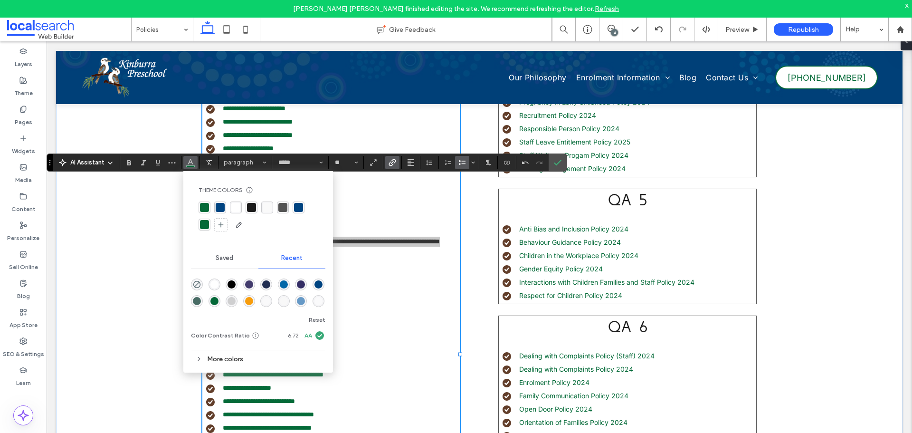
click at [206, 206] on div "rgba(4, 106, 56, 1)" at bounding box center [204, 207] width 9 height 9
drag, startPoint x: 552, startPoint y: 160, endPoint x: 504, endPoint y: 119, distance: 62.3
click at [552, 160] on label "Confirm" at bounding box center [558, 162] width 14 height 17
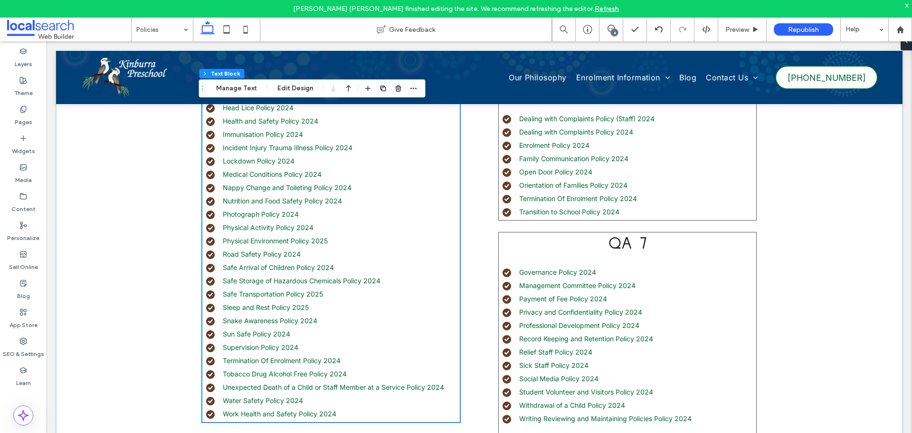
scroll to position [750, 0]
click at [330, 370] on link "Tobacco Drug Alcohol Free Policy 2024" at bounding box center [285, 373] width 124 height 8
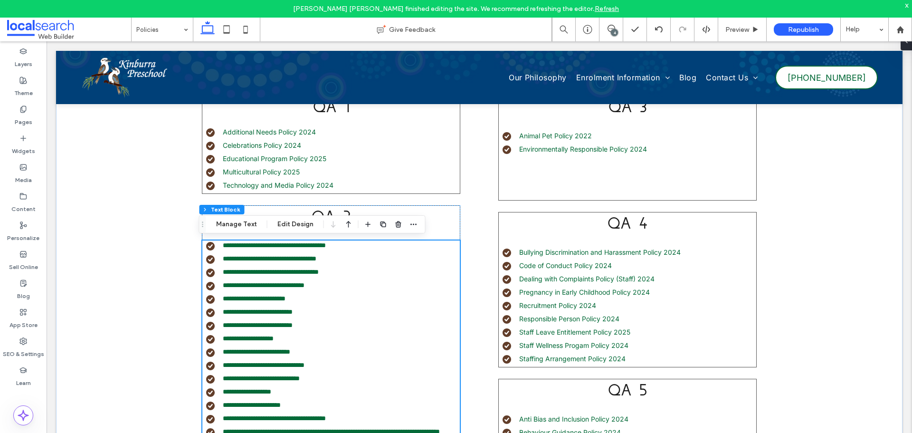
type input "*****"
type input "**"
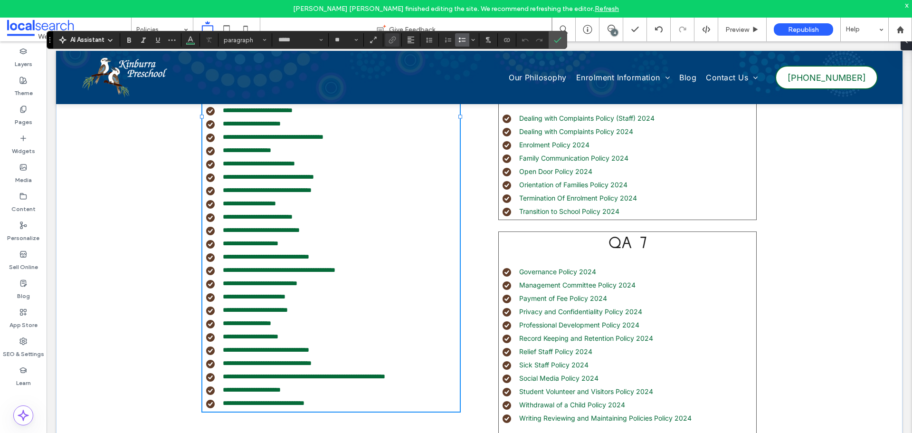
click at [347, 368] on li "**********" at bounding box center [333, 363] width 254 height 10
type input "**"
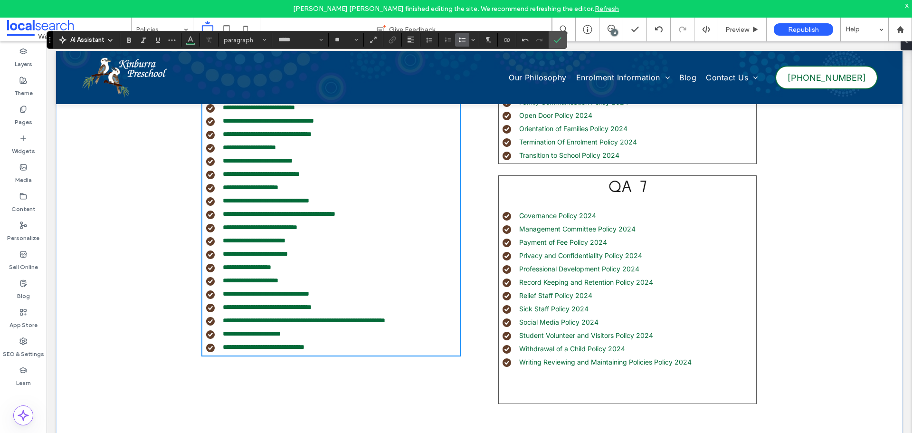
scroll to position [821, 0]
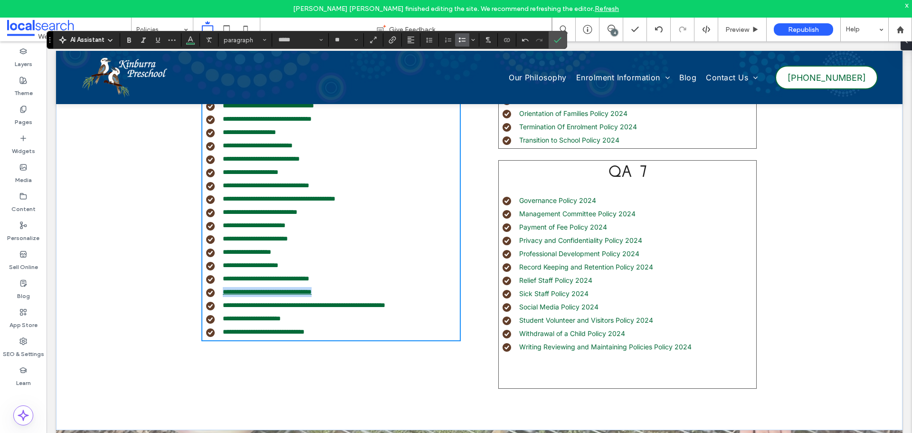
drag, startPoint x: 345, startPoint y: 302, endPoint x: 220, endPoint y: 304, distance: 124.5
click at [220, 297] on li "**********" at bounding box center [333, 292] width 254 height 10
click at [389, 42] on icon "Link" at bounding box center [393, 40] width 8 height 8
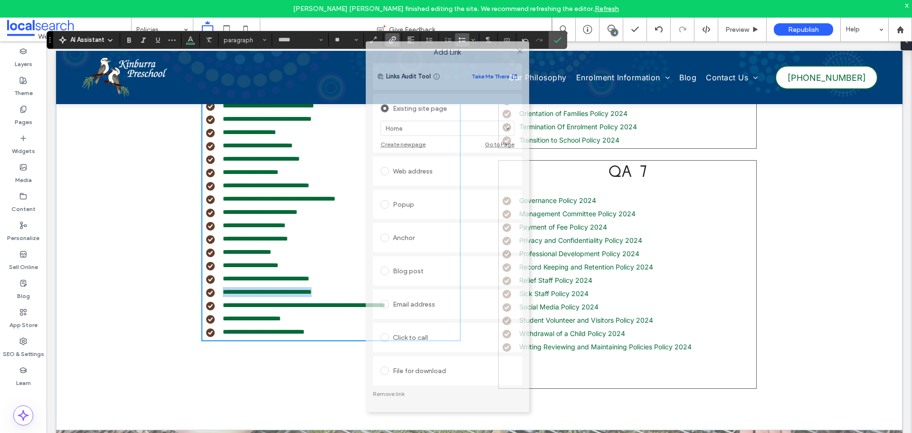
drag, startPoint x: 483, startPoint y: 107, endPoint x: 467, endPoint y: 52, distance: 57.6
click at [470, 49] on label "Add Link" at bounding box center [447, 52] width 150 height 9
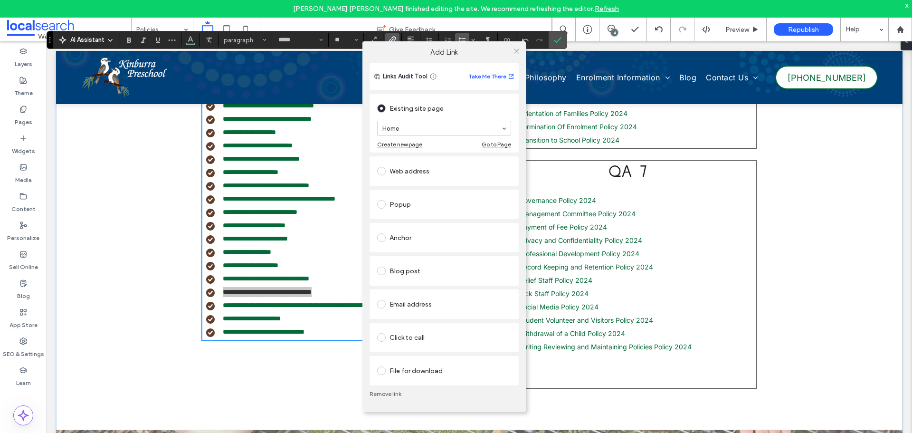
click at [394, 372] on div "File for download" at bounding box center [444, 370] width 134 height 15
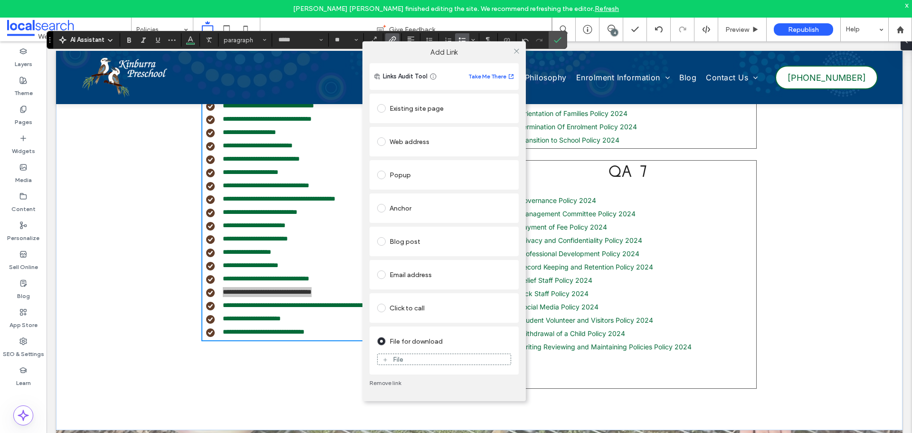
click at [424, 357] on div "File" at bounding box center [444, 359] width 133 height 9
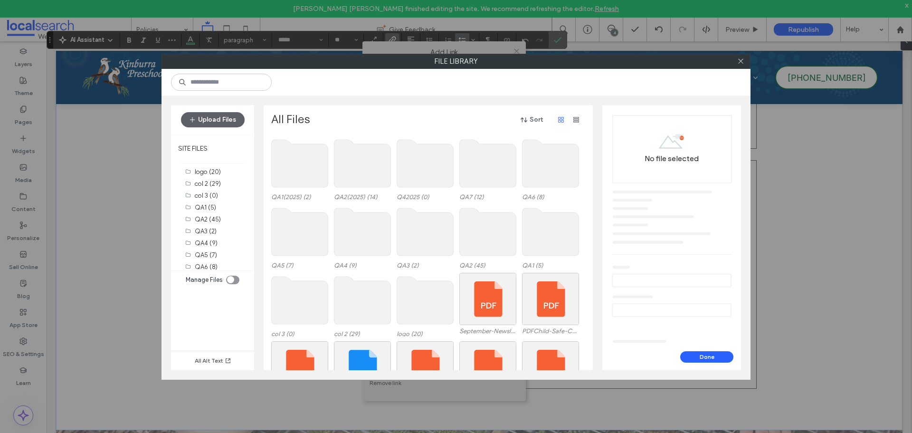
click at [374, 156] on use at bounding box center [362, 164] width 57 height 48
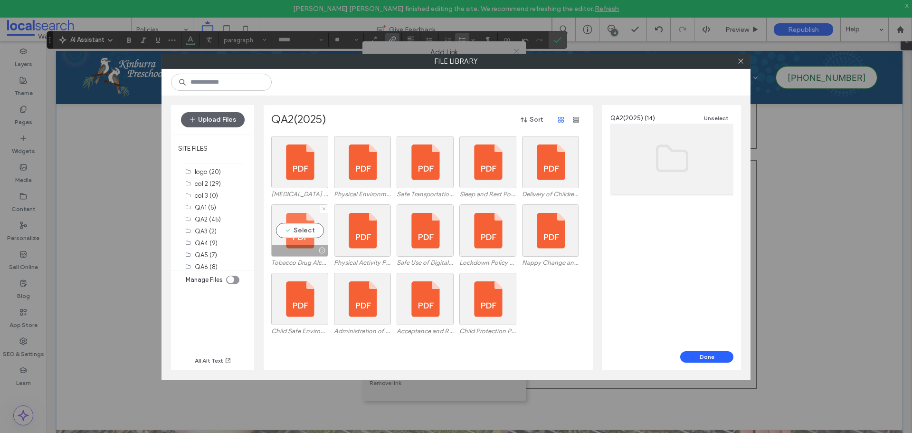
click at [292, 246] on div at bounding box center [300, 250] width 56 height 11
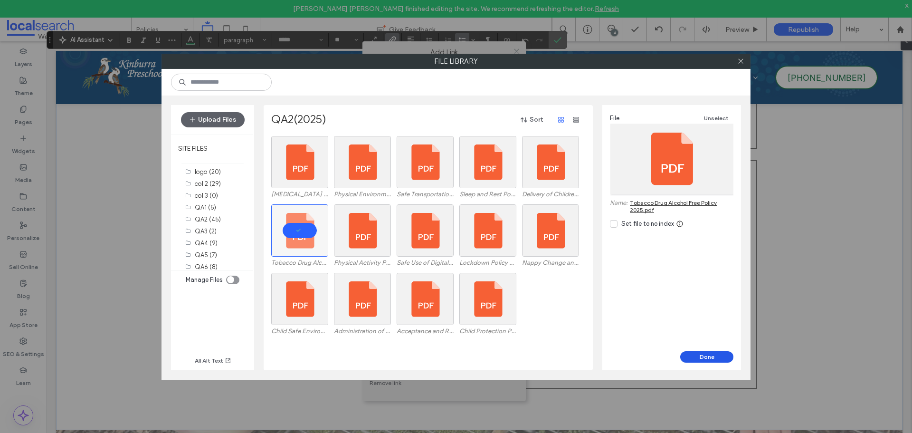
click at [694, 355] on button "Done" at bounding box center [706, 356] width 53 height 11
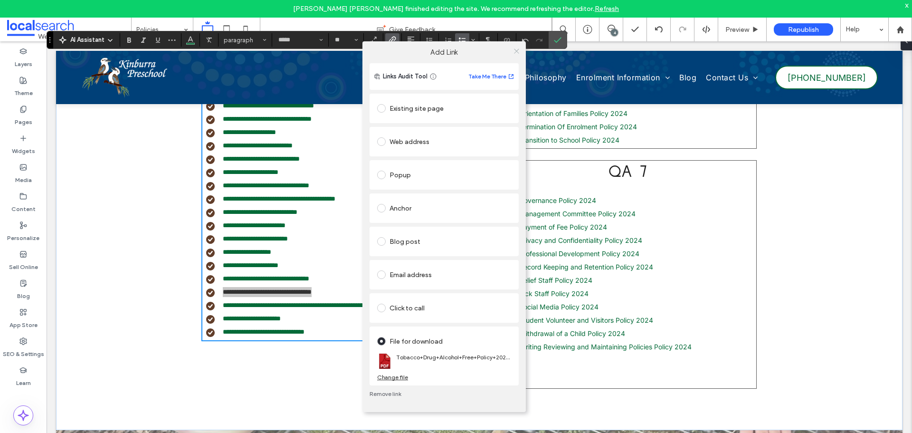
click at [518, 51] on icon at bounding box center [516, 51] width 7 height 7
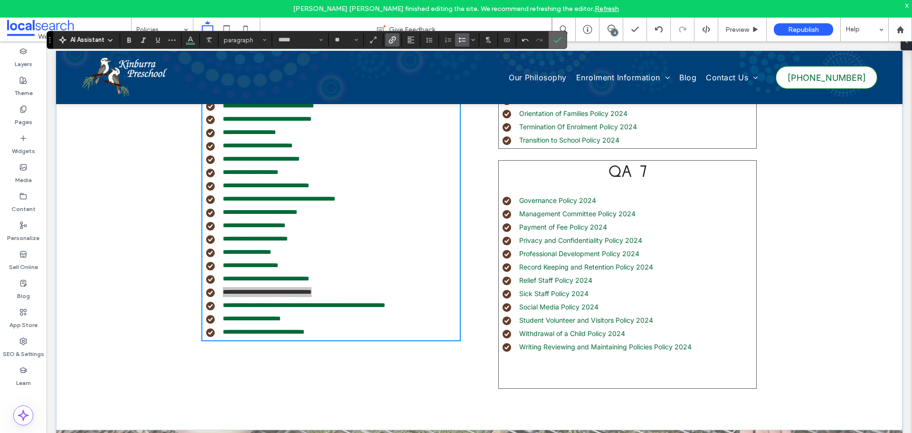
click at [555, 41] on use "Confirm" at bounding box center [558, 40] width 8 height 6
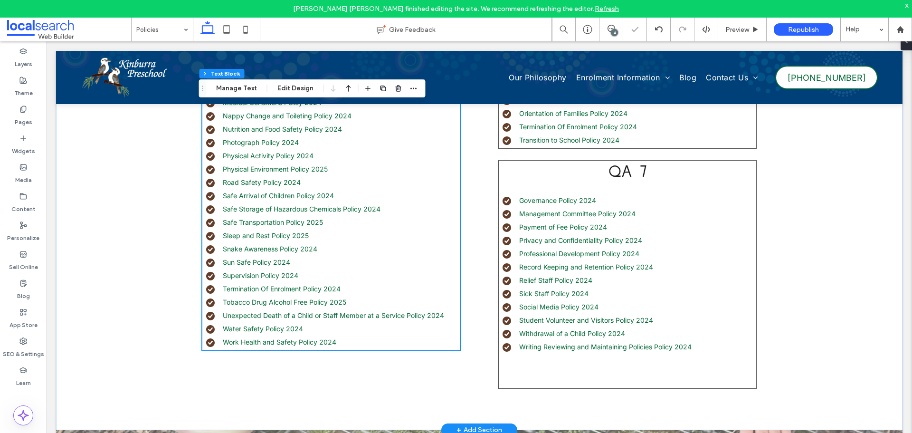
click at [350, 302] on li "Tobacco Drug Alcohol Free Policy 2025" at bounding box center [333, 302] width 254 height 10
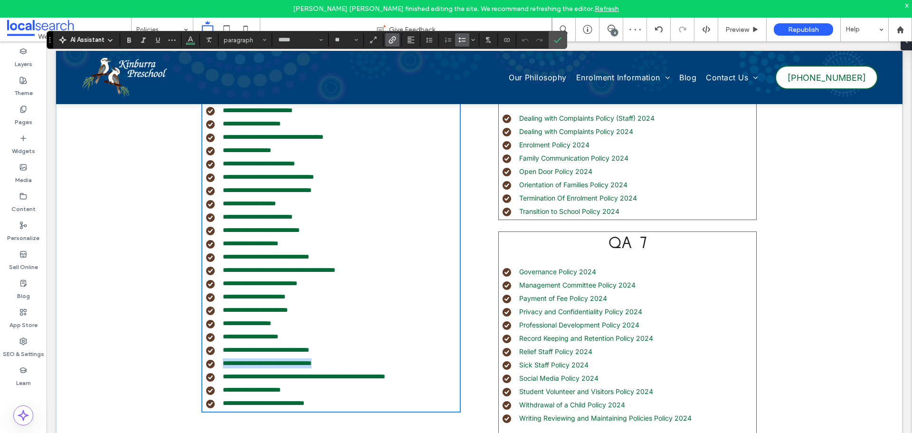
scroll to position [797, 0]
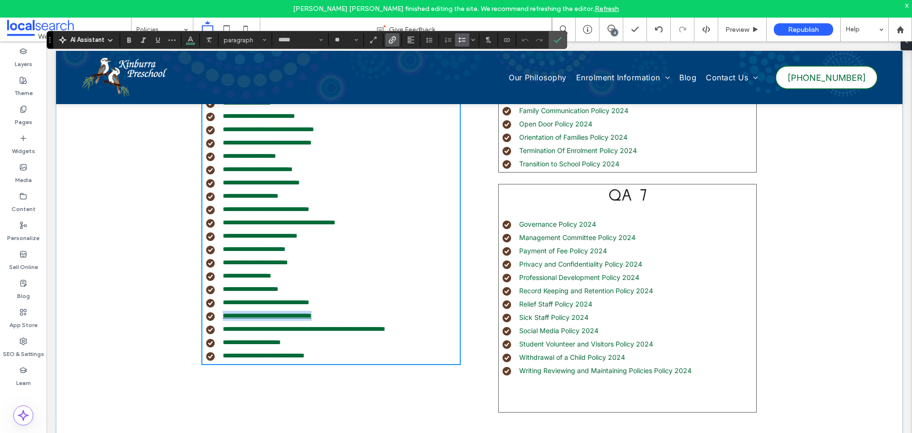
click at [312, 319] on link "**********" at bounding box center [267, 315] width 89 height 7
drag, startPoint x: 345, startPoint y: 327, endPoint x: 218, endPoint y: 324, distance: 127.4
click at [218, 321] on li "**********" at bounding box center [333, 316] width 254 height 10
click at [190, 38] on icon "Color" at bounding box center [191, 39] width 8 height 8
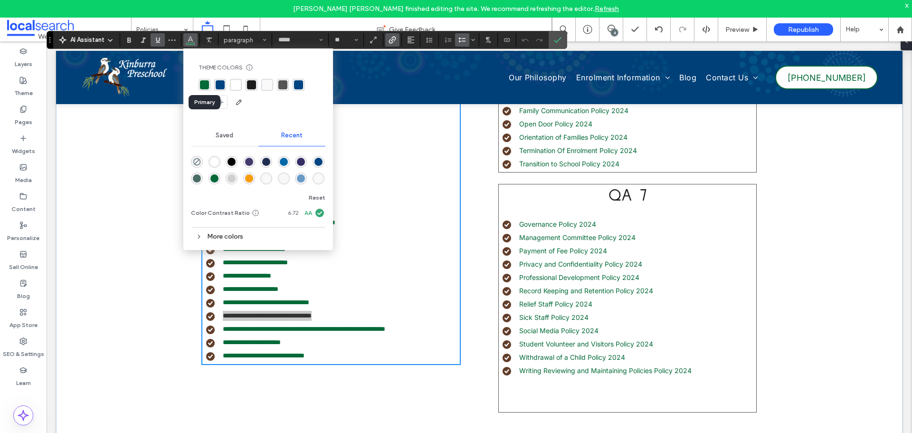
drag, startPoint x: 204, startPoint y: 86, endPoint x: 209, endPoint y: 83, distance: 6.1
click at [204, 86] on div "rgba(4, 106, 56, 1)" at bounding box center [204, 84] width 9 height 9
drag, startPoint x: 558, startPoint y: 40, endPoint x: 496, endPoint y: 20, distance: 65.0
click at [558, 40] on use "Confirm" at bounding box center [558, 40] width 8 height 6
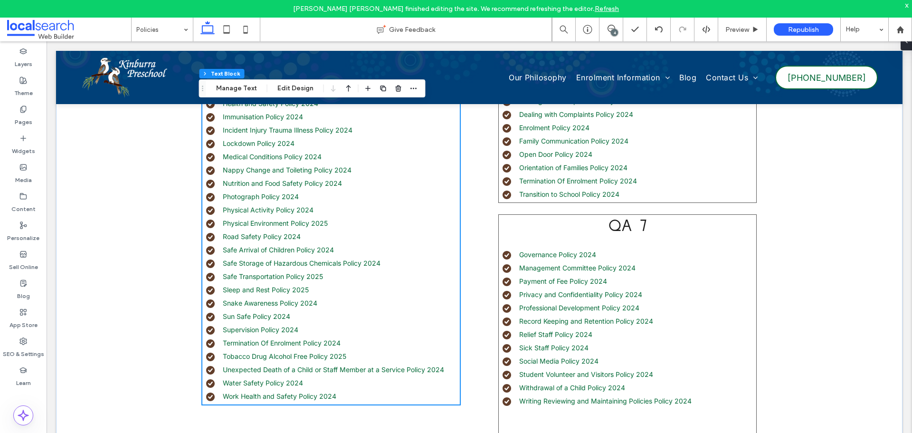
scroll to position [750, 0]
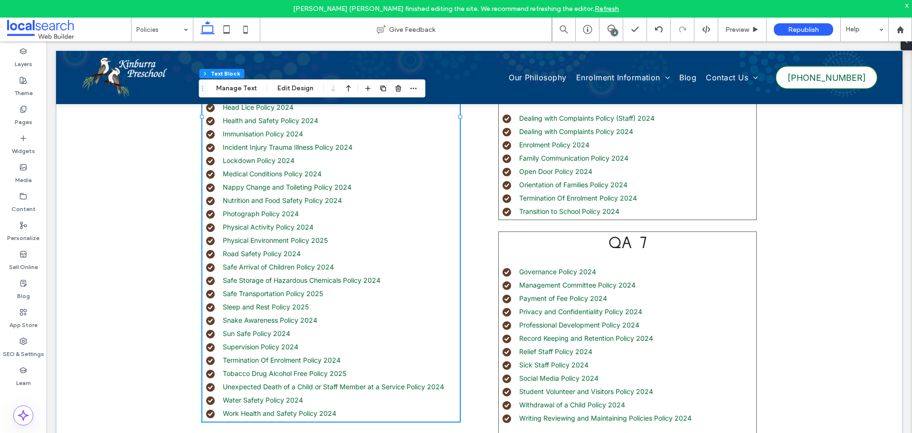
click at [326, 226] on li "Physical Activity Policy 2024" at bounding box center [333, 227] width 254 height 10
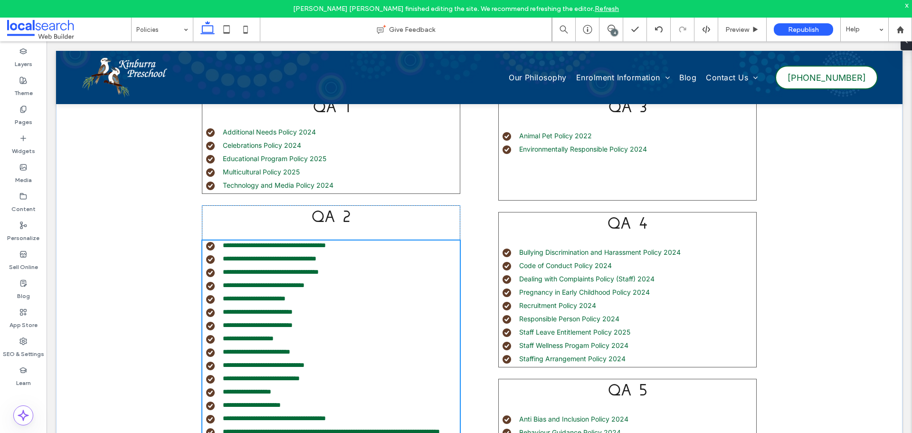
type input "*****"
type input "**"
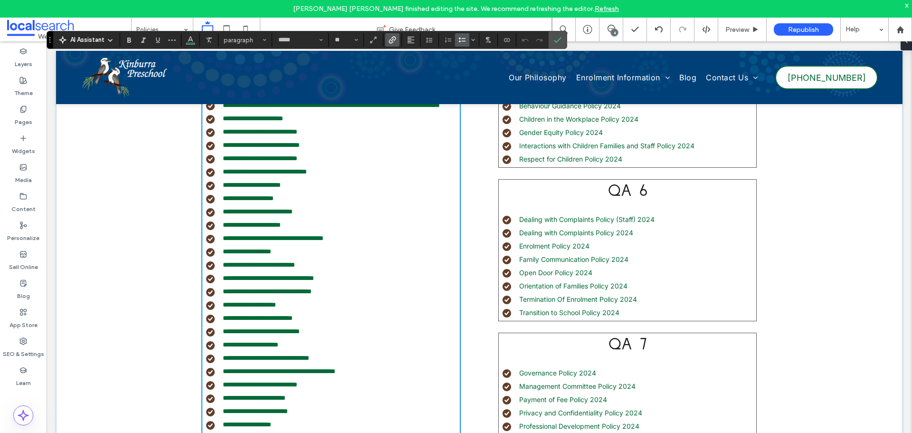
scroll to position [702, 0]
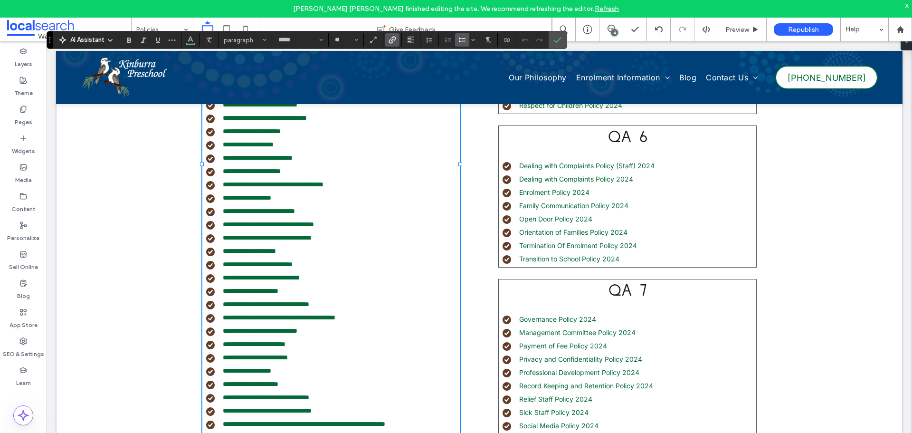
click at [311, 269] on li "**********" at bounding box center [333, 264] width 254 height 10
type input "**"
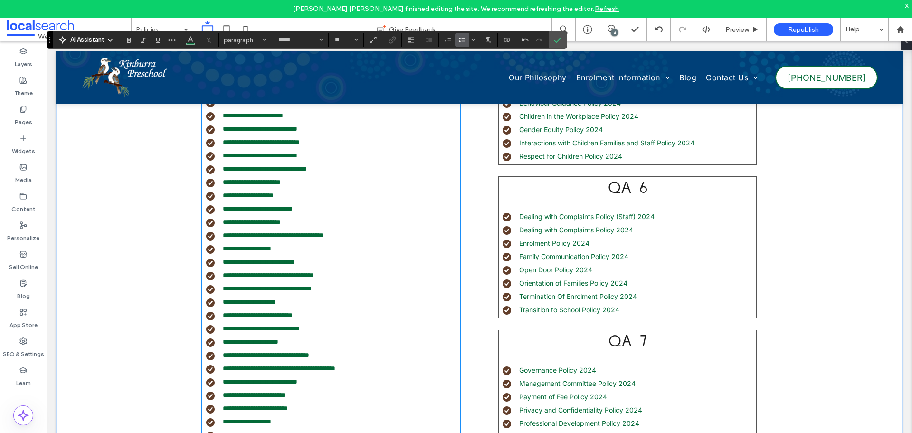
scroll to position [675, 0]
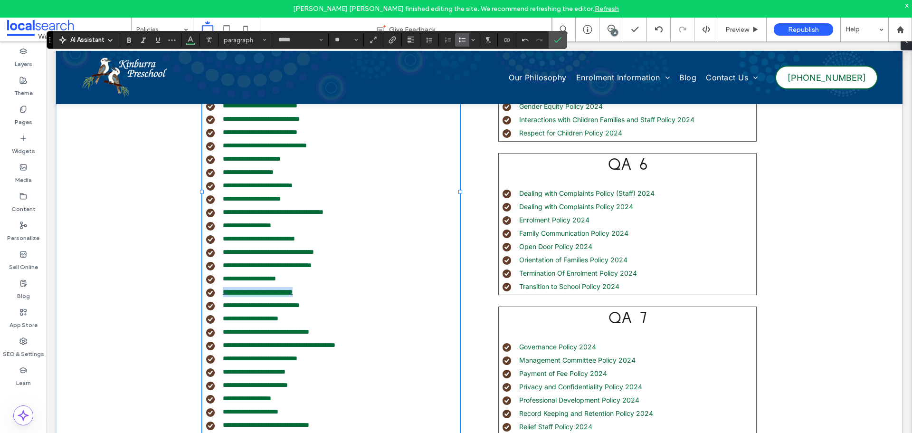
drag, startPoint x: 313, startPoint y: 302, endPoint x: 220, endPoint y: 302, distance: 93.1
click at [220, 297] on li "**********" at bounding box center [333, 292] width 254 height 10
click at [389, 40] on icon "Link" at bounding box center [393, 40] width 8 height 8
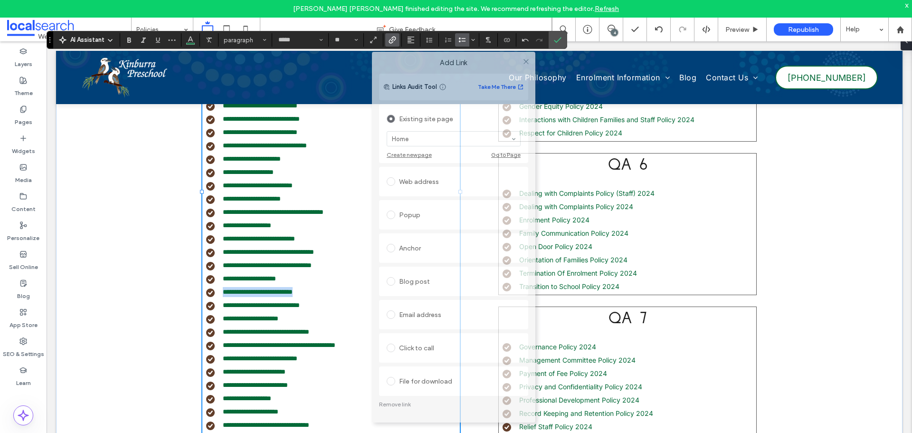
drag, startPoint x: 484, startPoint y: 114, endPoint x: 479, endPoint y: 65, distance: 48.7
click at [480, 63] on label "Add Link" at bounding box center [454, 62] width 150 height 9
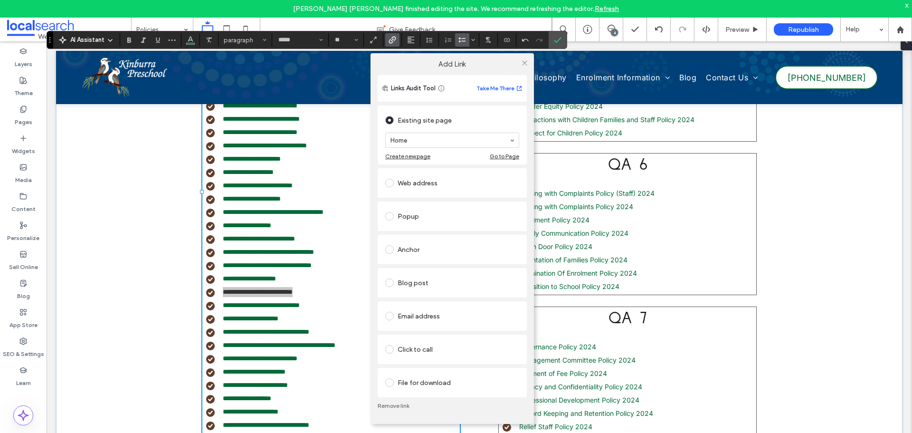
click at [422, 386] on div "File for download" at bounding box center [452, 382] width 134 height 15
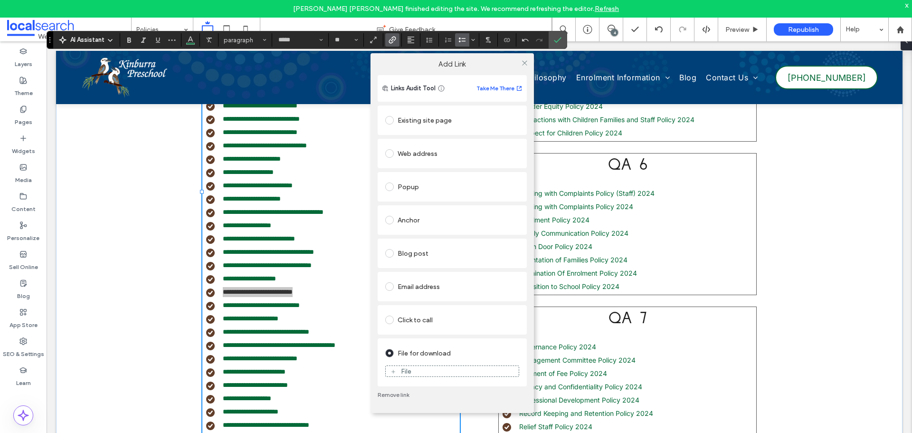
click at [434, 372] on div "File" at bounding box center [452, 371] width 133 height 9
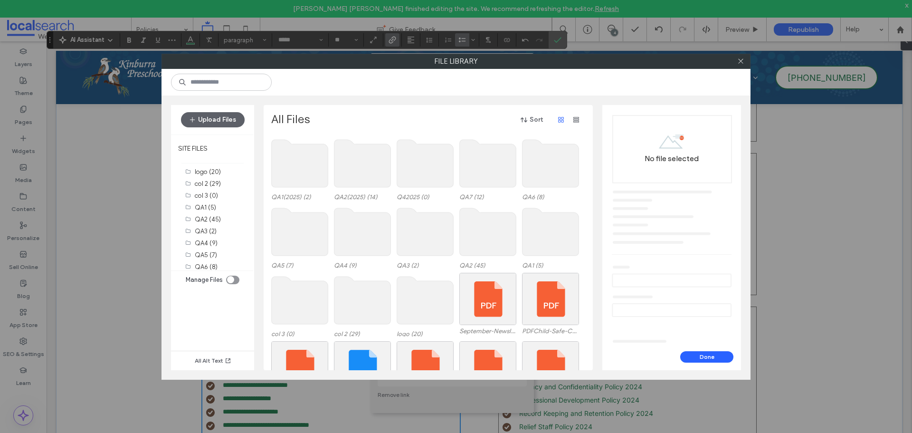
click at [357, 173] on use at bounding box center [362, 164] width 57 height 48
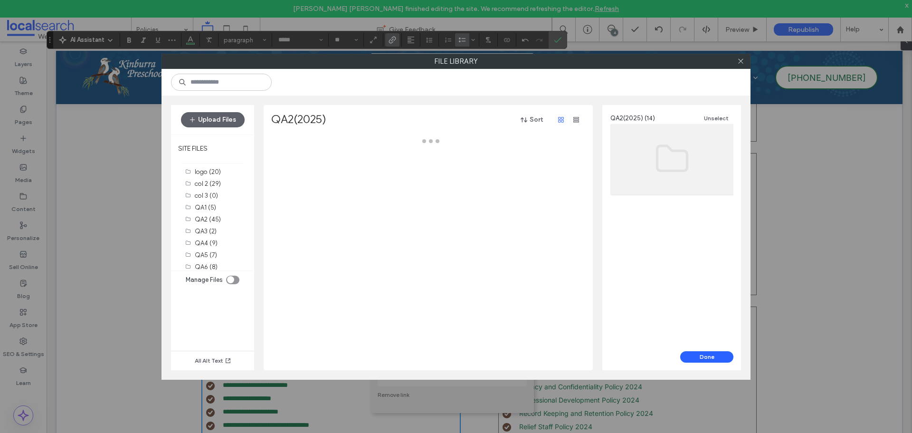
click at [357, 173] on div at bounding box center [430, 253] width 319 height 234
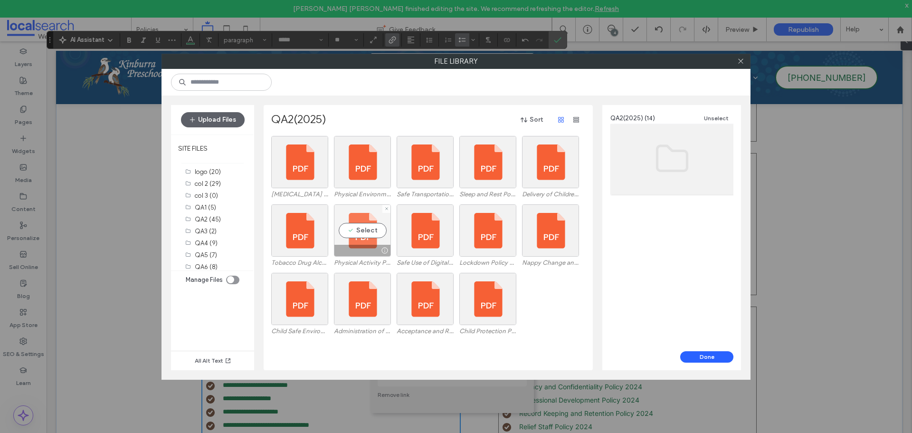
click at [356, 240] on div "Select" at bounding box center [362, 230] width 57 height 52
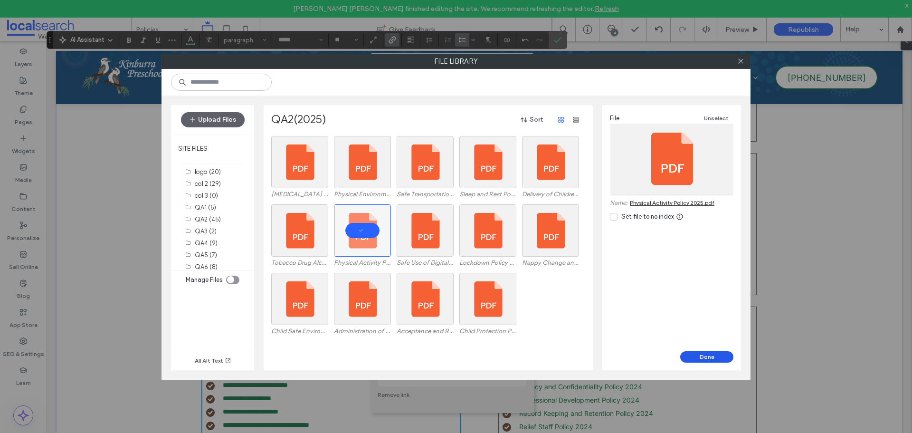
click at [697, 353] on button "Done" at bounding box center [706, 356] width 53 height 11
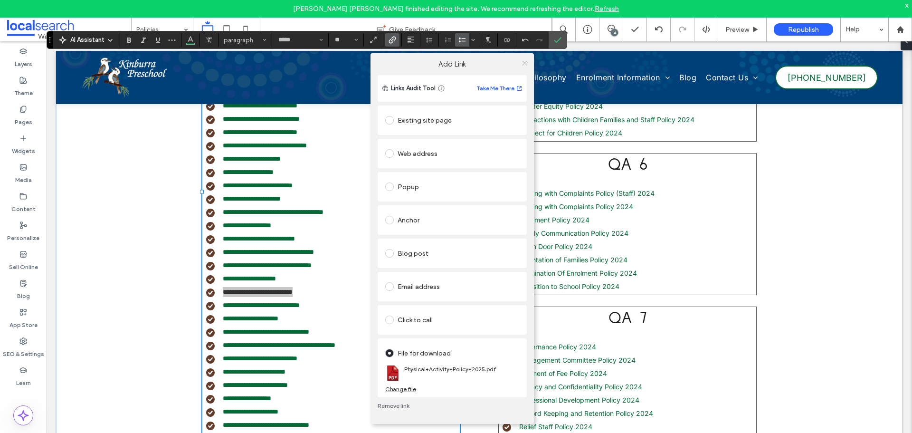
click at [522, 64] on icon at bounding box center [524, 62] width 7 height 7
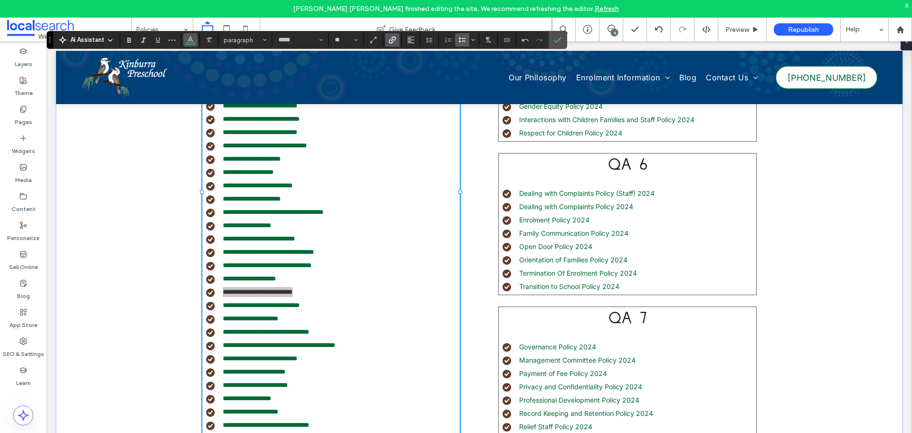
click at [192, 42] on icon "Color" at bounding box center [191, 39] width 8 height 8
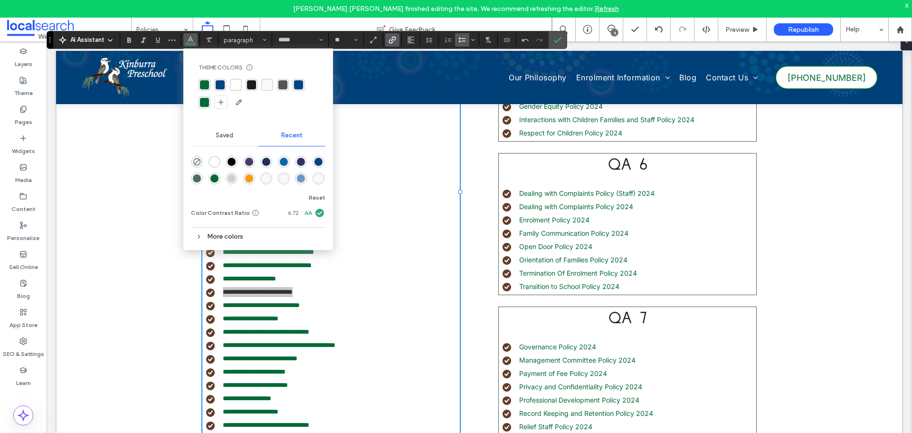
click at [203, 83] on div "rgba(4, 106, 56, 1)" at bounding box center [204, 84] width 9 height 9
click at [560, 38] on icon "Confirm" at bounding box center [558, 40] width 8 height 8
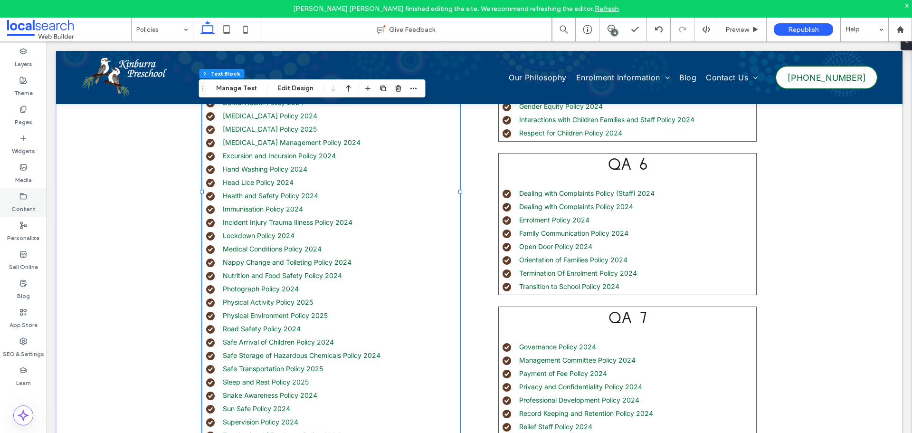
click at [27, 199] on div "Content" at bounding box center [23, 202] width 47 height 29
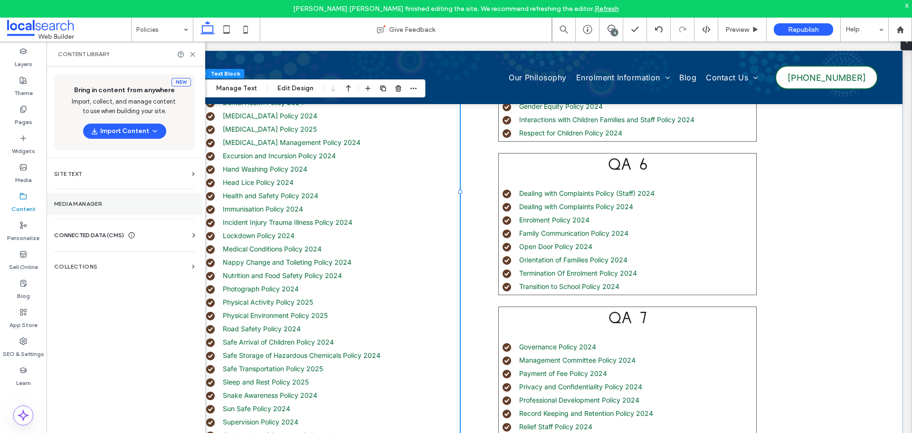
click at [76, 200] on label "Media Manager" at bounding box center [124, 203] width 141 height 7
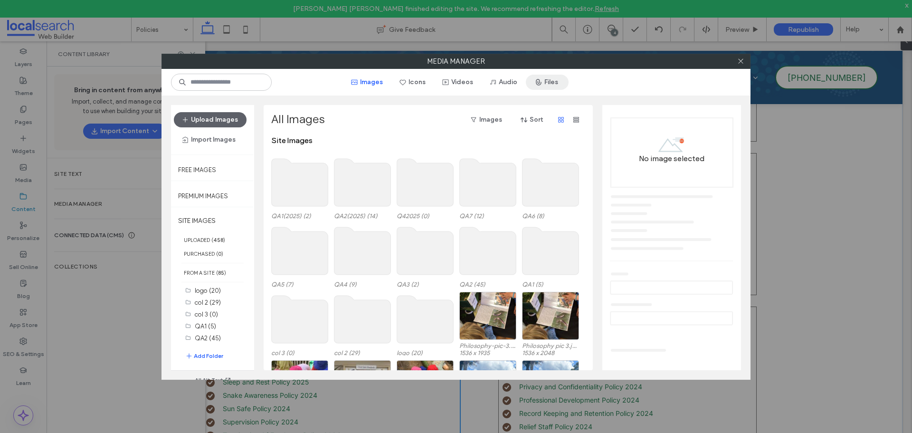
click at [546, 83] on button "Files" at bounding box center [547, 82] width 43 height 15
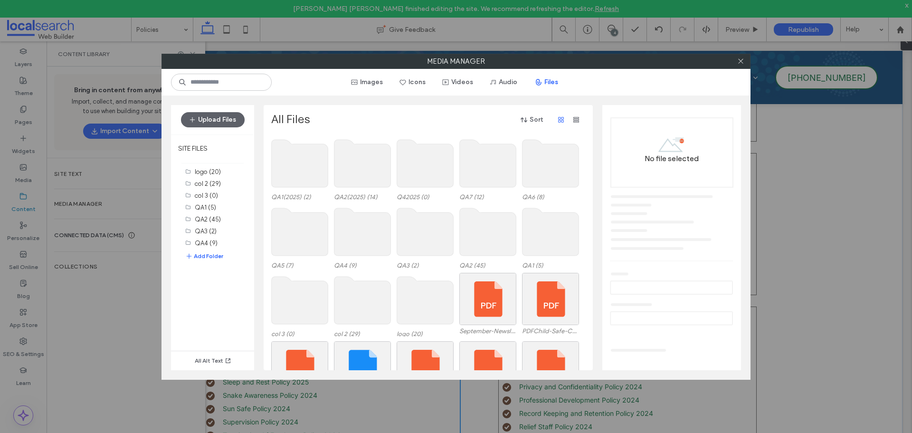
click at [370, 176] on use at bounding box center [362, 164] width 57 height 48
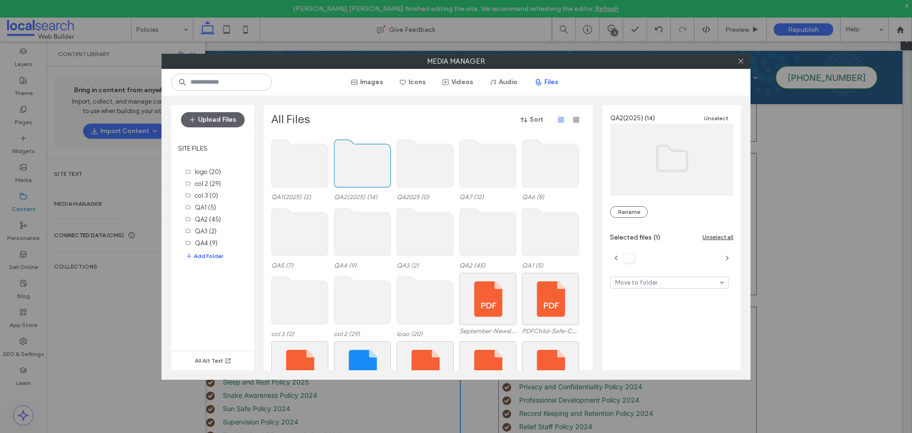
click at [370, 176] on use at bounding box center [362, 164] width 57 height 48
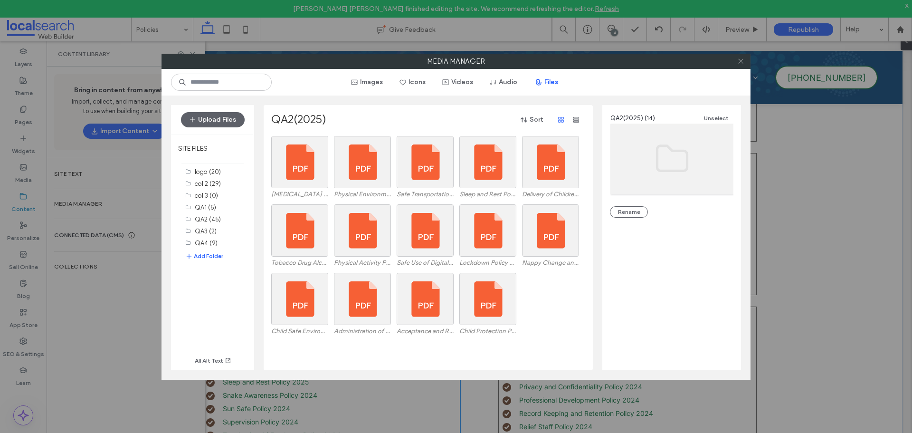
click at [739, 61] on icon at bounding box center [740, 60] width 7 height 7
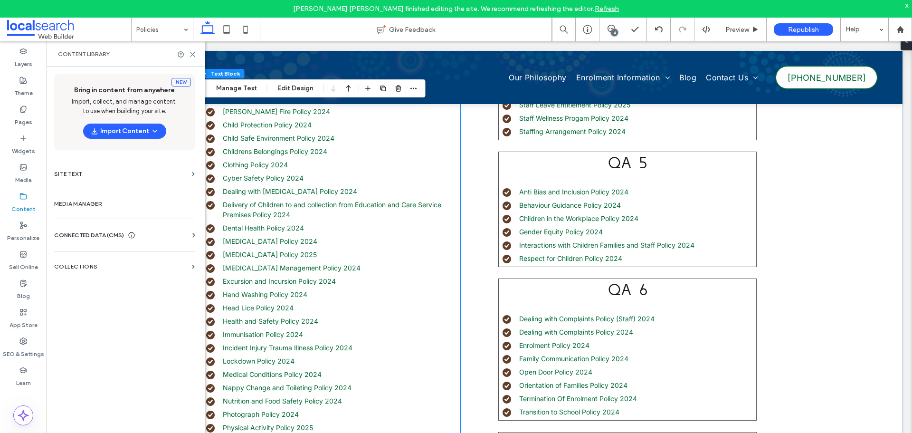
scroll to position [532, 0]
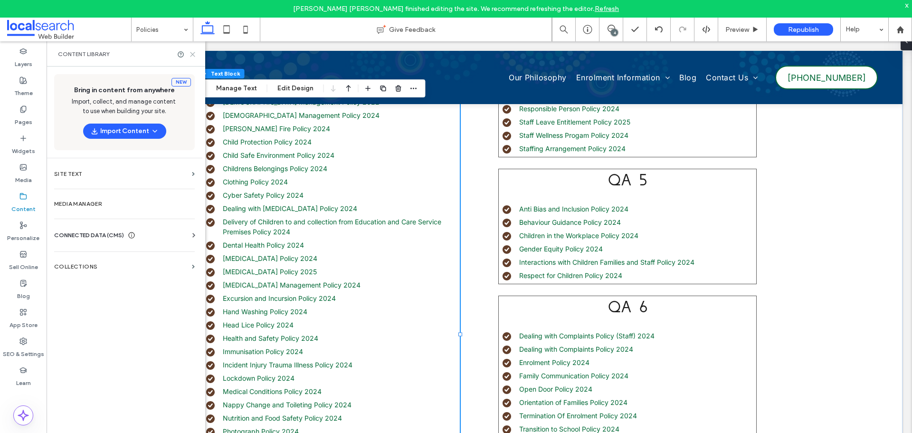
click at [191, 51] on icon at bounding box center [192, 54] width 7 height 7
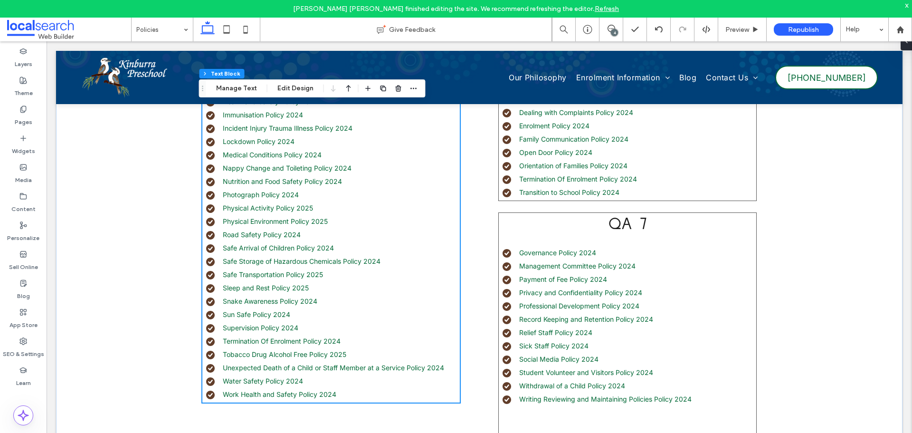
scroll to position [770, 0]
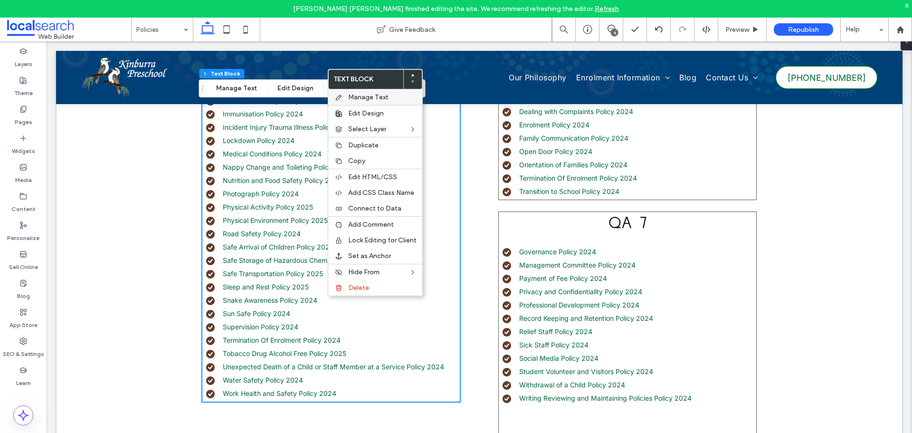
click at [357, 96] on span "Manage Text" at bounding box center [368, 97] width 40 height 8
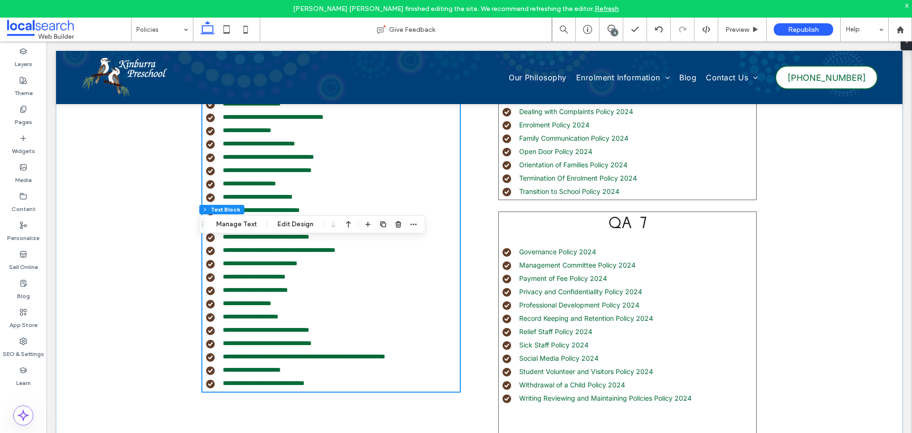
type input "*****"
type input "**"
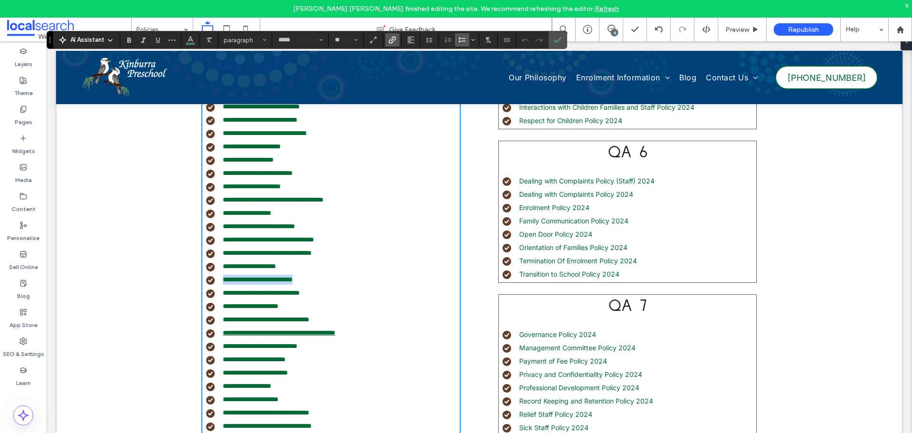
scroll to position [702, 0]
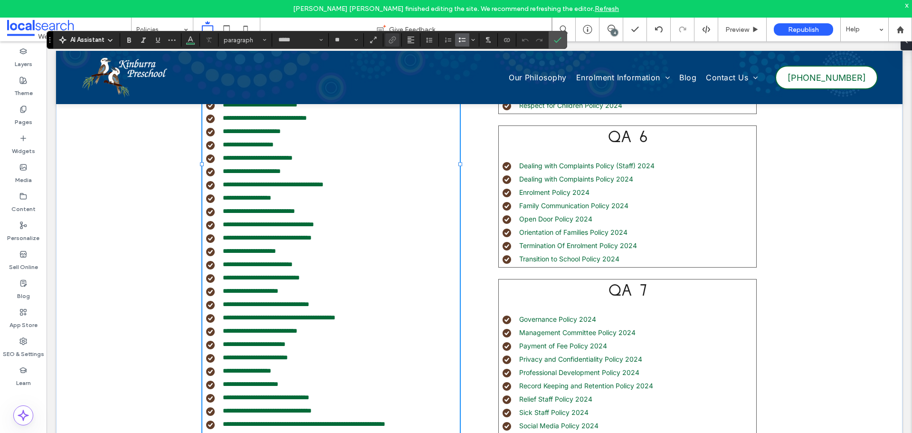
click at [381, 323] on li "**********" at bounding box center [333, 318] width 254 height 10
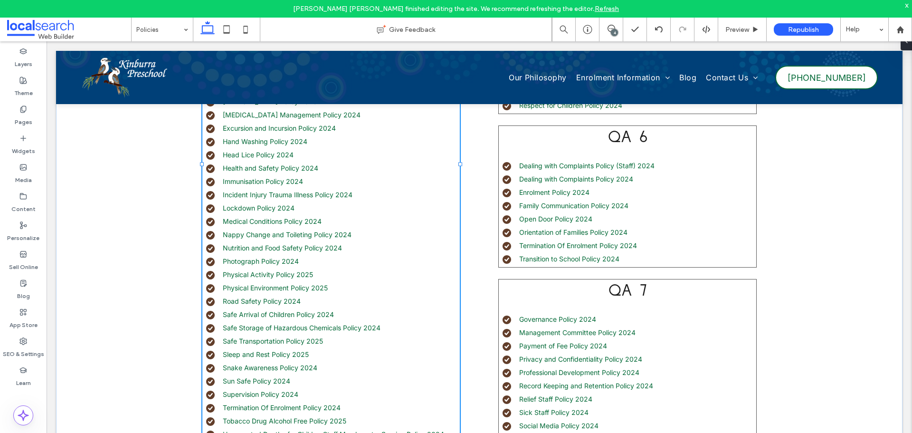
click at [364, 299] on li "Road Safety Policy 2024" at bounding box center [333, 301] width 254 height 10
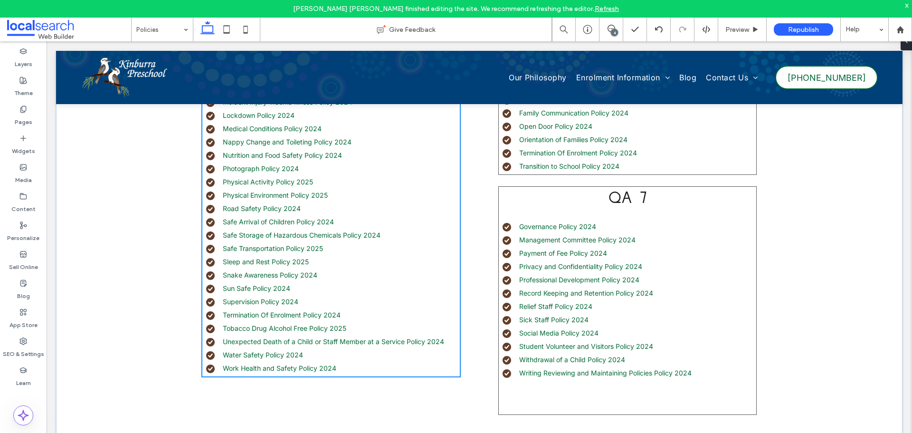
scroll to position [797, 0]
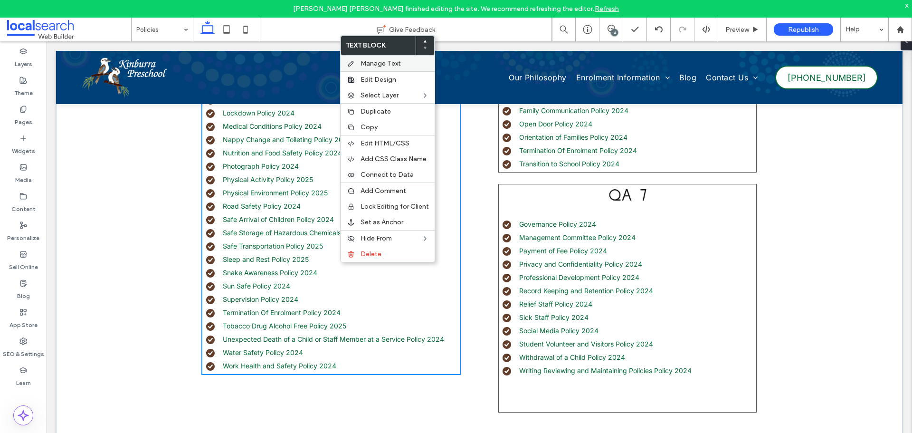
click at [363, 65] on span "Manage Text" at bounding box center [381, 63] width 40 height 8
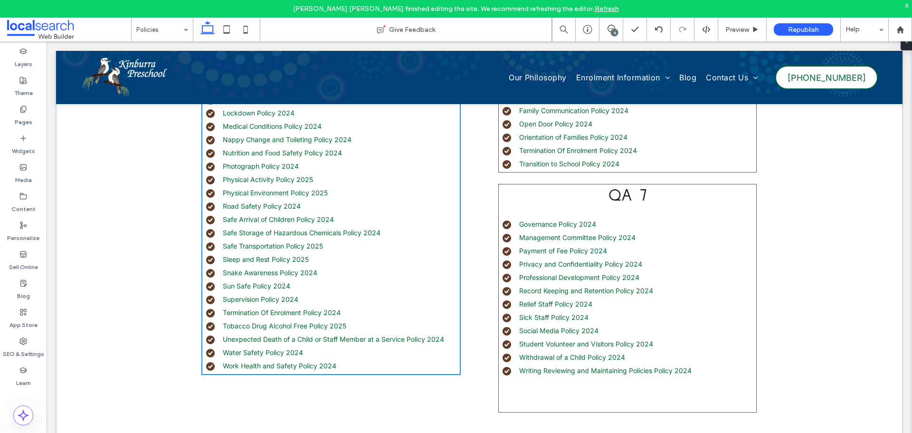
scroll to position [322, 0]
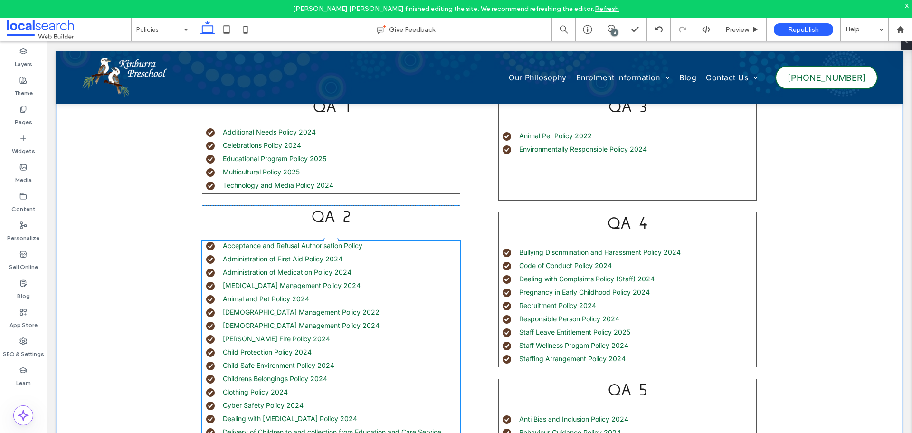
type input "*****"
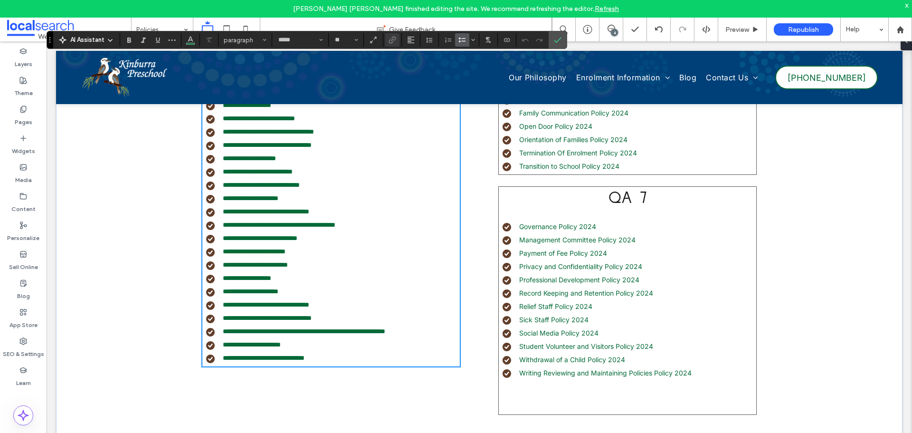
scroll to position [797, 0]
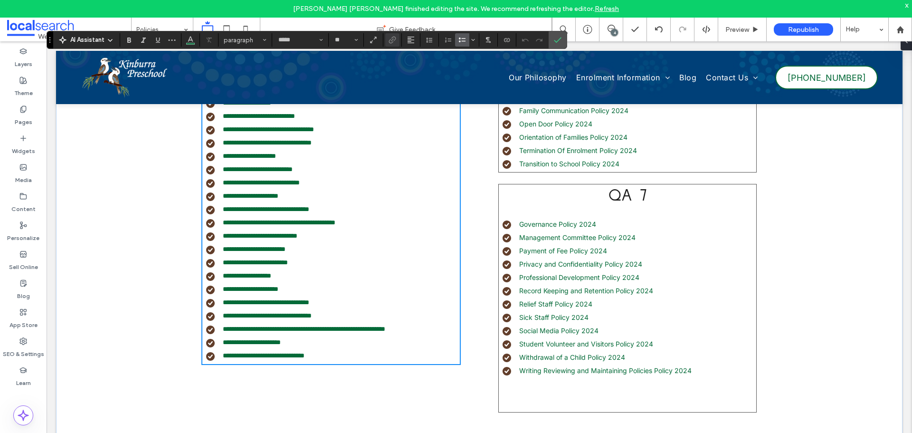
click at [383, 228] on li "**********" at bounding box center [333, 223] width 254 height 10
click at [328, 241] on li "**********" at bounding box center [333, 236] width 254 height 10
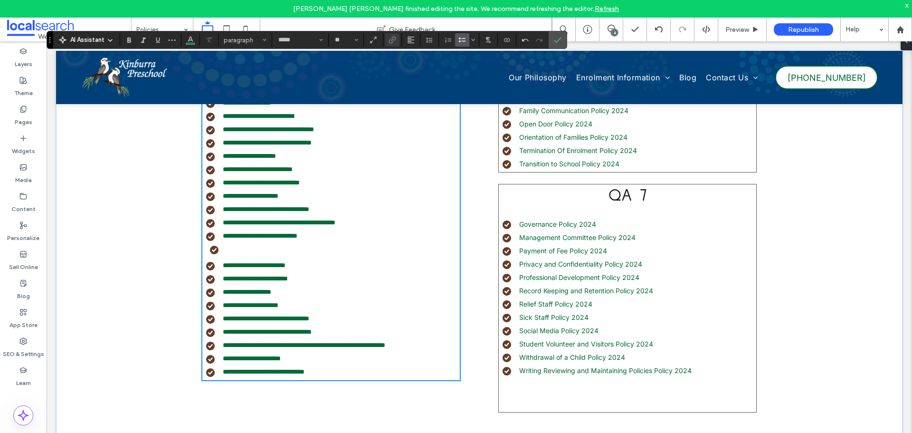
click at [210, 257] on li "﻿" at bounding box center [335, 250] width 250 height 13
click at [222, 257] on li "﻿" at bounding box center [335, 250] width 250 height 13
click at [237, 257] on li "﻿" at bounding box center [335, 250] width 250 height 13
type input "**"
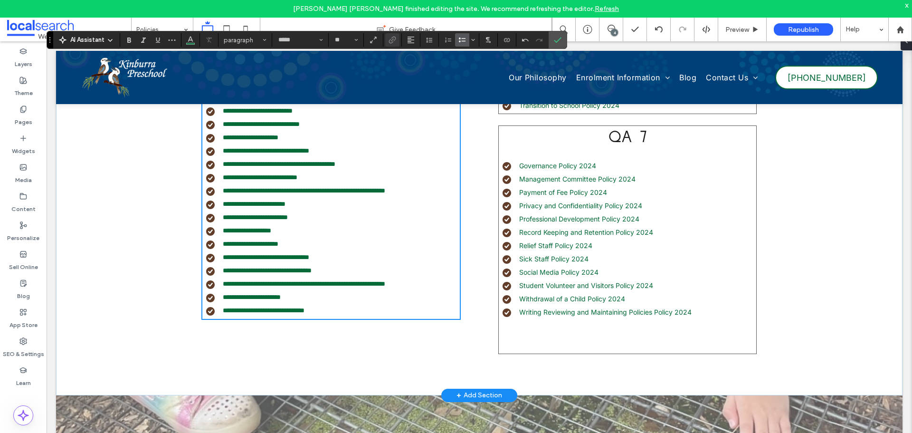
scroll to position [857, 0]
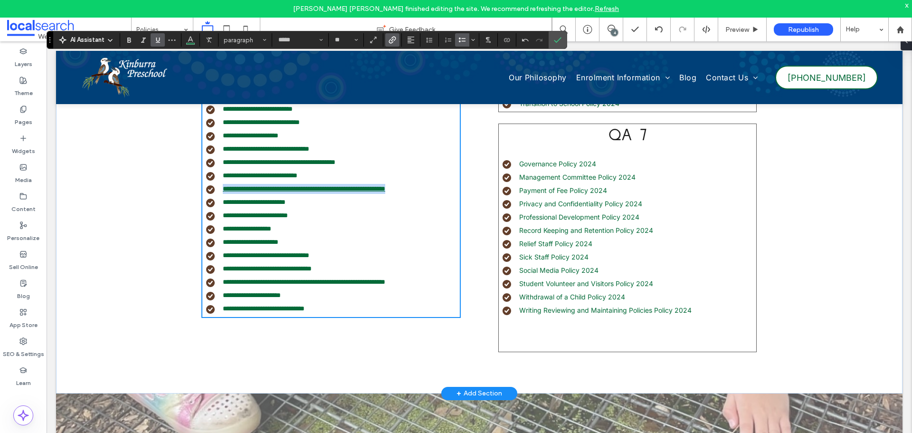
drag, startPoint x: 446, startPoint y: 198, endPoint x: 220, endPoint y: 198, distance: 225.2
click at [220, 194] on li "**********" at bounding box center [333, 189] width 254 height 10
click at [392, 38] on use "Link" at bounding box center [392, 39] width 7 height 7
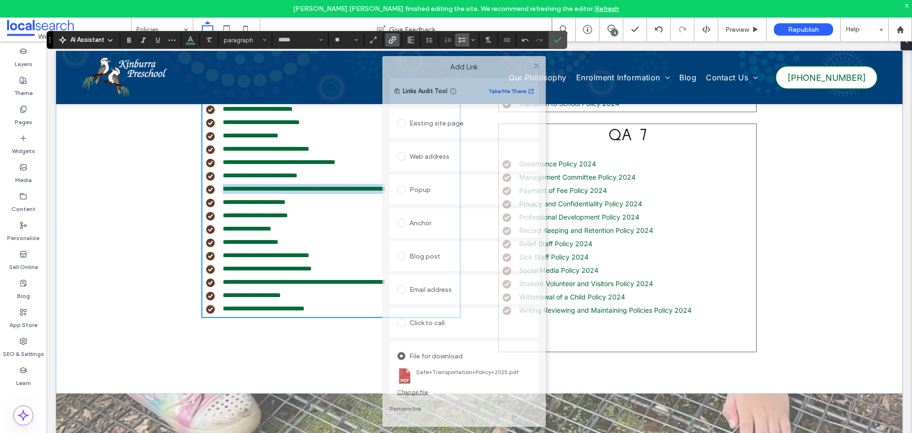
drag, startPoint x: 489, startPoint y: 113, endPoint x: 496, endPoint y: 66, distance: 47.6
click at [496, 66] on label "Add Link" at bounding box center [464, 67] width 150 height 9
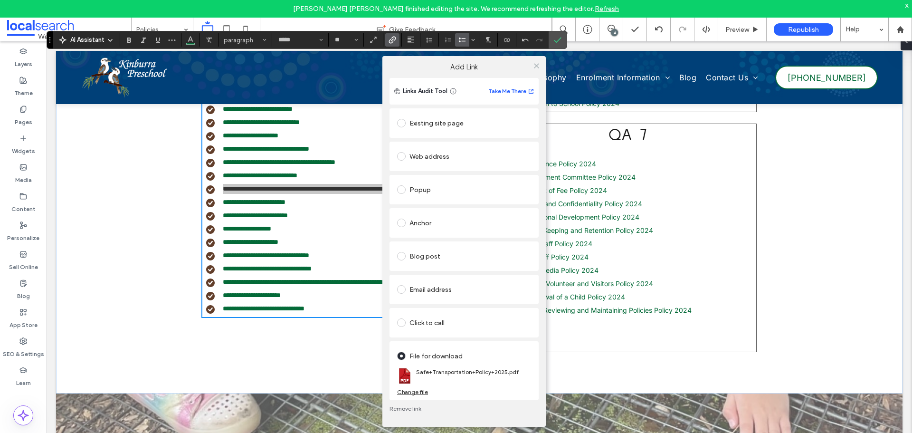
click at [415, 406] on link "Remove link" at bounding box center [464, 409] width 149 height 8
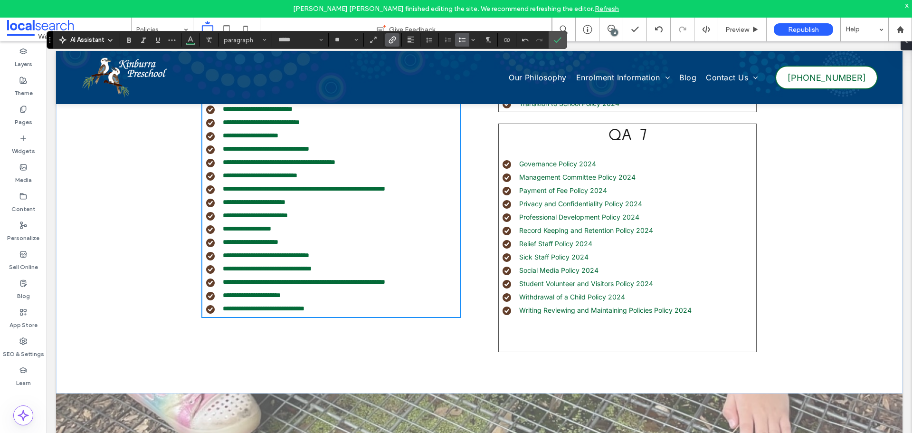
click at [391, 39] on icon "Link" at bounding box center [393, 40] width 8 height 8
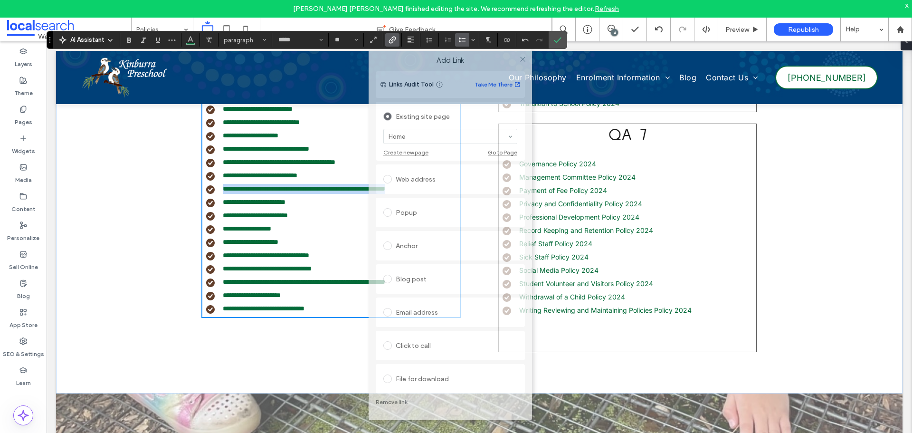
drag, startPoint x: 493, startPoint y: 114, endPoint x: 461, endPoint y: 159, distance: 54.8
click at [486, 60] on label "Add Link" at bounding box center [450, 60] width 150 height 9
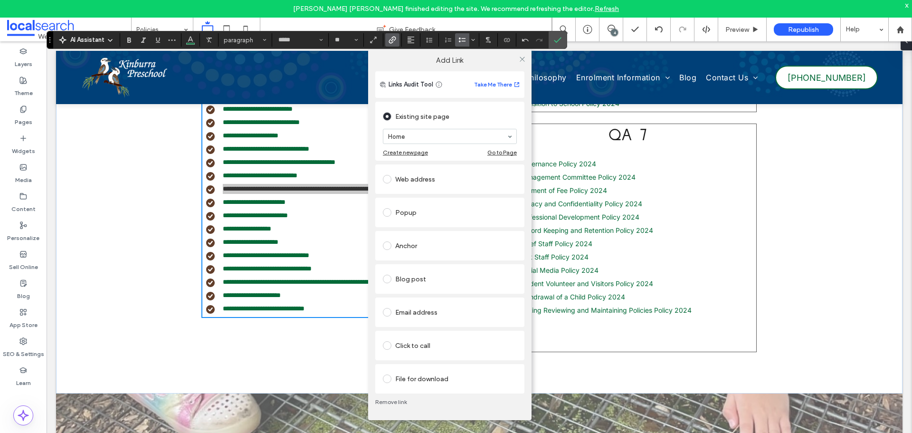
click at [403, 381] on div "File for download" at bounding box center [450, 378] width 134 height 15
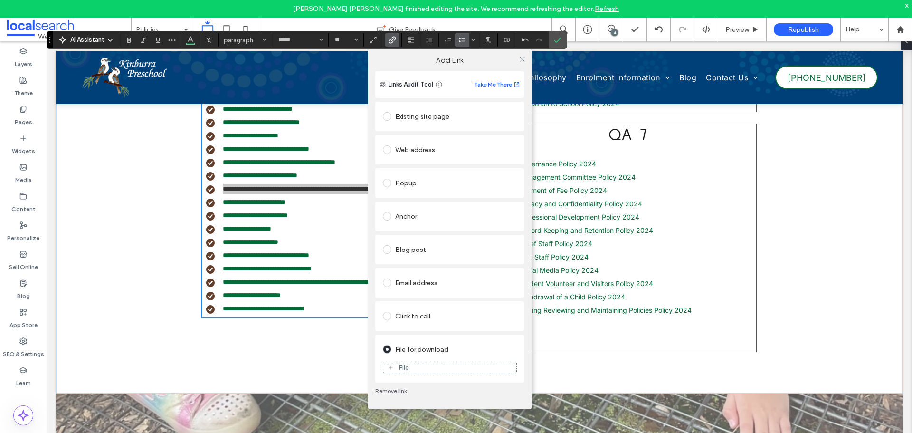
click at [415, 366] on div "File" at bounding box center [449, 367] width 133 height 9
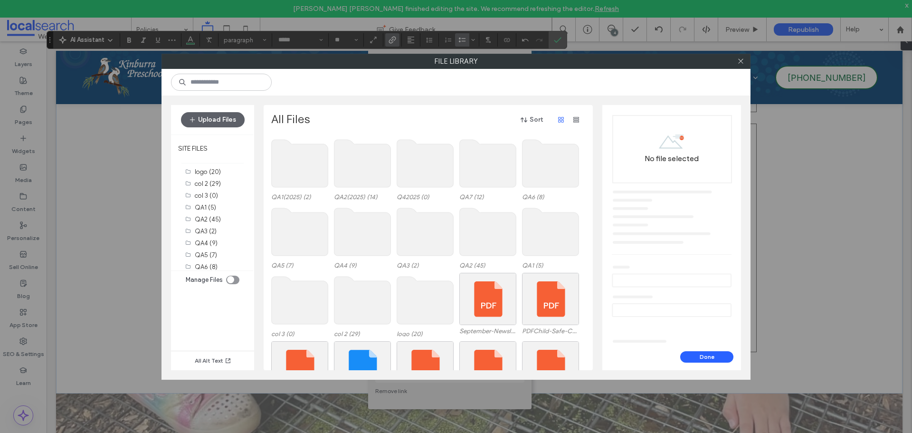
click at [376, 163] on use at bounding box center [362, 164] width 57 height 48
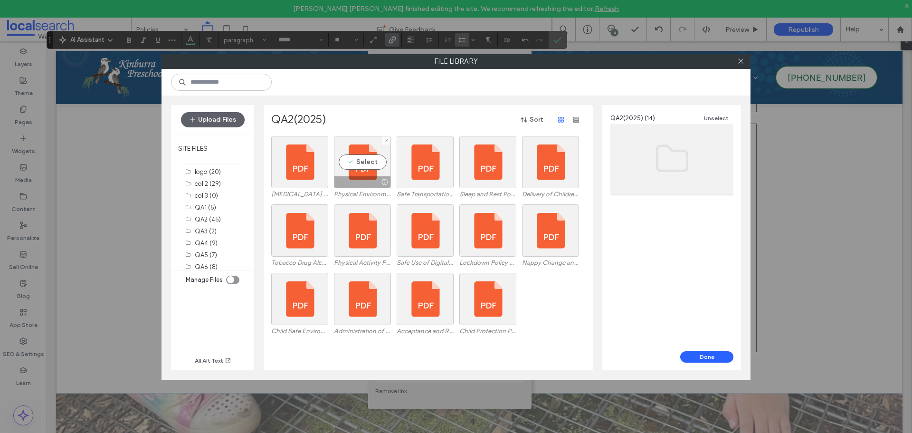
click at [376, 163] on div "Select" at bounding box center [362, 162] width 57 height 52
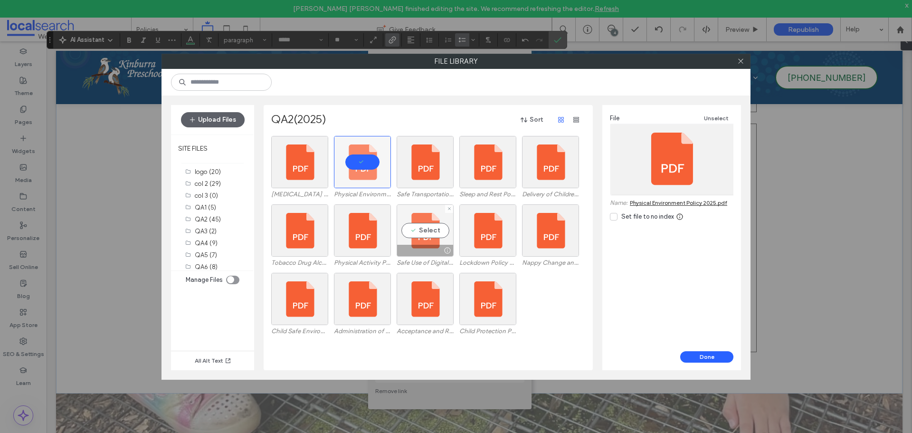
click at [424, 243] on div "Select" at bounding box center [425, 230] width 57 height 52
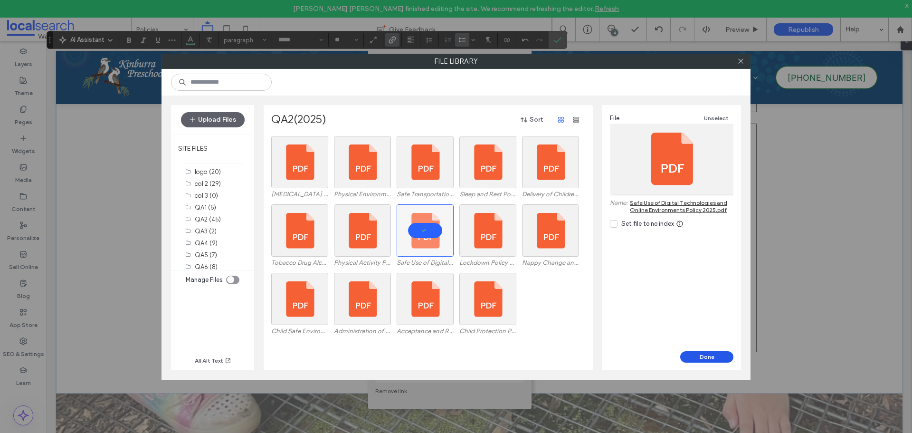
click at [692, 356] on button "Done" at bounding box center [706, 356] width 53 height 11
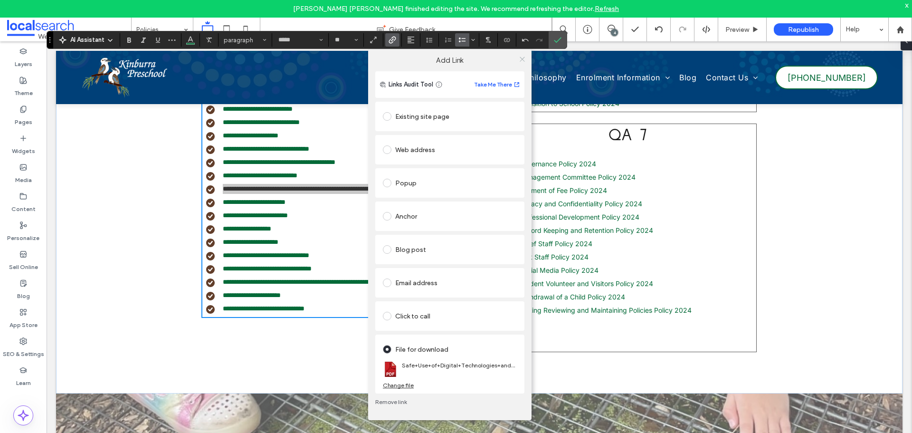
click at [521, 61] on icon at bounding box center [522, 59] width 7 height 7
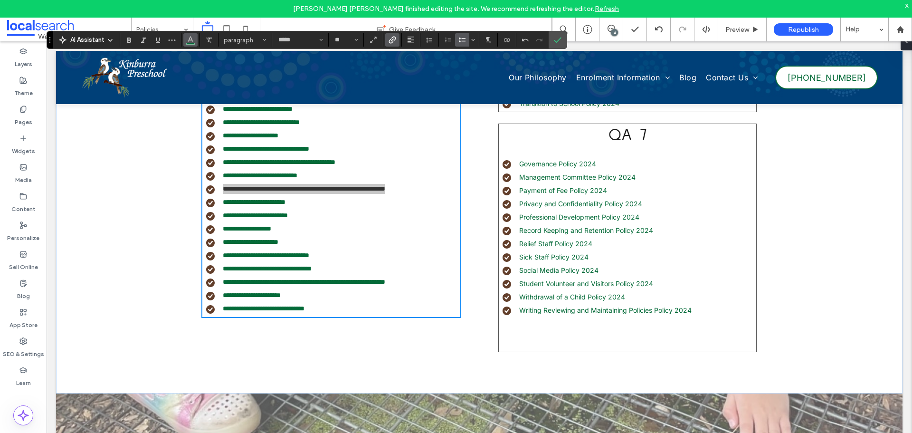
click at [191, 42] on icon "Color" at bounding box center [191, 39] width 8 height 8
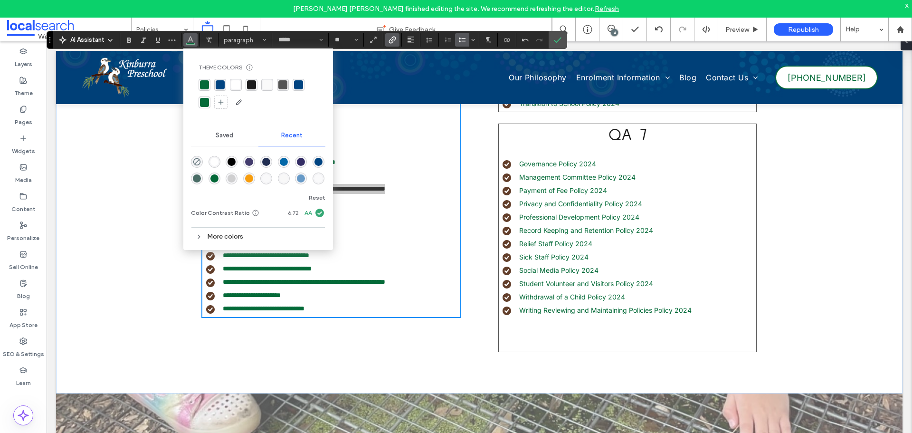
click at [201, 84] on div "rgba(4, 106, 56, 1)" at bounding box center [204, 84] width 9 height 9
click at [207, 81] on div "rgba(4, 106, 56, 1)" at bounding box center [204, 84] width 9 height 9
click at [557, 37] on icon "Confirm" at bounding box center [558, 40] width 8 height 8
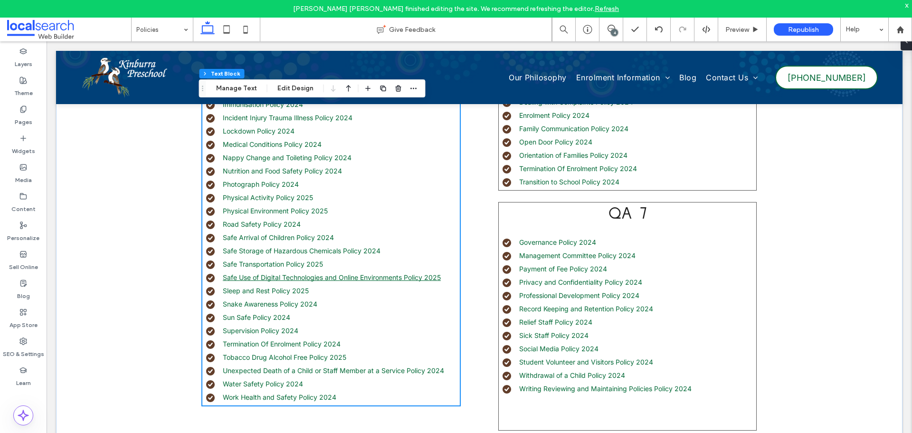
scroll to position [715, 0]
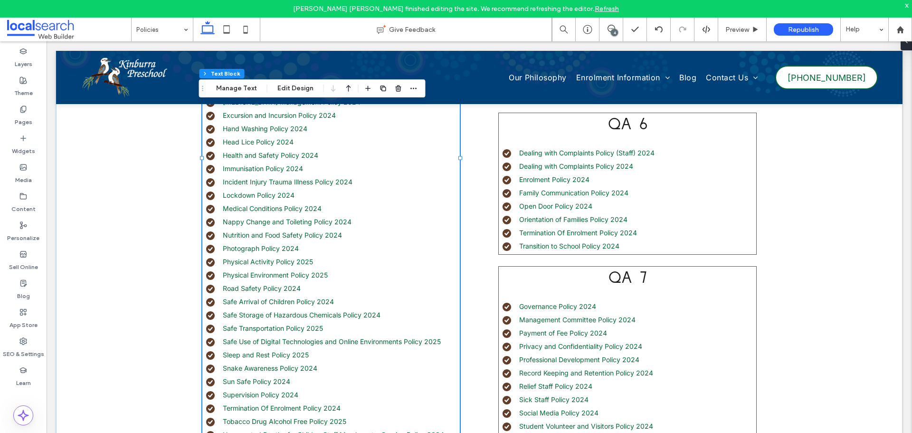
click at [295, 196] on li "Lockdown Policy 2024" at bounding box center [333, 195] width 254 height 10
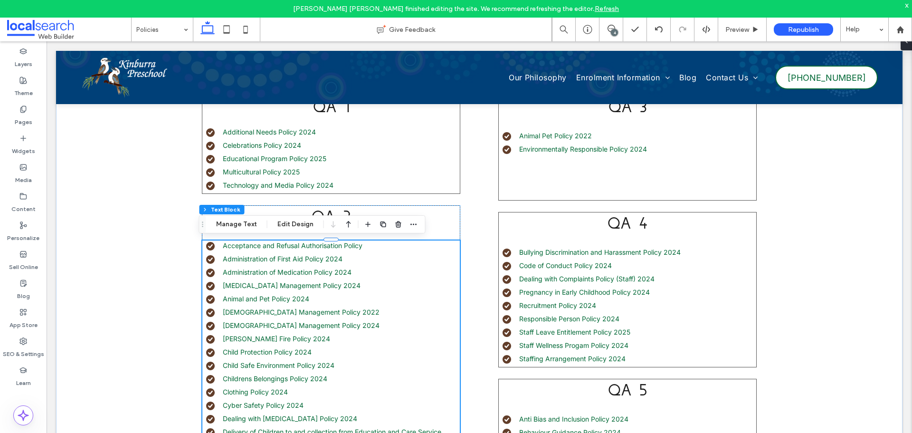
type input "*****"
type input "**"
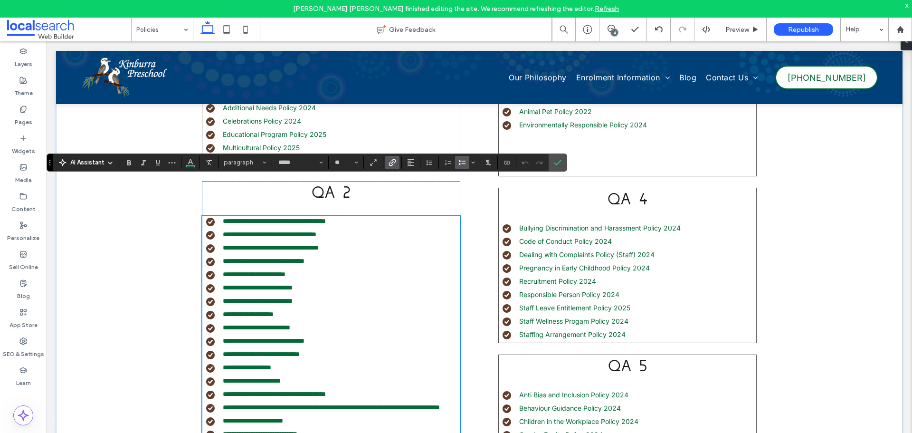
scroll to position [370, 0]
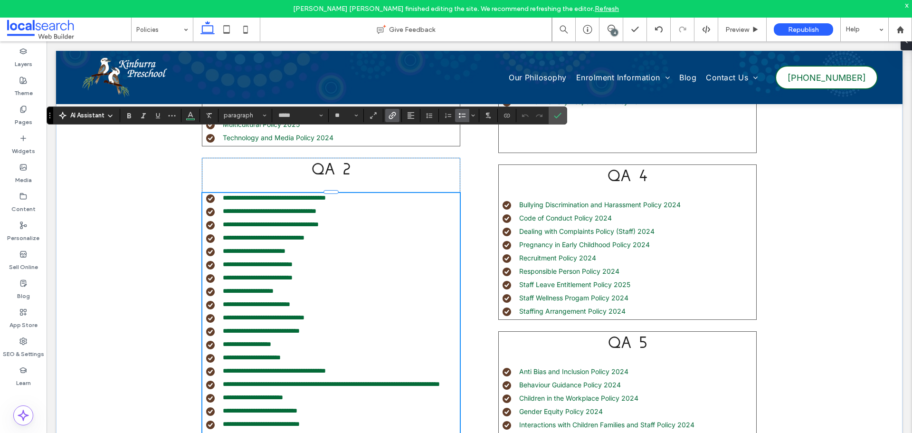
click at [296, 292] on li "**********" at bounding box center [333, 291] width 254 height 10
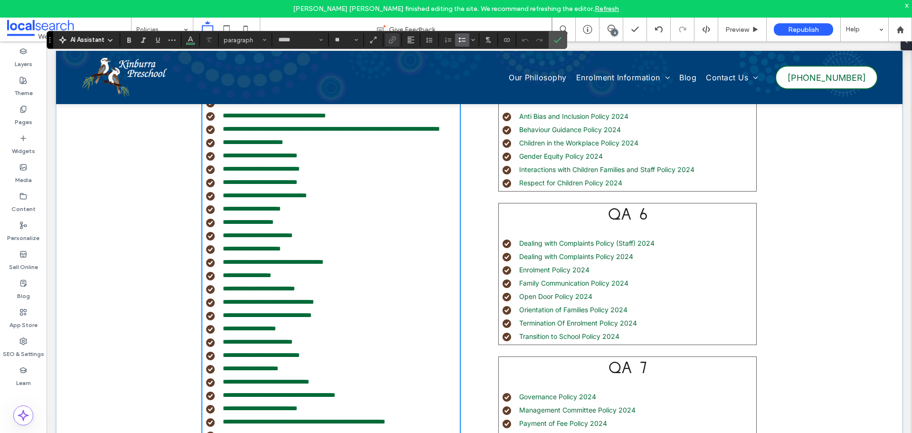
scroll to position [655, 0]
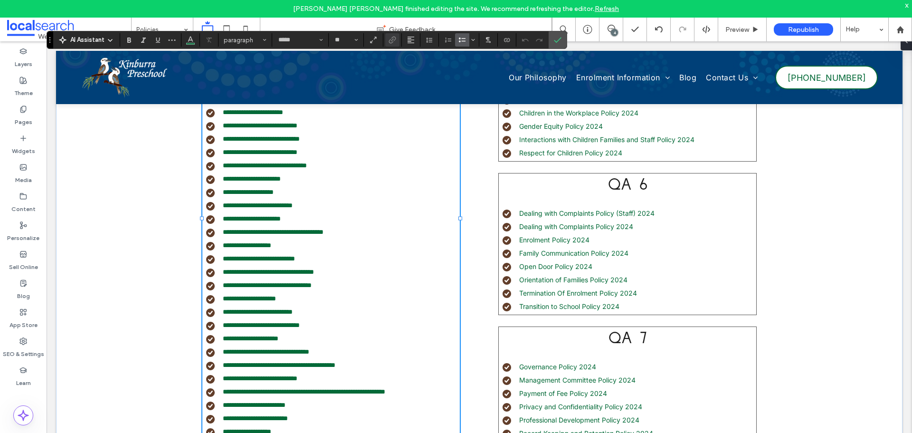
click at [301, 250] on li "**********" at bounding box center [333, 245] width 254 height 10
type input "**"
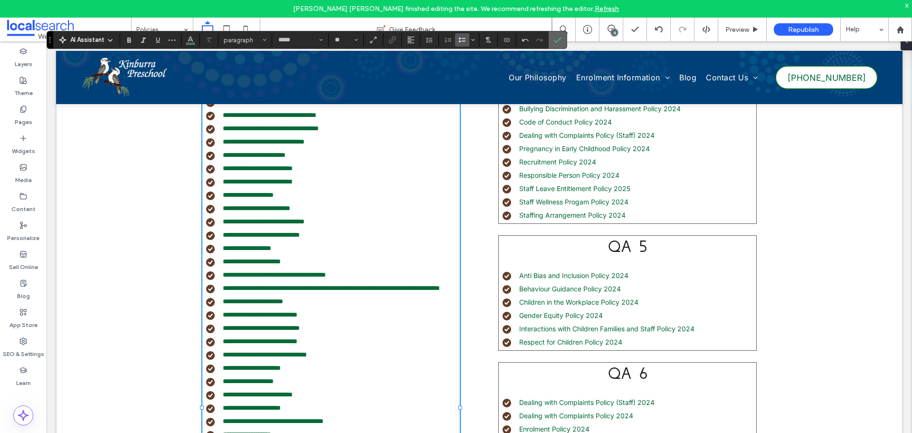
click at [556, 39] on icon "Confirm" at bounding box center [558, 40] width 8 height 8
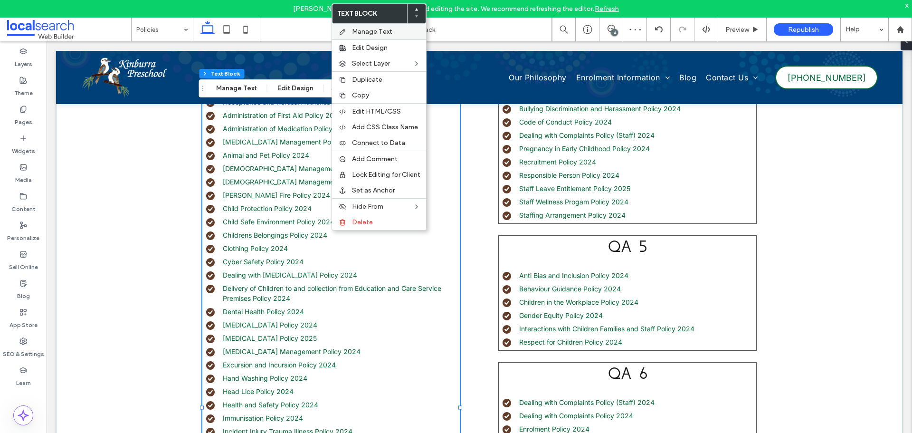
click at [374, 33] on span "Manage Text" at bounding box center [372, 32] width 40 height 8
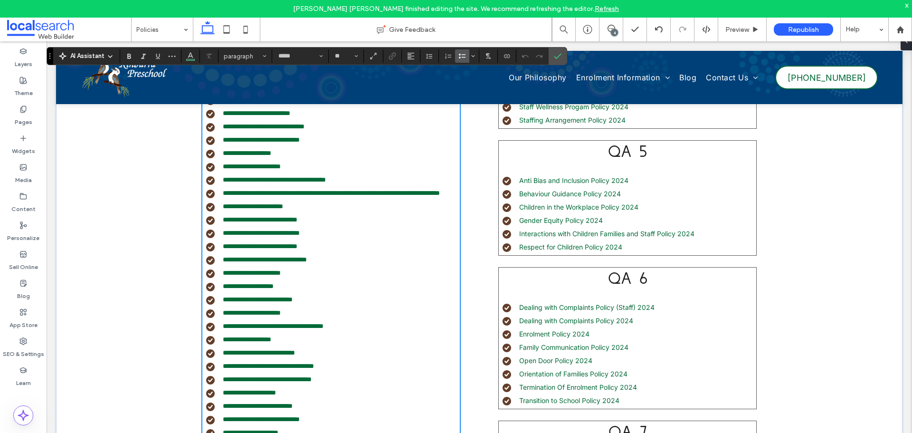
scroll to position [608, 0]
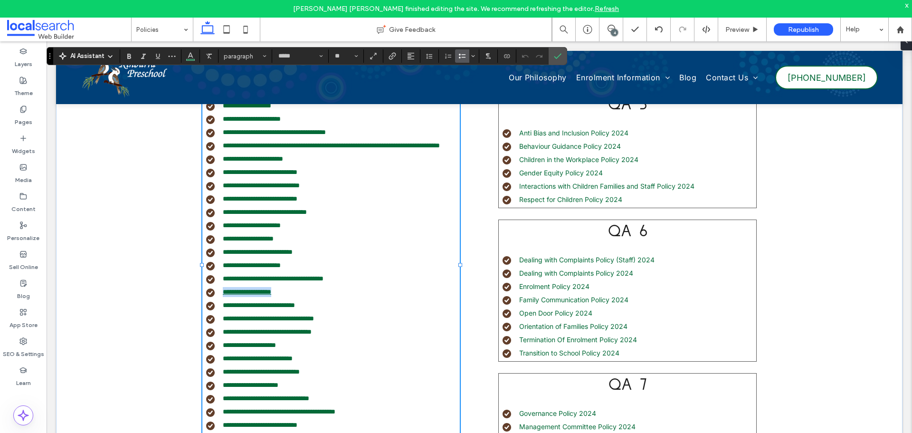
drag, startPoint x: 291, startPoint y: 304, endPoint x: 220, endPoint y: 302, distance: 71.3
click at [220, 297] on li "**********" at bounding box center [333, 292] width 254 height 10
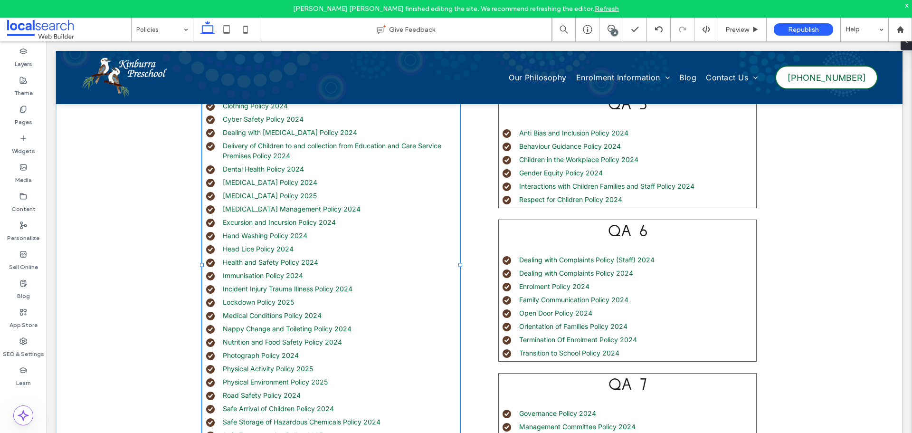
click at [298, 304] on li "Lockdown Policy 202 5" at bounding box center [333, 302] width 254 height 10
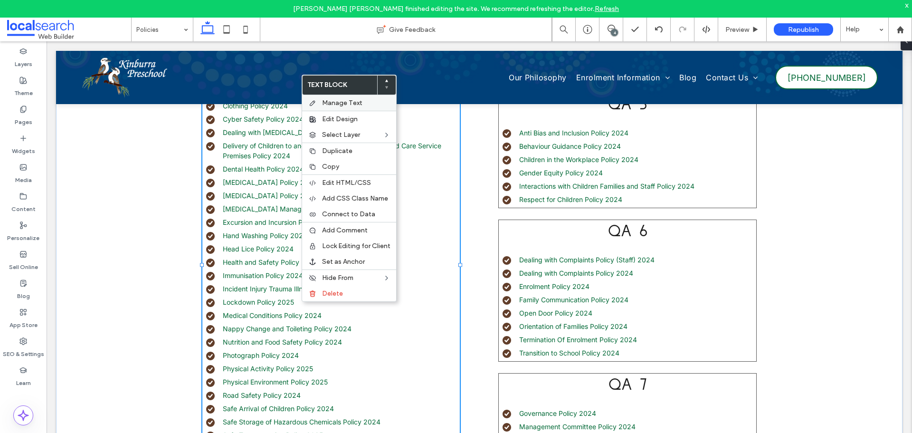
click at [352, 98] on div "Manage Text" at bounding box center [349, 103] width 94 height 16
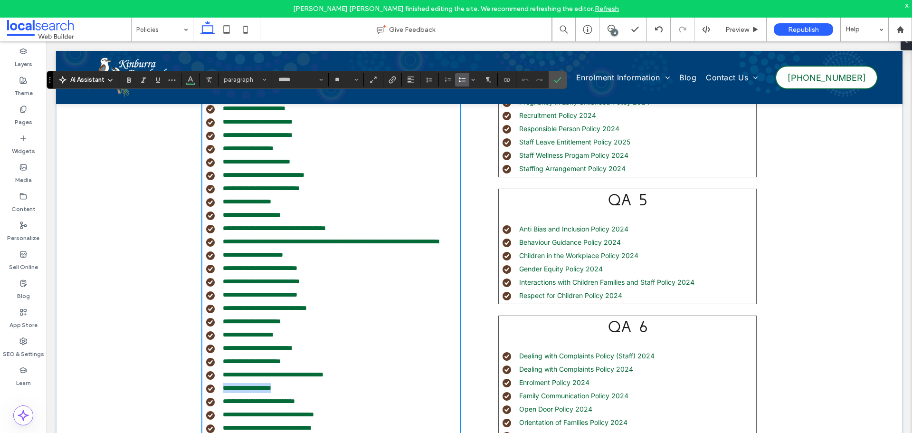
scroll to position [607, 0]
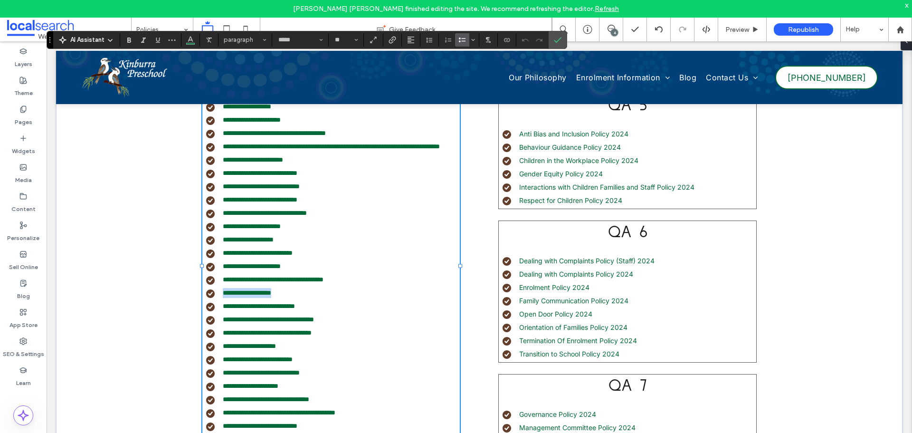
click at [271, 296] on span "*" at bounding box center [271, 292] width 0 height 7
drag, startPoint x: 290, startPoint y: 304, endPoint x: 220, endPoint y: 302, distance: 70.3
click at [220, 298] on li "**********" at bounding box center [333, 293] width 254 height 10
click at [388, 43] on label "Link" at bounding box center [392, 39] width 14 height 13
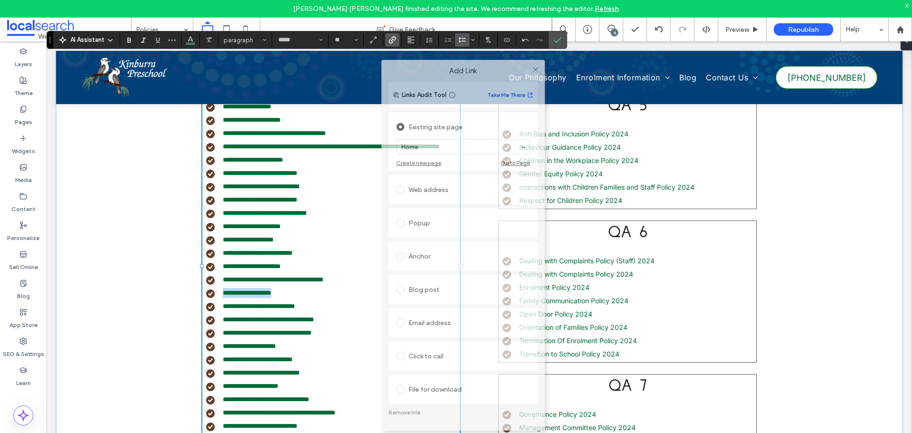
drag, startPoint x: 495, startPoint y: 113, endPoint x: 499, endPoint y: 58, distance: 54.8
click at [500, 67] on label "Add Link" at bounding box center [463, 71] width 150 height 9
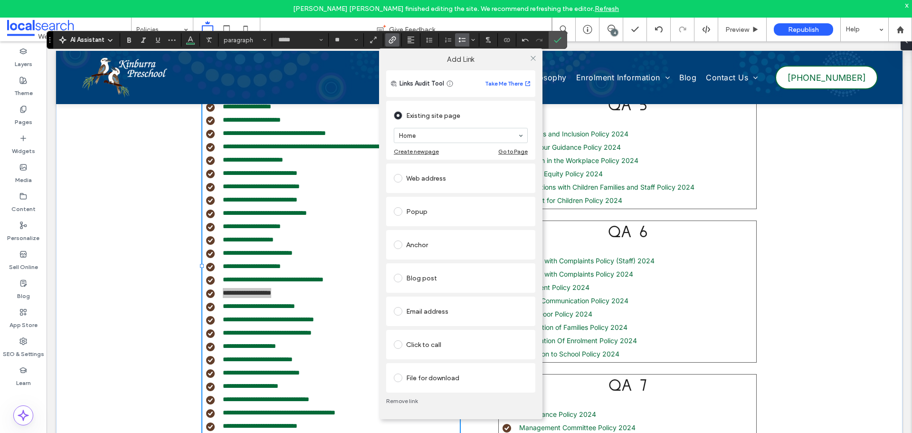
click at [423, 380] on div "File for download" at bounding box center [461, 377] width 134 height 15
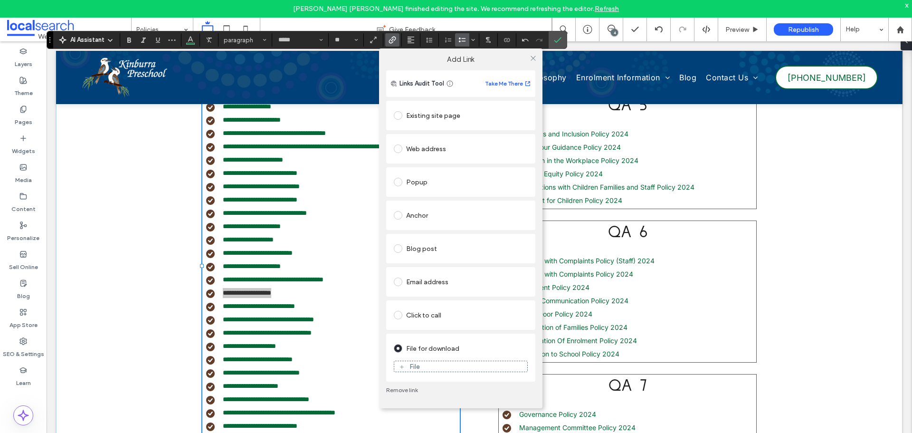
click at [429, 368] on div "File" at bounding box center [460, 366] width 133 height 9
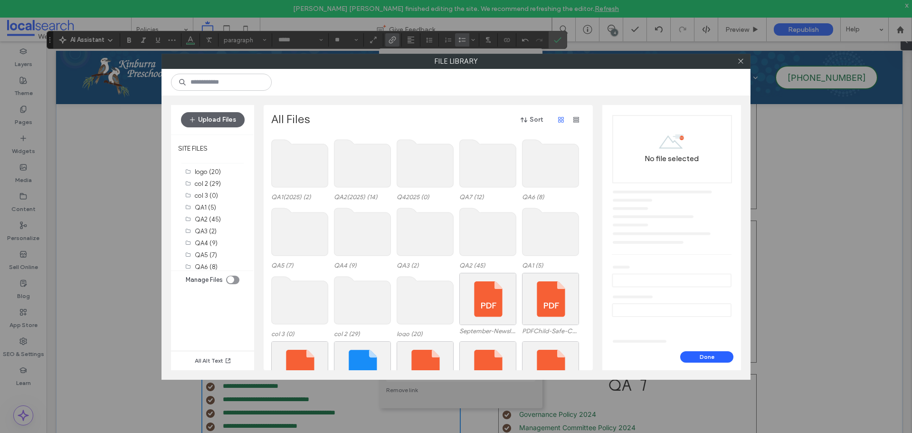
click at [353, 172] on use at bounding box center [362, 164] width 57 height 48
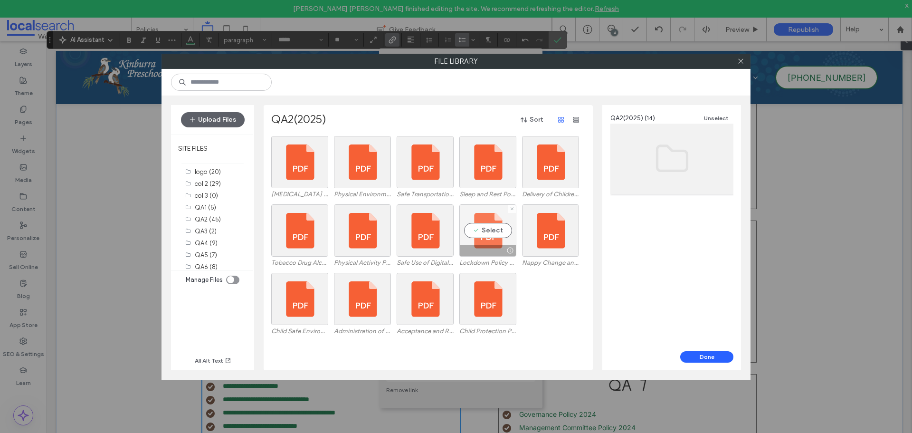
click at [491, 244] on div "Select" at bounding box center [487, 230] width 57 height 52
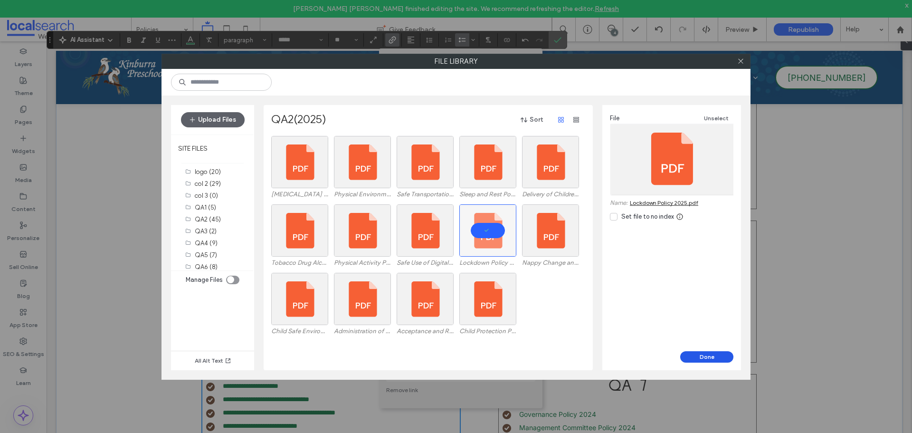
click at [692, 353] on button "Done" at bounding box center [706, 356] width 53 height 11
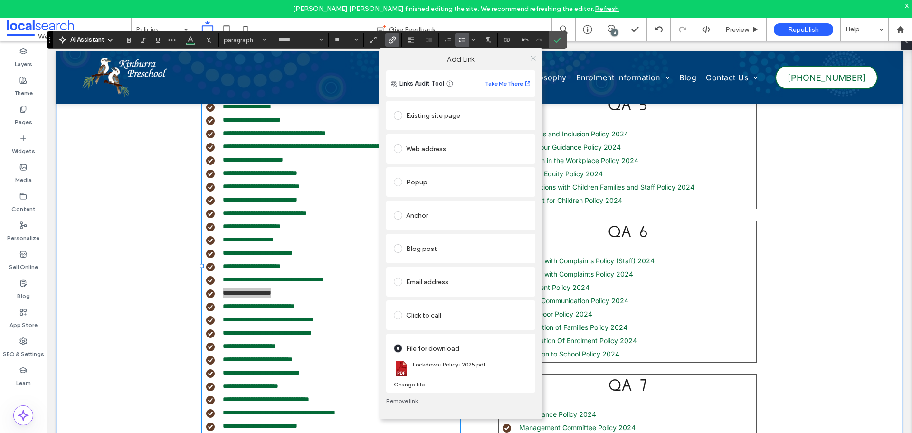
click at [533, 58] on use at bounding box center [533, 58] width 5 height 5
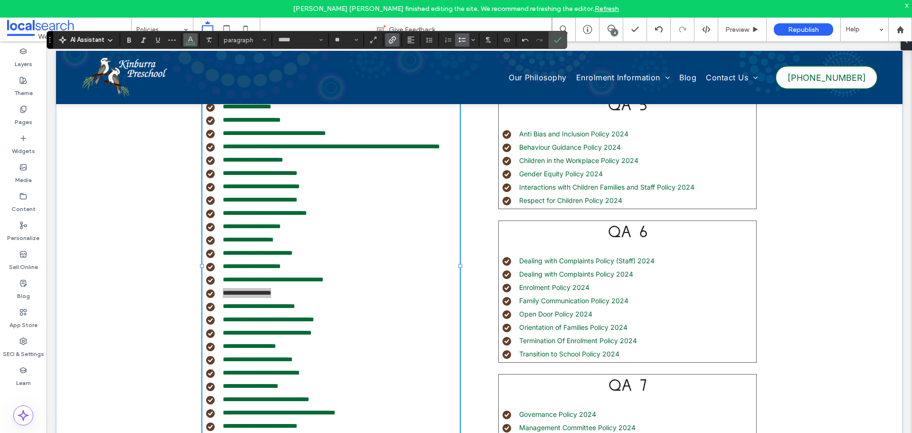
click at [192, 41] on use "Color" at bounding box center [190, 39] width 5 height 5
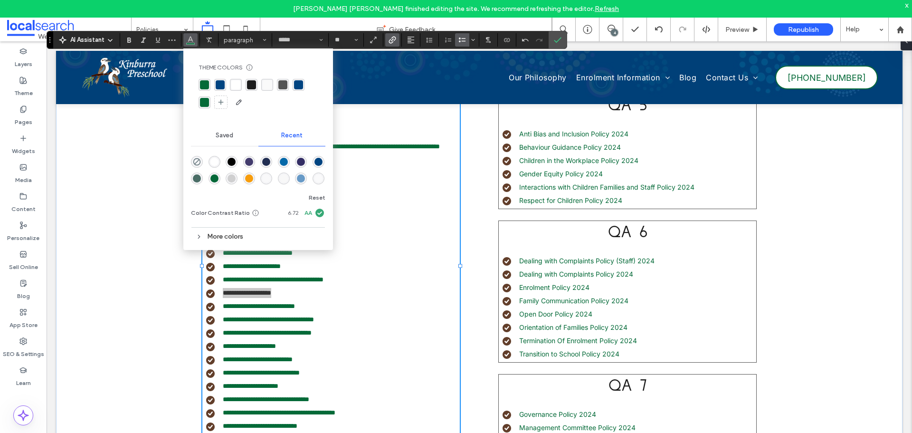
click at [204, 81] on div "rgba(4, 106, 56, 1)" at bounding box center [204, 84] width 9 height 9
drag, startPoint x: 559, startPoint y: 42, endPoint x: 512, endPoint y: 1, distance: 62.0
click at [559, 42] on icon "Confirm" at bounding box center [558, 40] width 8 height 8
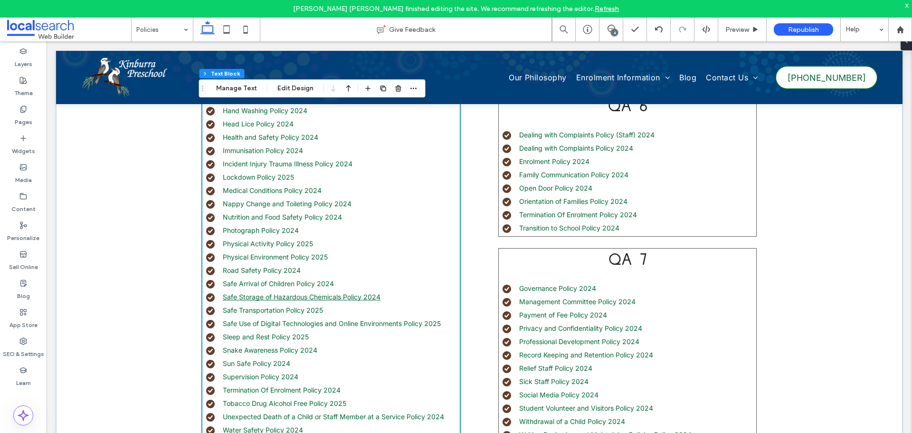
scroll to position [750, 0]
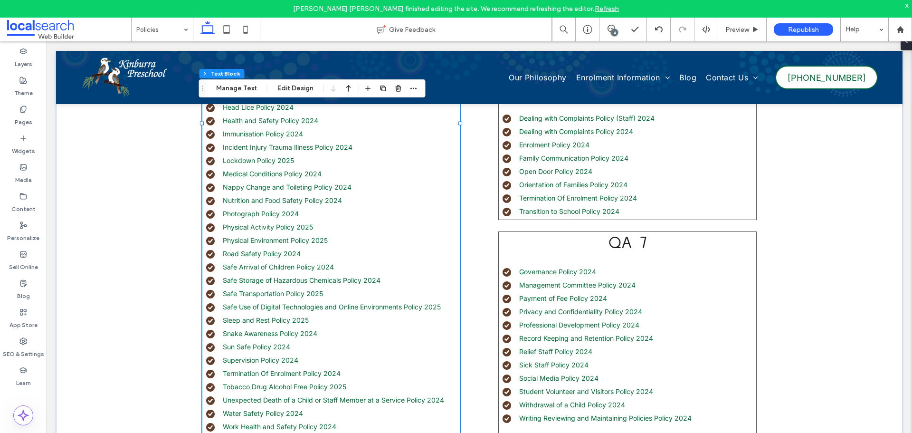
click at [363, 190] on li "Nappy Change and Toileting Policy 2024" at bounding box center [333, 187] width 254 height 10
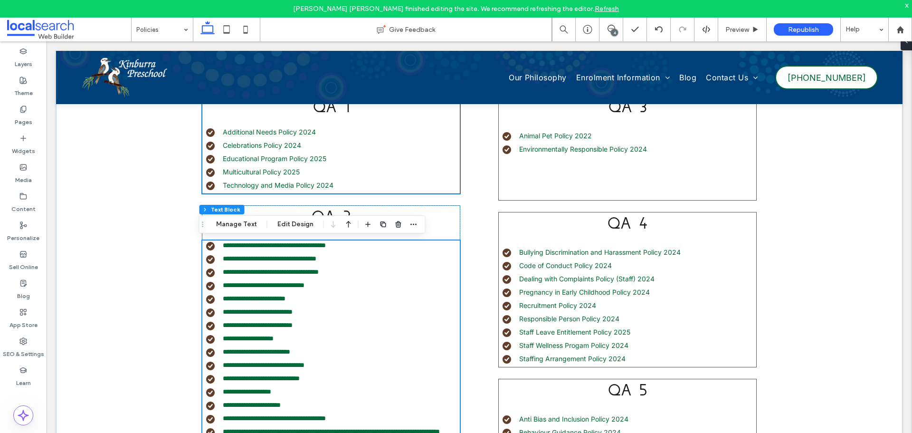
type input "*****"
type input "**"
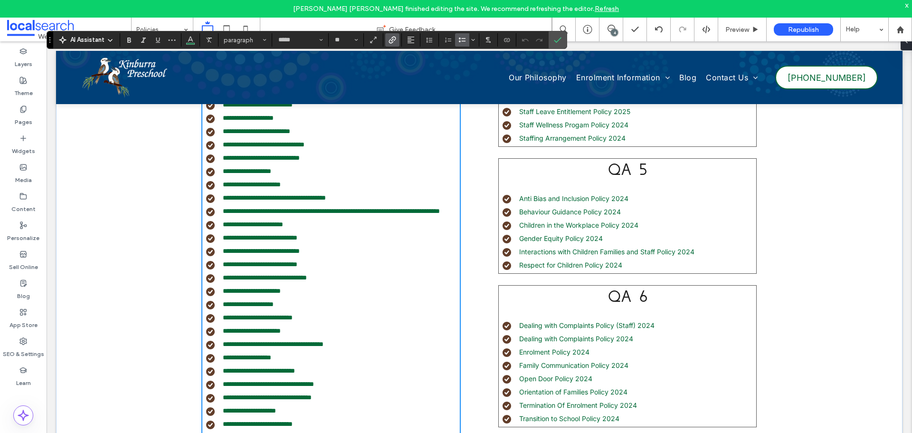
scroll to position [560, 0]
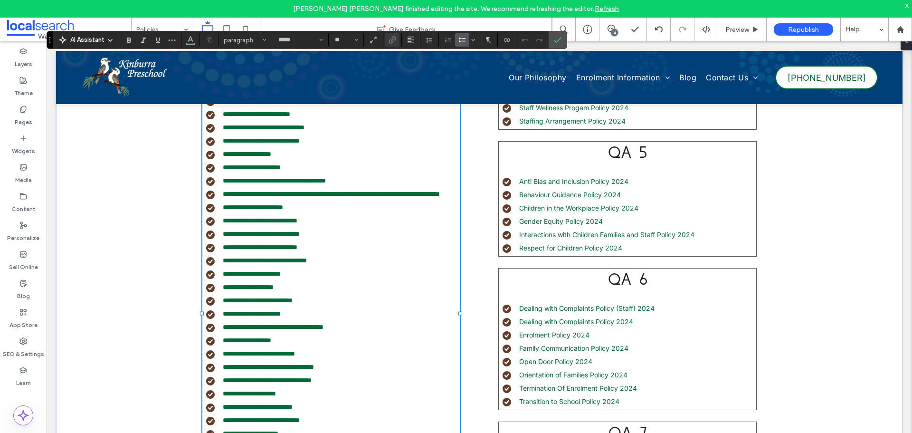
click at [347, 372] on li "**********" at bounding box center [333, 367] width 254 height 10
click at [314, 370] on link "**********" at bounding box center [268, 366] width 91 height 7
type input "**"
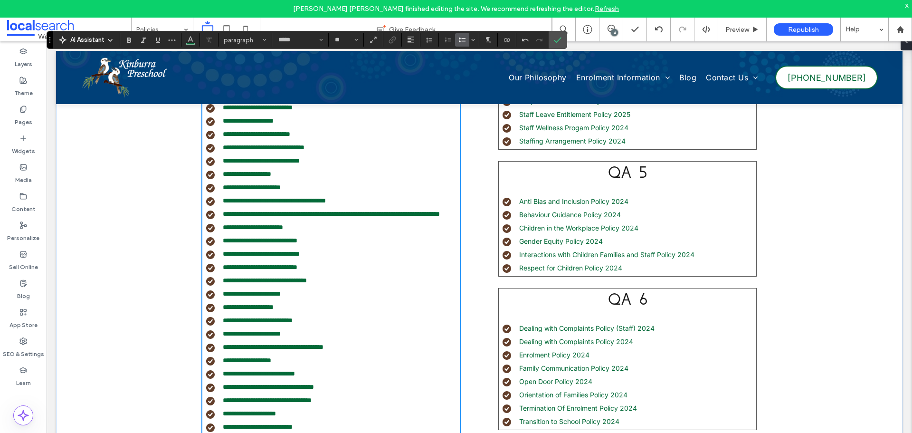
scroll to position [587, 0]
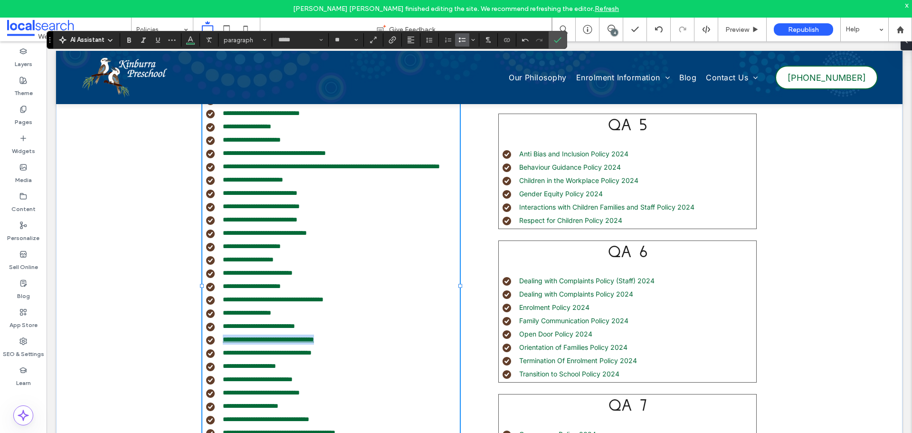
drag, startPoint x: 347, startPoint y: 349, endPoint x: 220, endPoint y: 351, distance: 126.8
click at [220, 344] on li "**********" at bounding box center [333, 339] width 254 height 10
click at [396, 38] on label "Link" at bounding box center [392, 39] width 14 height 13
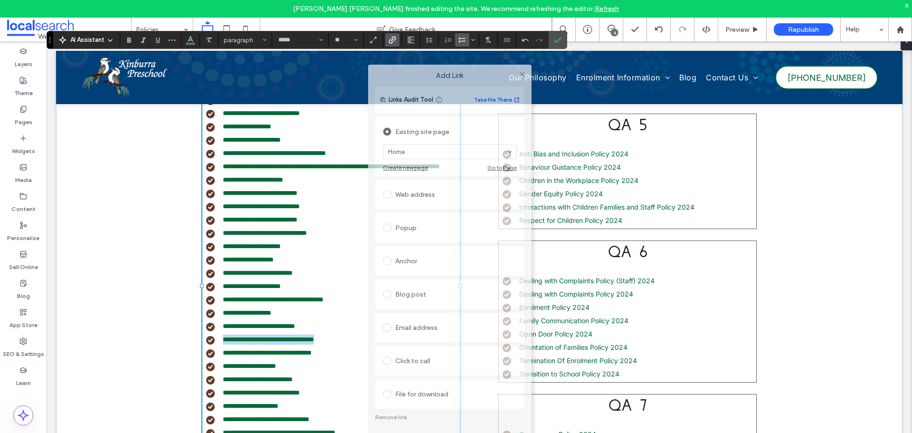
drag, startPoint x: 488, startPoint y: 115, endPoint x: 478, endPoint y: 69, distance: 47.1
click at [479, 71] on label "Add Link" at bounding box center [450, 75] width 150 height 9
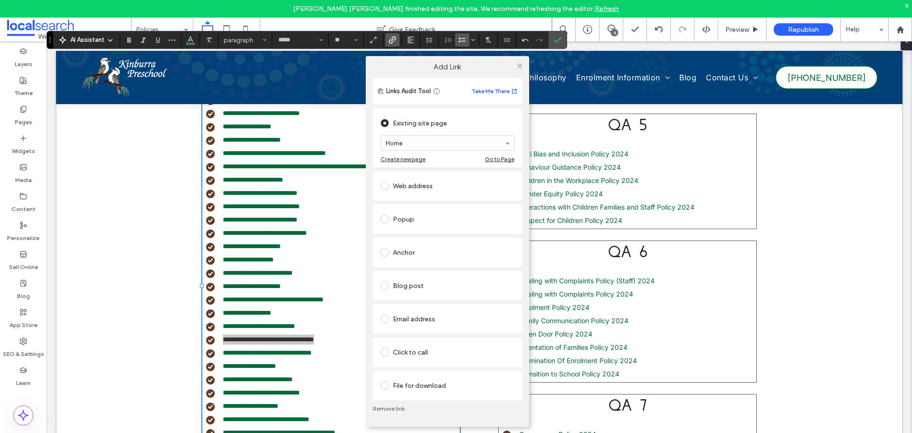
click at [416, 382] on div "File for download" at bounding box center [448, 385] width 134 height 15
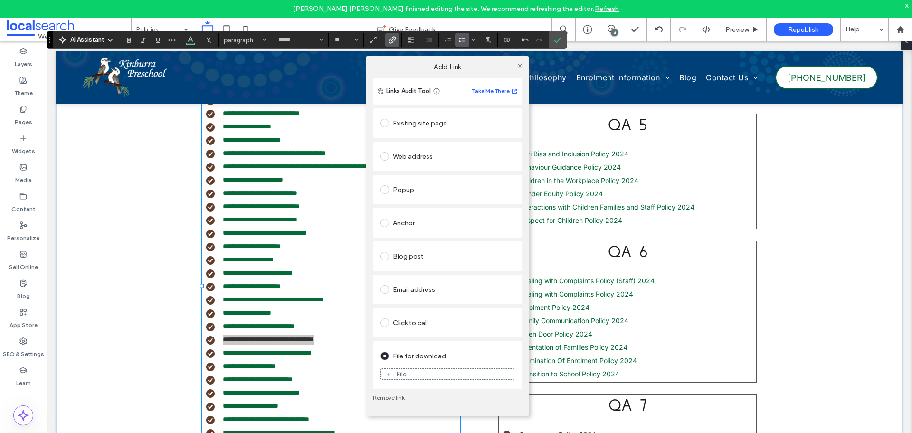
click at [455, 373] on div "File" at bounding box center [447, 374] width 133 height 9
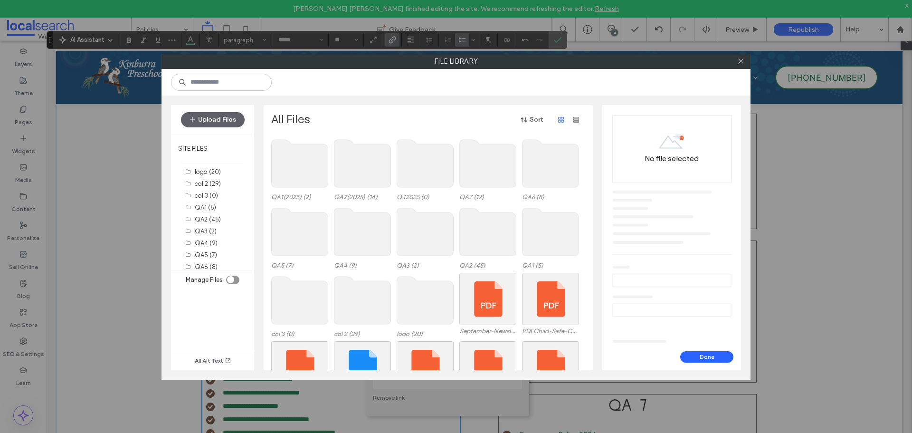
click at [362, 172] on use at bounding box center [362, 164] width 57 height 48
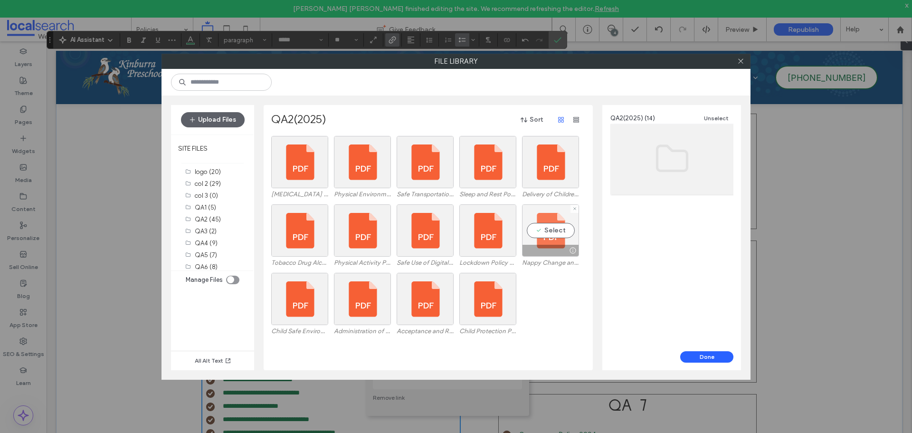
click at [542, 233] on div "Select" at bounding box center [550, 230] width 57 height 52
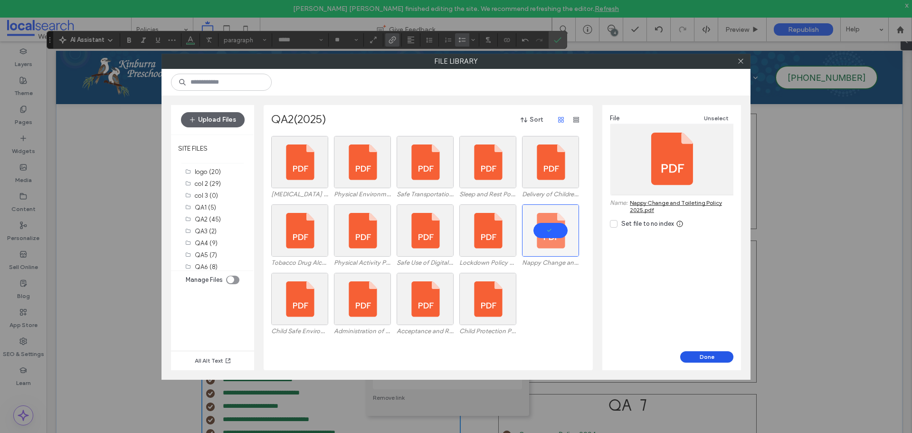
click at [697, 357] on button "Done" at bounding box center [706, 356] width 53 height 11
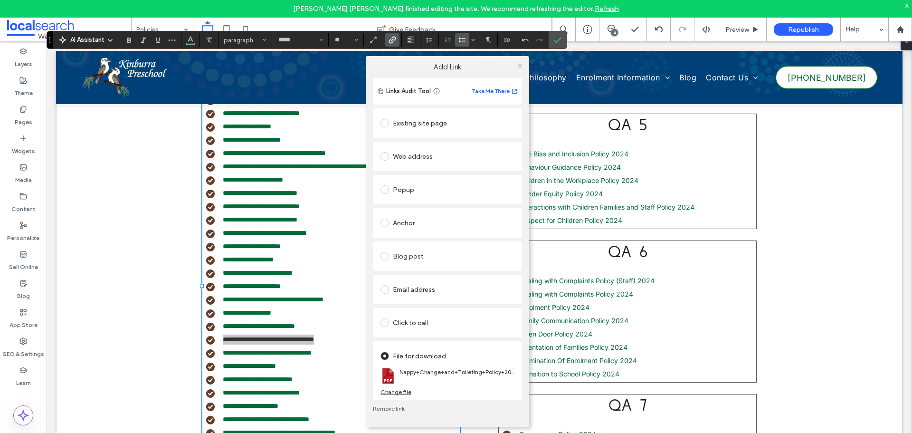
click at [519, 67] on icon at bounding box center [519, 65] width 7 height 7
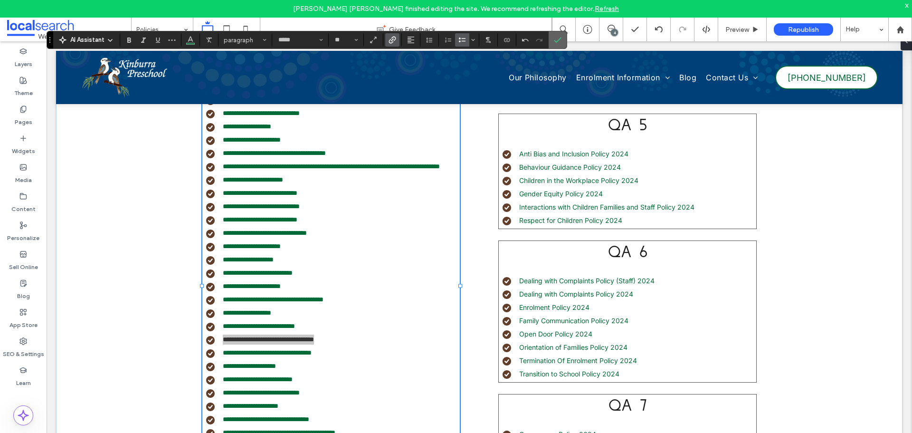
click at [552, 43] on label "Confirm" at bounding box center [558, 39] width 14 height 17
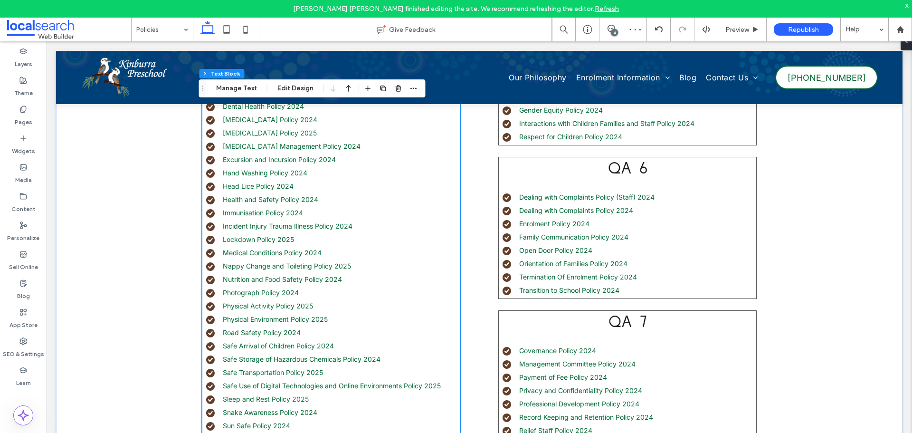
scroll to position [682, 0]
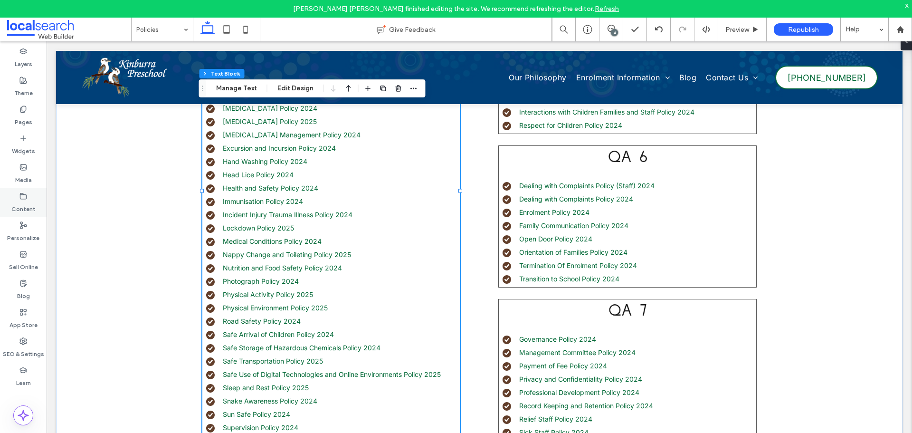
click at [23, 195] on icon at bounding box center [23, 196] width 8 height 8
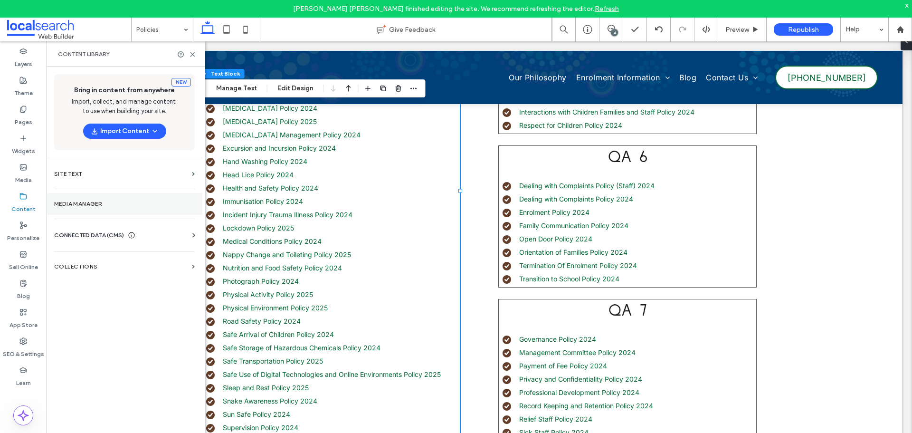
click at [69, 203] on label "Media Manager" at bounding box center [124, 203] width 141 height 7
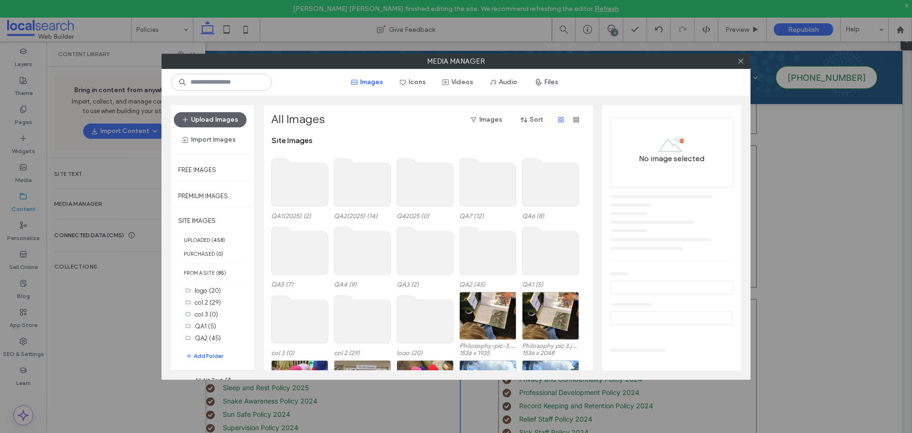
click at [447, 119] on div "All Images Images Sort" at bounding box center [427, 119] width 313 height 15
click at [359, 184] on use at bounding box center [362, 183] width 57 height 48
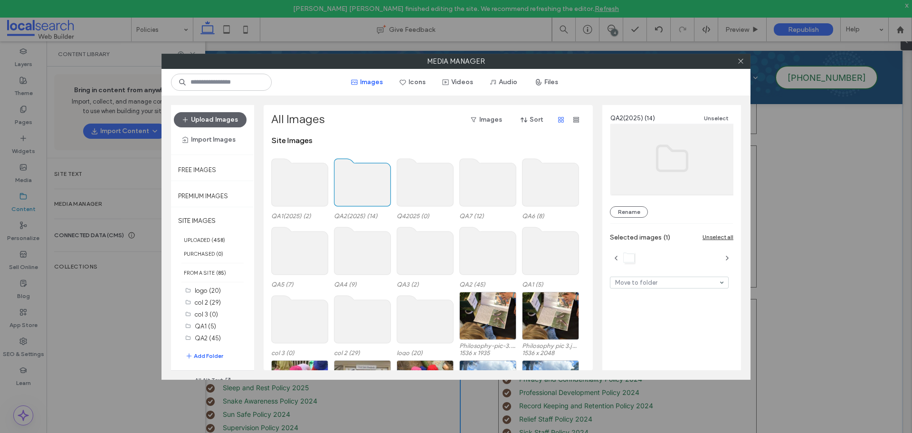
click at [359, 184] on use at bounding box center [362, 183] width 57 height 48
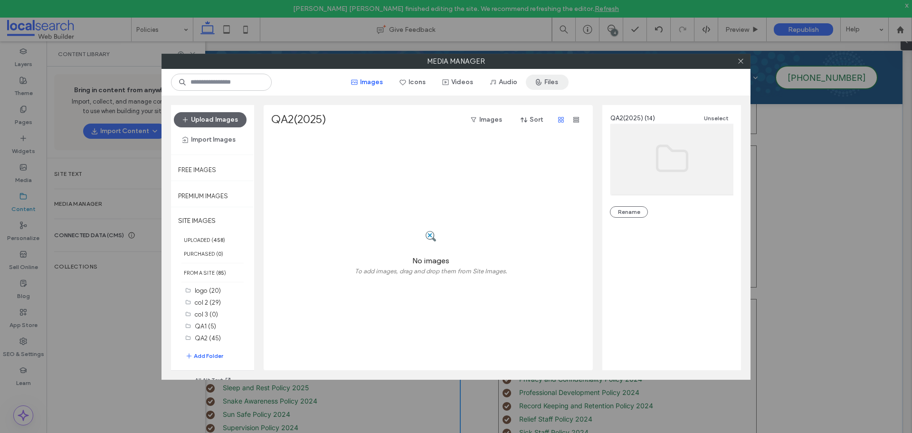
click at [552, 81] on button "Files" at bounding box center [547, 82] width 43 height 15
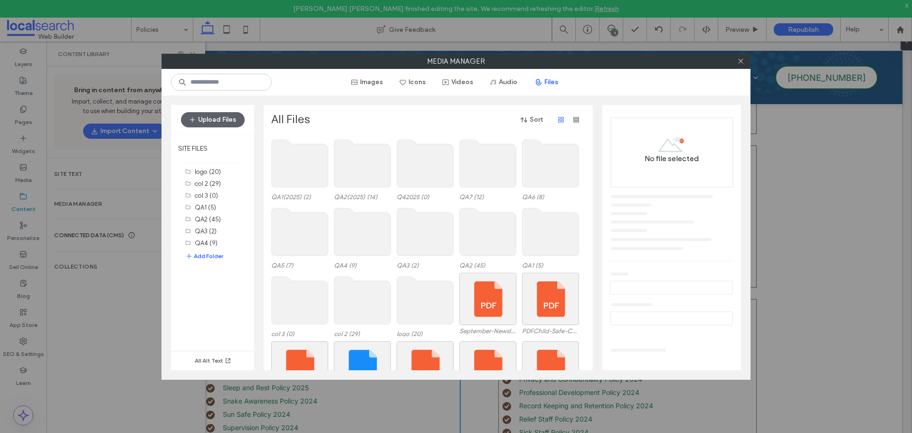
click at [377, 172] on use at bounding box center [362, 164] width 57 height 48
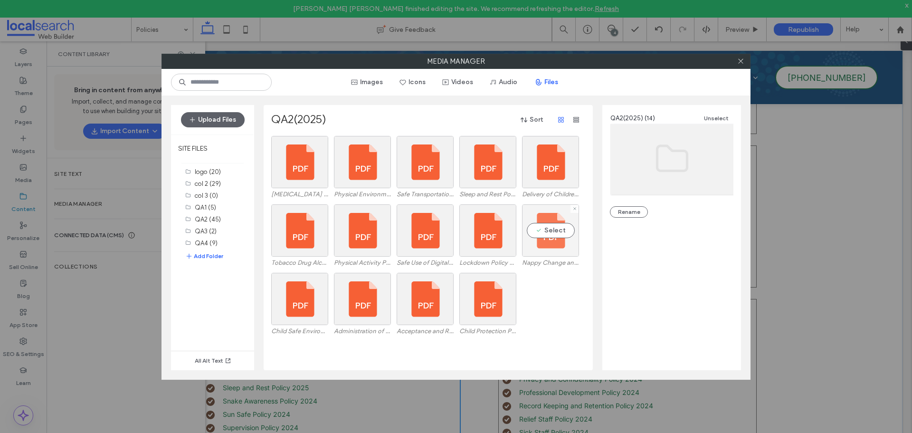
click at [569, 247] on div "Select" at bounding box center [550, 230] width 57 height 52
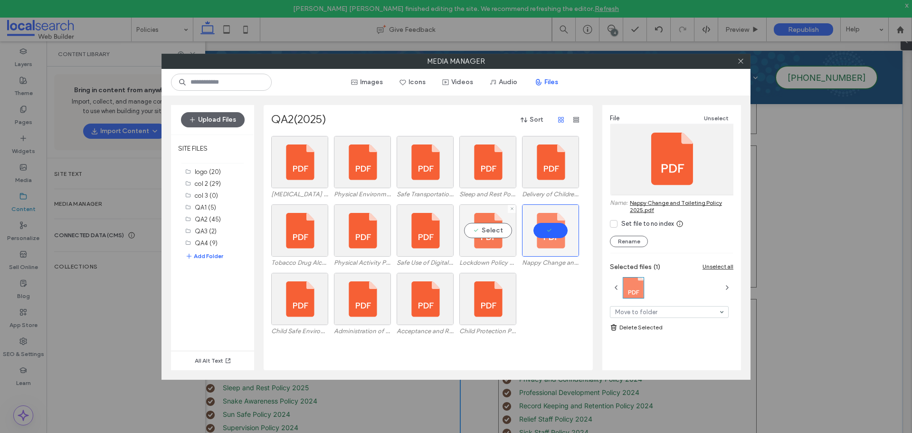
click at [479, 240] on div "Select" at bounding box center [487, 230] width 57 height 52
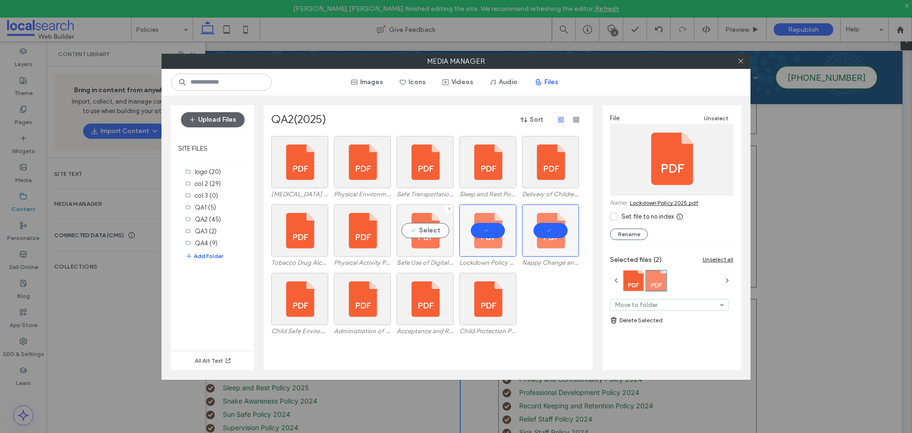
click at [430, 246] on div "Select" at bounding box center [425, 230] width 57 height 52
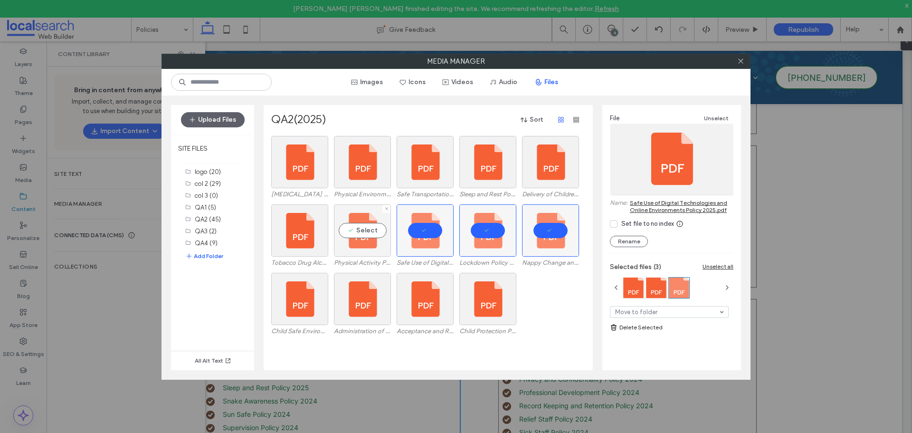
click at [369, 251] on div "Select" at bounding box center [362, 230] width 57 height 52
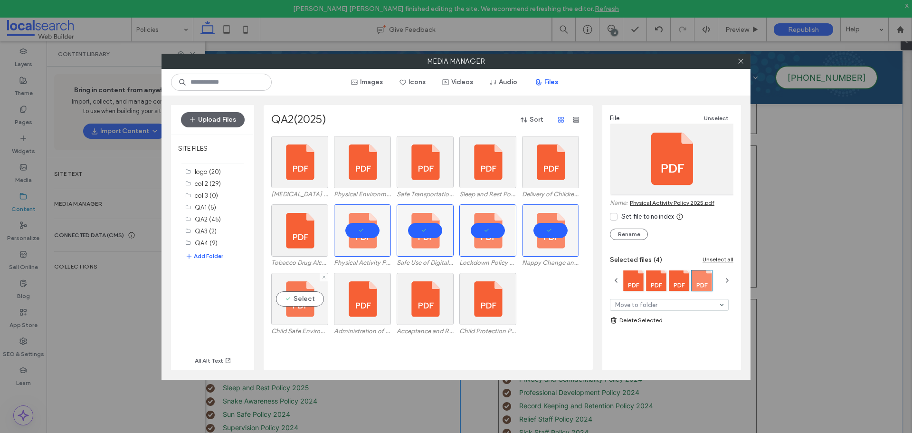
click at [302, 318] on div "Select" at bounding box center [299, 299] width 57 height 52
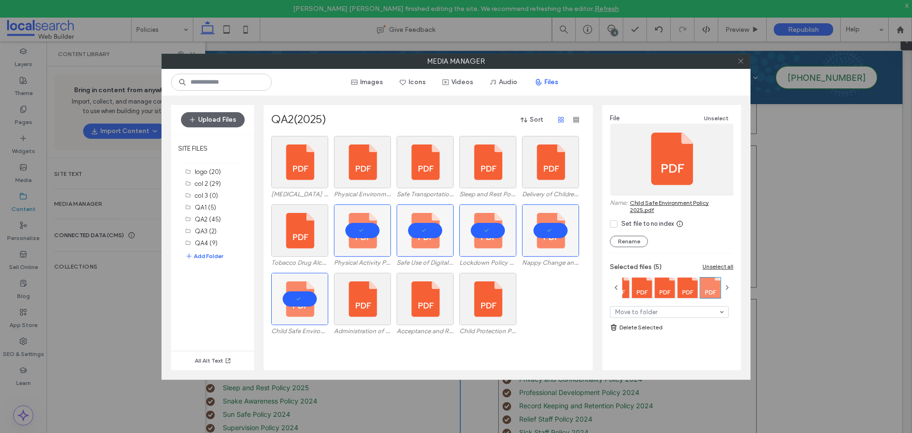
click at [740, 61] on icon at bounding box center [740, 60] width 7 height 7
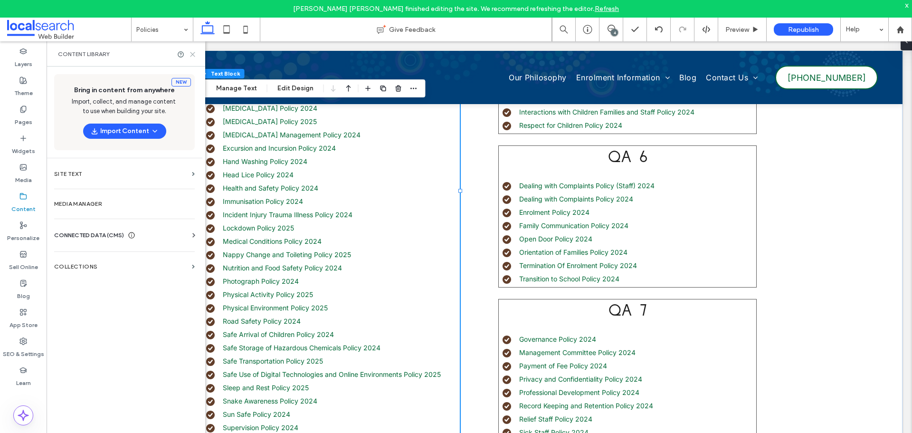
drag, startPoint x: 192, startPoint y: 56, endPoint x: 143, endPoint y: 25, distance: 57.2
click at [192, 56] on icon at bounding box center [192, 54] width 7 height 7
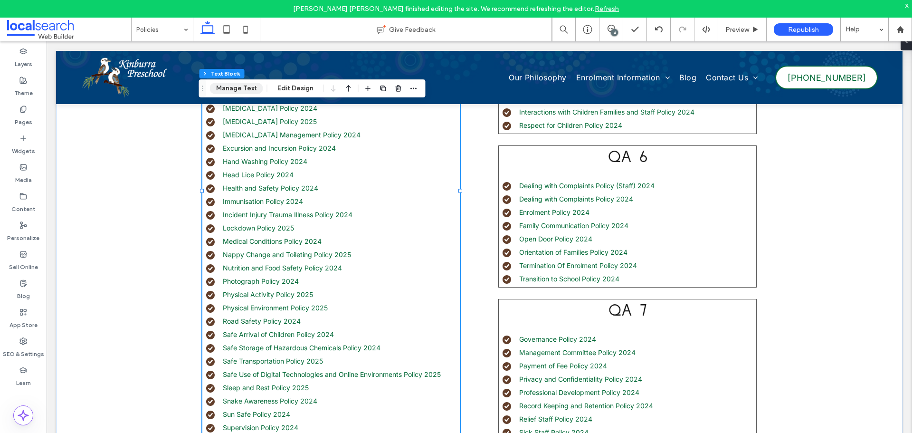
click at [240, 87] on button "Manage Text" at bounding box center [236, 88] width 53 height 11
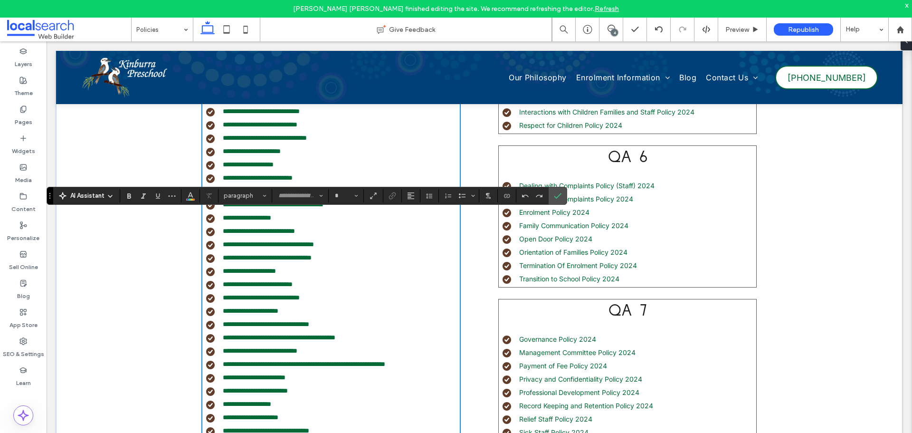
type input "*****"
type input "**"
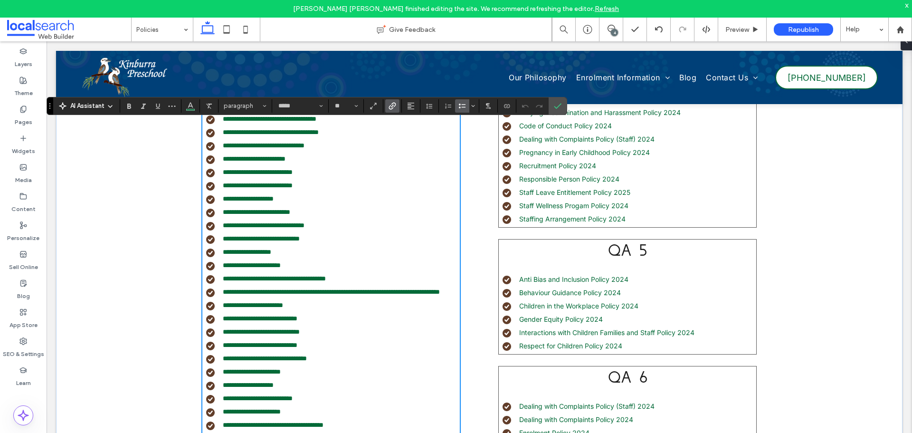
scroll to position [465, 0]
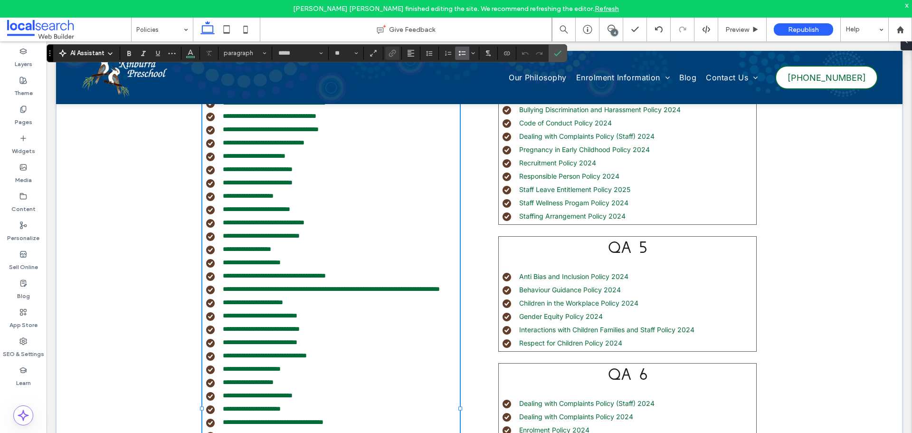
click at [334, 221] on li "**********" at bounding box center [333, 223] width 254 height 10
type input "**"
drag, startPoint x: 334, startPoint y: 222, endPoint x: 219, endPoint y: 222, distance: 115.4
click at [219, 222] on li "**********" at bounding box center [333, 223] width 254 height 10
click at [394, 54] on icon "Link" at bounding box center [393, 53] width 8 height 8
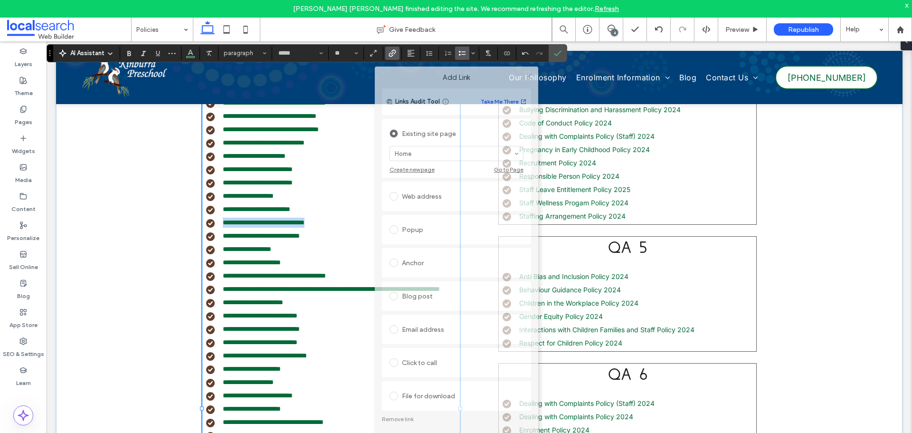
drag, startPoint x: 489, startPoint y: 113, endPoint x: 481, endPoint y: 87, distance: 27.0
click at [489, 73] on label "Add Link" at bounding box center [456, 77] width 150 height 9
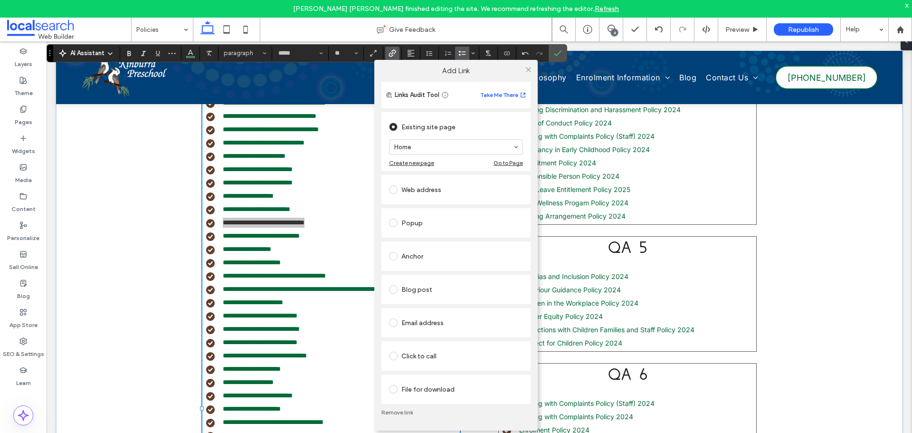
click at [401, 386] on div "File for download" at bounding box center [456, 388] width 134 height 15
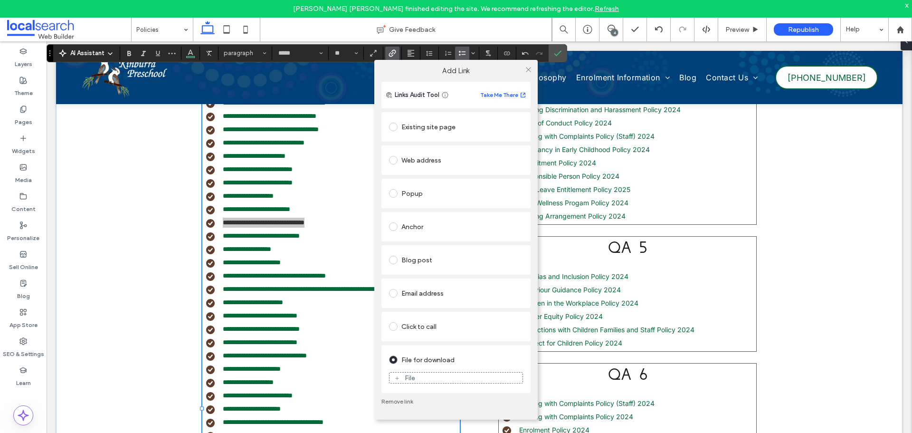
click at [428, 380] on div "File" at bounding box center [456, 377] width 133 height 9
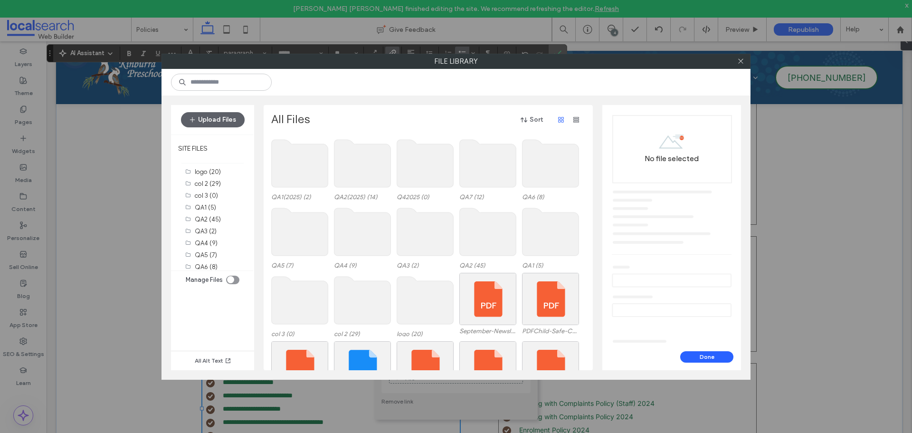
click at [364, 176] on use at bounding box center [362, 164] width 57 height 48
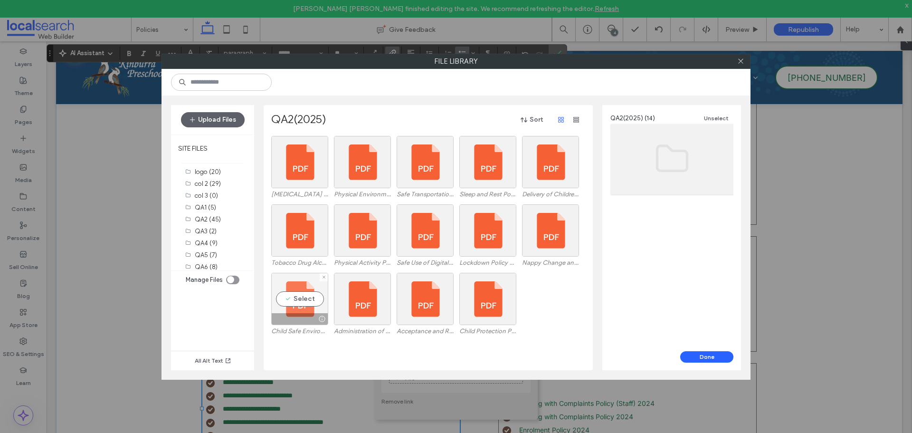
click at [300, 317] on div at bounding box center [300, 318] width 56 height 11
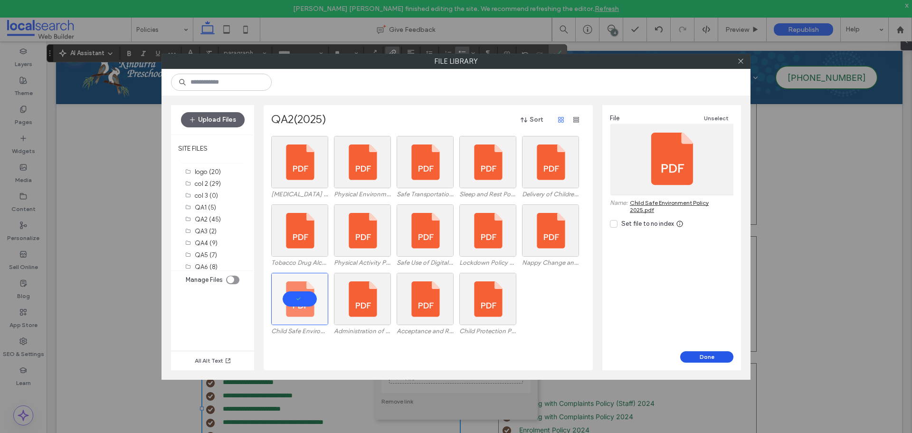
click at [718, 358] on button "Done" at bounding box center [706, 356] width 53 height 11
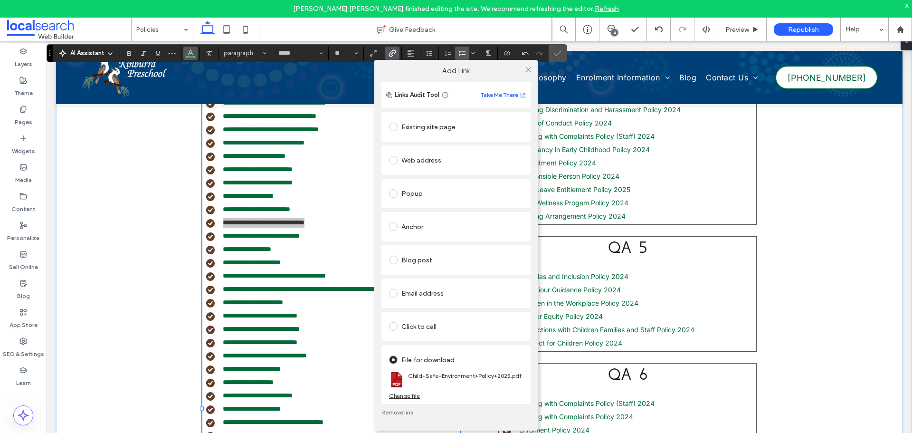
click at [188, 53] on icon "Color" at bounding box center [191, 52] width 8 height 8
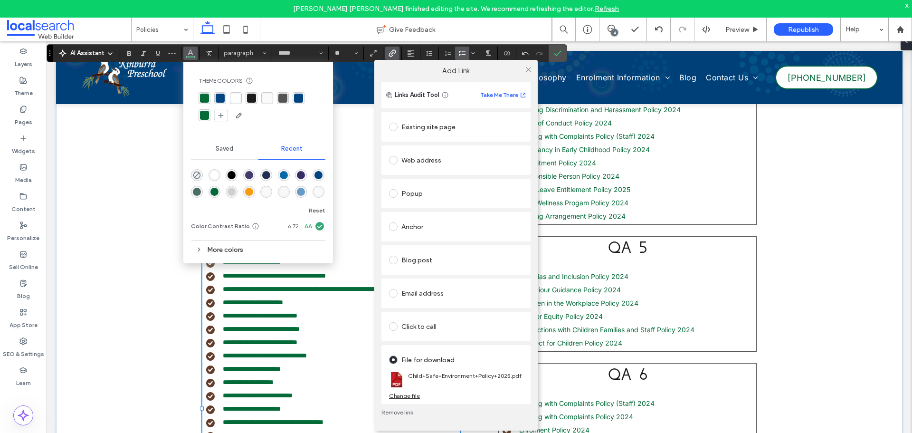
click at [204, 96] on div "Add Link Links Audit Tool Take Me There Existing site page Home Create new page…" at bounding box center [456, 289] width 912 height 433
click at [529, 71] on icon at bounding box center [528, 69] width 7 height 7
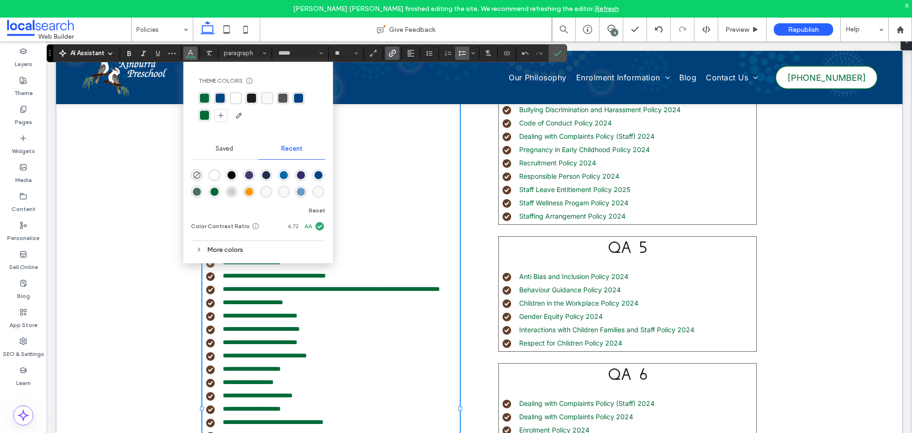
click at [204, 98] on div "rgba(4, 106, 56, 1)" at bounding box center [204, 98] width 9 height 9
drag, startPoint x: 555, startPoint y: 53, endPoint x: 505, endPoint y: 14, distance: 62.9
click at [555, 53] on icon "Confirm" at bounding box center [558, 53] width 8 height 8
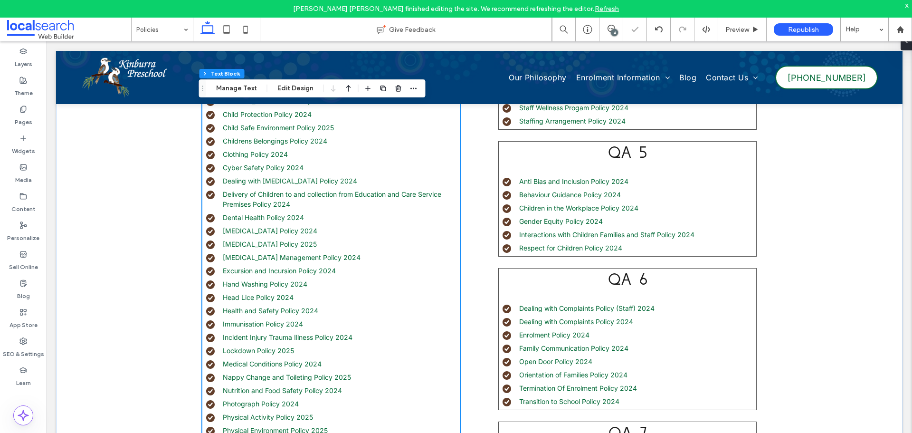
scroll to position [607, 0]
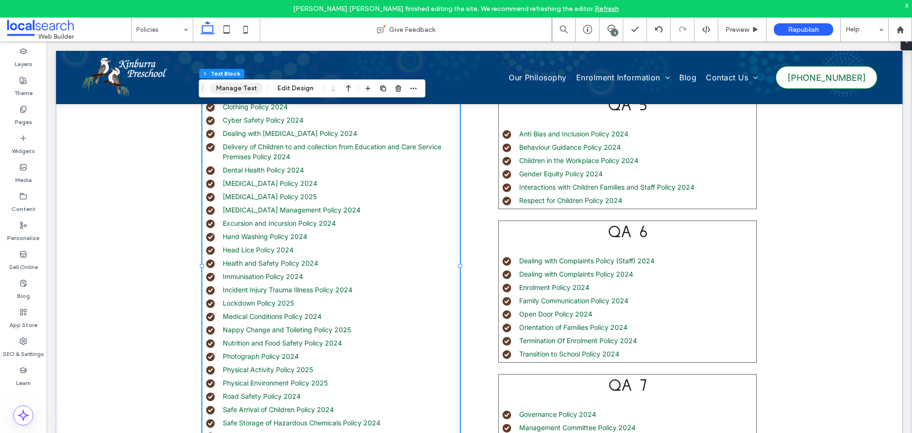
click at [224, 85] on button "Manage Text" at bounding box center [236, 88] width 53 height 11
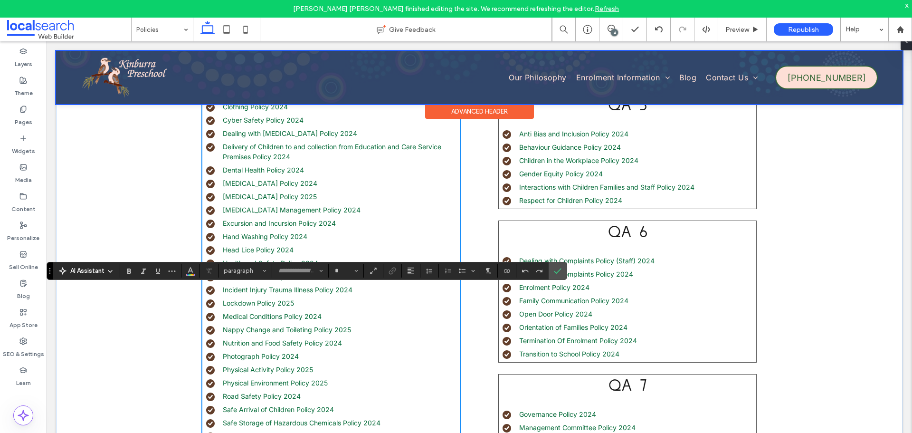
type input "*****"
type input "**"
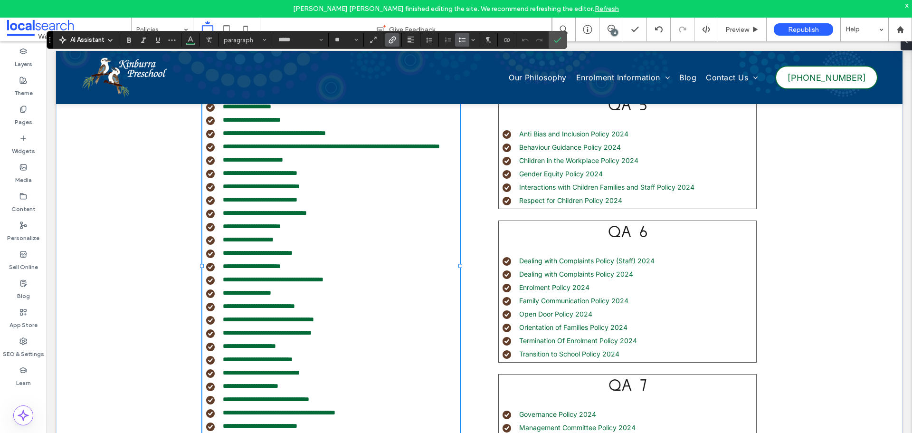
click at [349, 324] on li "**********" at bounding box center [333, 319] width 254 height 10
drag, startPoint x: 349, startPoint y: 330, endPoint x: 221, endPoint y: 329, distance: 128.3
click at [221, 324] on li "**********" at bounding box center [333, 319] width 254 height 10
click at [188, 41] on use "Color" at bounding box center [190, 39] width 5 height 5
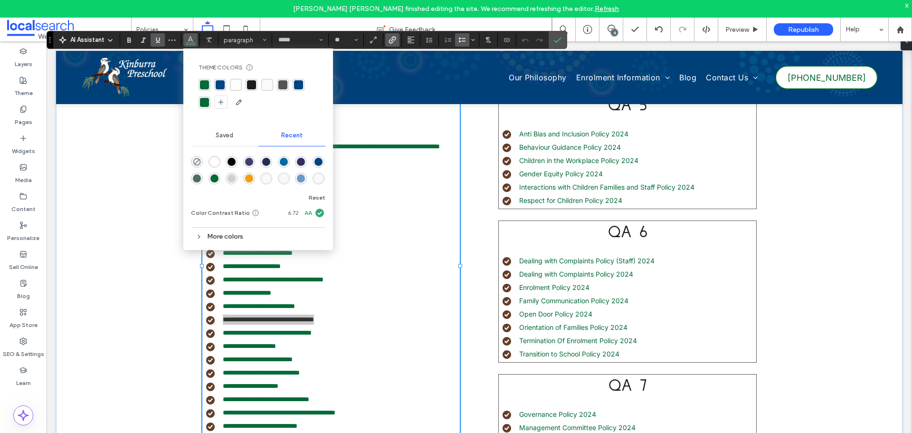
click at [205, 86] on div "rgba(4, 106, 56, 1)" at bounding box center [204, 84] width 9 height 9
drag, startPoint x: 563, startPoint y: 38, endPoint x: 509, endPoint y: 4, distance: 63.8
click at [563, 38] on label "Confirm" at bounding box center [558, 39] width 14 height 17
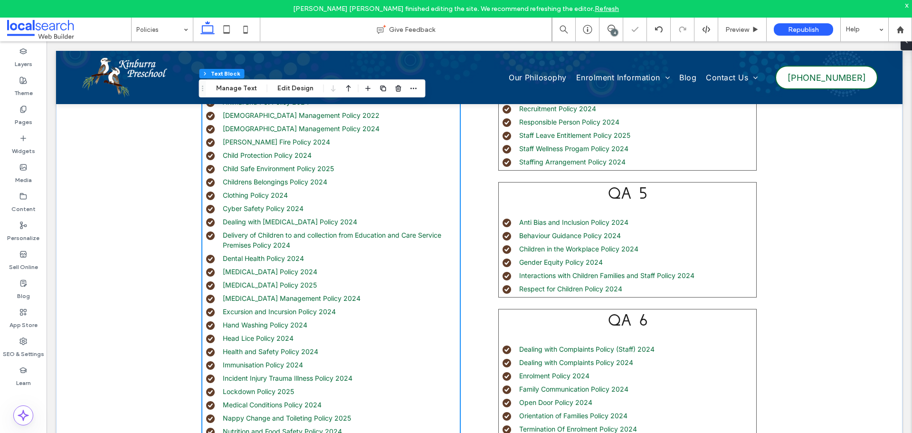
scroll to position [512, 0]
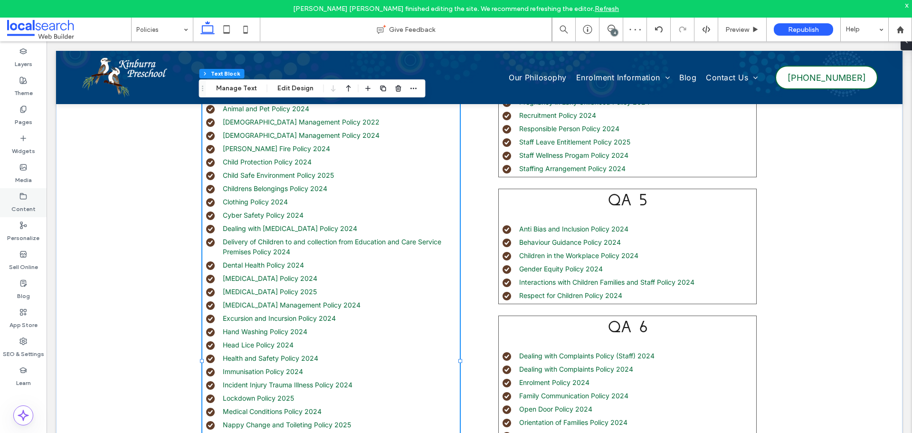
click at [32, 203] on label "Content" at bounding box center [23, 206] width 24 height 13
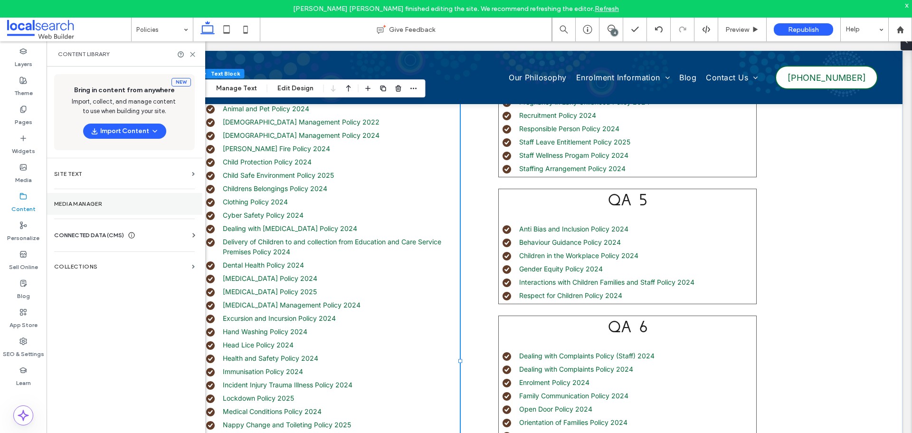
click at [77, 196] on section "Media Manager" at bounding box center [125, 204] width 156 height 22
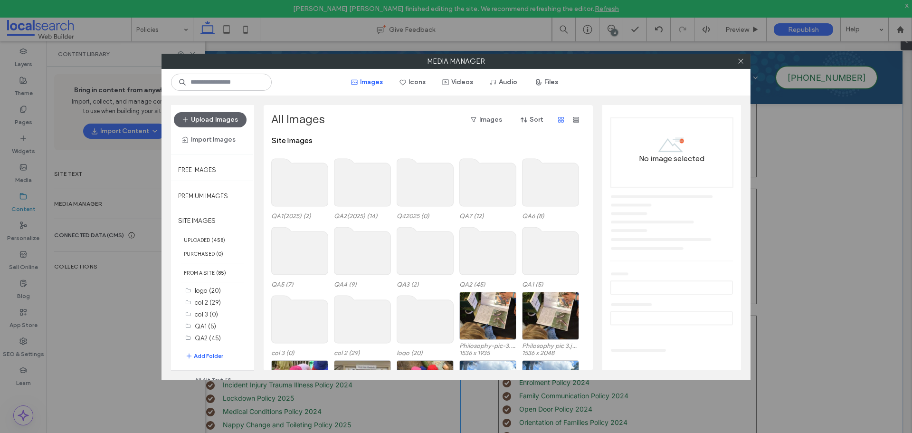
click at [362, 180] on use at bounding box center [362, 183] width 57 height 48
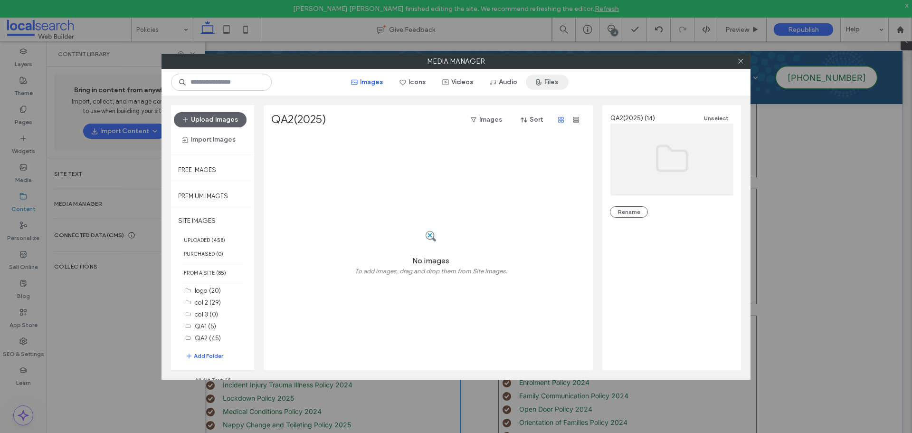
click at [544, 82] on span "button" at bounding box center [540, 82] width 10 height 14
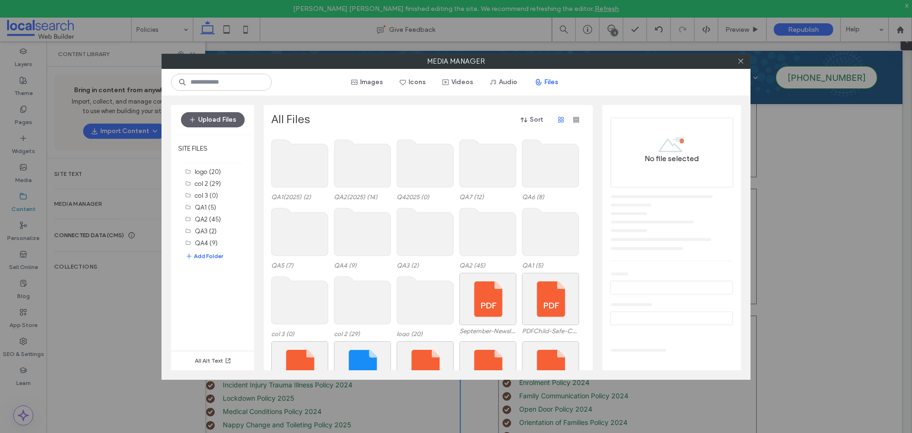
click at [356, 181] on use at bounding box center [362, 164] width 57 height 48
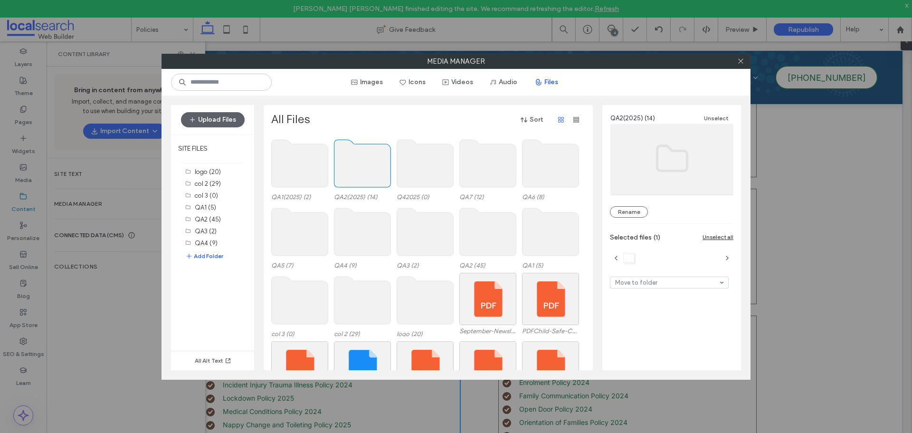
click at [356, 181] on use at bounding box center [362, 164] width 57 height 48
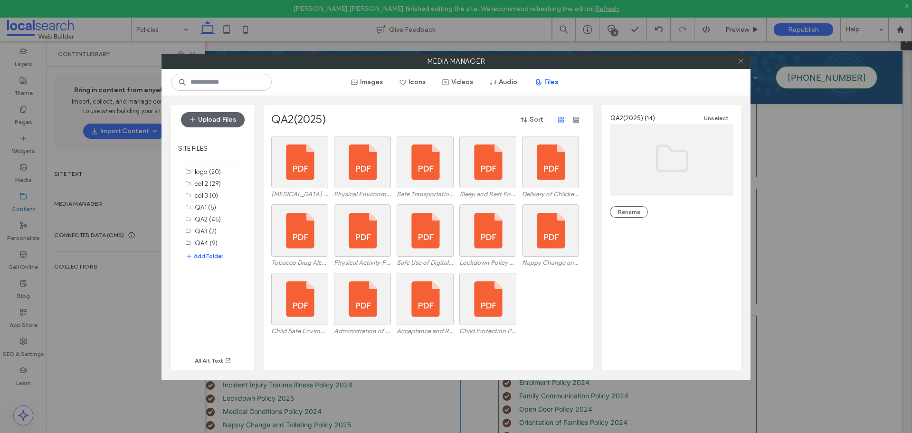
click at [741, 62] on icon at bounding box center [740, 60] width 7 height 7
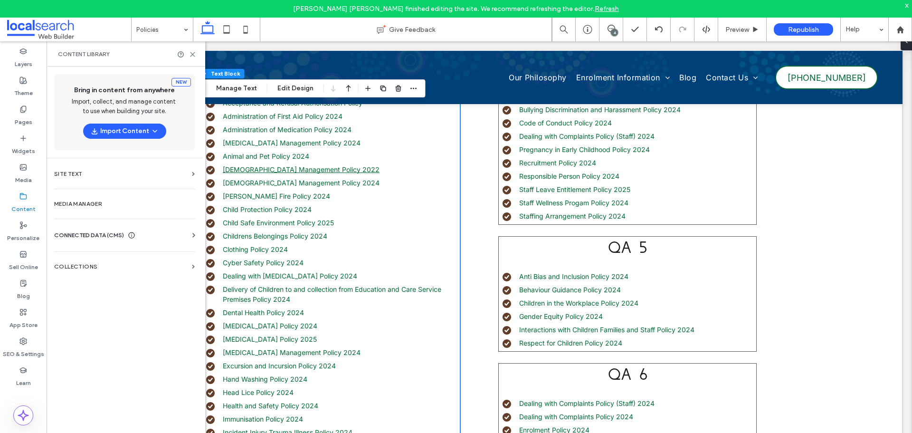
scroll to position [417, 0]
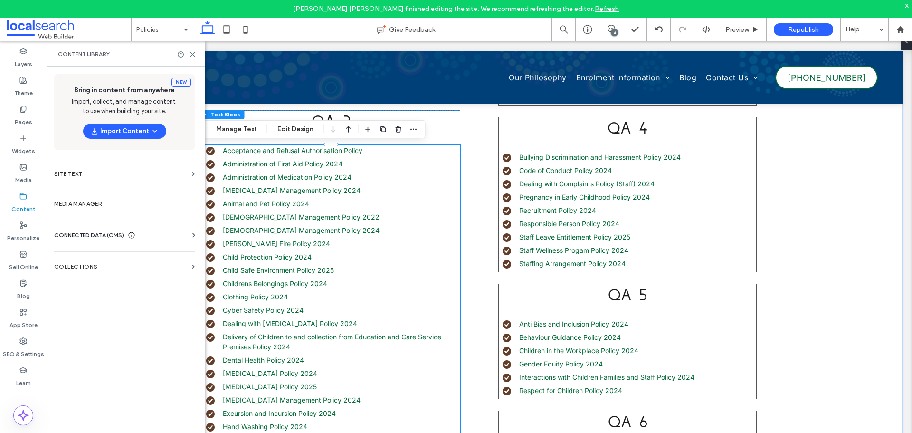
click at [359, 166] on li "Administration of First Aid Policy 2024" at bounding box center [333, 164] width 254 height 10
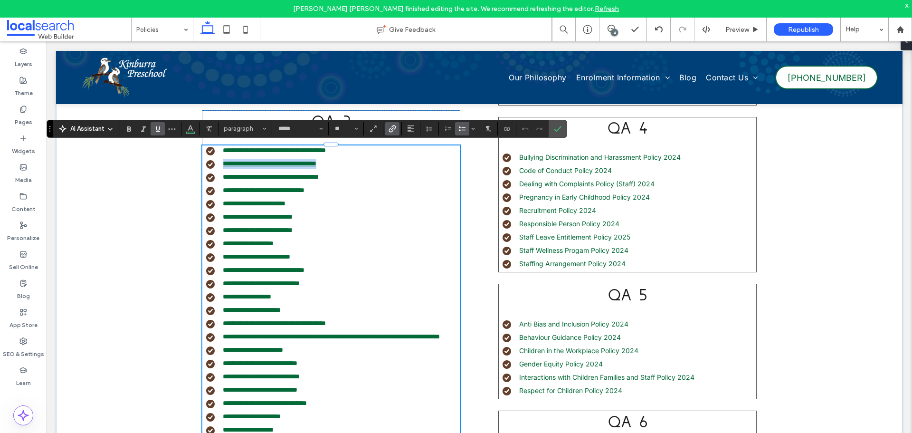
drag, startPoint x: 339, startPoint y: 163, endPoint x: 219, endPoint y: 162, distance: 119.7
click at [223, 162] on link "**********" at bounding box center [270, 163] width 94 height 7
click at [21, 201] on label "Content" at bounding box center [23, 206] width 24 height 13
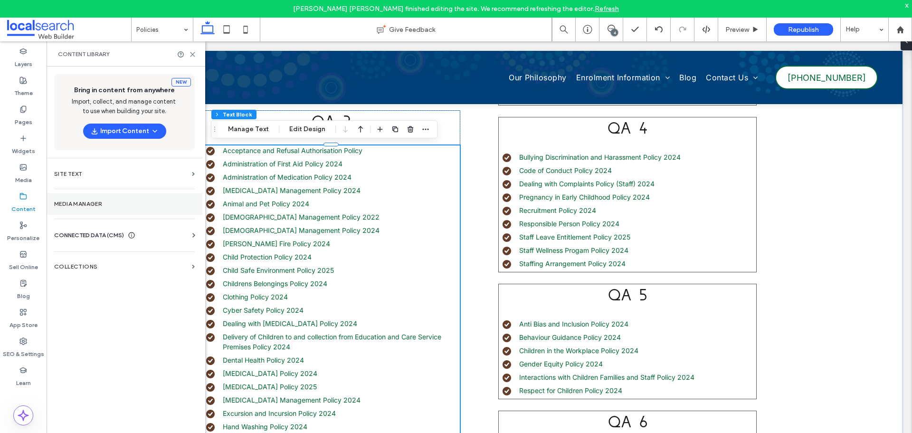
click at [70, 204] on label "Media Manager" at bounding box center [124, 203] width 141 height 7
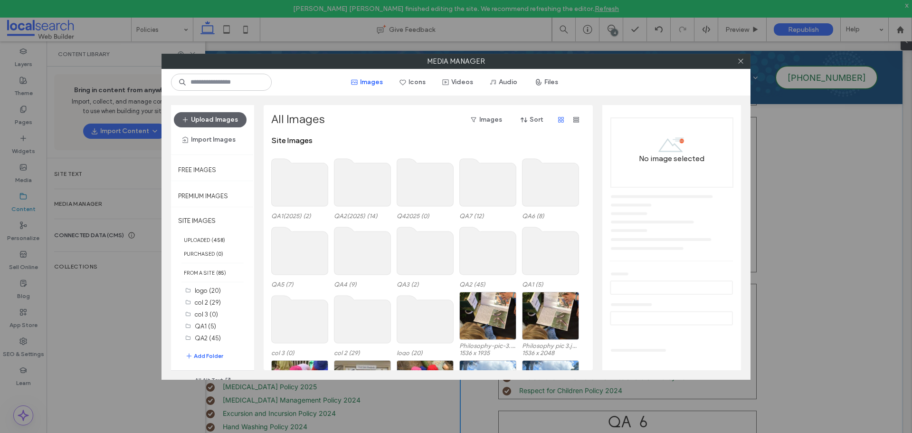
click at [369, 188] on use at bounding box center [362, 183] width 57 height 48
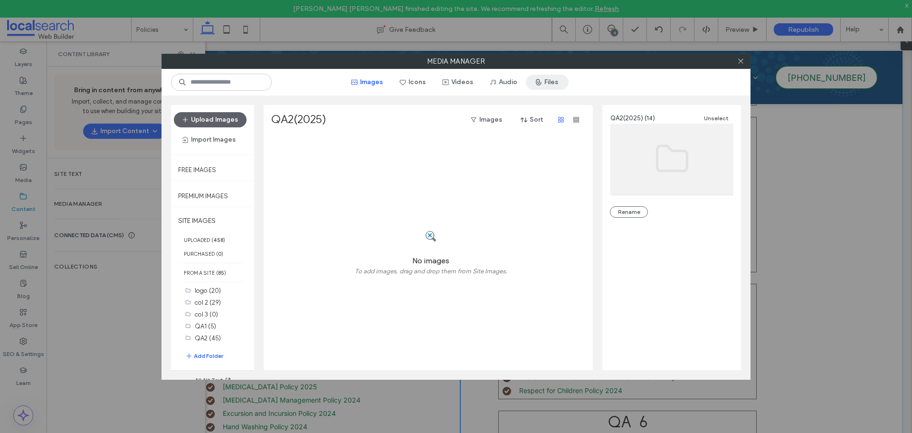
click at [546, 83] on button "Files" at bounding box center [547, 82] width 43 height 15
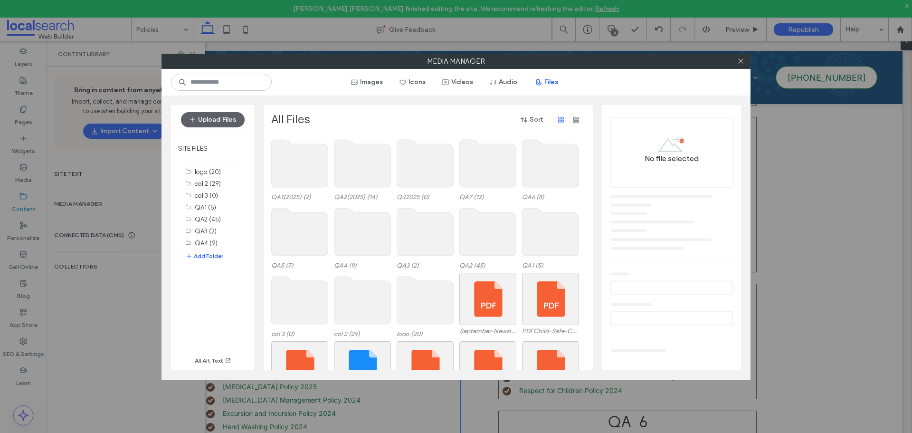
click at [380, 170] on use at bounding box center [362, 164] width 57 height 48
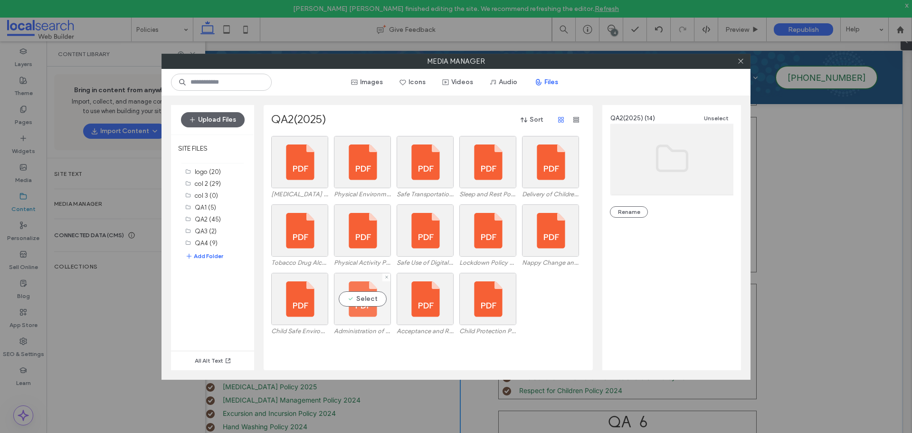
click at [363, 314] on div "Select" at bounding box center [362, 299] width 57 height 52
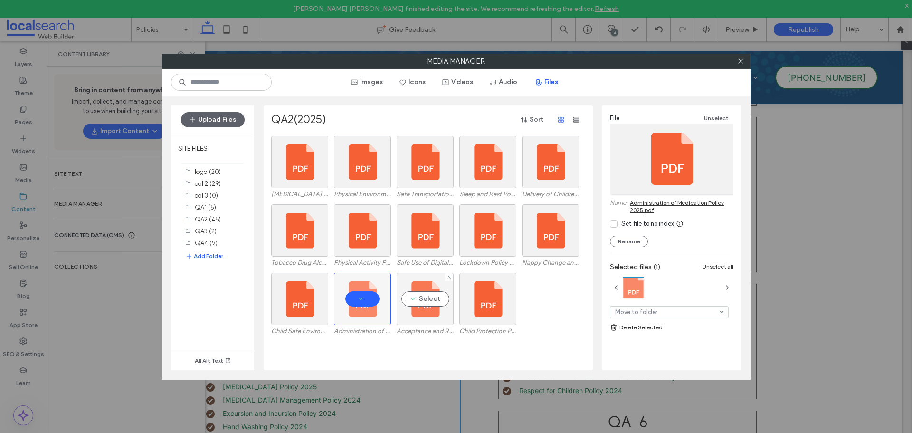
click at [429, 312] on div "Select" at bounding box center [425, 299] width 57 height 52
click at [368, 312] on div at bounding box center [362, 299] width 57 height 52
click at [350, 321] on div "Select" at bounding box center [362, 299] width 57 height 52
click at [742, 59] on use at bounding box center [740, 61] width 5 height 5
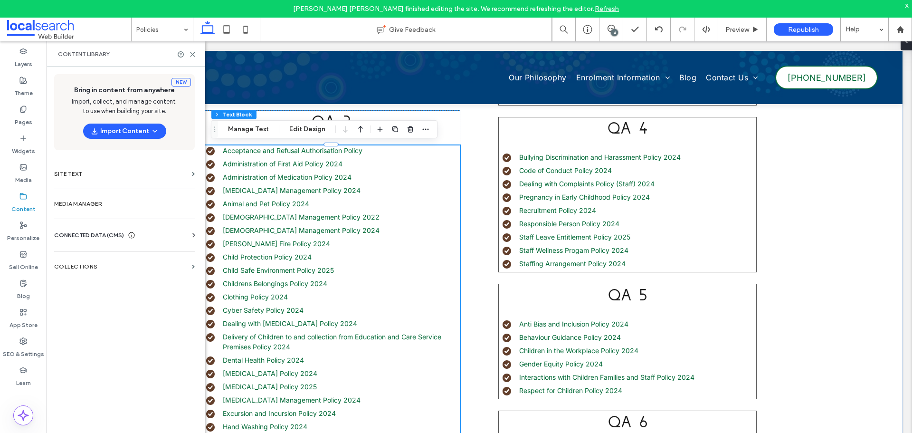
click at [350, 176] on li "Administration of Medication Policy 2024" at bounding box center [333, 177] width 254 height 10
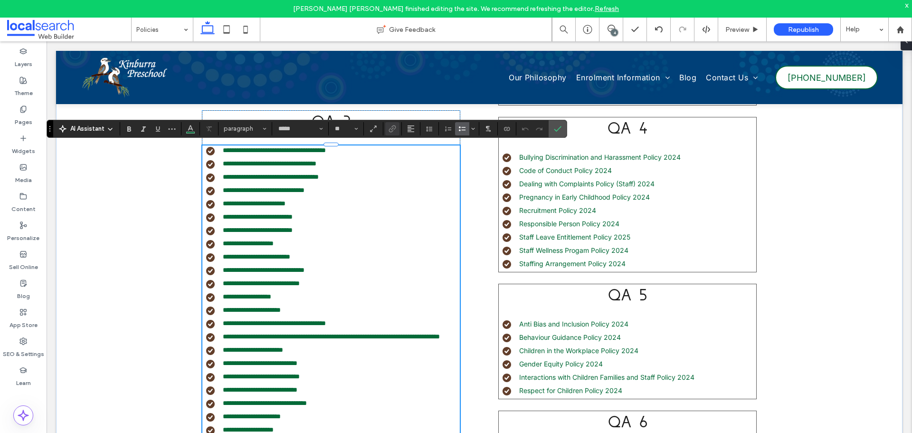
click at [350, 176] on li "**********" at bounding box center [333, 177] width 254 height 10
type input "**"
drag, startPoint x: 352, startPoint y: 178, endPoint x: 220, endPoint y: 173, distance: 132.1
click at [220, 173] on li "**********" at bounding box center [333, 177] width 254 height 10
click at [389, 125] on icon "Link" at bounding box center [393, 129] width 8 height 8
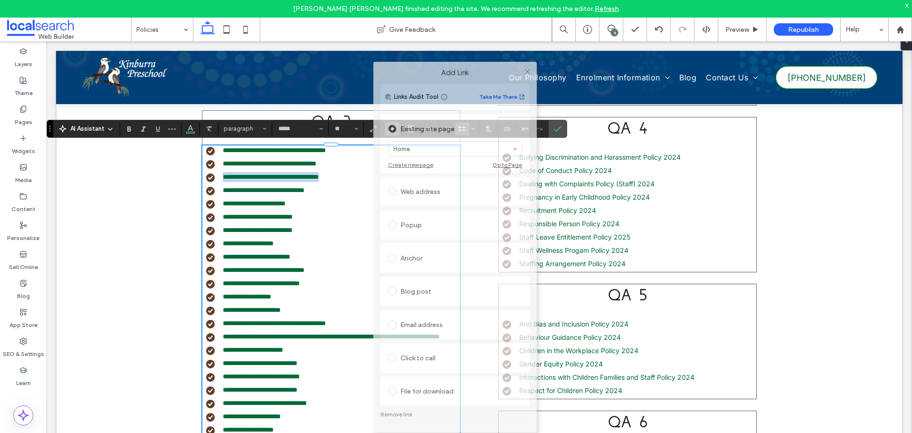
drag, startPoint x: 481, startPoint y: 114, endPoint x: 475, endPoint y: 73, distance: 41.4
click at [476, 72] on label "Add Link" at bounding box center [455, 72] width 150 height 9
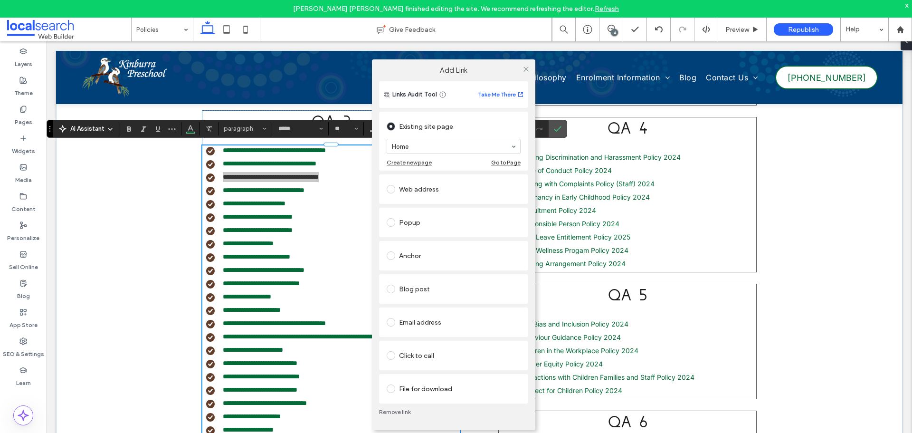
click at [402, 387] on div "File for download" at bounding box center [454, 388] width 134 height 15
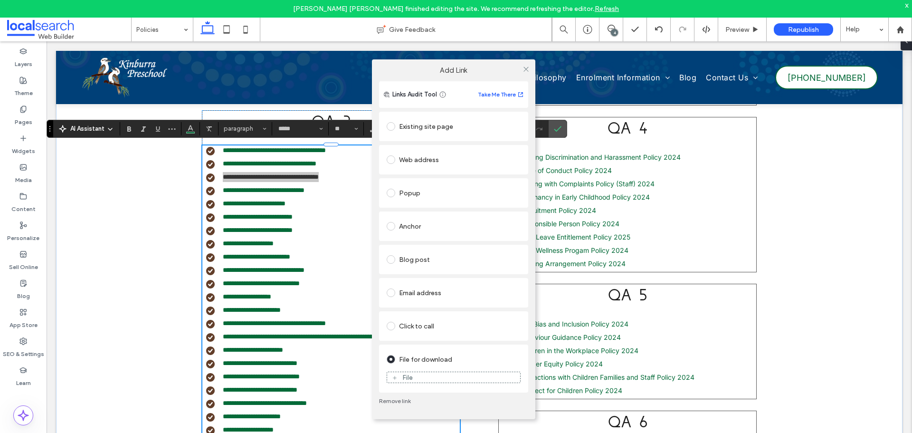
click at [408, 380] on div "File" at bounding box center [407, 377] width 10 height 8
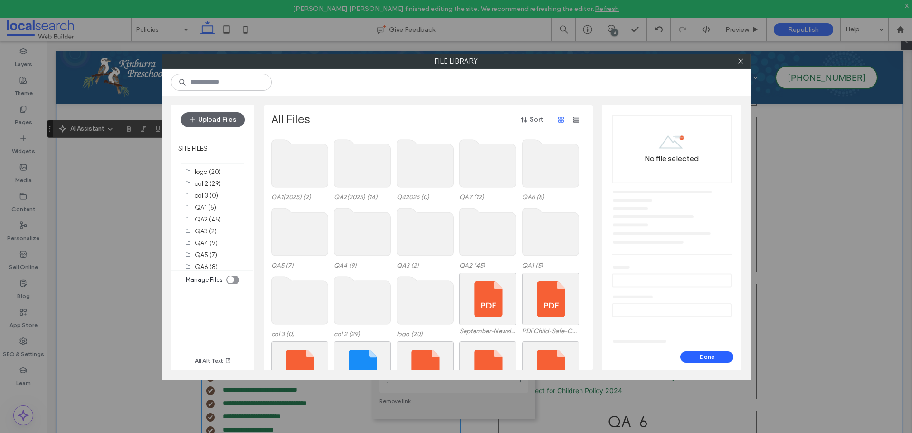
click at [365, 161] on use at bounding box center [362, 164] width 57 height 48
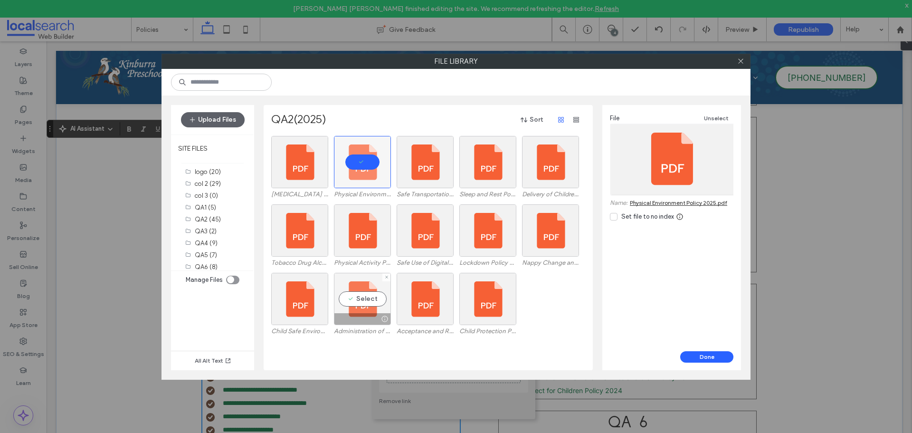
click at [369, 309] on div "Select" at bounding box center [362, 299] width 57 height 52
click at [691, 357] on button "Done" at bounding box center [706, 356] width 53 height 11
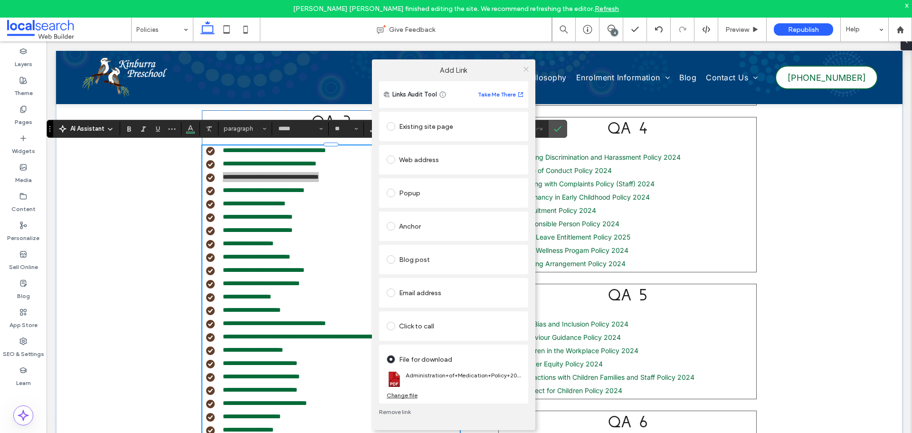
click at [524, 71] on icon at bounding box center [526, 69] width 7 height 7
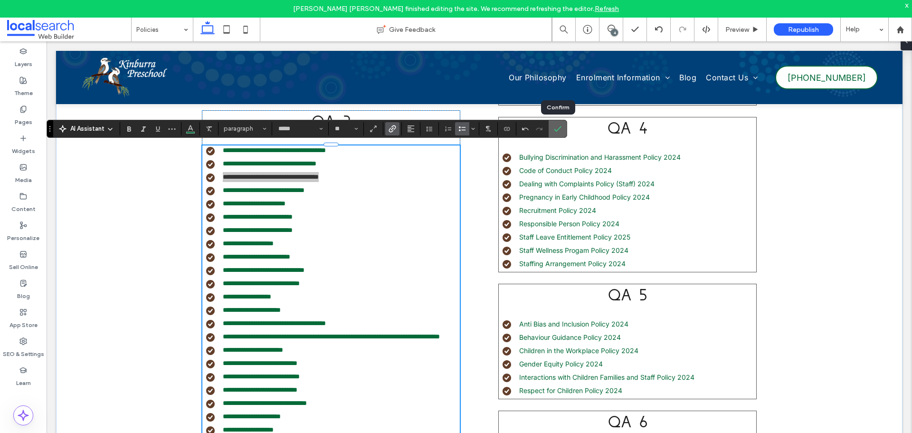
click at [556, 129] on icon "Confirm" at bounding box center [558, 129] width 8 height 8
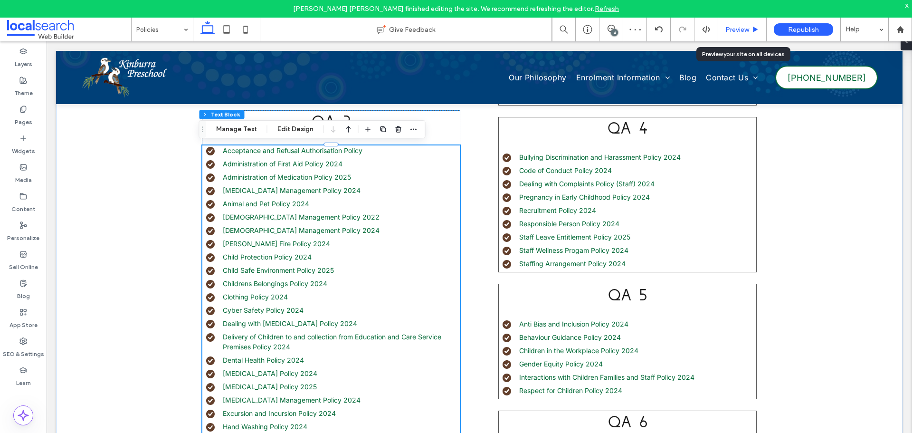
click at [728, 31] on span "Preview" at bounding box center [737, 30] width 24 height 8
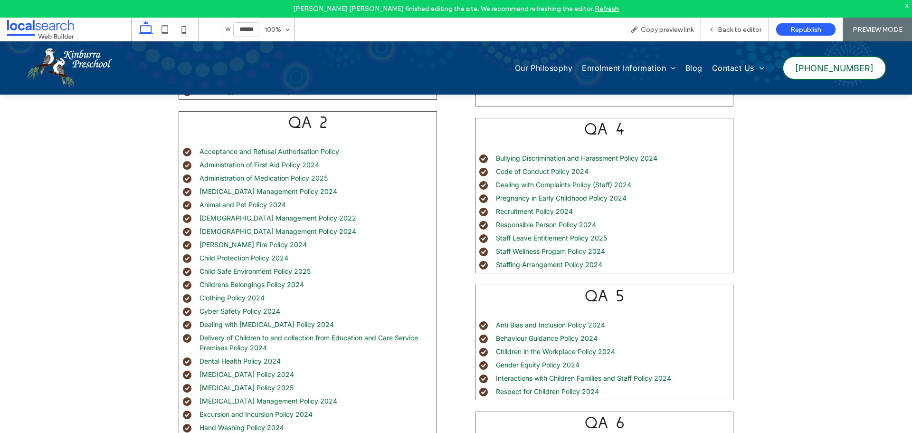
scroll to position [410, 0]
click at [681, 28] on span "Copy preview link" at bounding box center [667, 30] width 53 height 8
click at [718, 27] on div "Back to editor" at bounding box center [734, 30] width 67 height 8
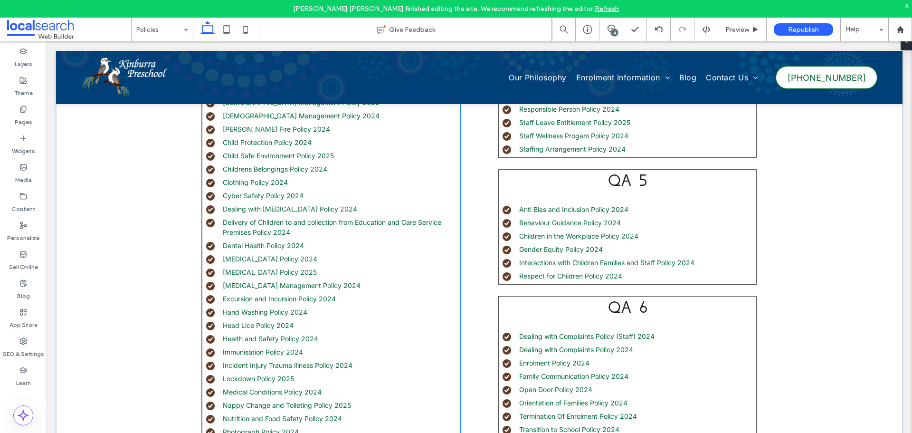
scroll to position [560, 0]
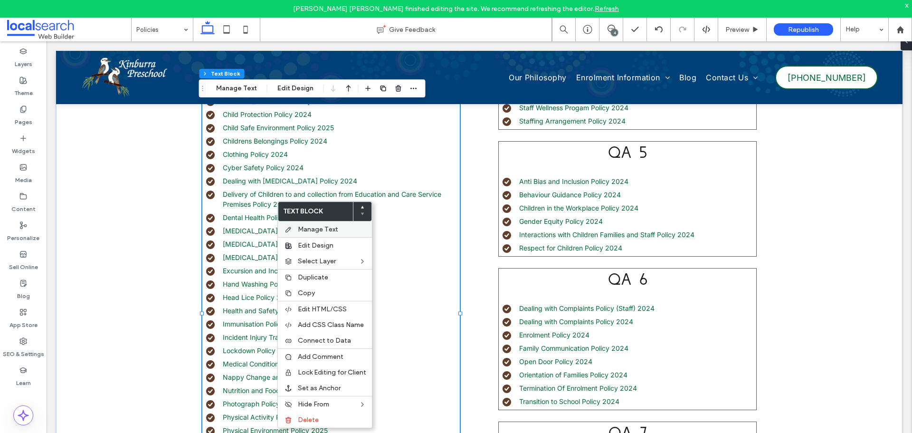
click at [303, 227] on span "Manage Text" at bounding box center [318, 229] width 40 height 8
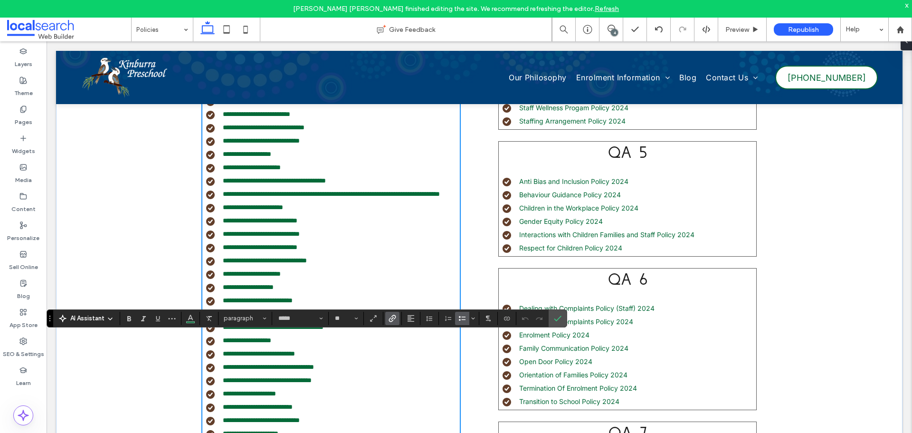
scroll to position [322, 0]
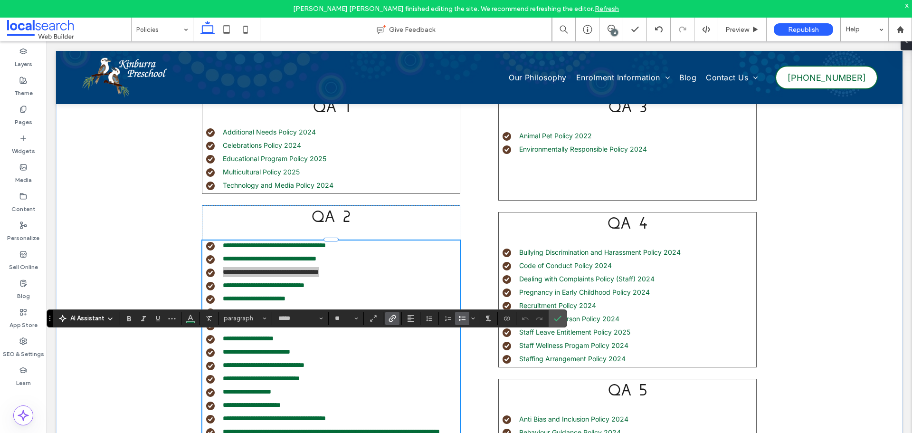
click at [389, 316] on icon "Link" at bounding box center [393, 318] width 8 height 8
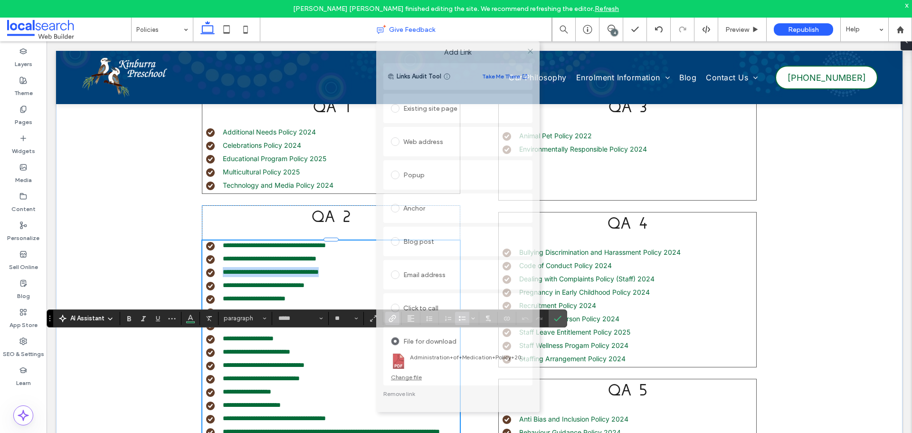
drag, startPoint x: 484, startPoint y: 116, endPoint x: 483, endPoint y: 33, distance: 83.6
click at [483, 33] on body "Ian Carmelo Dichoso finished editing the site. We recommend refreshing the edit…" at bounding box center [456, 216] width 912 height 433
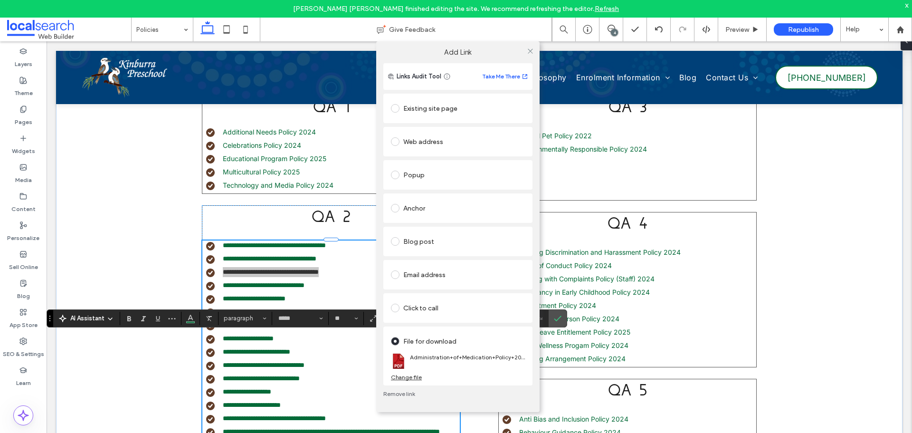
click at [397, 358] on img at bounding box center [398, 360] width 15 height 15
click at [404, 376] on div "Change file" at bounding box center [406, 376] width 31 height 7
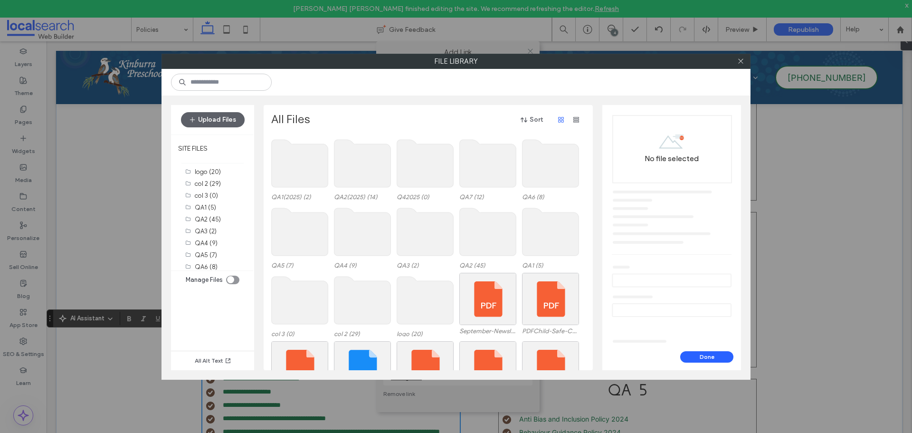
click at [372, 169] on use at bounding box center [362, 164] width 57 height 48
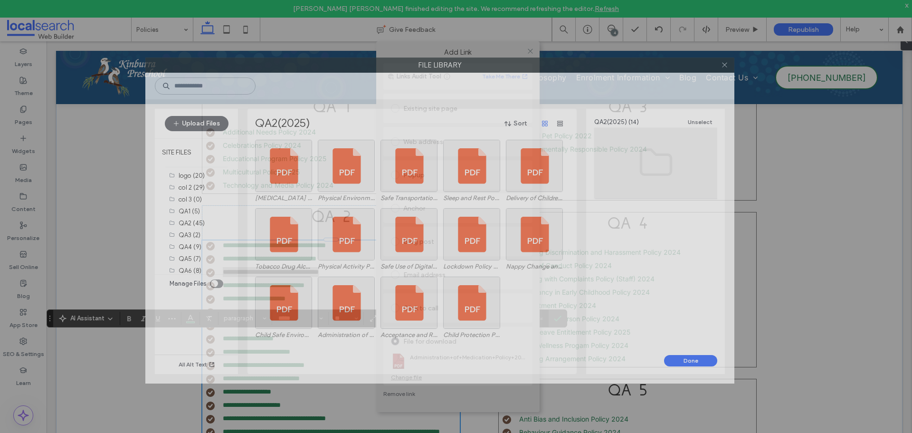
drag, startPoint x: 529, startPoint y: 60, endPoint x: 492, endPoint y: 76, distance: 40.7
click at [505, 67] on label "File Library" at bounding box center [440, 65] width 588 height 14
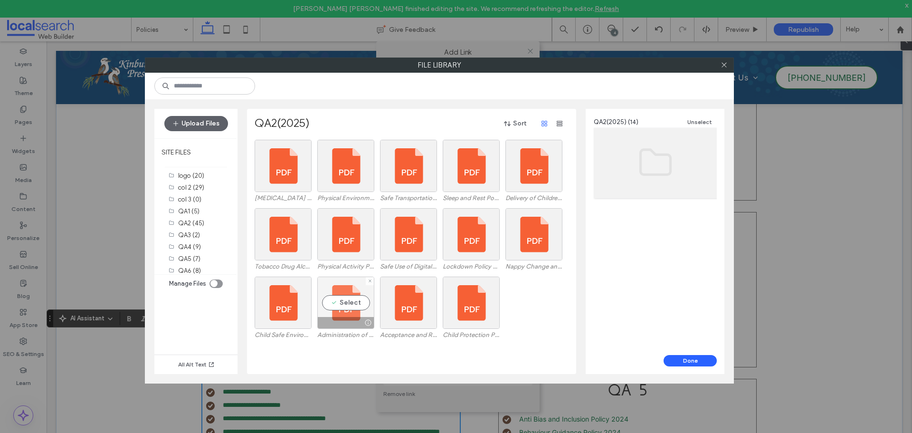
click at [349, 305] on div "Select" at bounding box center [345, 302] width 57 height 52
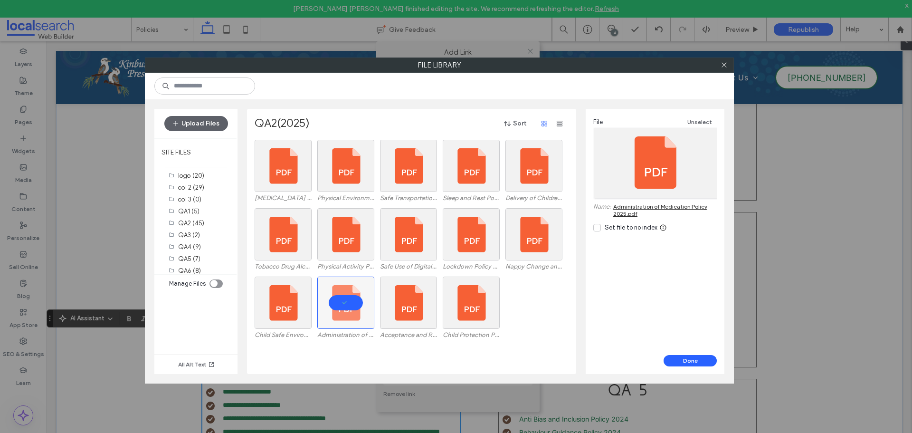
click at [597, 230] on span at bounding box center [597, 228] width 8 height 8
click at [597, 228] on icon at bounding box center [597, 228] width 5 height 4
click at [726, 67] on use at bounding box center [724, 65] width 5 height 5
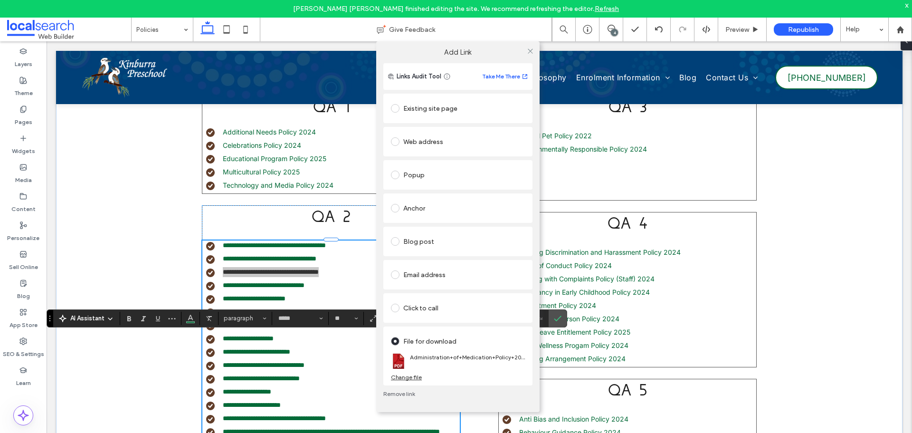
click at [410, 377] on div "Change file" at bounding box center [406, 376] width 31 height 7
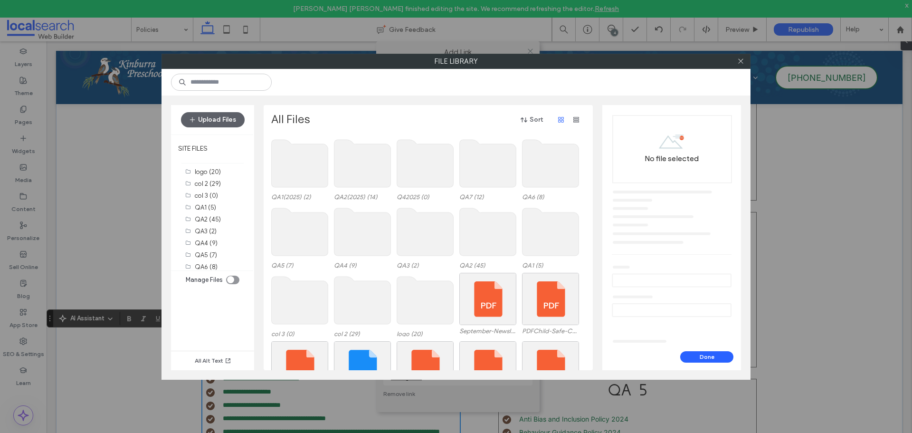
click at [371, 153] on use at bounding box center [362, 164] width 57 height 48
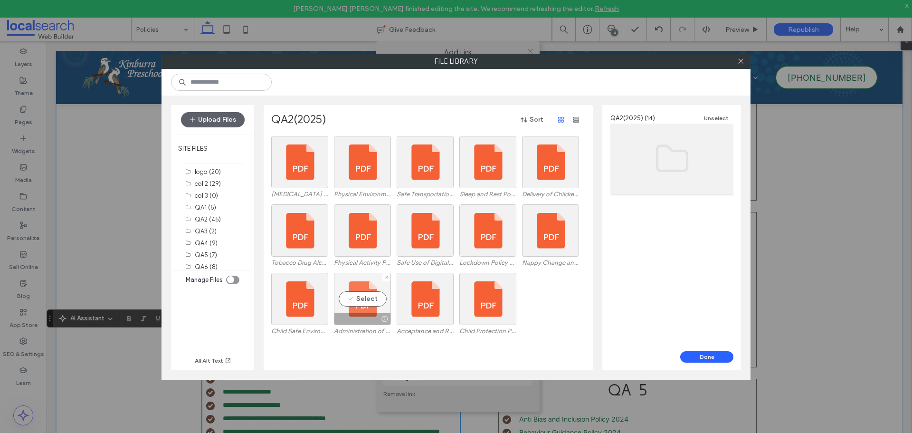
click at [363, 304] on div "Select" at bounding box center [362, 299] width 57 height 52
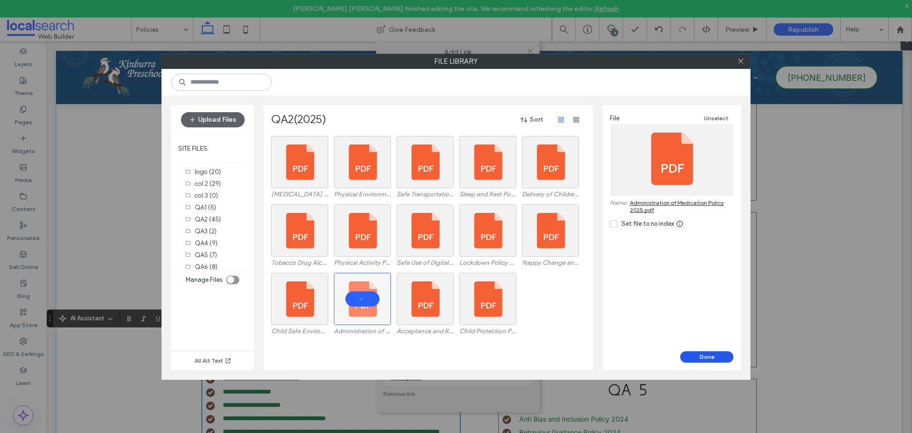
click at [686, 354] on button "Done" at bounding box center [706, 356] width 53 height 11
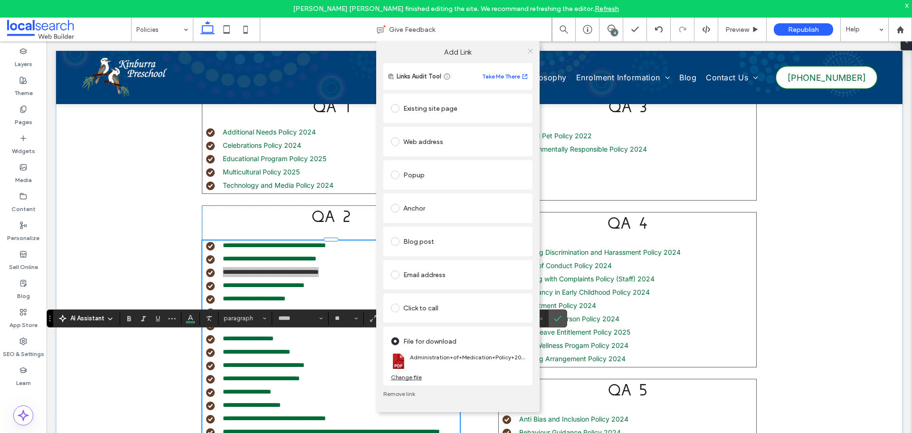
click at [530, 51] on icon at bounding box center [530, 51] width 7 height 7
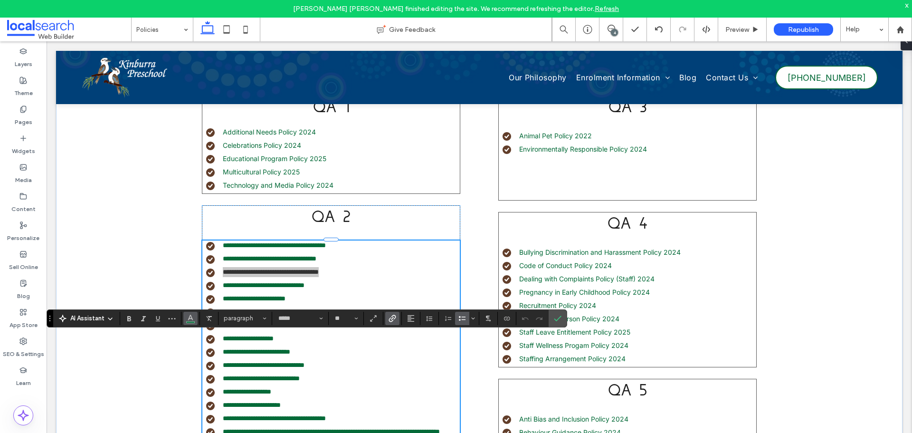
click at [191, 320] on icon "Color" at bounding box center [191, 318] width 8 height 8
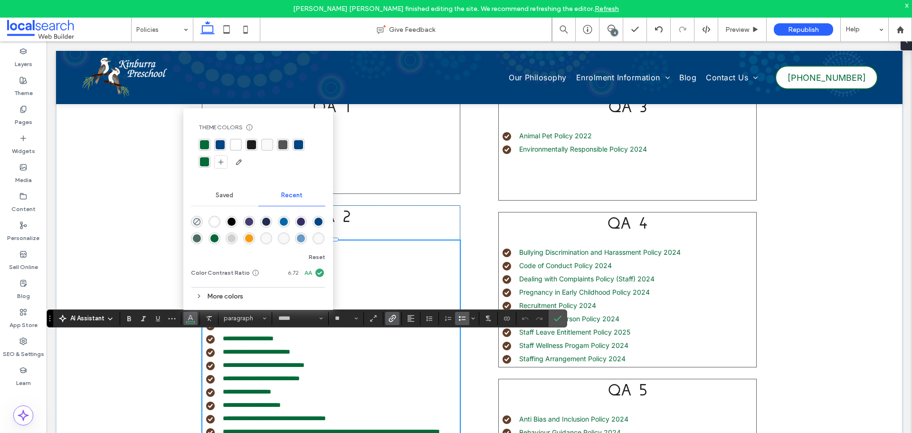
click at [207, 144] on div "rgba(4, 106, 56, 1)" at bounding box center [204, 144] width 9 height 9
drag, startPoint x: 556, startPoint y: 314, endPoint x: 436, endPoint y: 275, distance: 127.1
click at [556, 314] on icon "Confirm" at bounding box center [558, 318] width 8 height 8
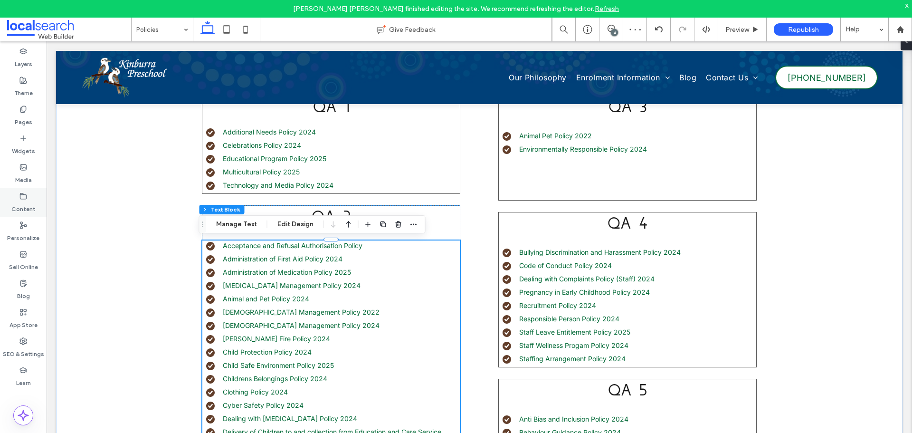
click at [31, 203] on label "Content" at bounding box center [23, 206] width 24 height 13
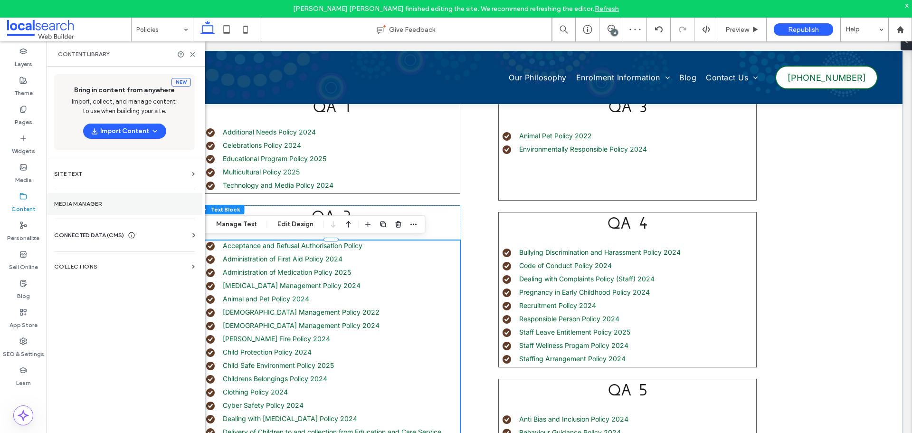
click at [82, 208] on section "Media Manager" at bounding box center [125, 204] width 156 height 22
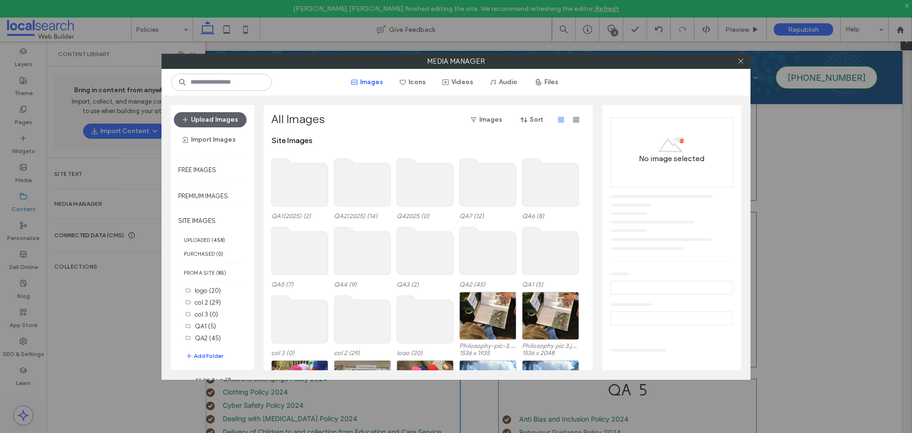
click at [371, 194] on use at bounding box center [362, 183] width 57 height 48
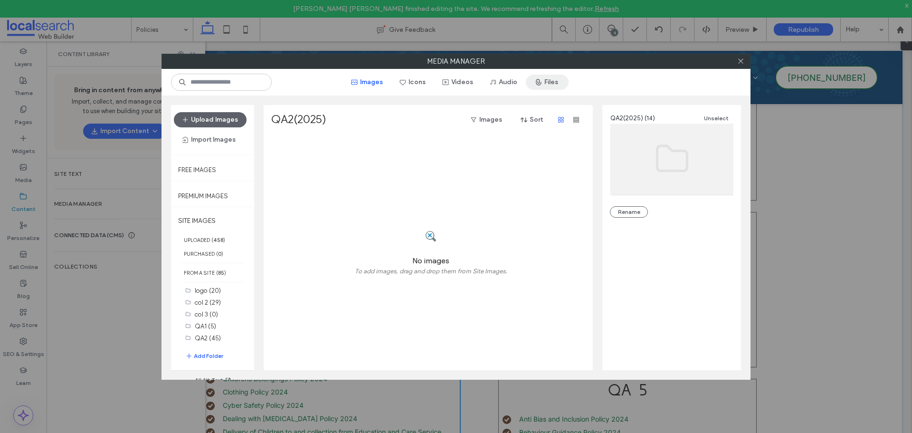
click at [551, 84] on button "Files" at bounding box center [547, 82] width 43 height 15
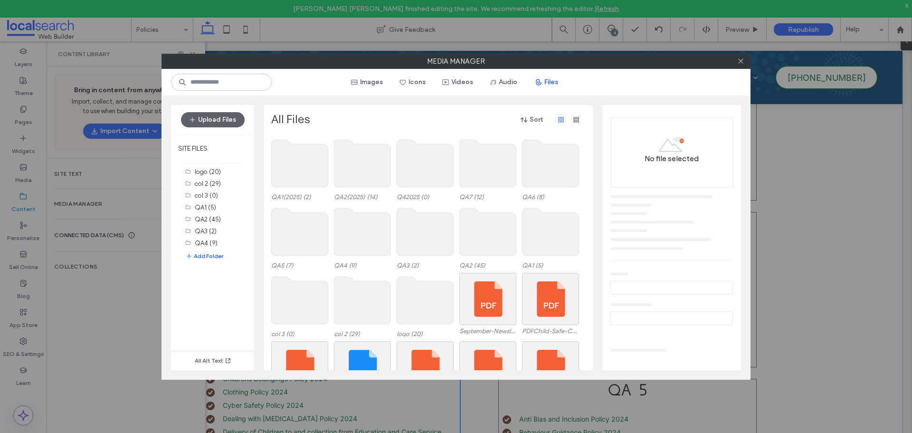
click at [362, 176] on use at bounding box center [362, 164] width 57 height 48
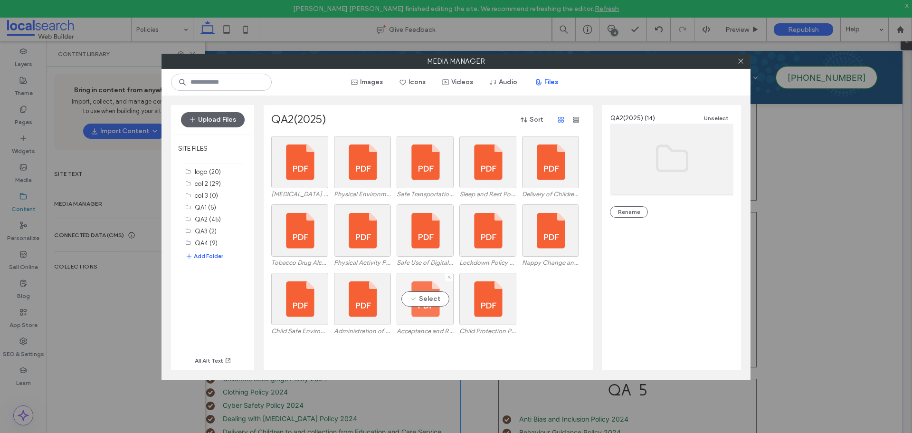
click at [440, 317] on div "Select" at bounding box center [425, 299] width 57 height 52
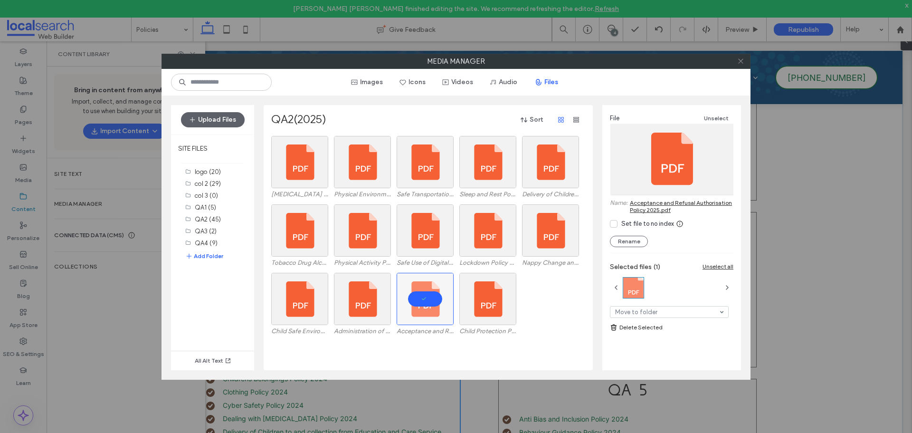
click at [742, 63] on icon at bounding box center [740, 60] width 7 height 7
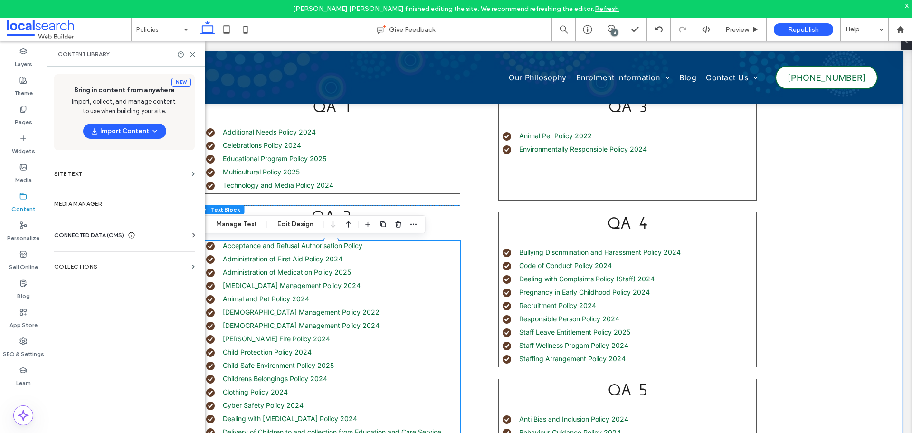
click at [352, 267] on li "Administration of Medication Policy 2025" at bounding box center [333, 272] width 254 height 10
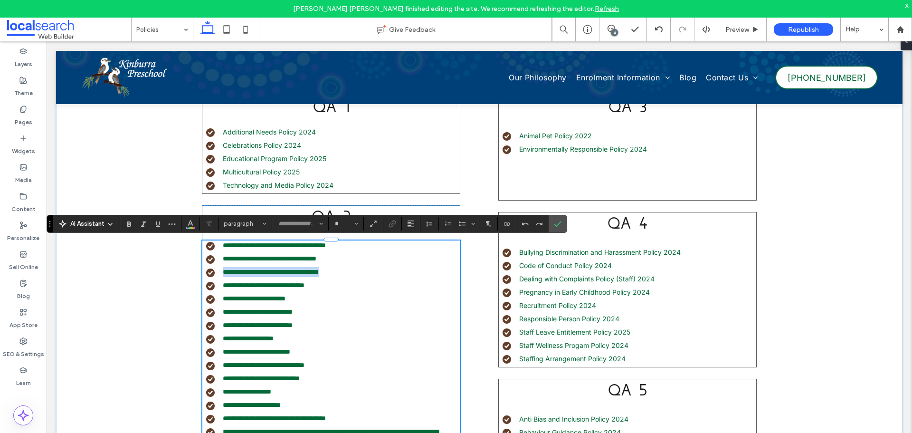
type input "*****"
type input "**"
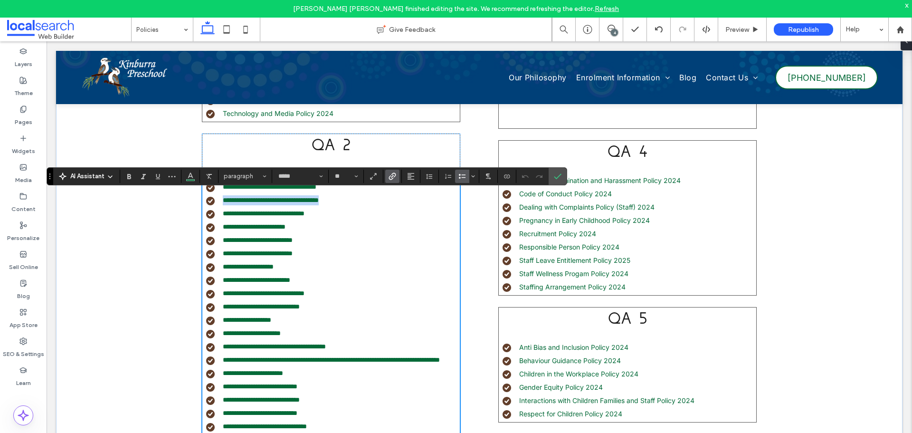
scroll to position [417, 0]
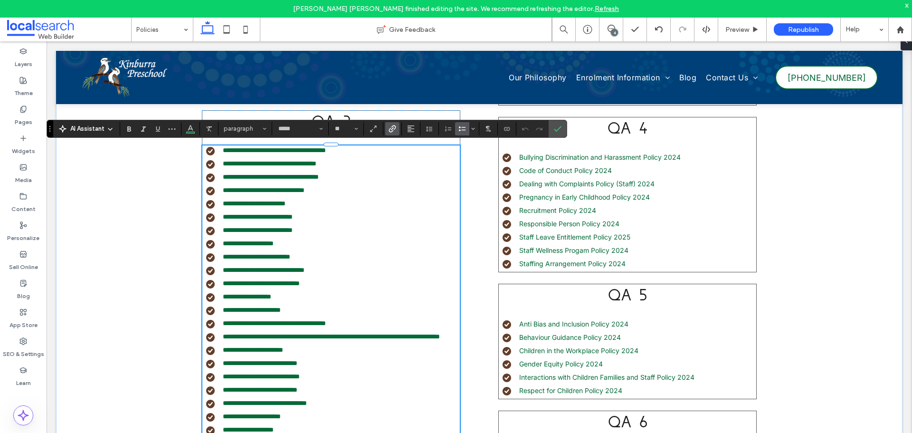
click at [362, 151] on li "**********" at bounding box center [333, 150] width 254 height 10
drag, startPoint x: 380, startPoint y: 152, endPoint x: 221, endPoint y: 152, distance: 158.7
click at [221, 152] on li "**********" at bounding box center [333, 150] width 254 height 10
click at [393, 128] on use "Link" at bounding box center [392, 128] width 7 height 7
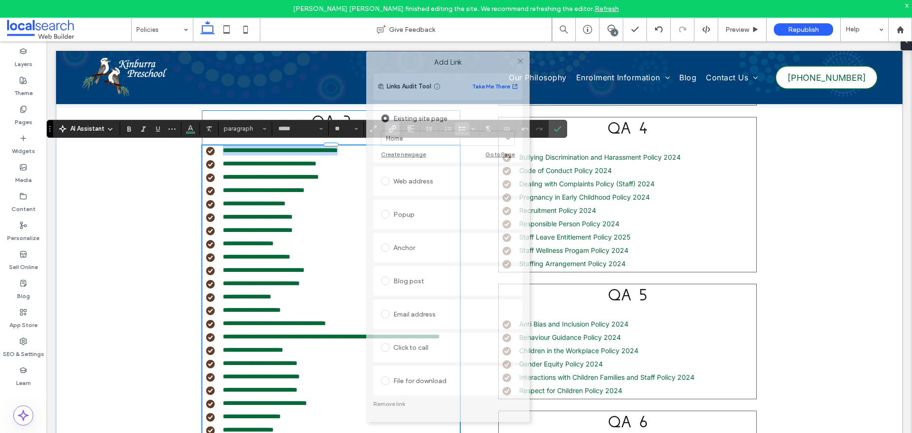
drag, startPoint x: 494, startPoint y: 114, endPoint x: 477, endPoint y: 67, distance: 49.7
click at [482, 58] on label "Add Link" at bounding box center [448, 62] width 150 height 9
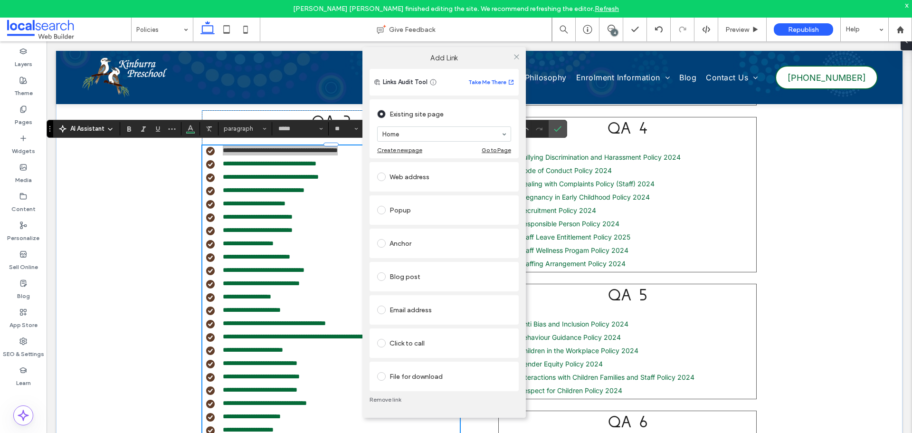
click at [385, 374] on span at bounding box center [381, 376] width 9 height 9
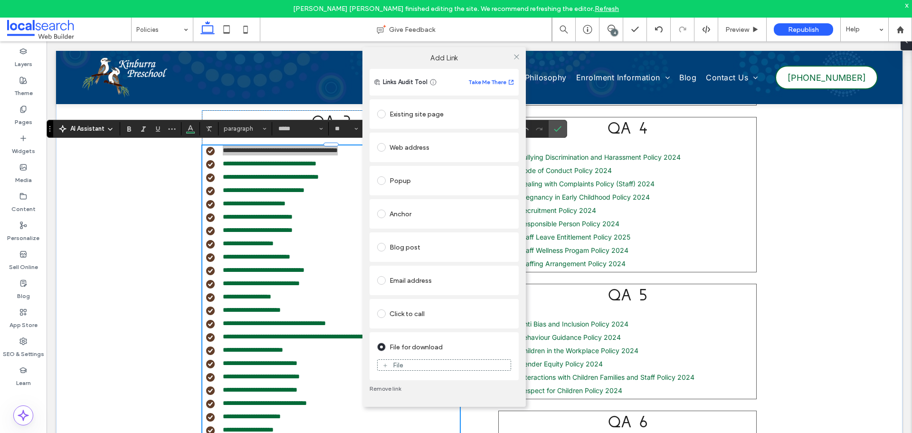
click at [410, 363] on div "File" at bounding box center [444, 365] width 133 height 9
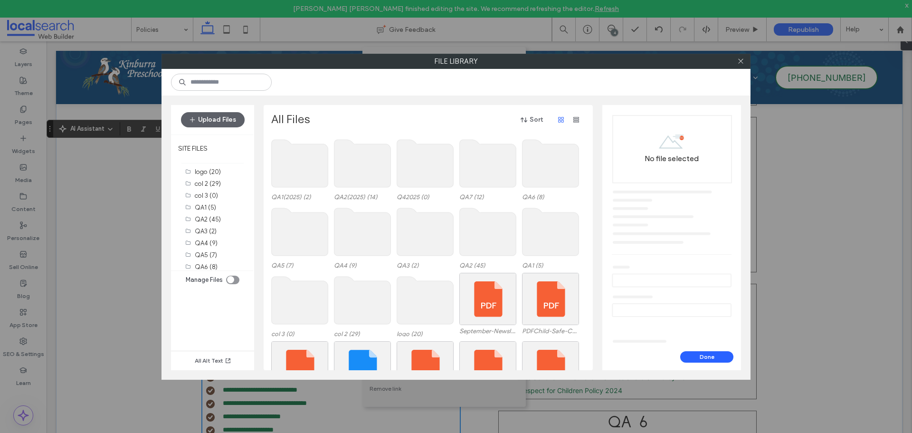
click at [362, 168] on use at bounding box center [362, 164] width 57 height 48
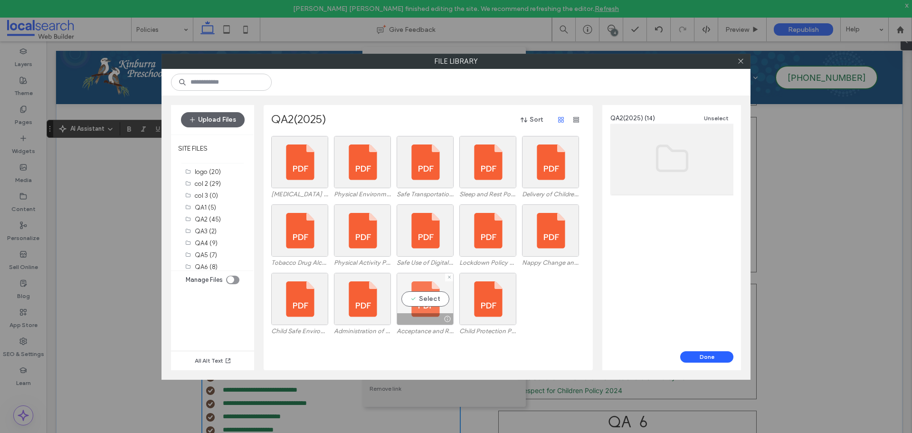
click at [427, 312] on div "Select" at bounding box center [425, 299] width 57 height 52
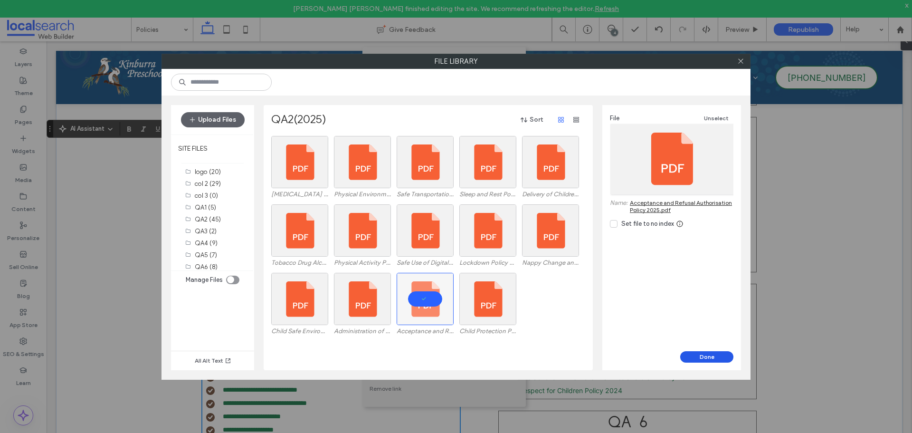
click at [695, 358] on button "Done" at bounding box center [706, 356] width 53 height 11
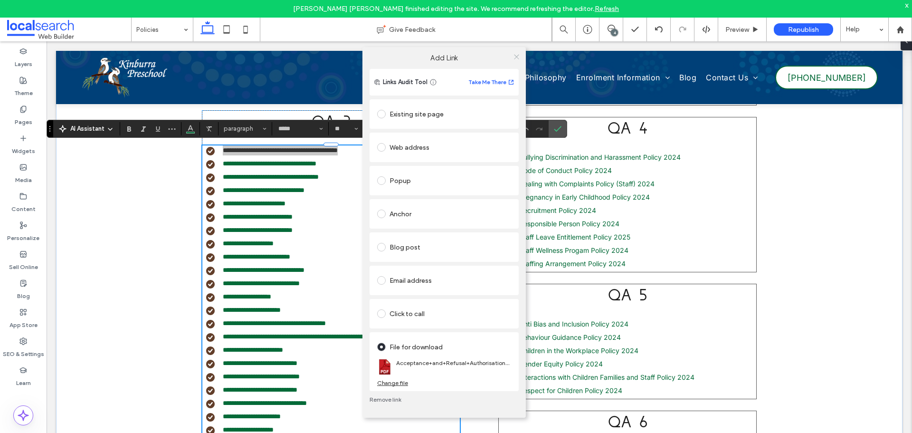
click at [517, 59] on icon at bounding box center [516, 56] width 7 height 7
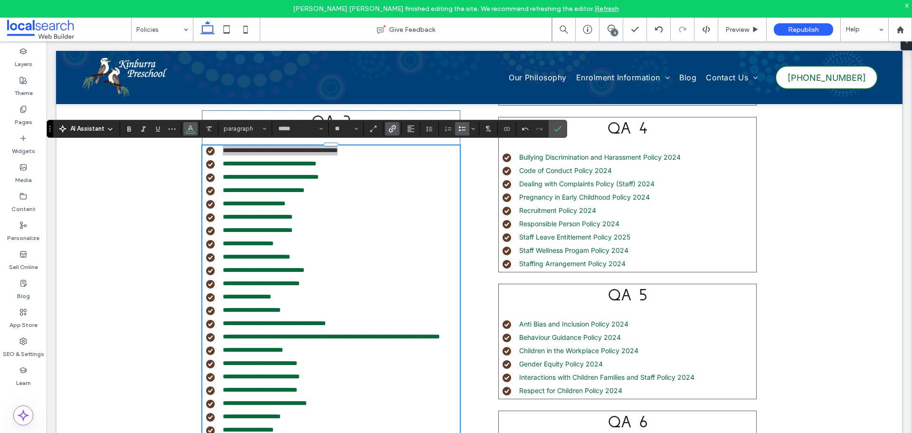
click at [195, 129] on button "Color" at bounding box center [190, 128] width 14 height 13
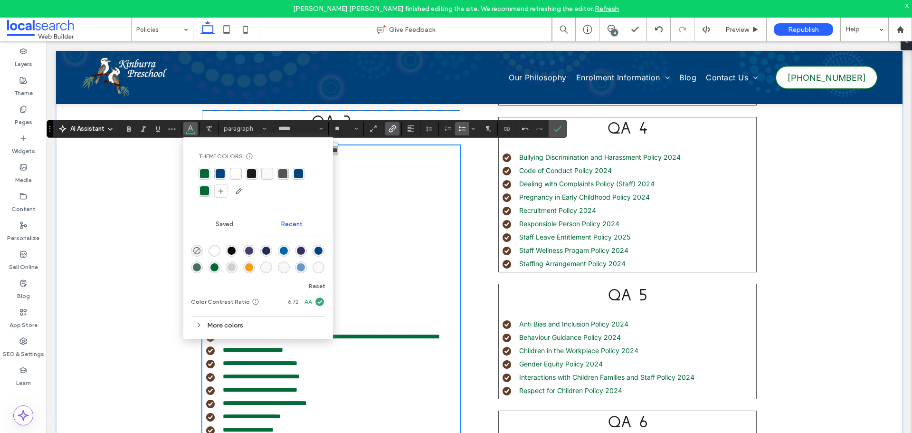
click at [205, 173] on div "rgba(4, 106, 56, 1)" at bounding box center [204, 173] width 9 height 9
drag, startPoint x: 506, startPoint y: 88, endPoint x: 559, endPoint y: 128, distance: 65.7
click at [559, 128] on icon "Confirm" at bounding box center [558, 129] width 8 height 8
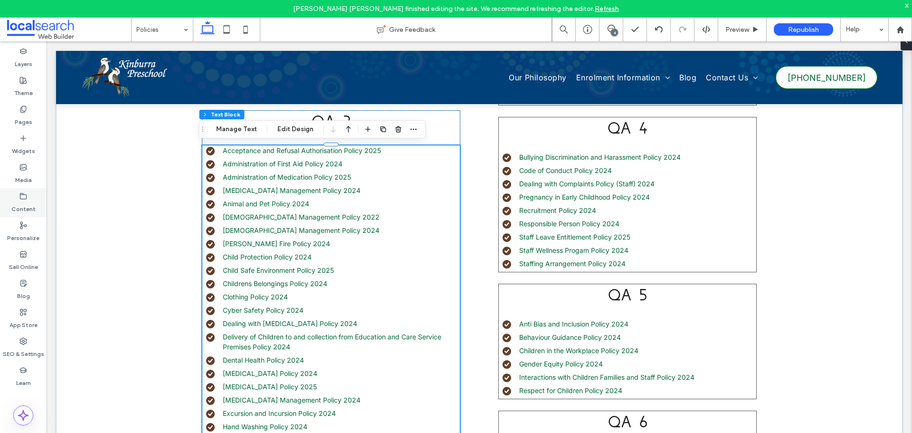
click at [32, 197] on div "Content" at bounding box center [23, 202] width 47 height 29
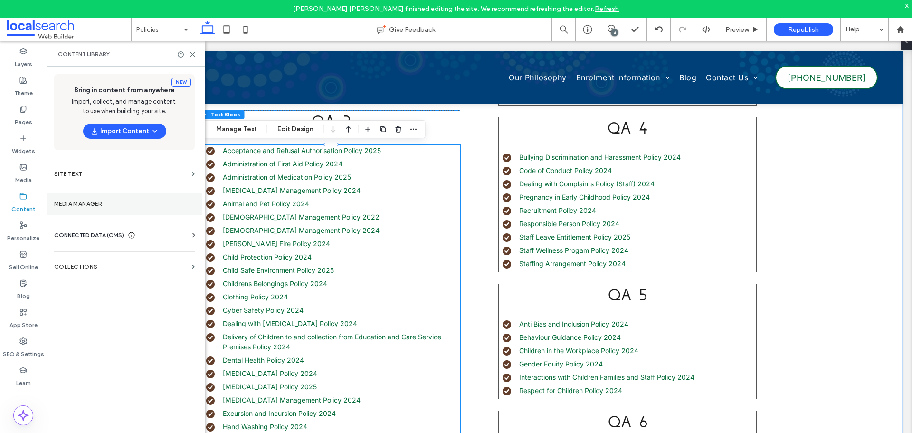
click at [79, 197] on section "Media Manager" at bounding box center [125, 204] width 156 height 22
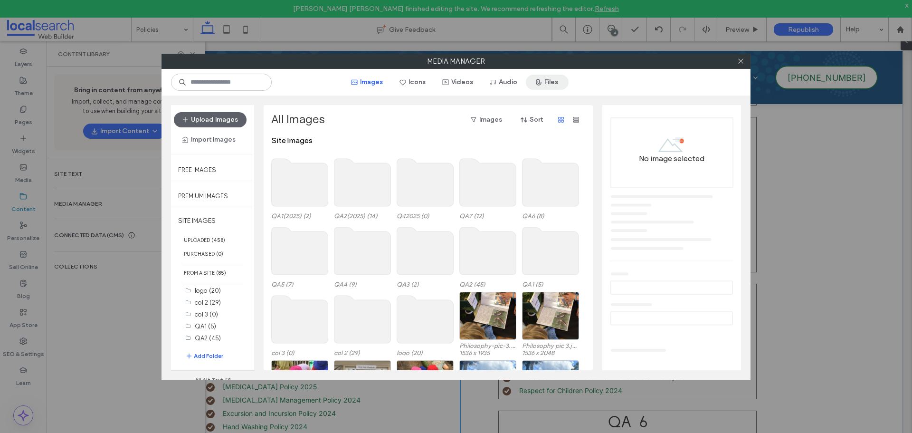
click at [546, 86] on button "Files" at bounding box center [547, 82] width 43 height 15
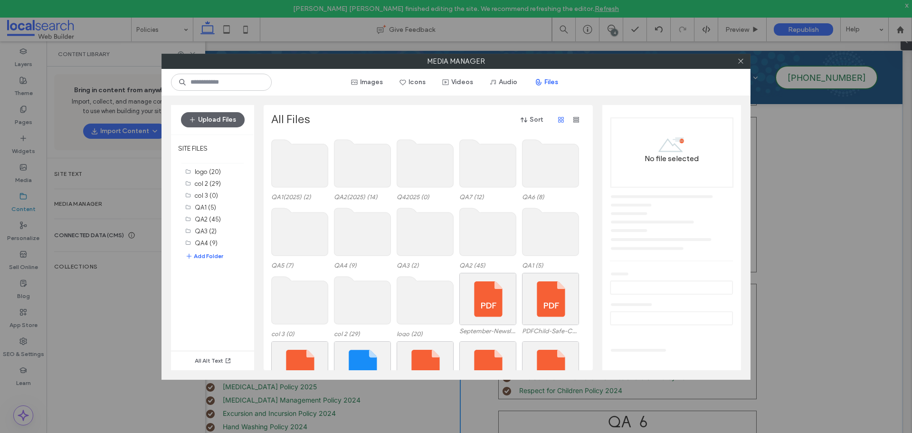
click at [338, 166] on use at bounding box center [362, 164] width 57 height 48
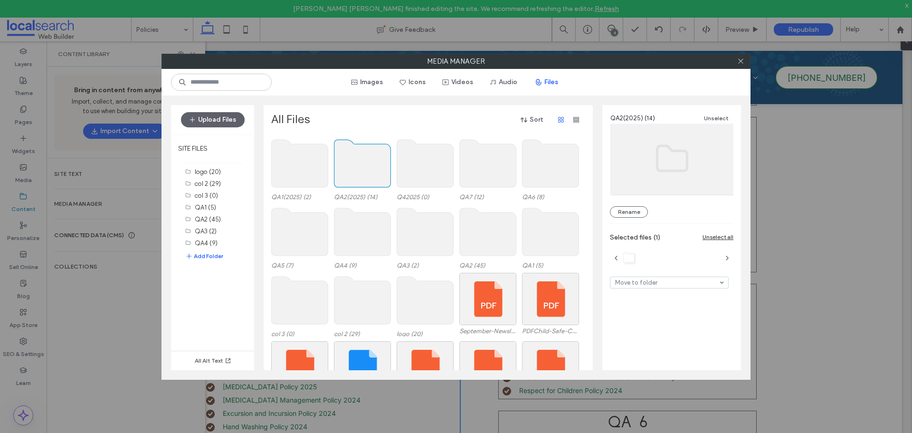
click at [342, 167] on use at bounding box center [362, 164] width 57 height 48
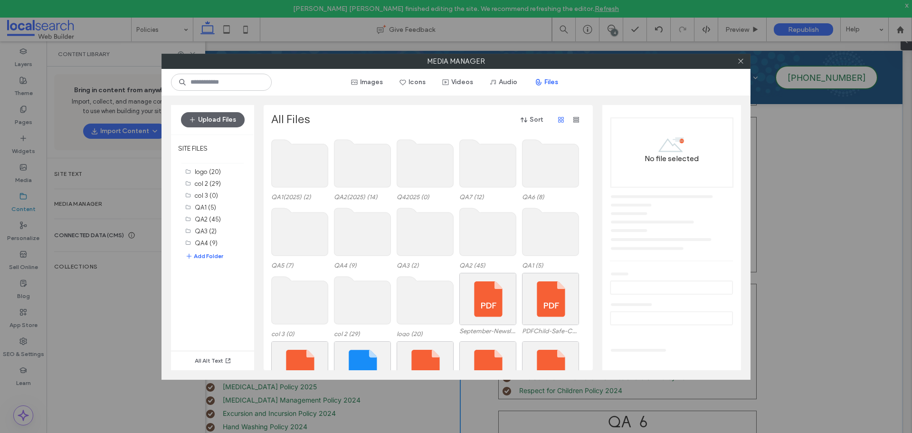
click at [350, 166] on use at bounding box center [362, 164] width 57 height 48
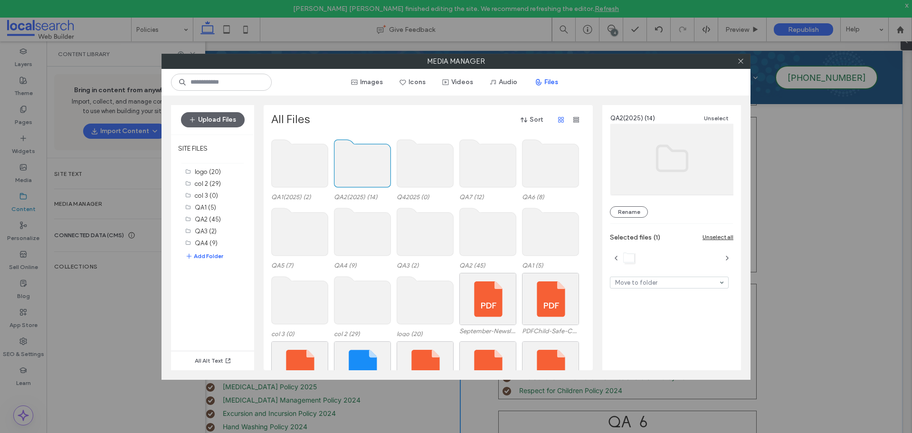
click at [350, 166] on use at bounding box center [362, 164] width 57 height 48
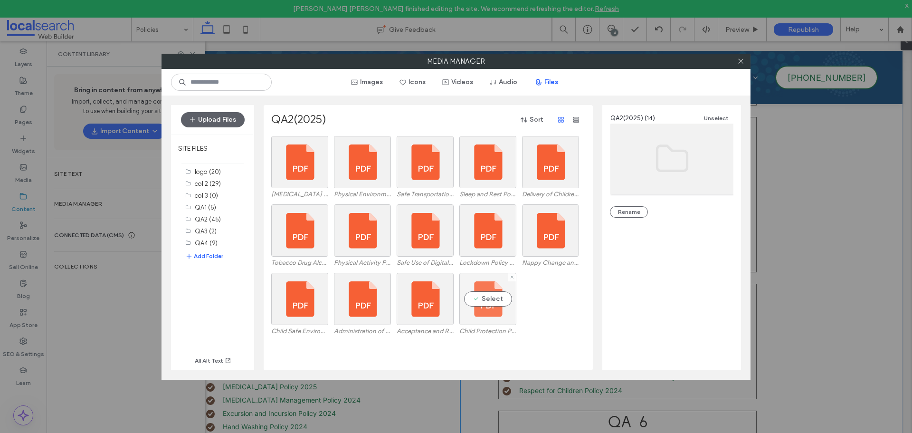
click at [489, 319] on div "Select" at bounding box center [487, 299] width 57 height 52
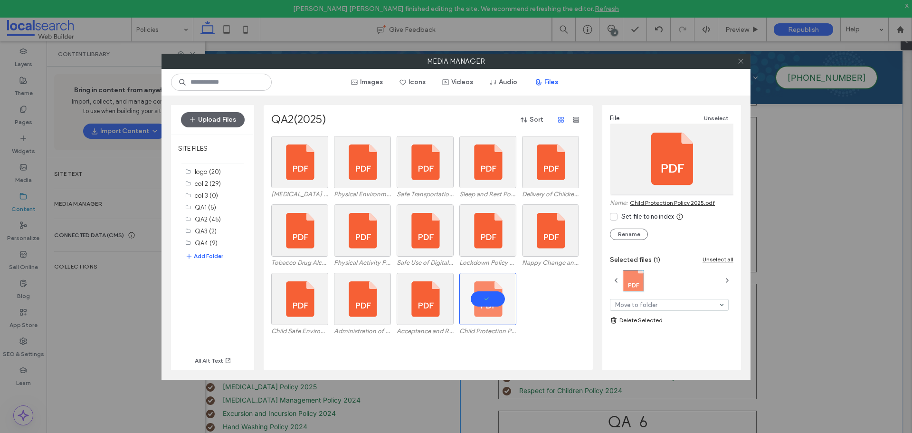
click at [741, 60] on icon at bounding box center [740, 60] width 7 height 7
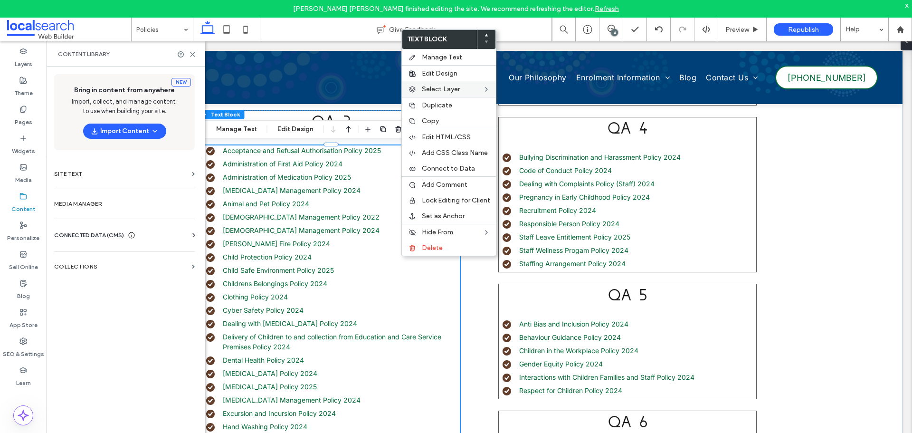
drag, startPoint x: 447, startPoint y: 59, endPoint x: 423, endPoint y: 89, distance: 38.4
click at [447, 59] on span "Manage Text" at bounding box center [442, 57] width 40 height 8
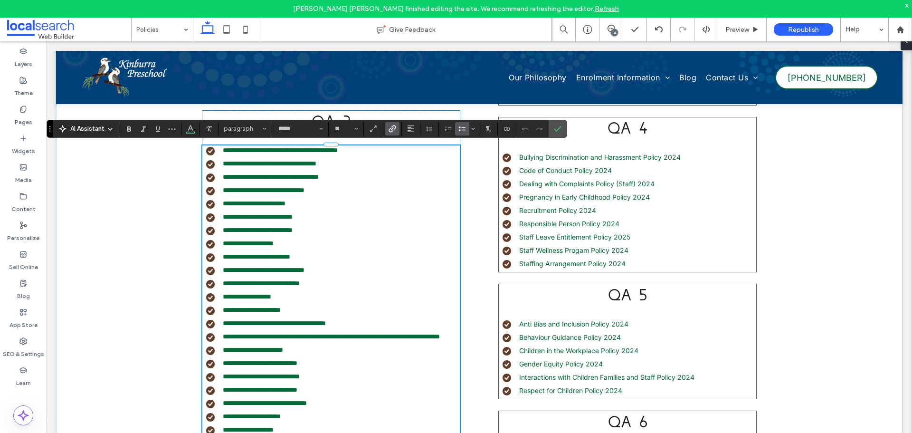
click at [311, 255] on li "**********" at bounding box center [333, 257] width 254 height 10
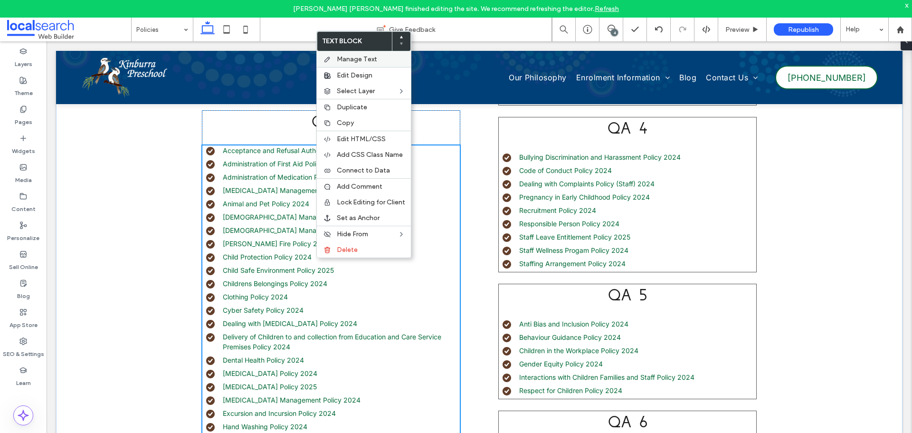
click at [370, 59] on span "Manage Text" at bounding box center [357, 59] width 40 height 8
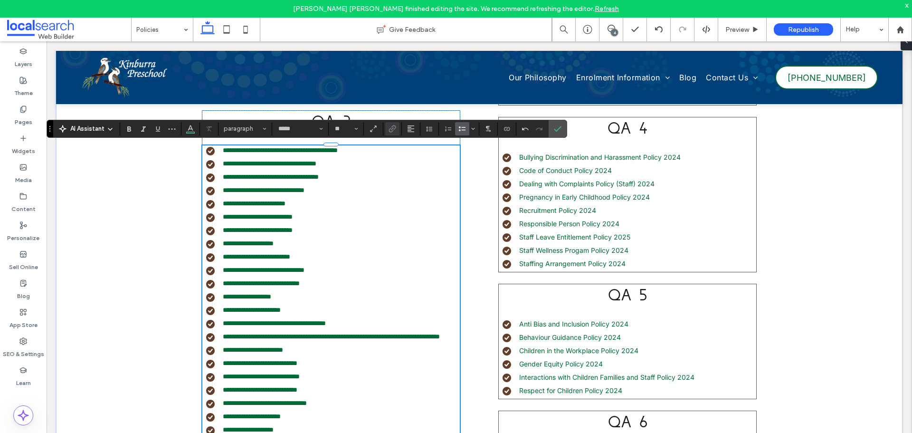
type input "**"
drag, startPoint x: 310, startPoint y: 257, endPoint x: 213, endPoint y: 252, distance: 97.5
click at [213, 252] on li "**********" at bounding box center [333, 257] width 254 height 10
click at [390, 129] on use "Link" at bounding box center [392, 128] width 7 height 7
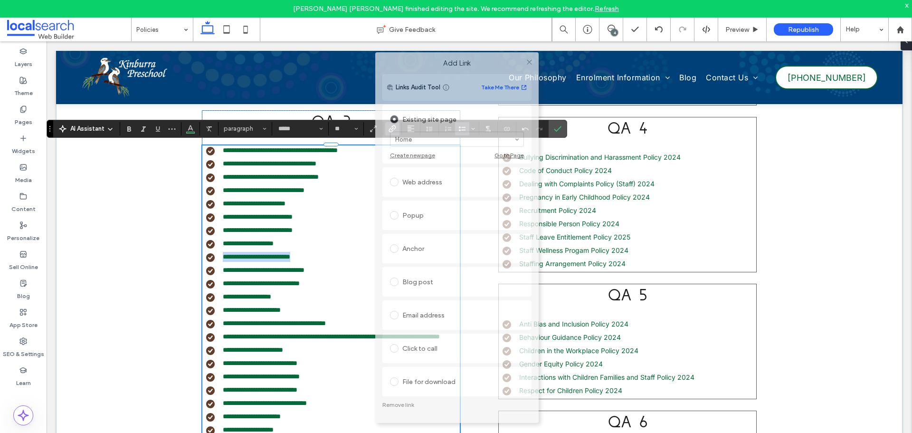
drag, startPoint x: 499, startPoint y: 116, endPoint x: 490, endPoint y: 72, distance: 45.1
click at [496, 65] on label "Add Link" at bounding box center [457, 63] width 150 height 9
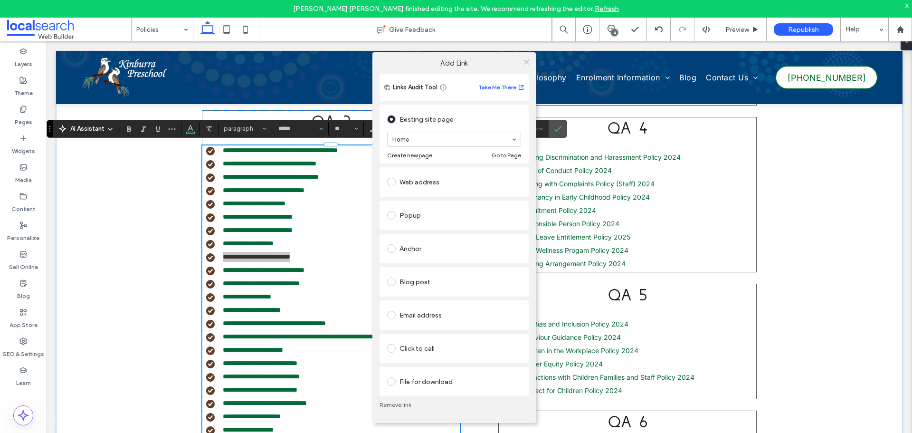
click at [425, 392] on div "File for download" at bounding box center [454, 381] width 149 height 29
click at [430, 383] on div "File for download" at bounding box center [454, 381] width 134 height 15
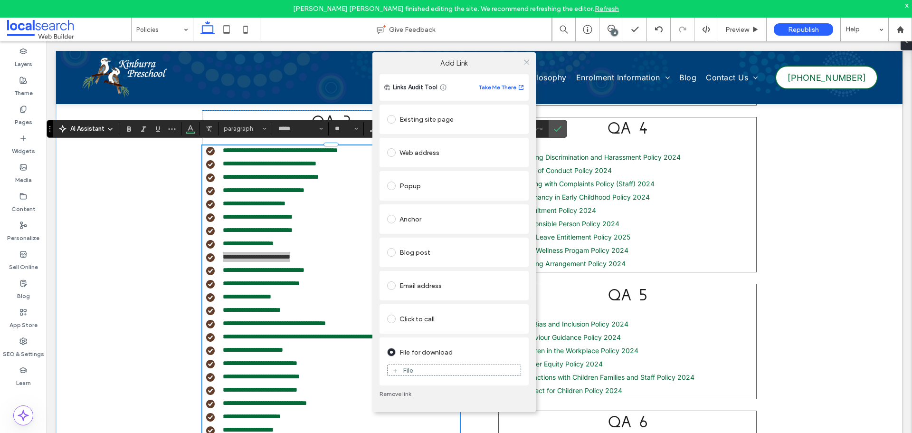
click at [428, 365] on figure "File" at bounding box center [454, 369] width 134 height 11
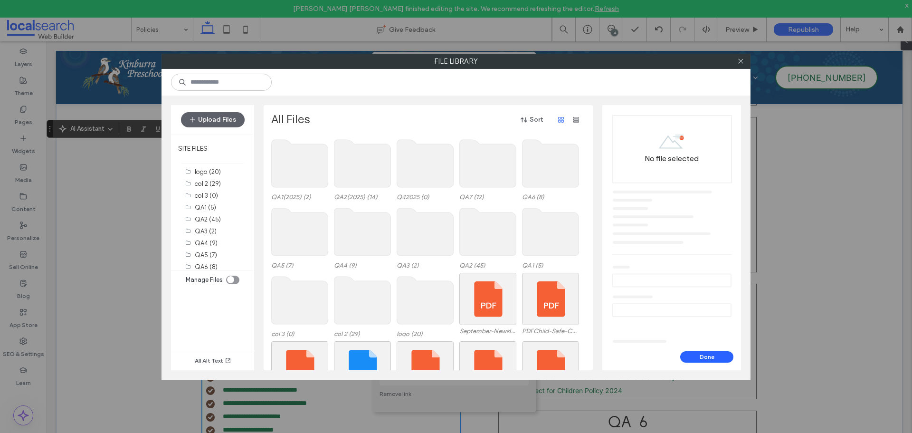
click at [373, 172] on use at bounding box center [362, 164] width 57 height 48
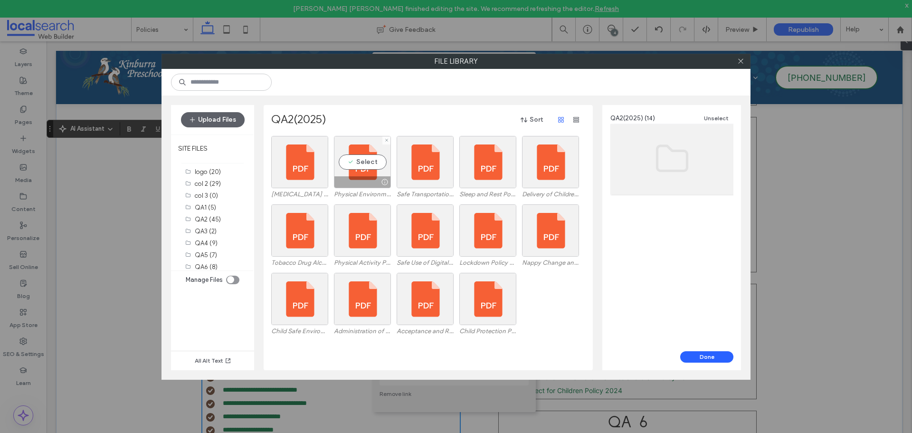
click at [373, 172] on div "Select" at bounding box center [362, 162] width 57 height 52
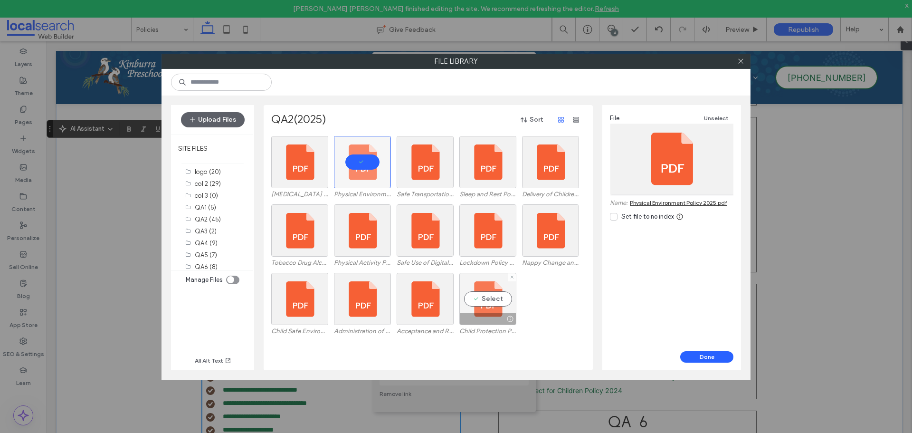
click at [474, 297] on div "Select" at bounding box center [487, 299] width 57 height 52
click at [689, 356] on button "Done" at bounding box center [706, 356] width 53 height 11
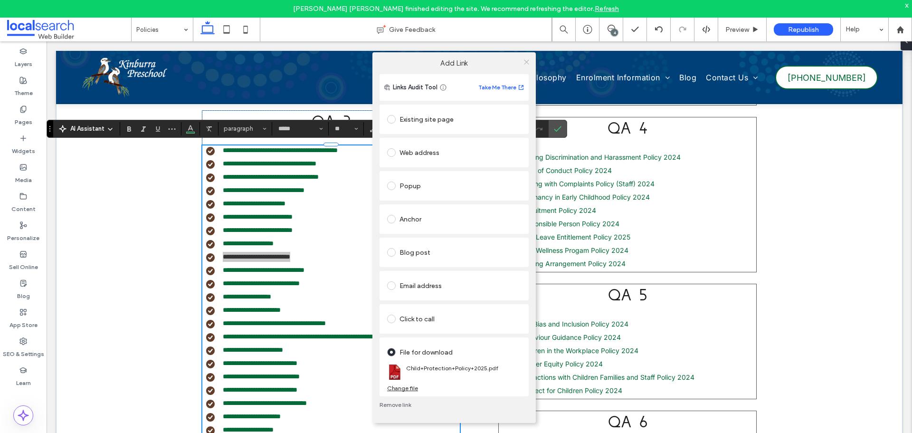
click at [525, 63] on use at bounding box center [526, 61] width 5 height 5
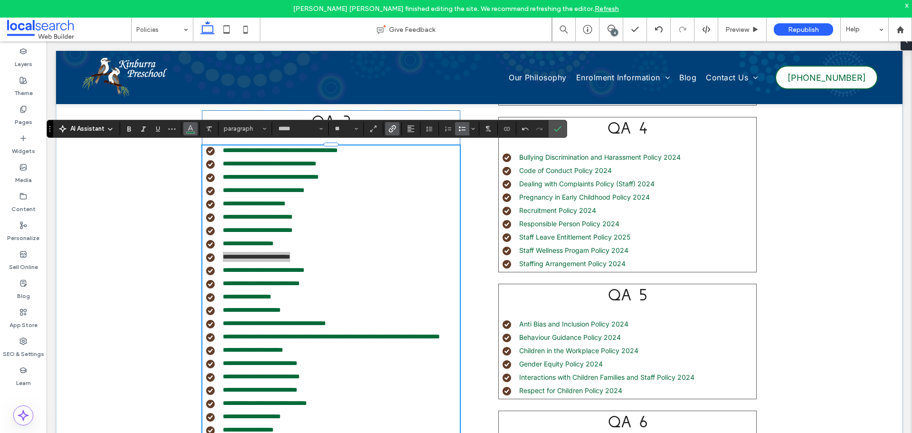
click at [192, 129] on use "Color" at bounding box center [190, 127] width 5 height 5
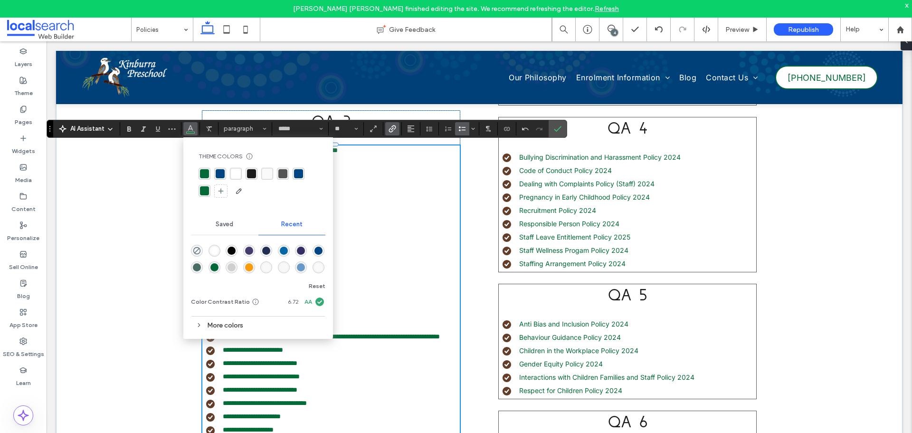
click at [206, 174] on div "rgba(4, 106, 56, 1)" at bounding box center [204, 173] width 9 height 9
drag, startPoint x: 558, startPoint y: 128, endPoint x: 512, endPoint y: 87, distance: 61.9
click at [558, 128] on icon "Confirm" at bounding box center [558, 129] width 8 height 8
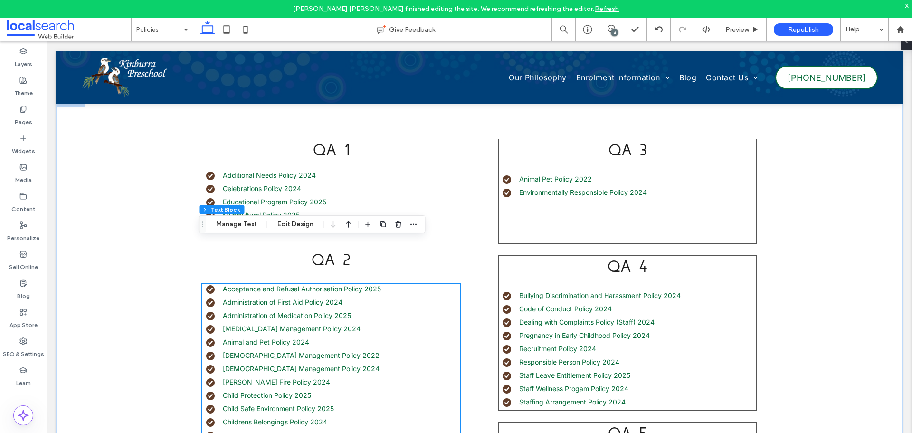
scroll to position [227, 0]
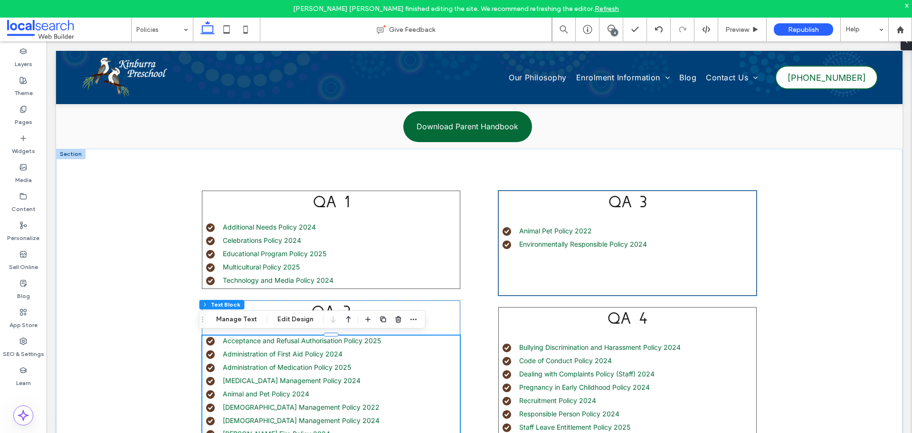
drag, startPoint x: 650, startPoint y: 229, endPoint x: 645, endPoint y: 230, distance: 5.4
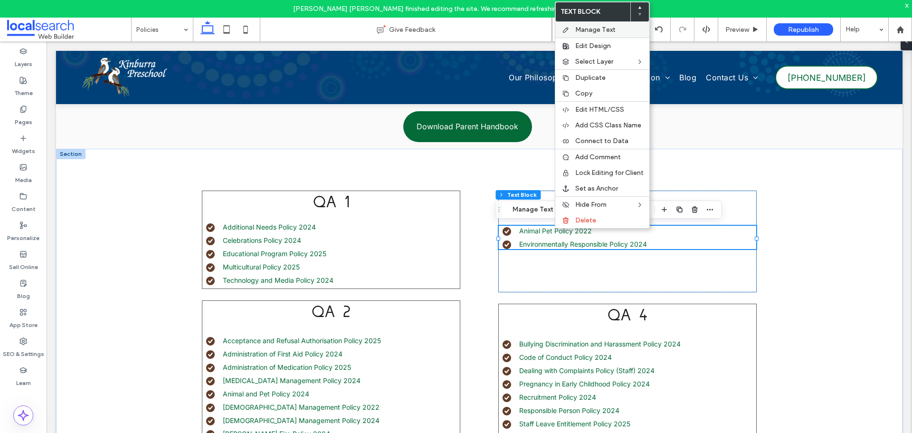
click at [593, 31] on span "Manage Text" at bounding box center [595, 30] width 40 height 8
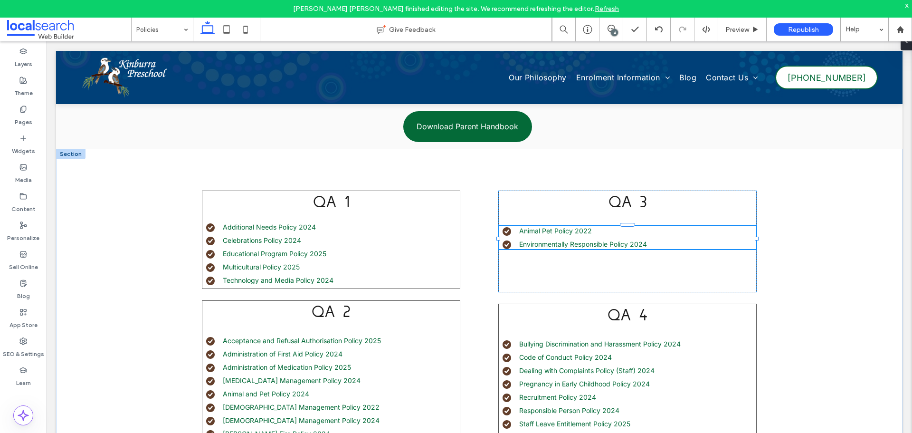
type input "*****"
type input "**"
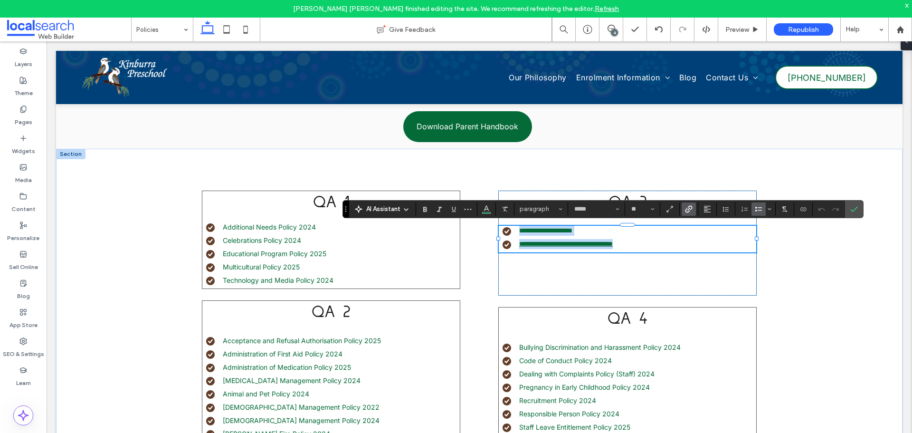
click at [613, 243] on link "**********" at bounding box center [566, 243] width 94 height 7
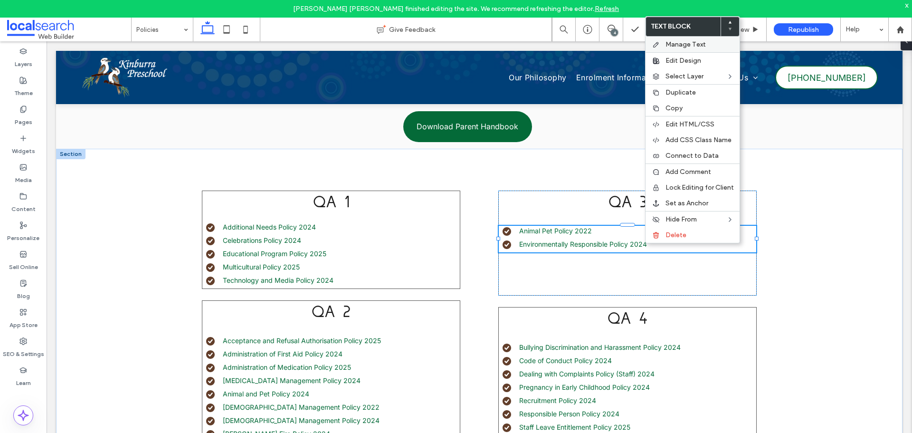
click at [670, 44] on span "Manage Text" at bounding box center [686, 44] width 40 height 8
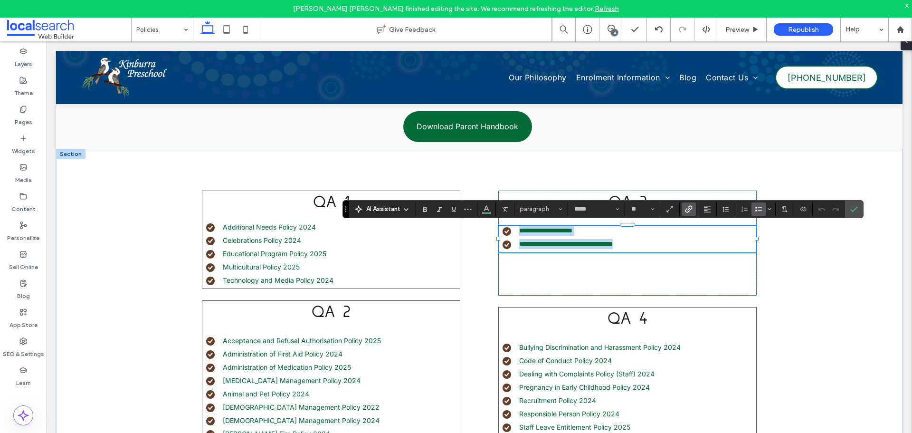
click at [647, 247] on li "**********" at bounding box center [630, 244] width 254 height 10
type input "**"
drag, startPoint x: 647, startPoint y: 246, endPoint x: 517, endPoint y: 243, distance: 130.2
click at [517, 243] on li "**********" at bounding box center [630, 244] width 254 height 10
click at [689, 208] on icon "Link" at bounding box center [689, 209] width 8 height 8
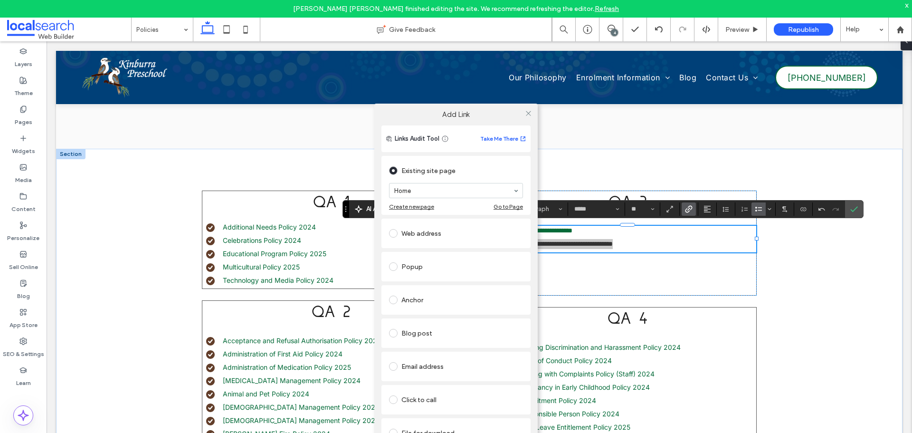
click at [515, 189] on div "Home" at bounding box center [456, 190] width 134 height 15
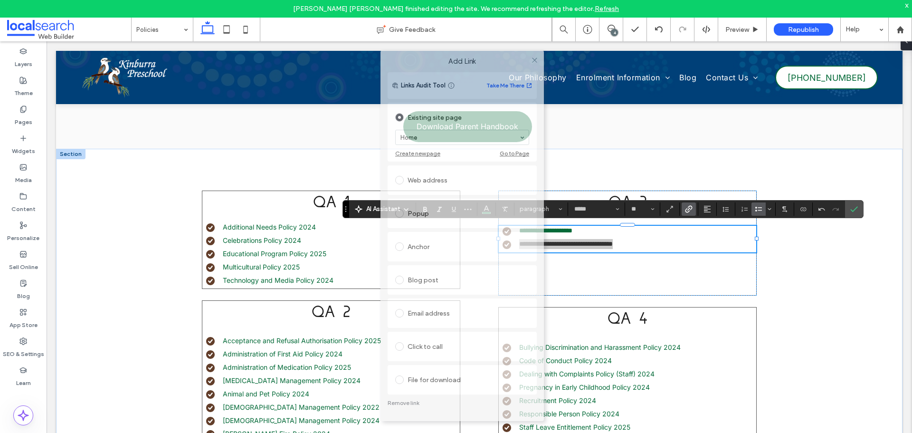
drag, startPoint x: 483, startPoint y: 112, endPoint x: 496, endPoint y: 44, distance: 69.2
click at [498, 50] on div "Add Link" at bounding box center [462, 61] width 163 height 22
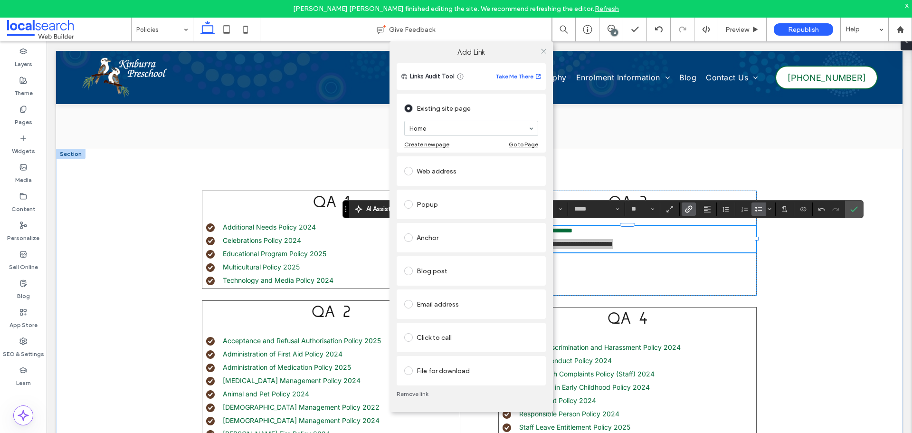
click at [425, 371] on div "File for download" at bounding box center [471, 370] width 134 height 15
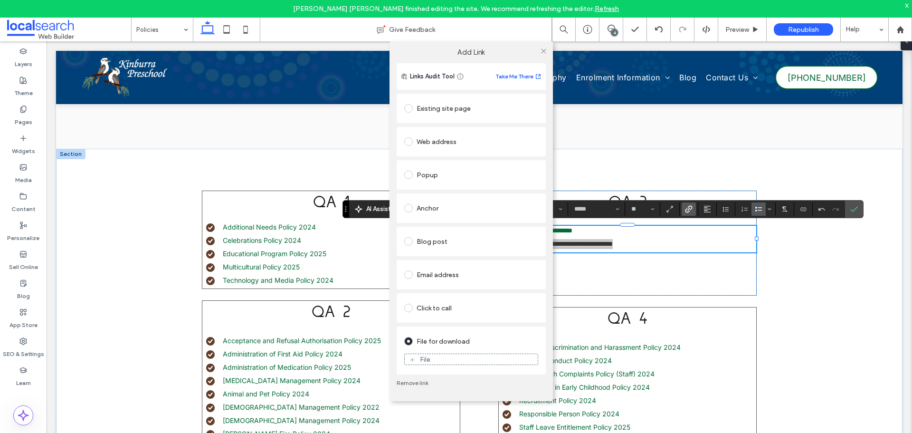
click at [443, 357] on div "File" at bounding box center [471, 359] width 133 height 9
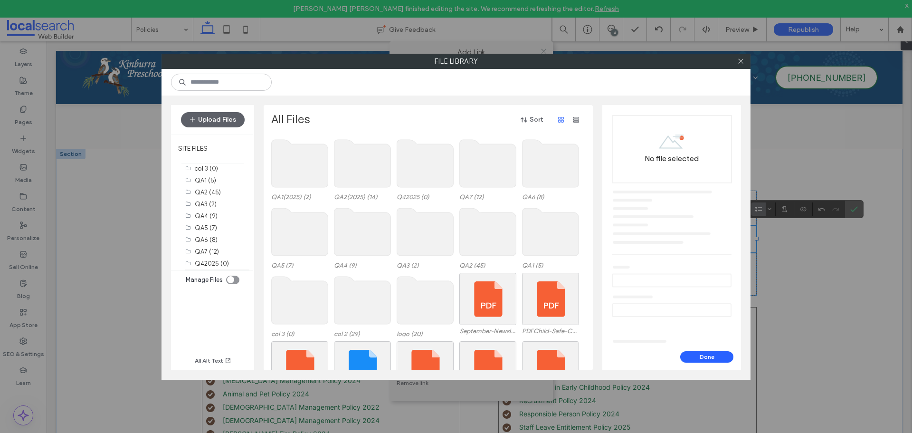
scroll to position [51, 0]
click at [741, 60] on icon at bounding box center [740, 60] width 7 height 7
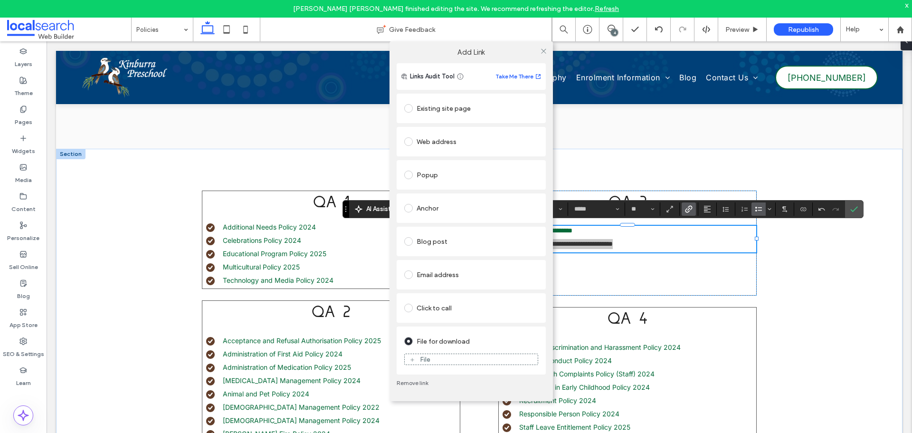
click at [32, 201] on div "Add Link Links Audit Tool Take Me There Existing site page Home Create new page…" at bounding box center [456, 289] width 912 height 433
click at [29, 200] on div "Add Link Links Audit Tool Take Me There Existing site page Home Create new page…" at bounding box center [456, 289] width 912 height 433
click at [24, 203] on div "Add Link Links Audit Tool Take Me There Existing site page Home Create new page…" at bounding box center [456, 289] width 912 height 433
click at [544, 52] on icon at bounding box center [543, 51] width 7 height 7
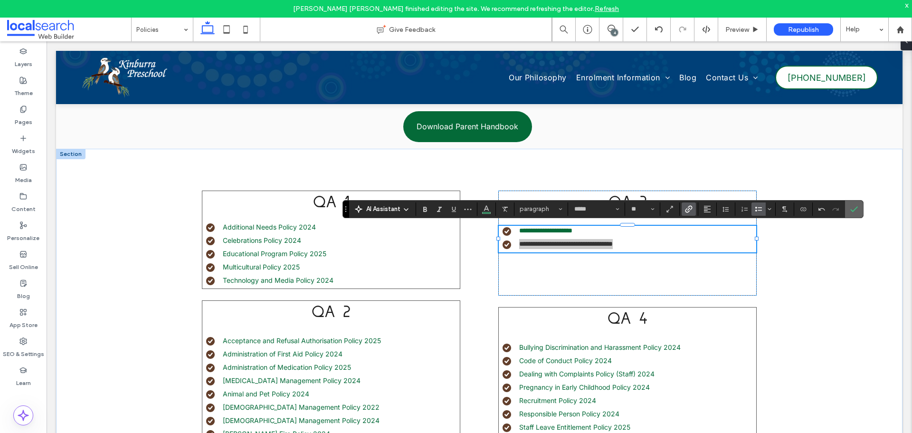
click at [854, 209] on icon "Confirm" at bounding box center [854, 209] width 8 height 8
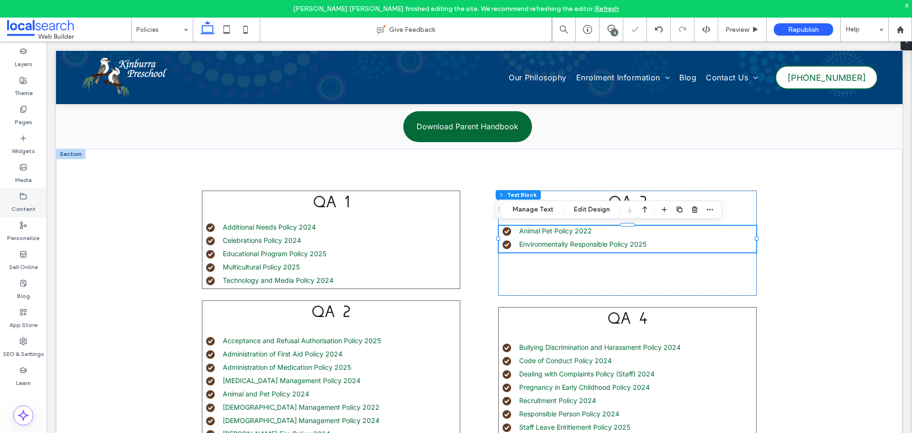
click at [24, 202] on label "Content" at bounding box center [23, 206] width 24 height 13
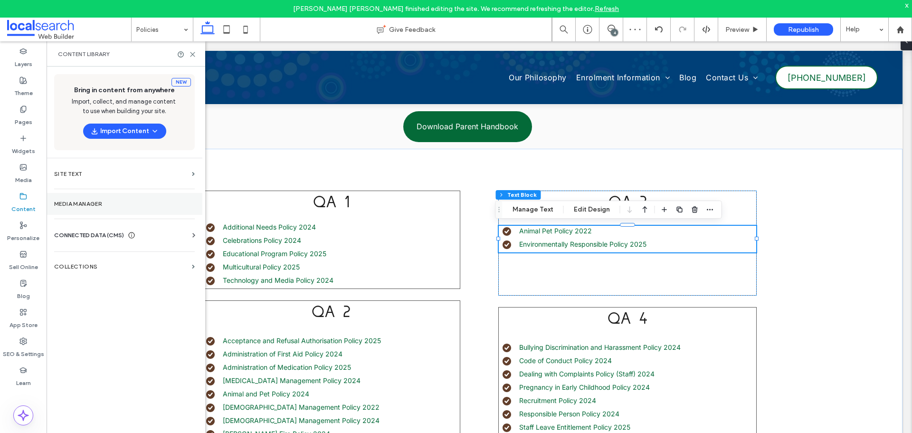
click at [88, 201] on label "Media Manager" at bounding box center [124, 203] width 141 height 7
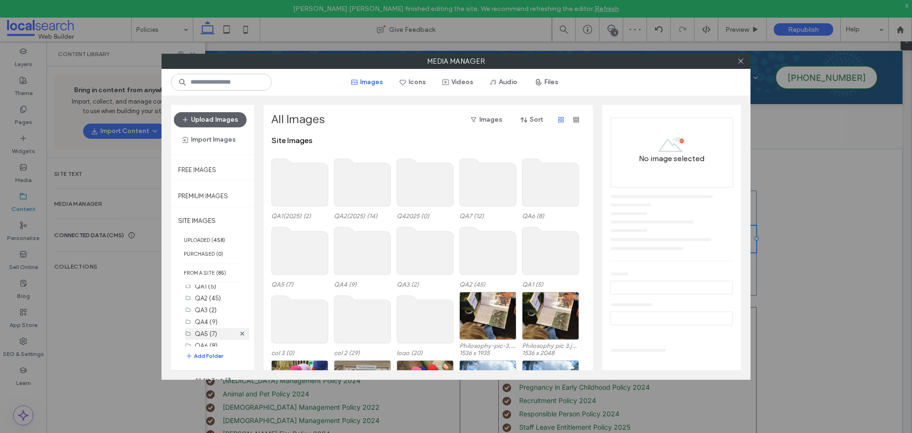
scroll to position [94, 0]
click at [209, 352] on button "Add Folder" at bounding box center [204, 356] width 38 height 10
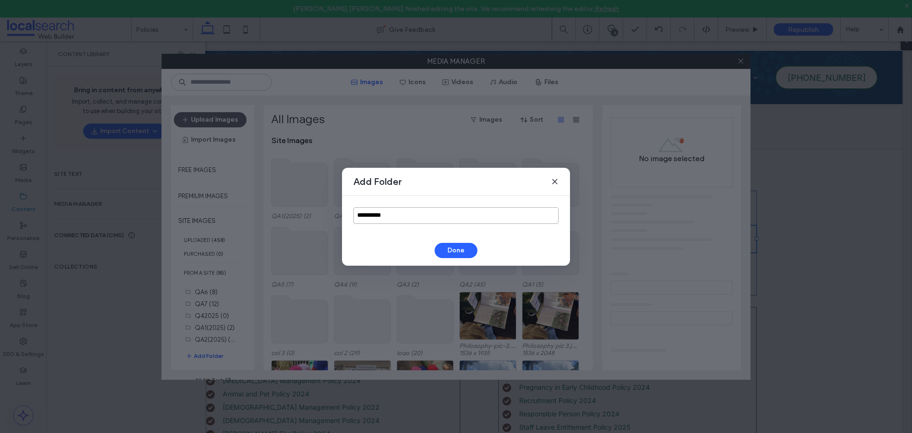
click at [380, 219] on input "**********" at bounding box center [455, 215] width 205 height 17
type input "*********"
click at [445, 247] on button "Done" at bounding box center [456, 250] width 43 height 15
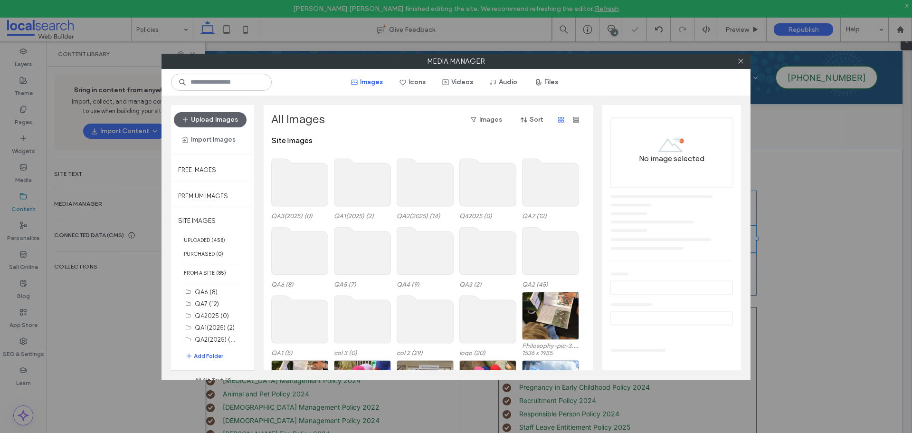
click at [305, 193] on use at bounding box center [300, 183] width 57 height 48
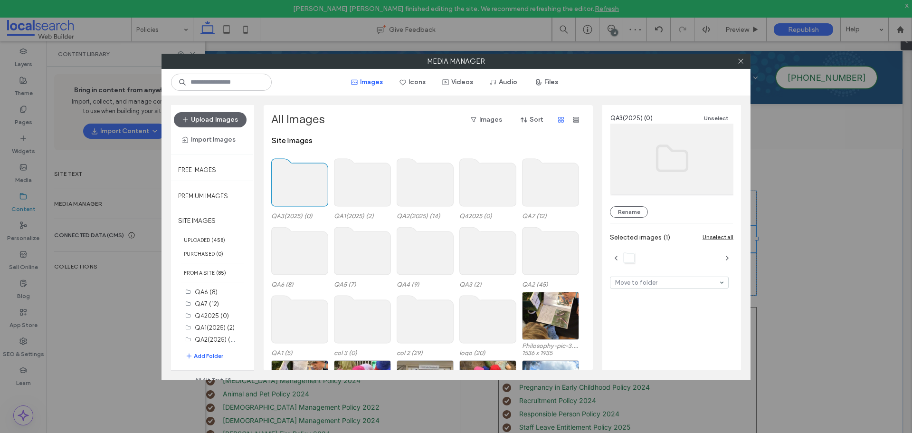
click at [305, 193] on use at bounding box center [300, 183] width 57 height 48
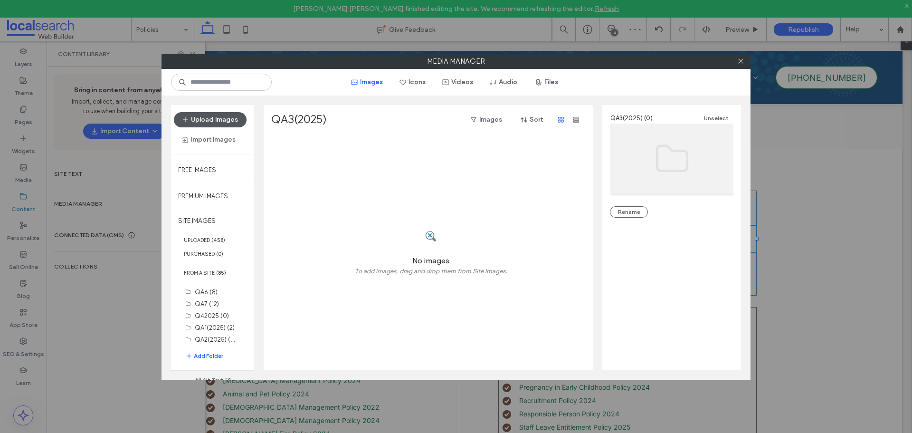
click at [228, 119] on button "Upload Images" at bounding box center [210, 119] width 73 height 15
click at [547, 84] on button "Files" at bounding box center [547, 82] width 43 height 15
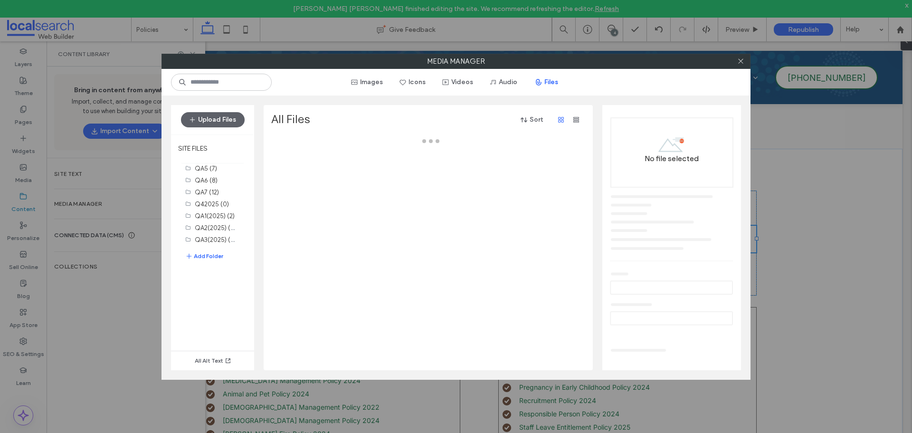
scroll to position [86, 0]
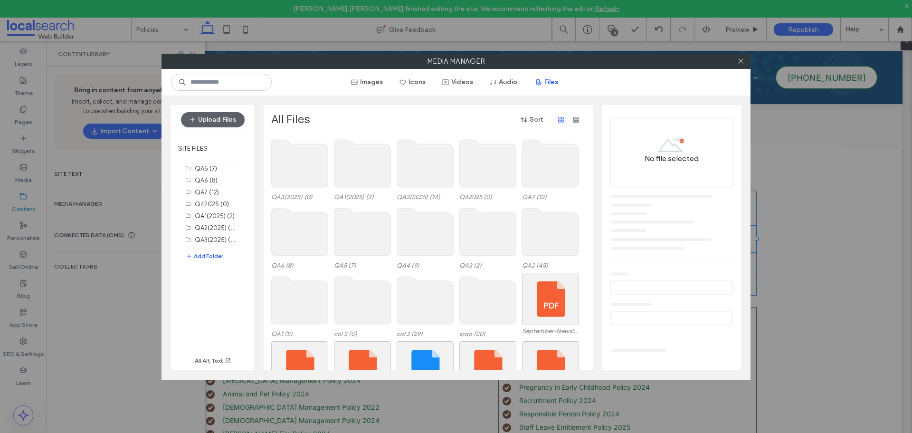
click at [309, 167] on use at bounding box center [300, 164] width 57 height 48
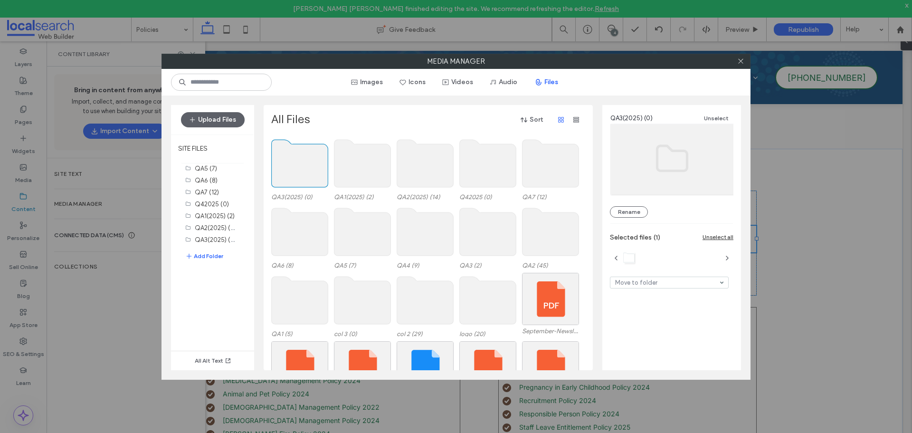
click at [309, 167] on use at bounding box center [300, 164] width 57 height 48
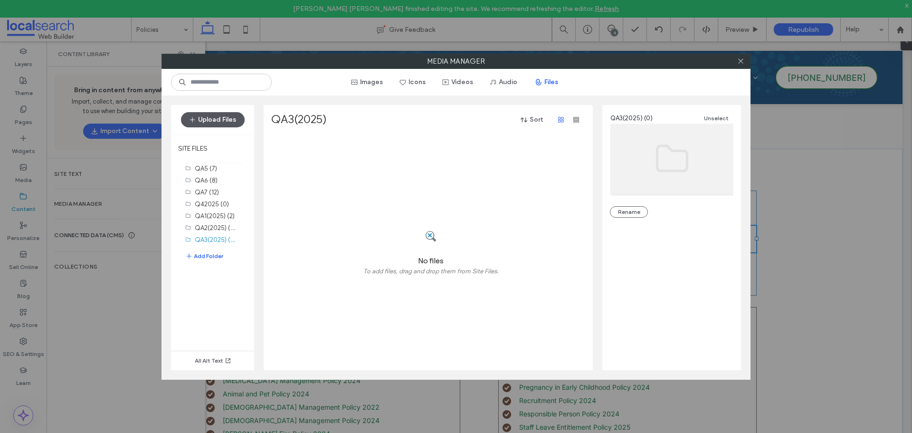
click at [214, 117] on button "Upload Files" at bounding box center [213, 119] width 64 height 15
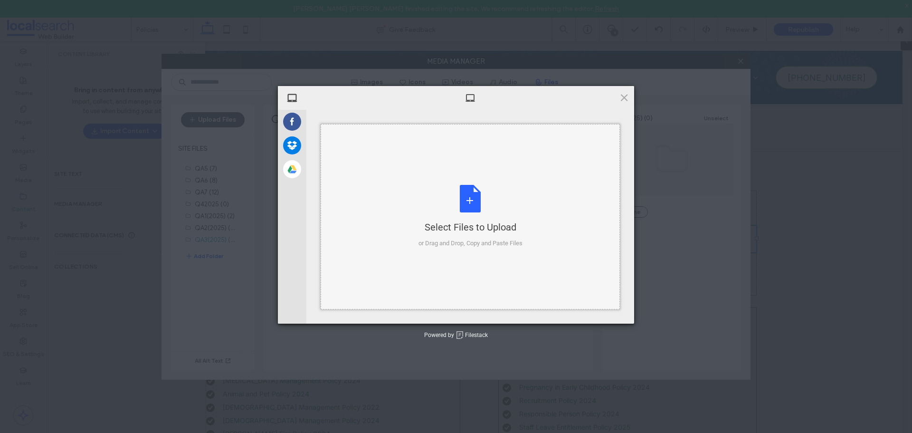
click at [450, 195] on div "Select Files to Upload or Drag and Drop, Copy and Paste Files" at bounding box center [471, 216] width 104 height 63
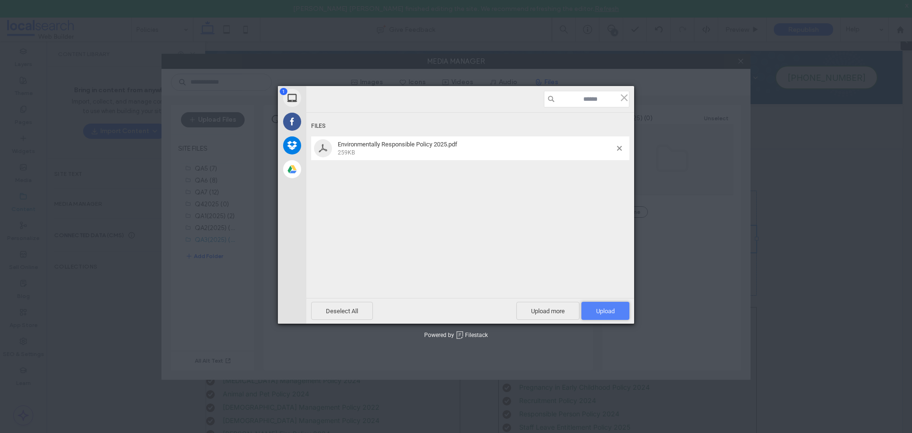
click at [603, 304] on span "Upload 1" at bounding box center [605, 311] width 48 height 18
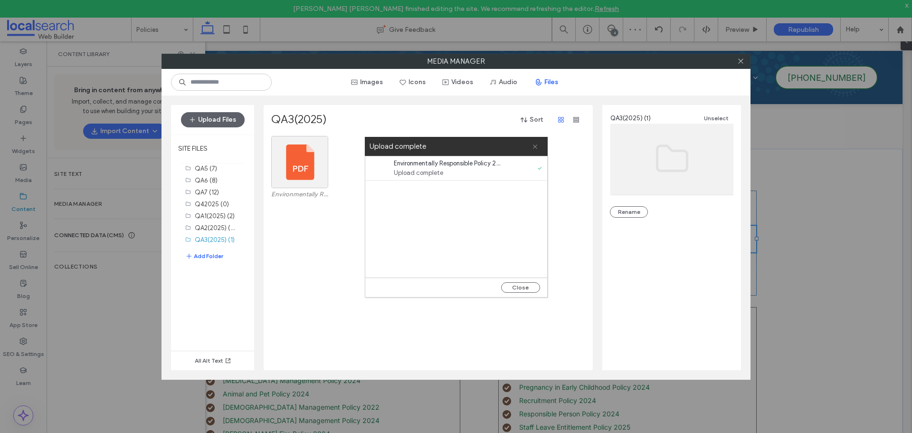
click at [535, 145] on icon at bounding box center [535, 146] width 6 height 6
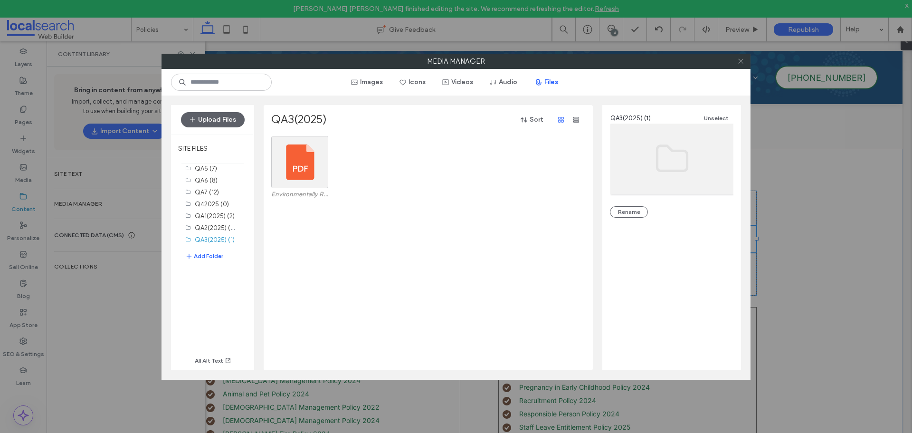
click at [739, 61] on icon at bounding box center [740, 60] width 7 height 7
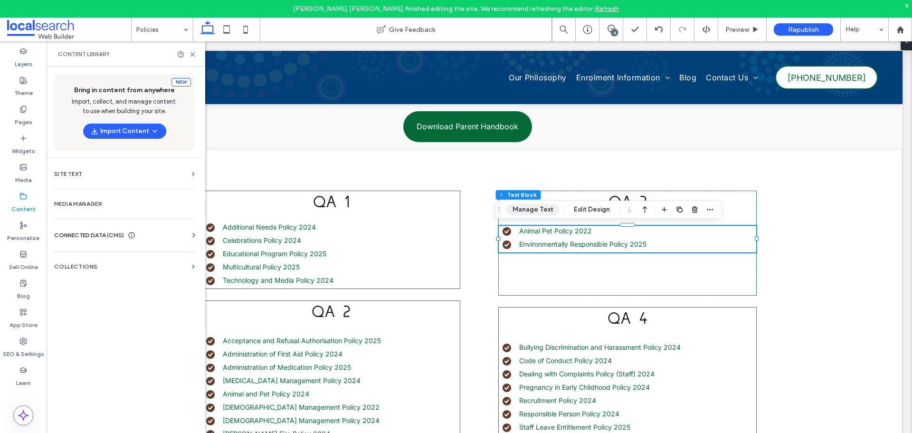
click at [538, 209] on button "Manage Text" at bounding box center [532, 209] width 53 height 11
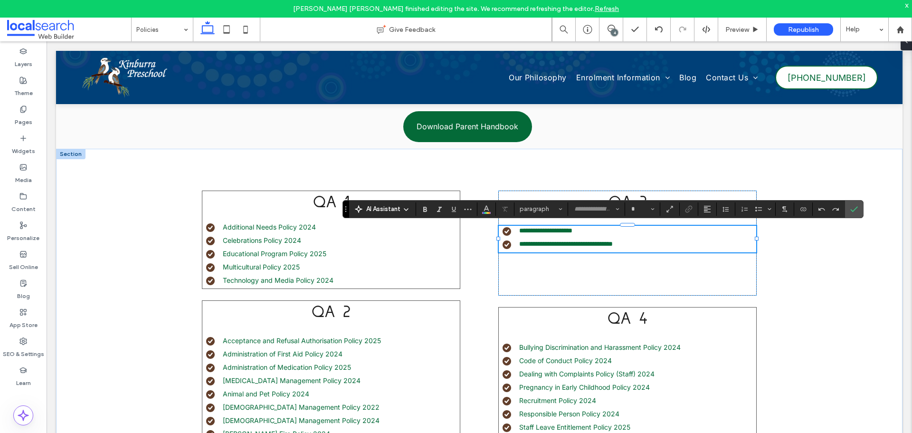
type input "*****"
type input "**"
click at [687, 209] on icon "Link" at bounding box center [689, 209] width 8 height 8
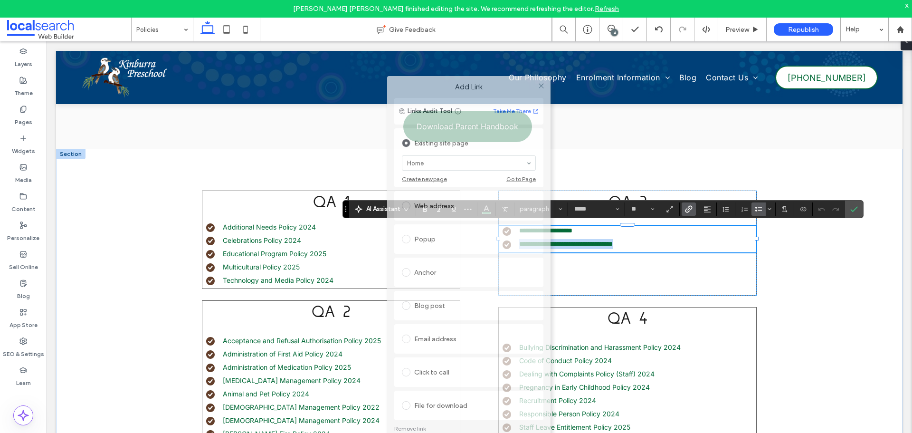
drag, startPoint x: 488, startPoint y: 113, endPoint x: 501, endPoint y: 78, distance: 37.1
click at [501, 83] on label "Add Link" at bounding box center [469, 87] width 150 height 9
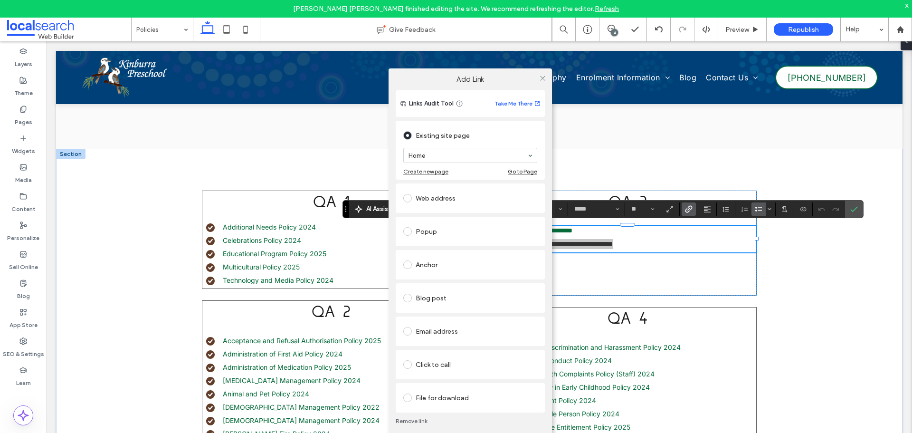
click at [466, 395] on div "File for download" at bounding box center [470, 397] width 134 height 15
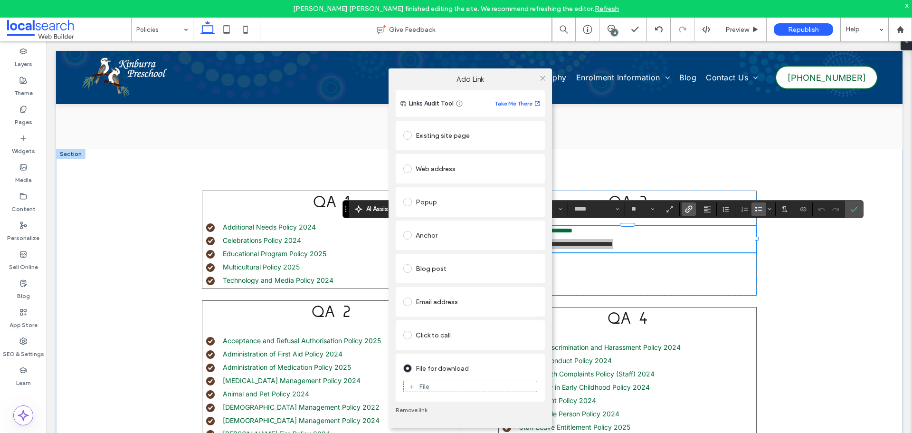
click at [444, 382] on div "File" at bounding box center [470, 386] width 133 height 9
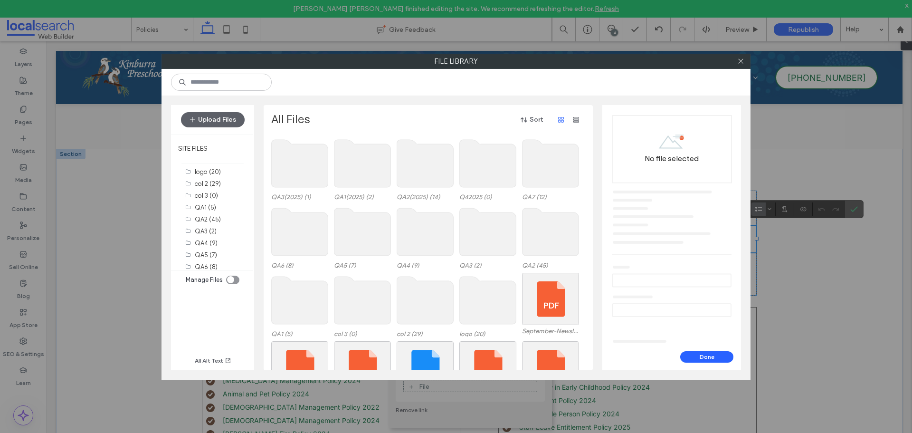
click at [318, 171] on use at bounding box center [300, 164] width 57 height 48
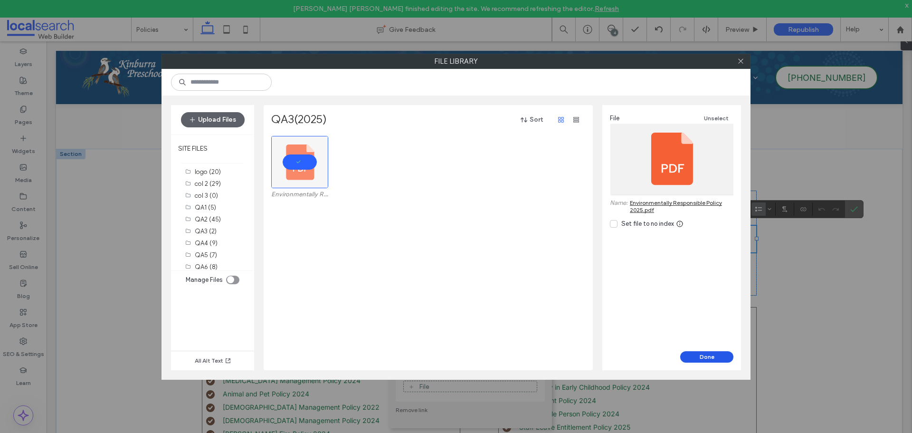
click at [710, 355] on button "Done" at bounding box center [706, 356] width 53 height 11
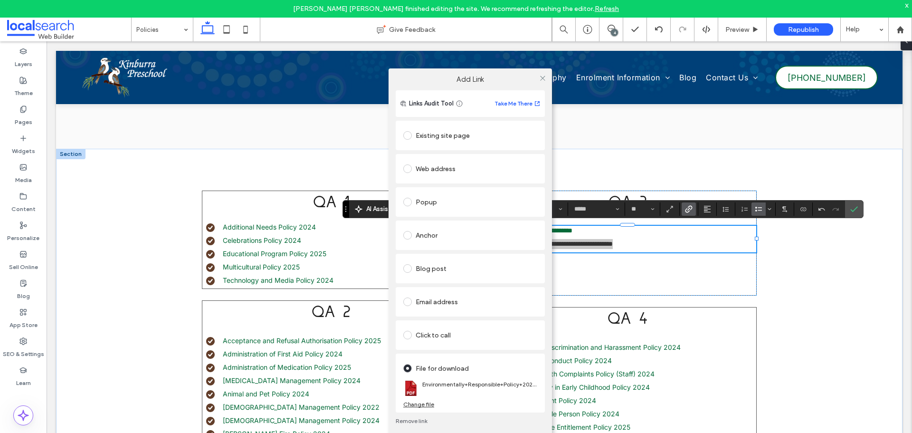
drag, startPoint x: 543, startPoint y: 79, endPoint x: 534, endPoint y: 147, distance: 68.4
click at [542, 80] on icon at bounding box center [542, 78] width 7 height 7
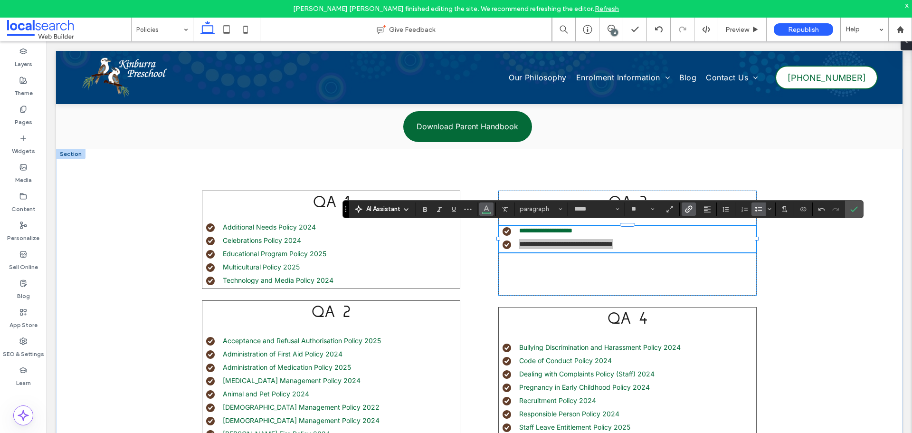
click at [486, 208] on icon "Color" at bounding box center [487, 208] width 8 height 8
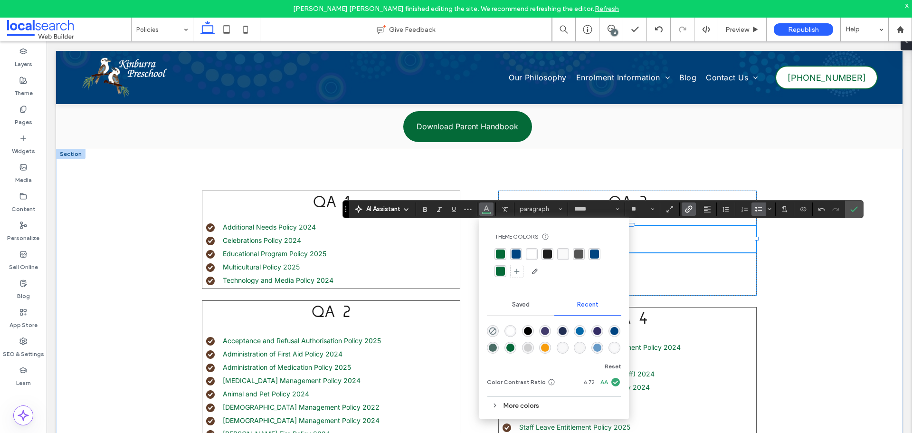
click at [502, 252] on div "rgba(4, 106, 56, 1)" at bounding box center [500, 253] width 9 height 9
click at [848, 209] on label "Confirm" at bounding box center [854, 208] width 14 height 17
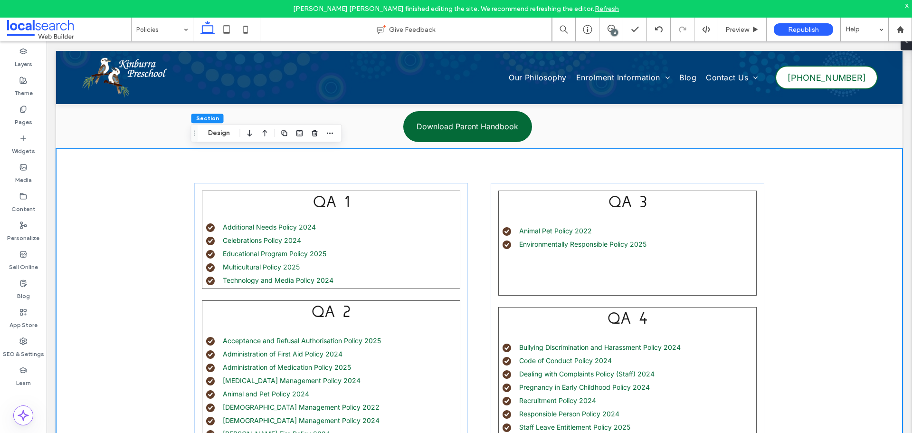
scroll to position [275, 0]
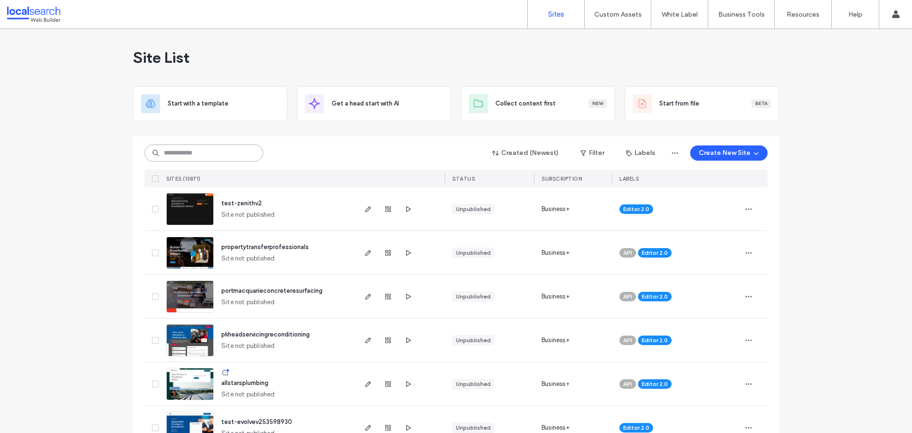
click at [203, 153] on input at bounding box center [203, 152] width 119 height 17
paste input "********"
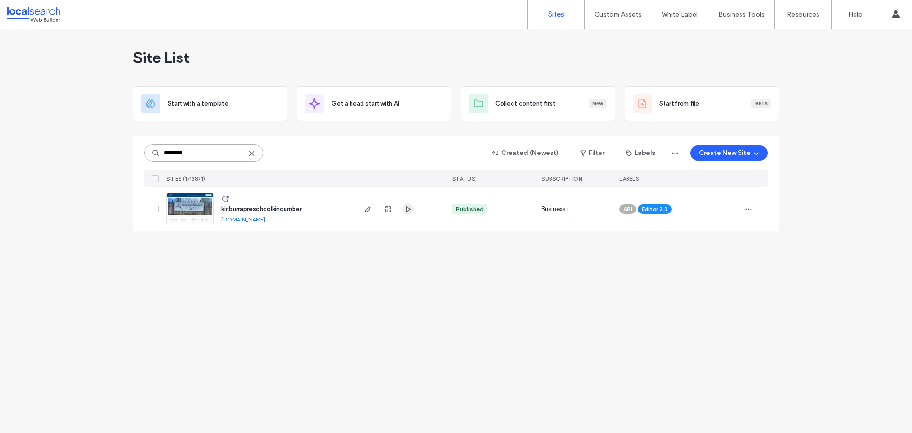
type input "********"
click at [409, 208] on use "button" at bounding box center [408, 209] width 5 height 6
